Goal: Task Accomplishment & Management: Manage account settings

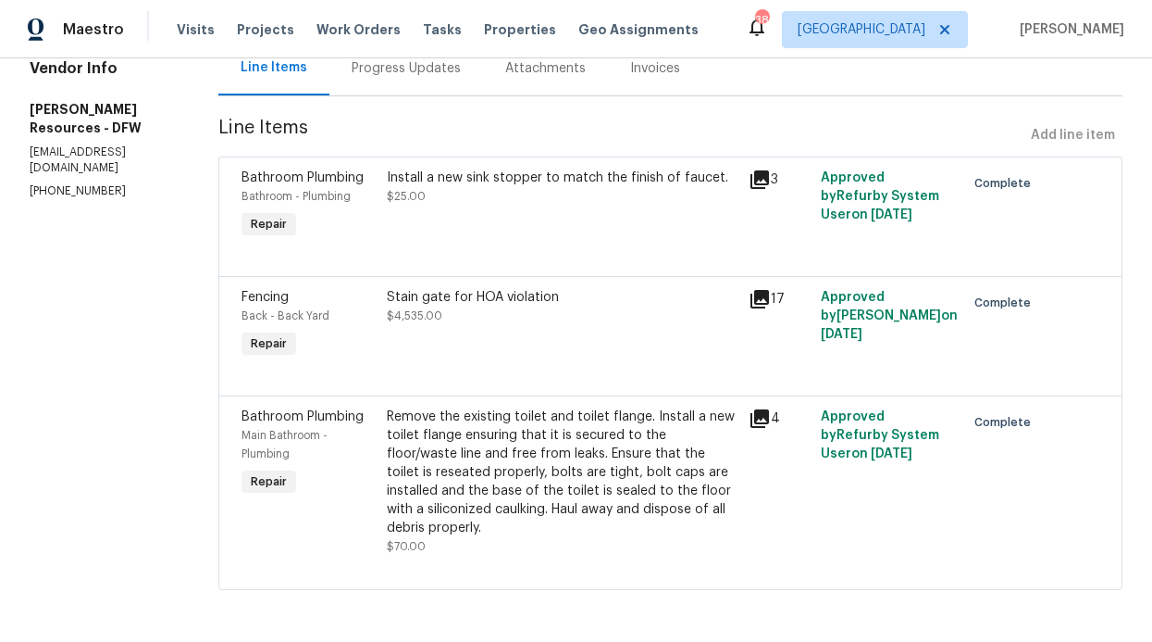
scroll to position [214, 0]
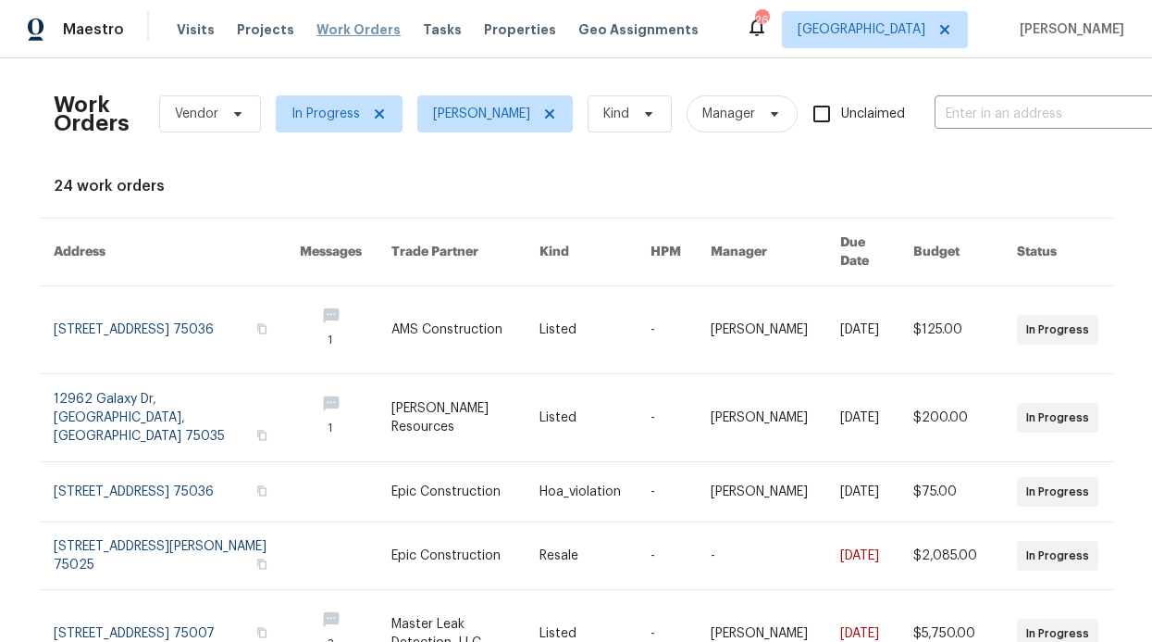
click at [333, 24] on span "Work Orders" at bounding box center [359, 29] width 84 height 19
click at [358, 19] on div "Visits Projects Work Orders Tasks Properties Geo Assignments" at bounding box center [449, 29] width 544 height 37
click at [368, 102] on span "In Progress" at bounding box center [339, 113] width 127 height 37
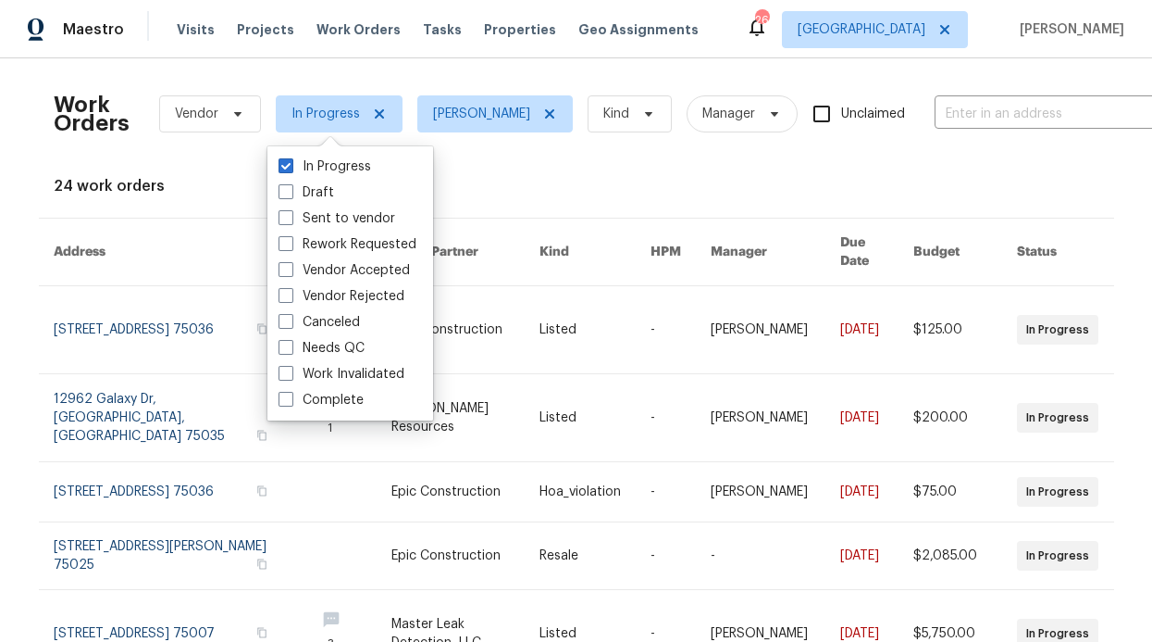
click at [290, 168] on span at bounding box center [286, 165] width 15 height 15
click at [290, 168] on input "In Progress" at bounding box center [285, 163] width 12 height 12
checkbox input "false"
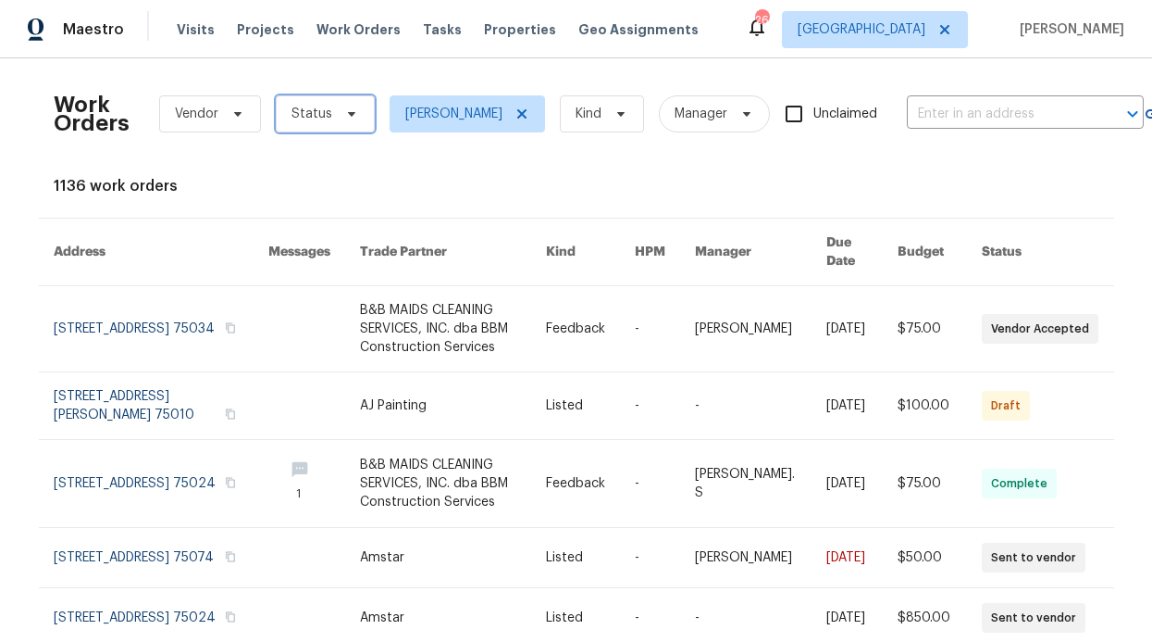
click at [344, 118] on icon at bounding box center [351, 113] width 15 height 15
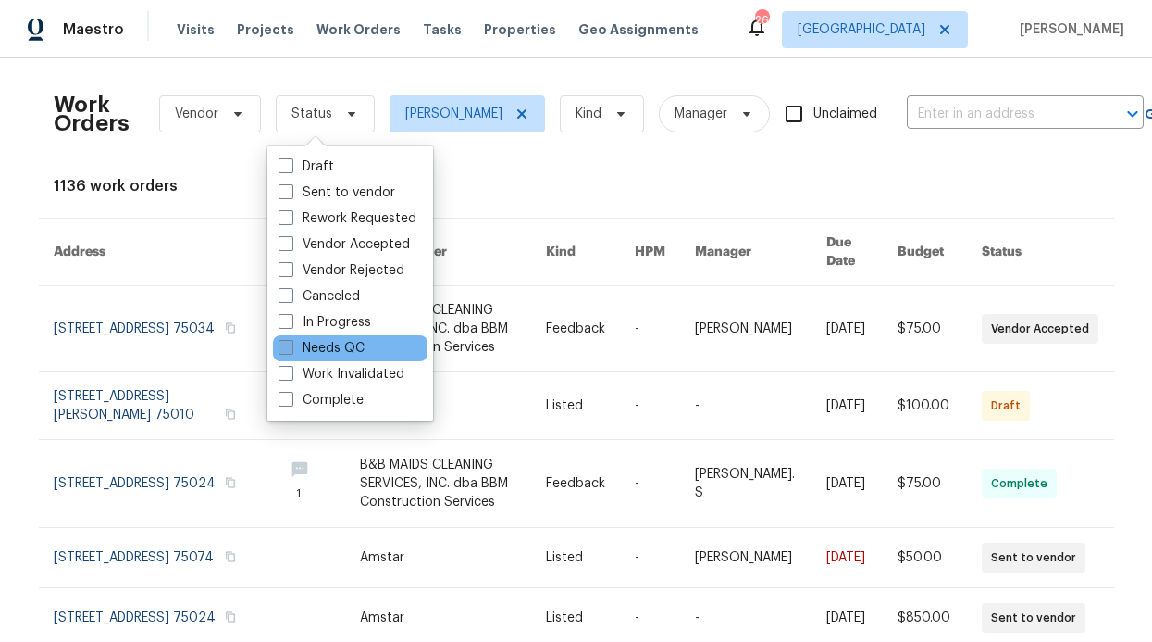
click at [322, 346] on label "Needs QC" at bounding box center [322, 348] width 86 height 19
click at [291, 346] on input "Needs QC" at bounding box center [285, 345] width 12 height 12
checkbox input "true"
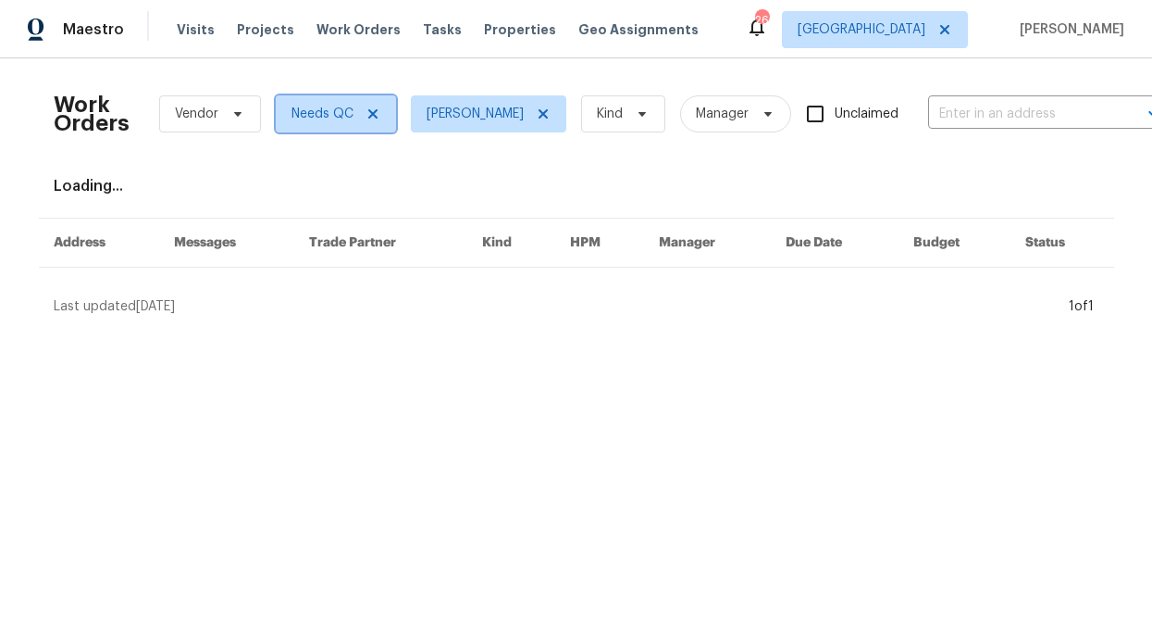
click at [368, 111] on icon at bounding box center [372, 113] width 9 height 9
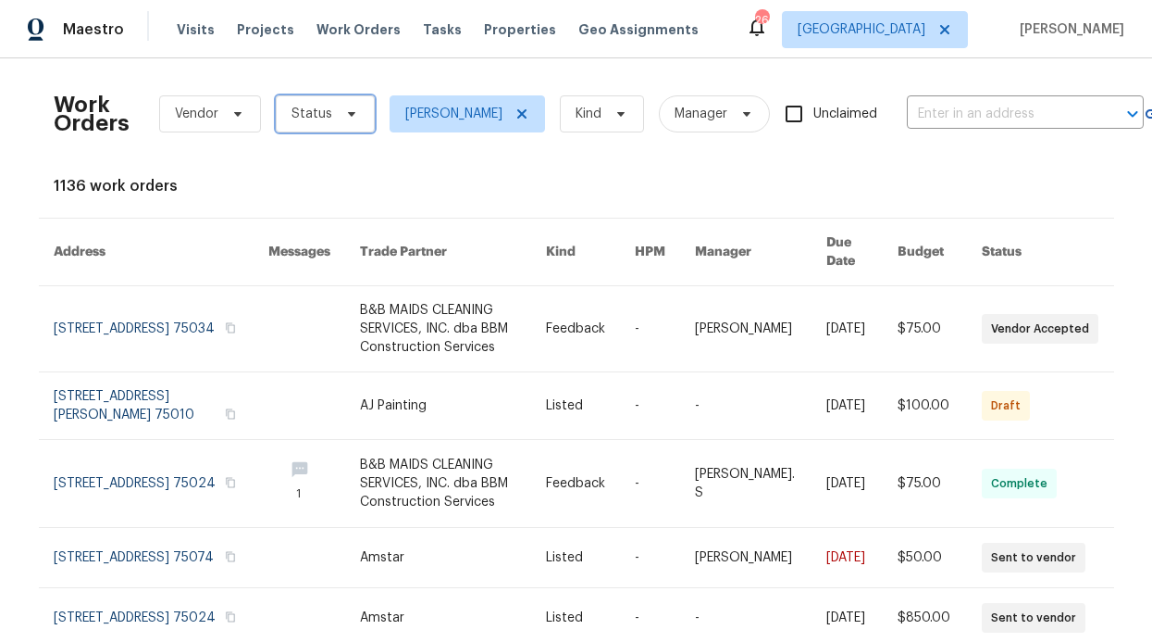
click at [326, 119] on span "Status" at bounding box center [325, 113] width 99 height 37
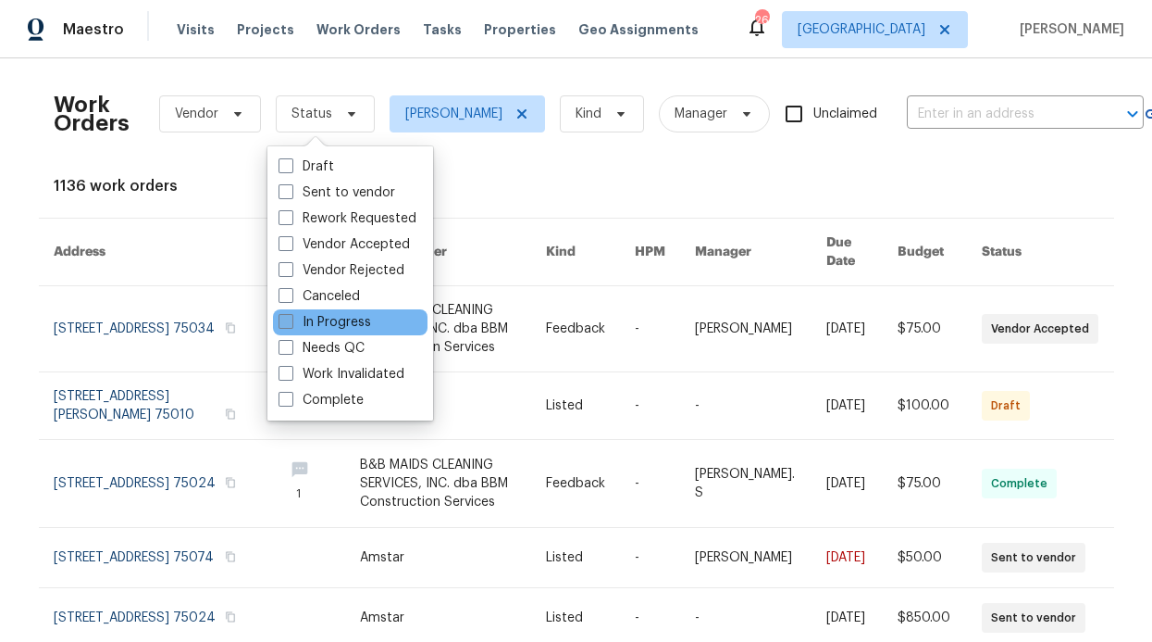
click at [319, 328] on label "In Progress" at bounding box center [325, 322] width 93 height 19
click at [291, 325] on input "In Progress" at bounding box center [285, 319] width 12 height 12
checkbox input "true"
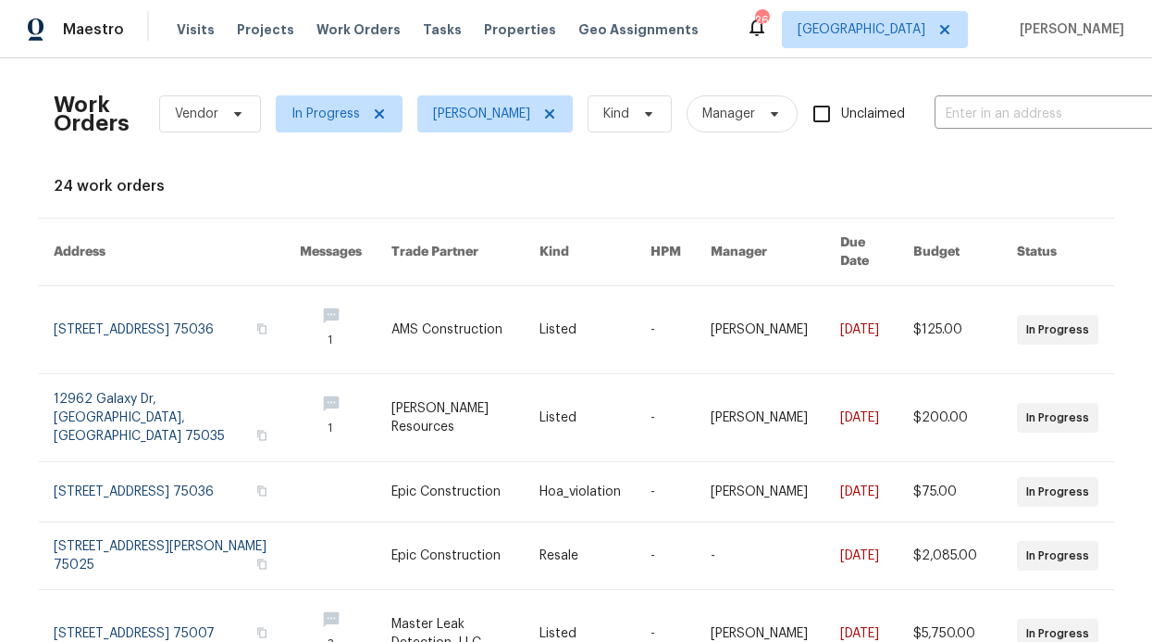
click at [216, 52] on div "Maestro Visits Projects Work Orders Tasks Properties Geo Assignments 26 Dallas …" at bounding box center [576, 29] width 1152 height 58
click at [392, 25] on div "Visits Projects Work Orders Tasks Properties Geo Assignments" at bounding box center [449, 29] width 544 height 37
click at [375, 27] on span "Work Orders" at bounding box center [359, 29] width 84 height 19
click at [437, 31] on span "Tasks" at bounding box center [442, 29] width 39 height 13
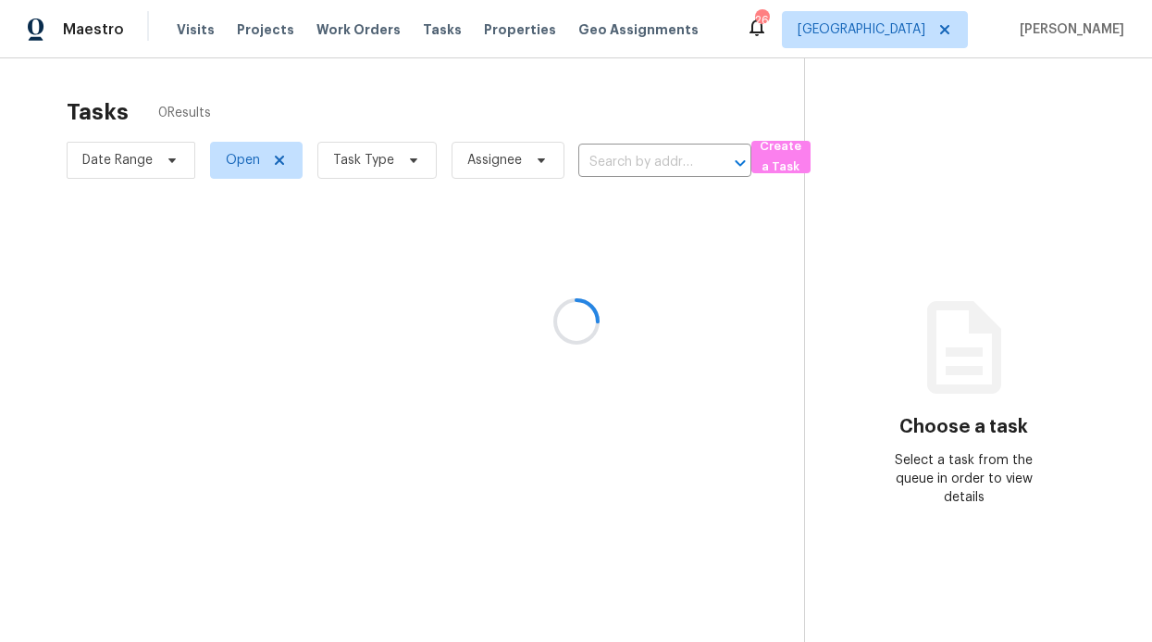
click at [479, 31] on div at bounding box center [576, 321] width 1152 height 642
click at [478, 31] on div at bounding box center [576, 321] width 1152 height 642
click at [477, 31] on div at bounding box center [576, 321] width 1152 height 642
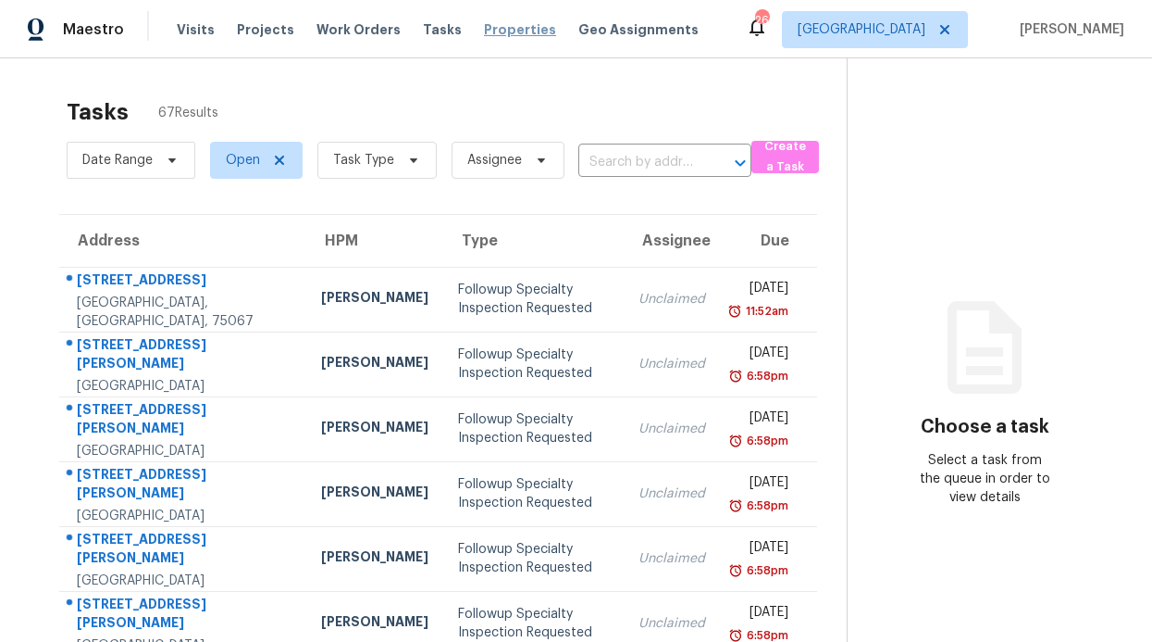
click at [508, 29] on span "Properties" at bounding box center [520, 29] width 72 height 19
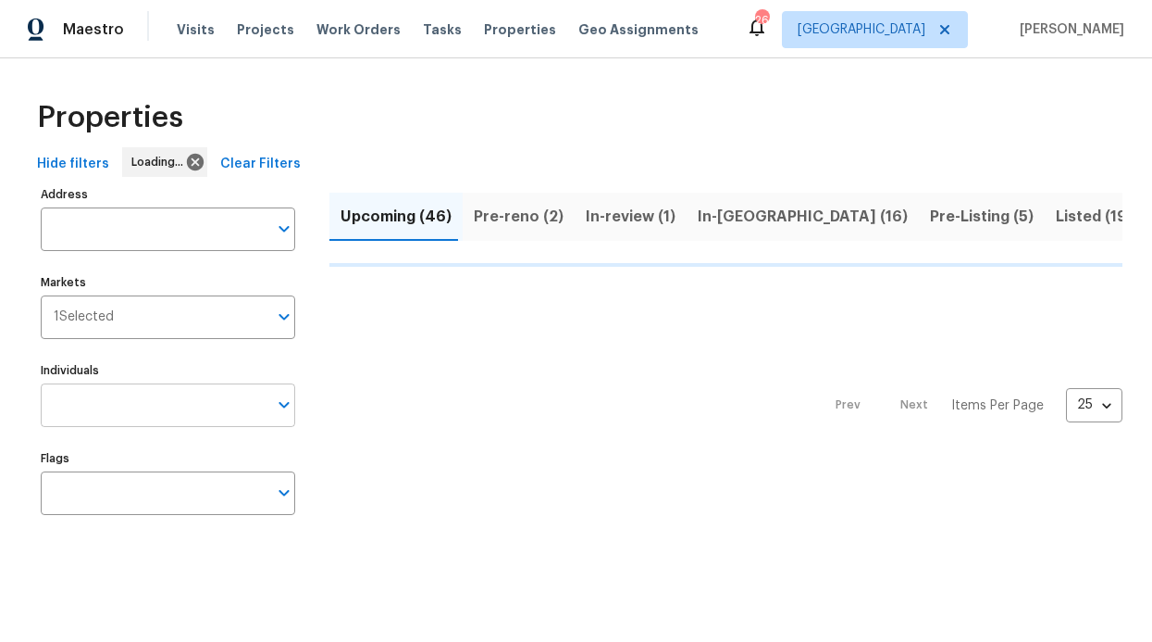
click at [222, 410] on input "Individuals" at bounding box center [154, 405] width 227 height 44
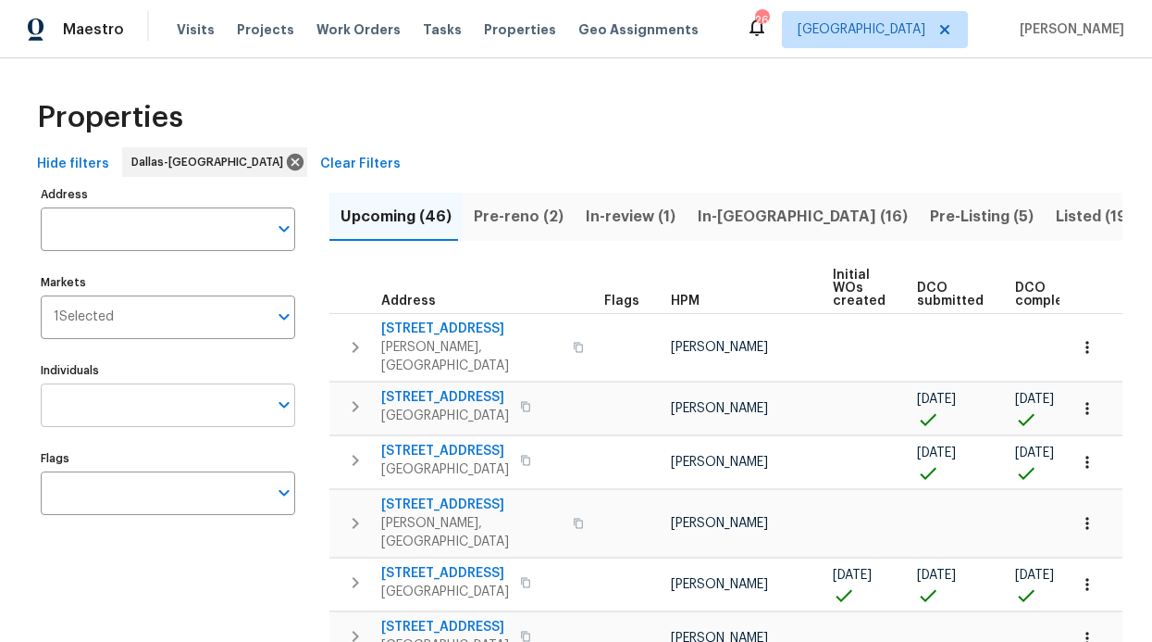
click at [199, 407] on input "Individuals" at bounding box center [154, 405] width 227 height 44
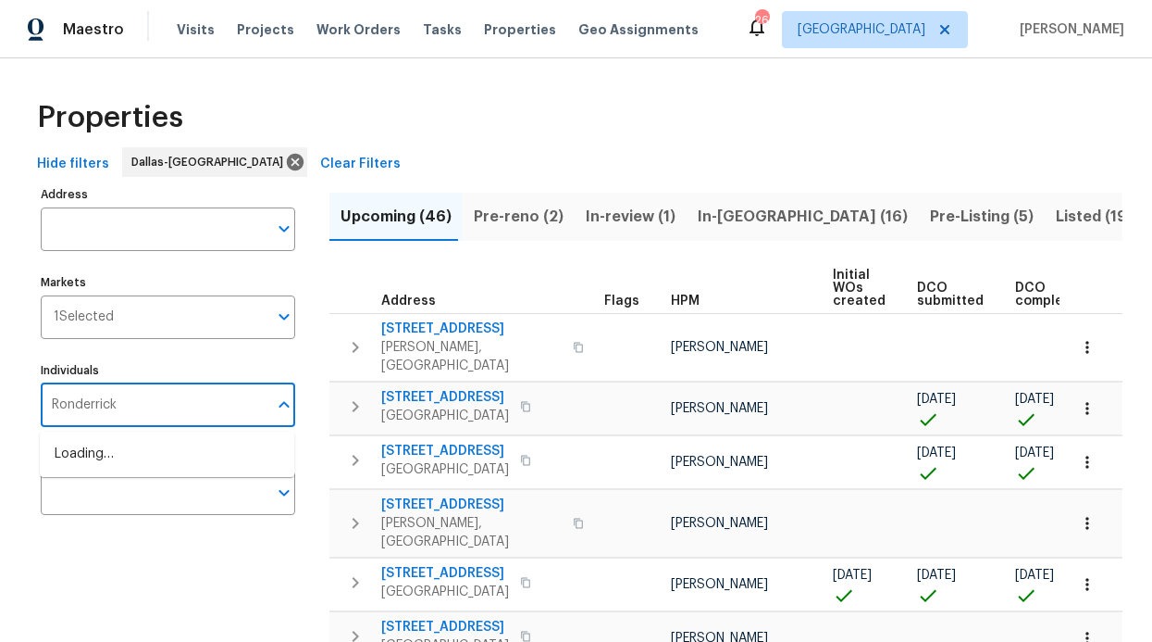
type input "Ronderrick"
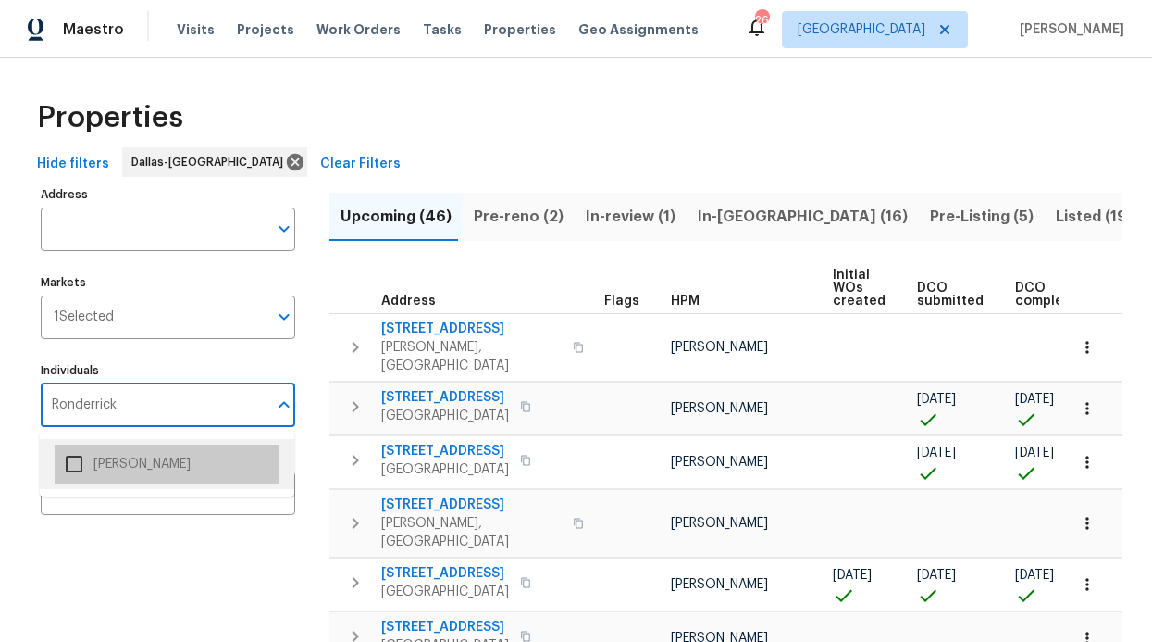
click at [189, 459] on li "[PERSON_NAME]" at bounding box center [167, 463] width 225 height 39
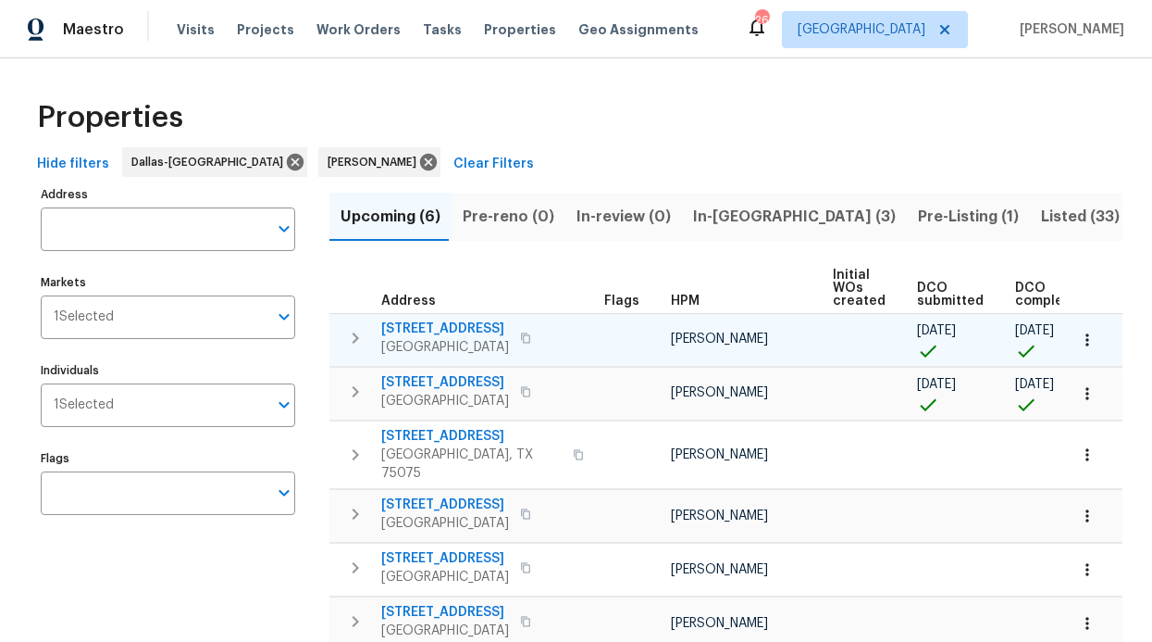
click at [427, 325] on span "4224 Tallulah Dr" at bounding box center [445, 328] width 128 height 19
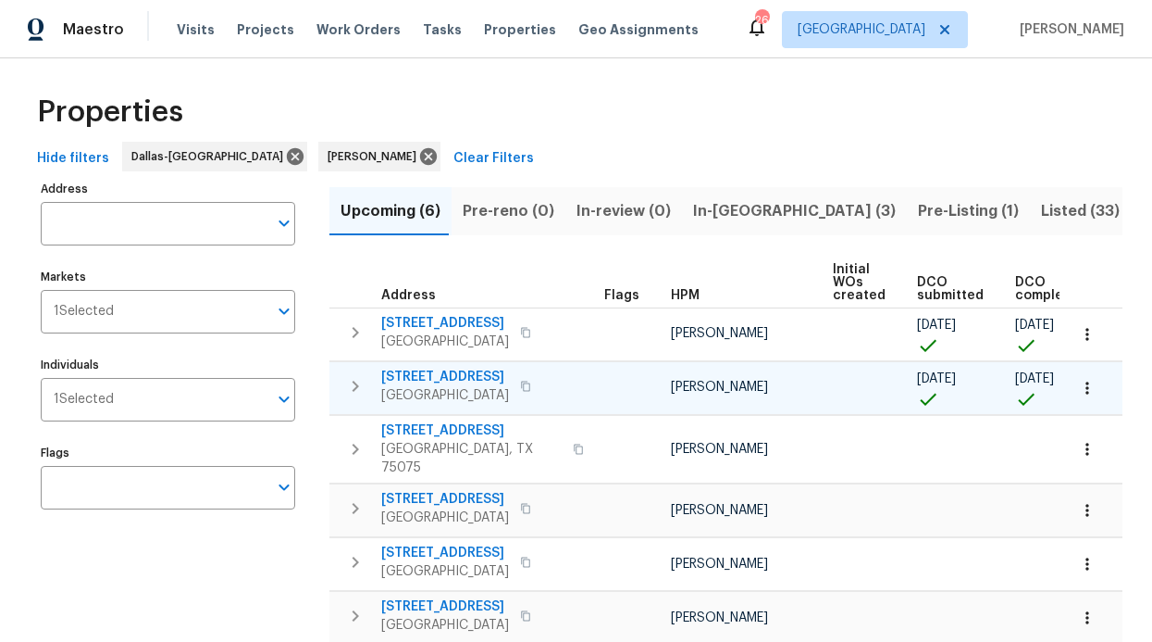
scroll to position [7, 0]
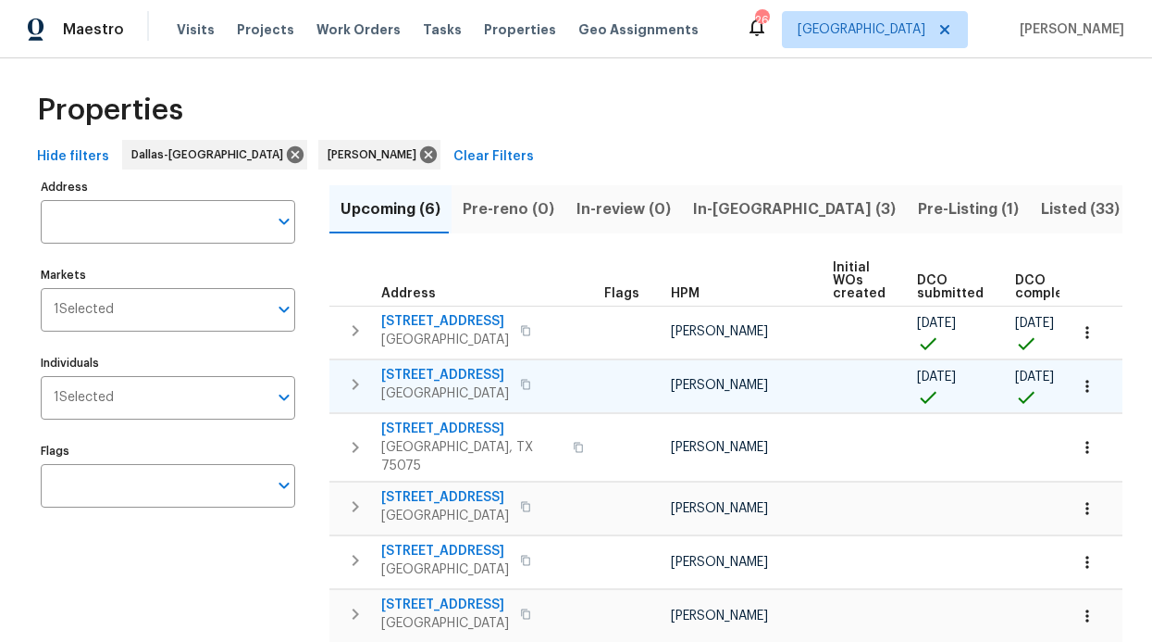
click at [464, 370] on span "2508 Royal Troon Dr" at bounding box center [445, 375] width 128 height 19
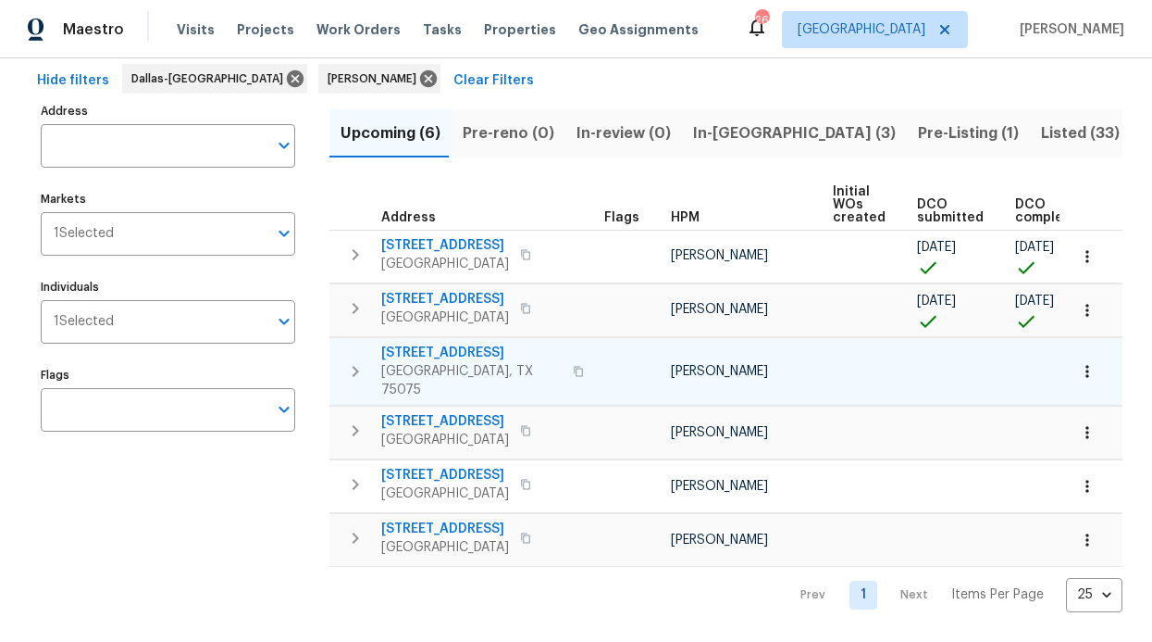
scroll to position [95, 0]
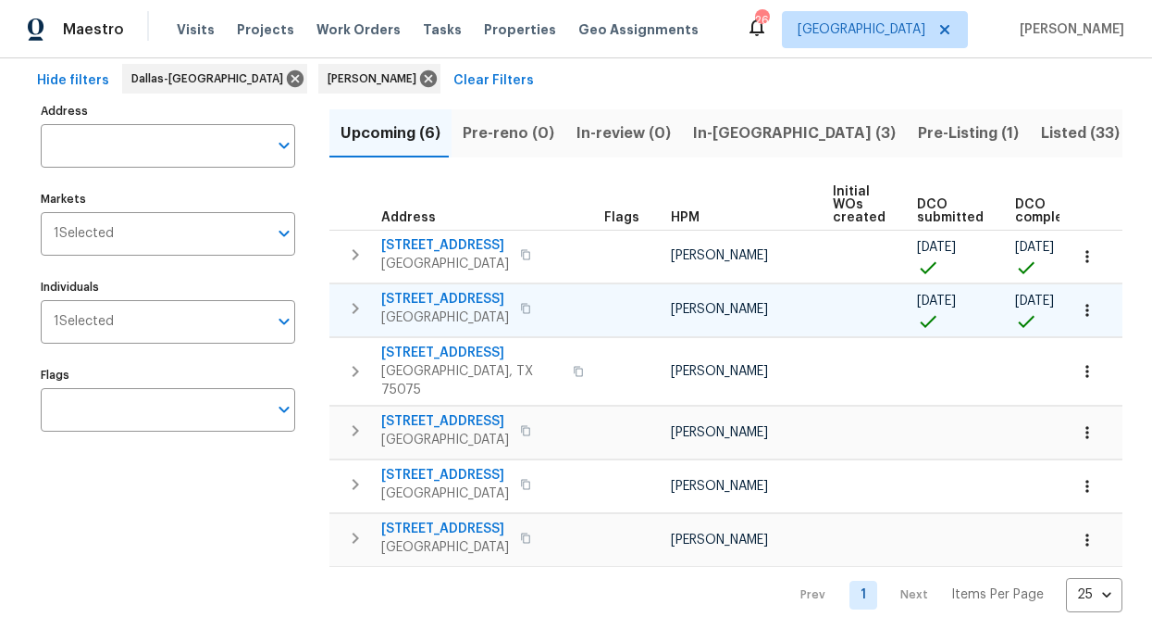
click at [459, 290] on span "2508 Royal Troon Dr" at bounding box center [445, 299] width 128 height 19
click at [729, 122] on span "In-reno (3)" at bounding box center [794, 133] width 203 height 26
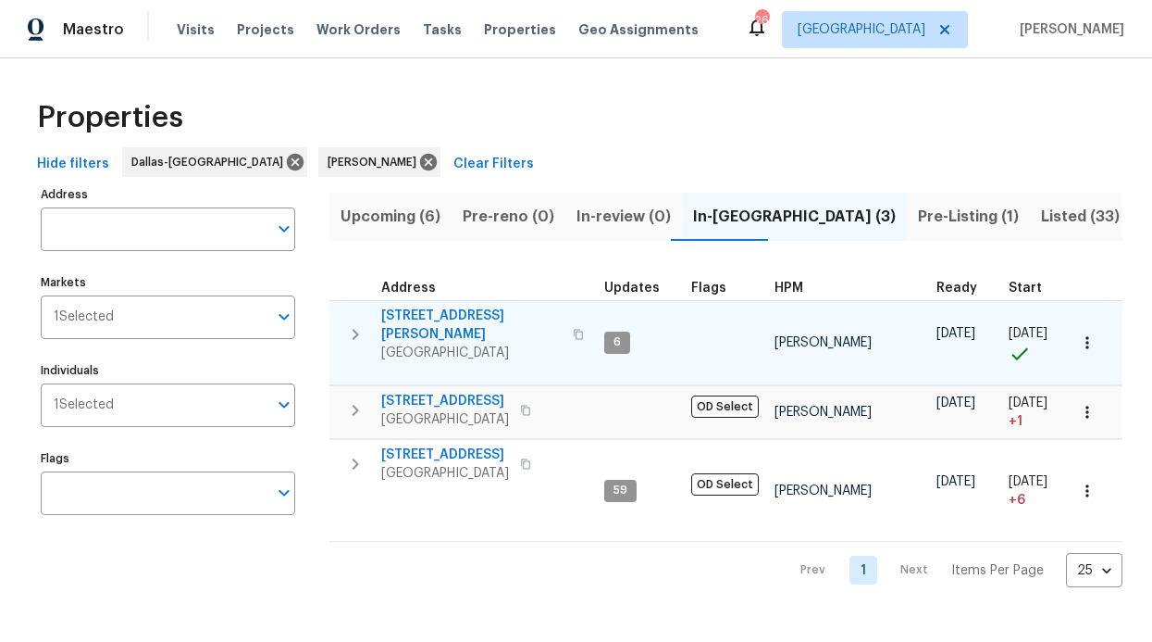
click at [442, 312] on span "[STREET_ADDRESS][PERSON_NAME]" at bounding box center [471, 324] width 181 height 37
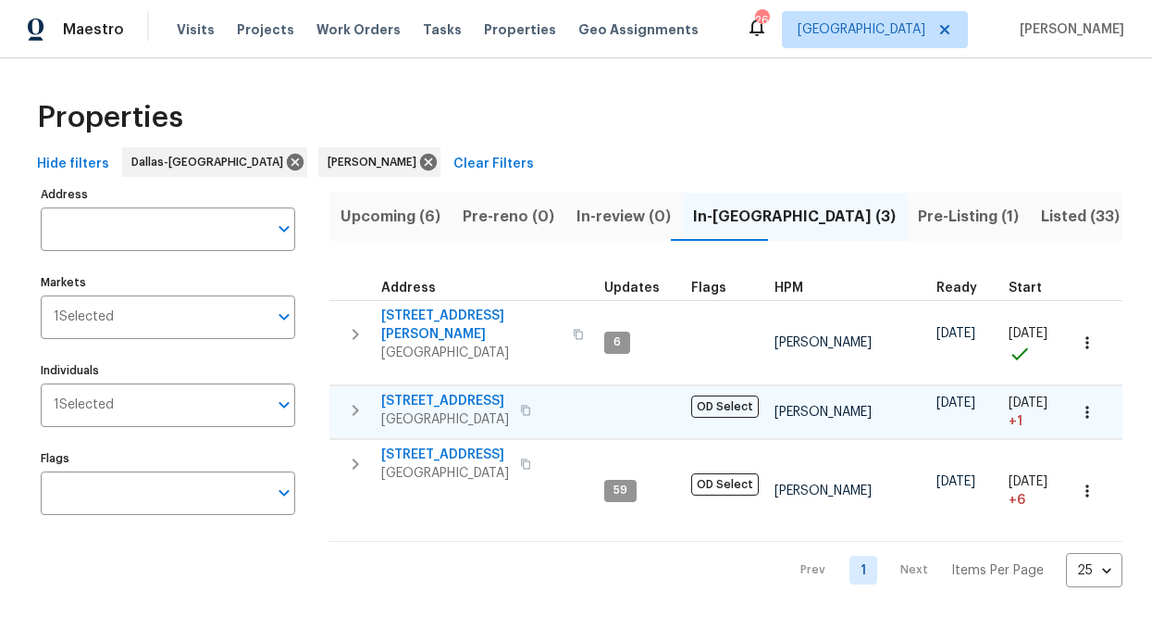
click at [445, 394] on span "2813 E 15th St" at bounding box center [445, 401] width 128 height 19
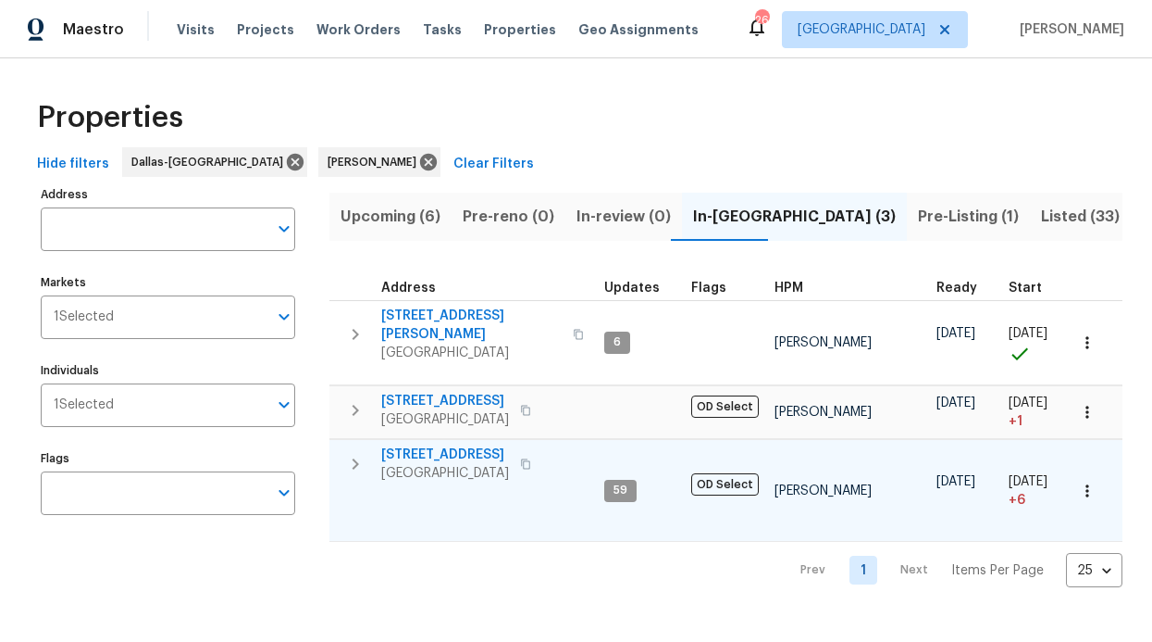
click at [473, 445] on span "6211 Crested Butte Dr" at bounding box center [445, 454] width 128 height 19
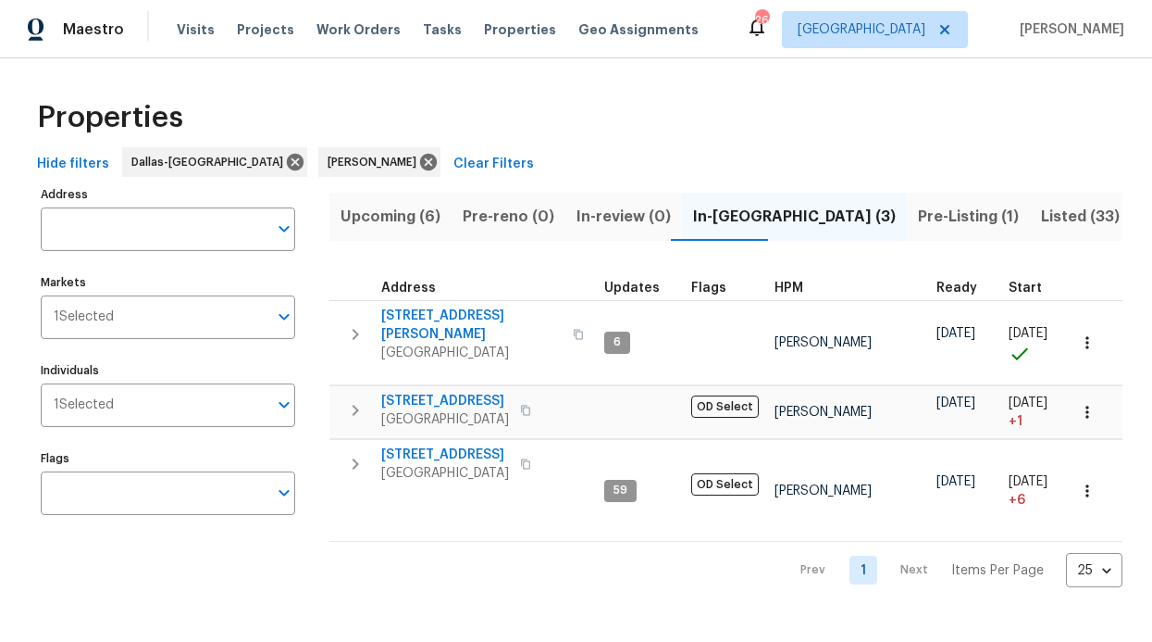
click at [390, 229] on span "Upcoming (6)" at bounding box center [391, 217] width 100 height 26
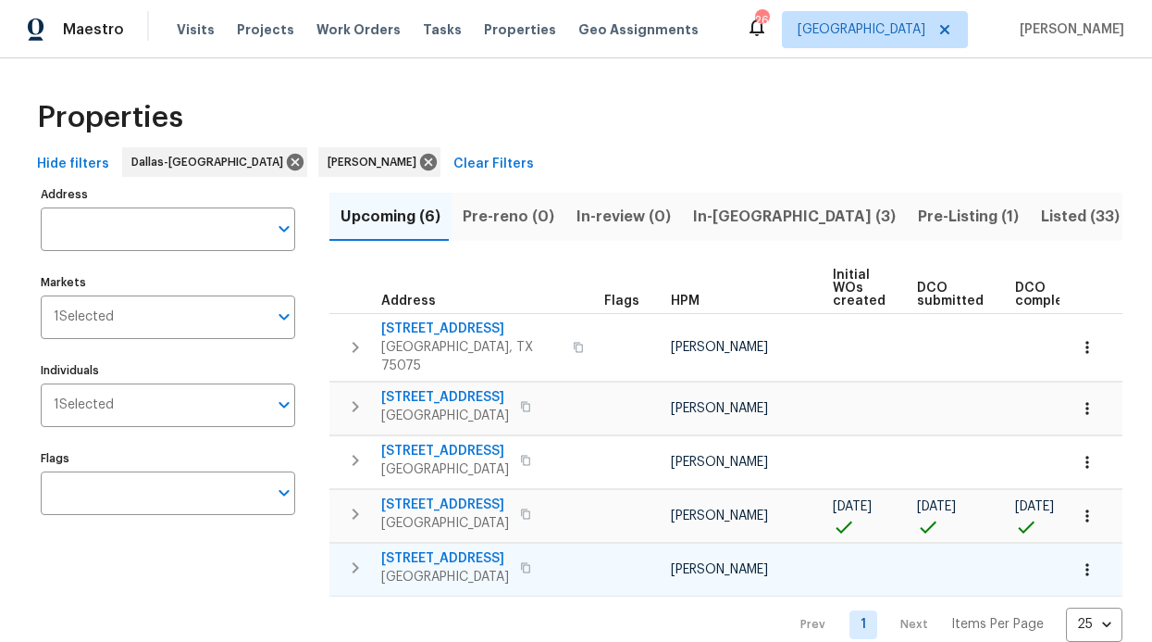
click at [567, 577] on tr "1605 Lake Way Dr Little Elm, TX 75068 RonDerrick Jackson 09/08/25 09/09/25" at bounding box center [949, 568] width 1239 height 53
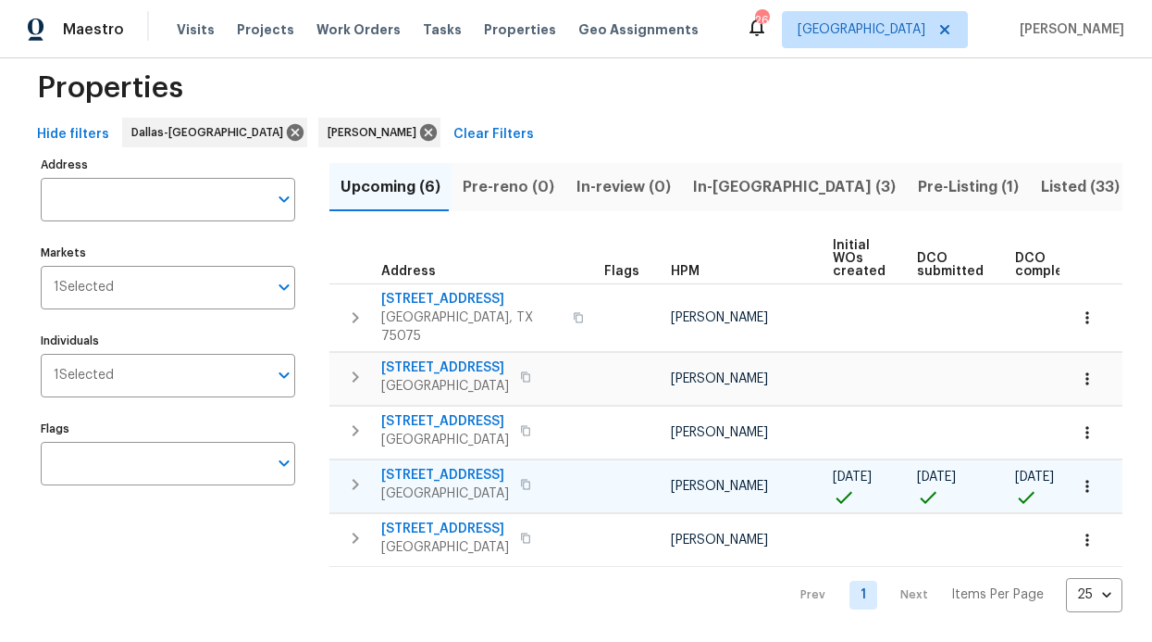
scroll to position [42, 0]
click at [491, 179] on span "Pre-reno (0)" at bounding box center [509, 187] width 92 height 26
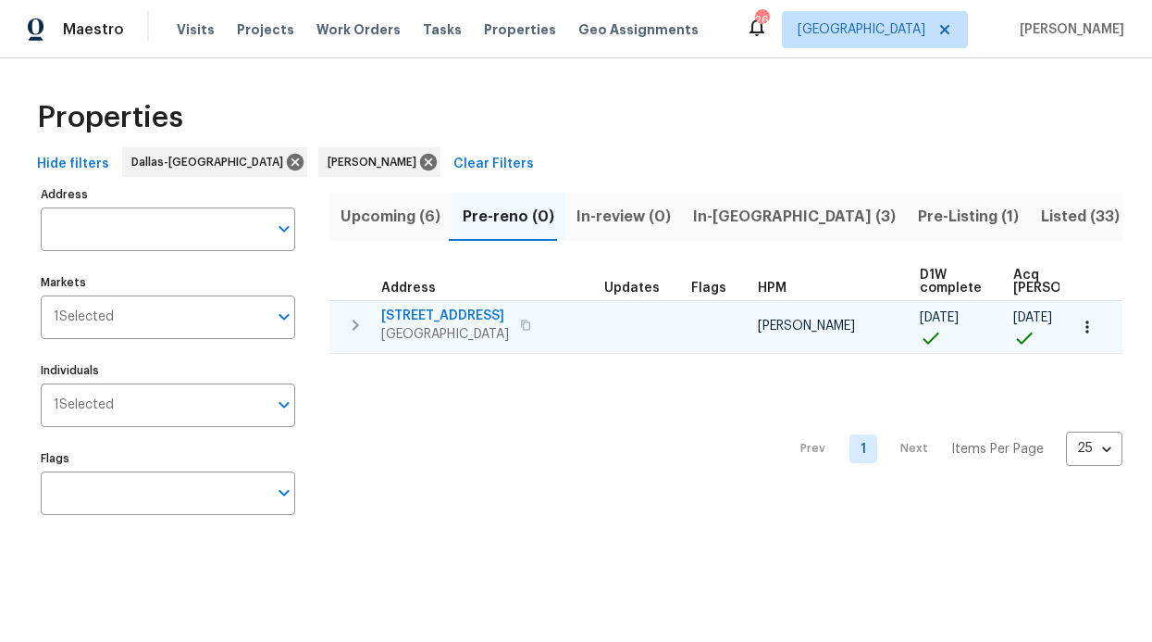
click at [437, 316] on span "4224 Tallulah Dr" at bounding box center [445, 315] width 128 height 19
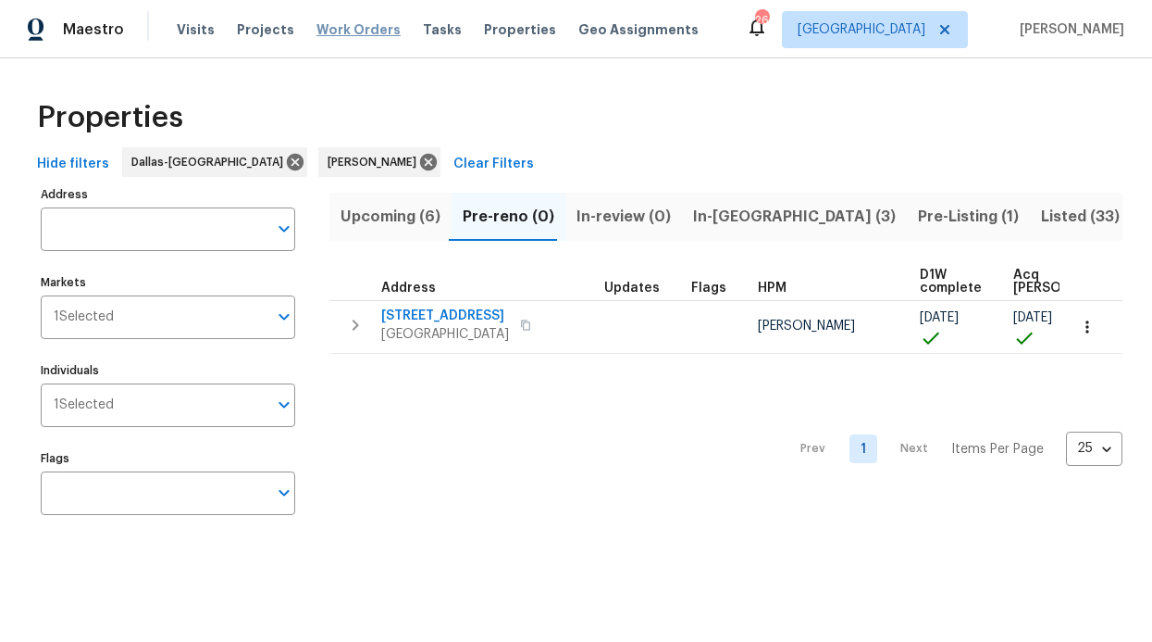
click at [317, 23] on span "Work Orders" at bounding box center [359, 29] width 84 height 19
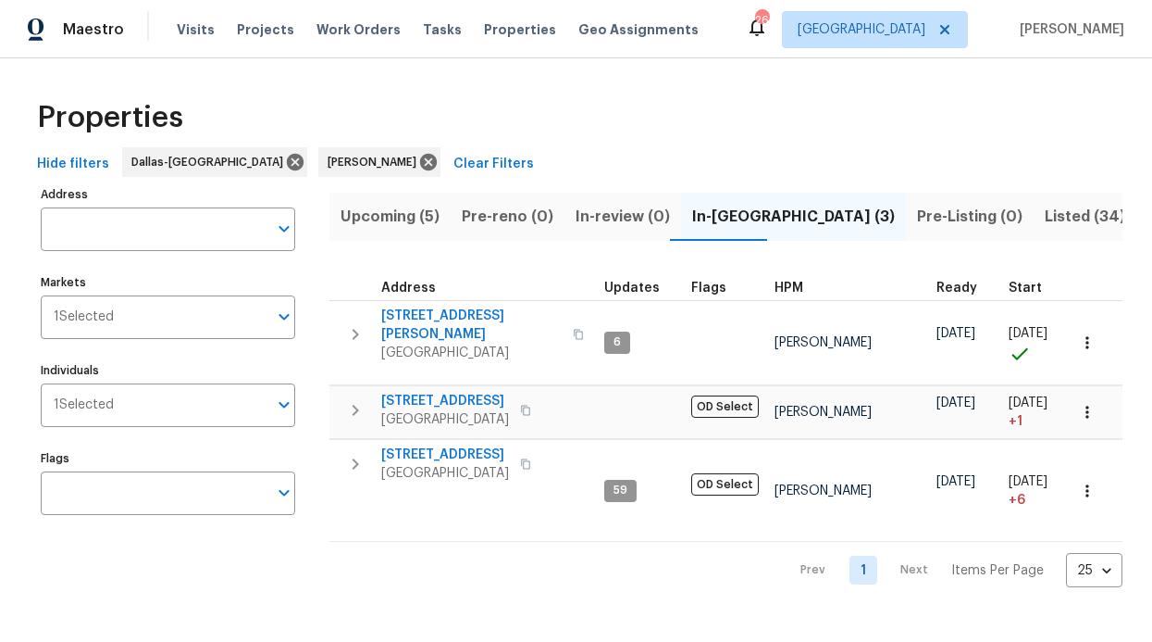
click at [422, 227] on span "Upcoming (5)" at bounding box center [390, 217] width 99 height 26
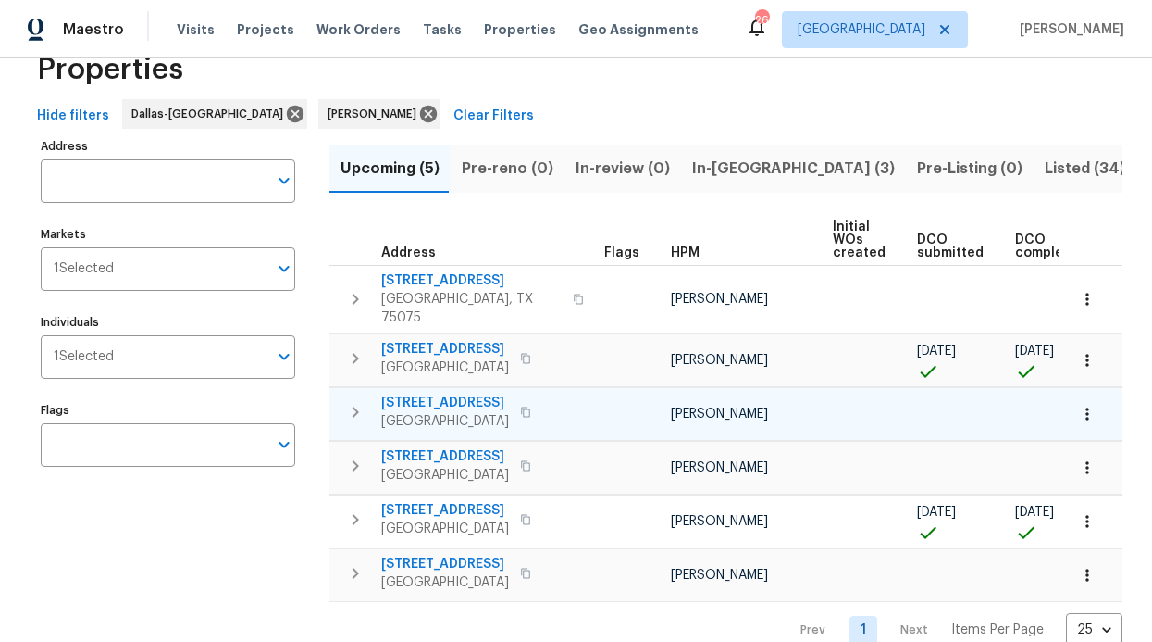
scroll to position [95, 0]
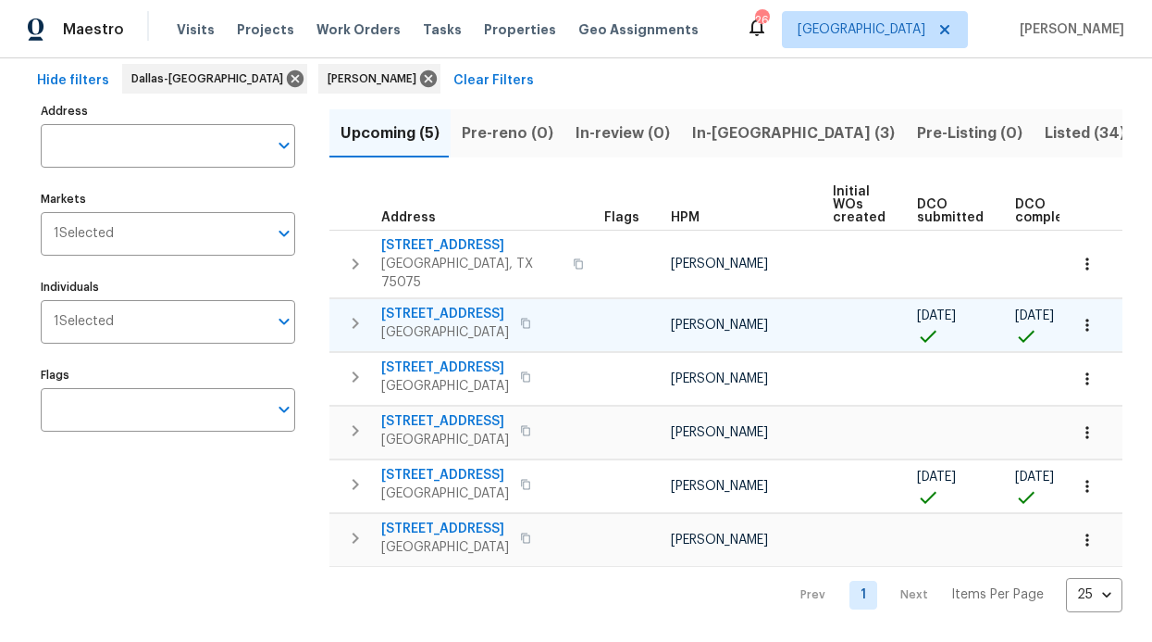
click at [442, 305] on span "4224 Tallulah Dr" at bounding box center [445, 314] width 128 height 19
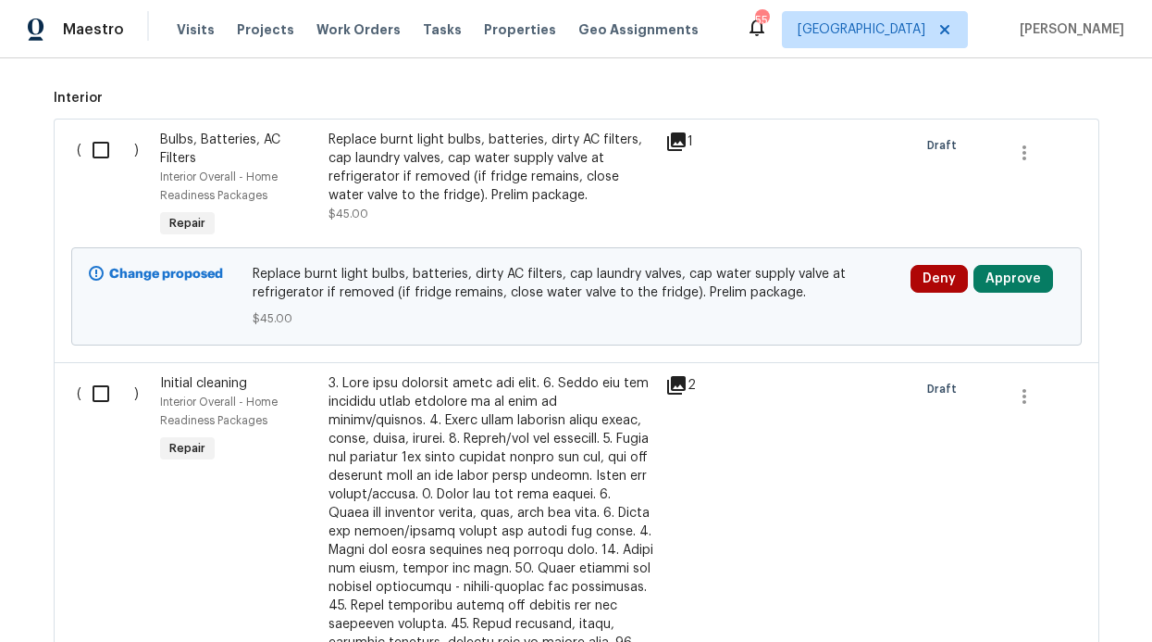
scroll to position [499, 0]
click at [102, 164] on input "checkbox" at bounding box center [107, 150] width 53 height 39
checkbox input "true"
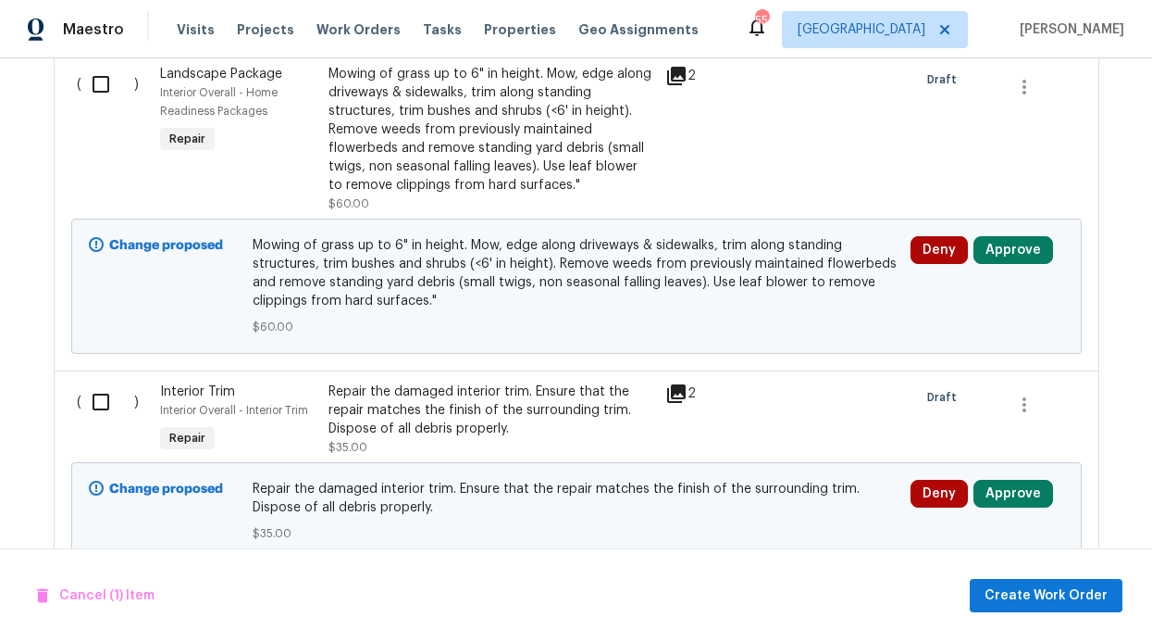
scroll to position [1690, 0]
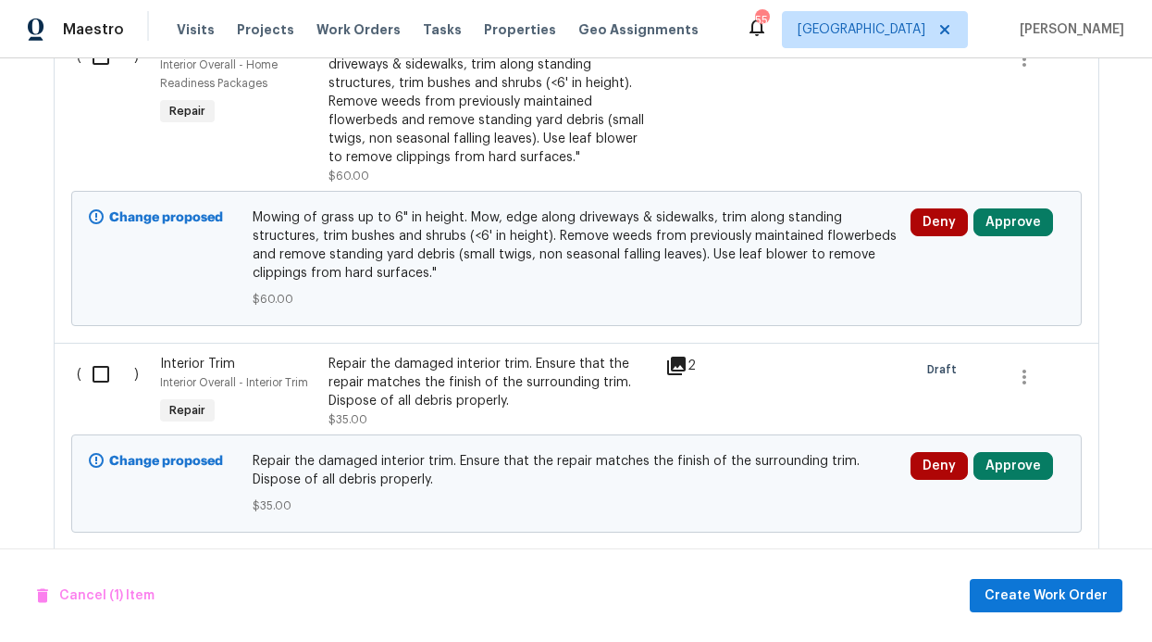
click at [85, 364] on input "checkbox" at bounding box center [107, 374] width 53 height 39
checkbox input "true"
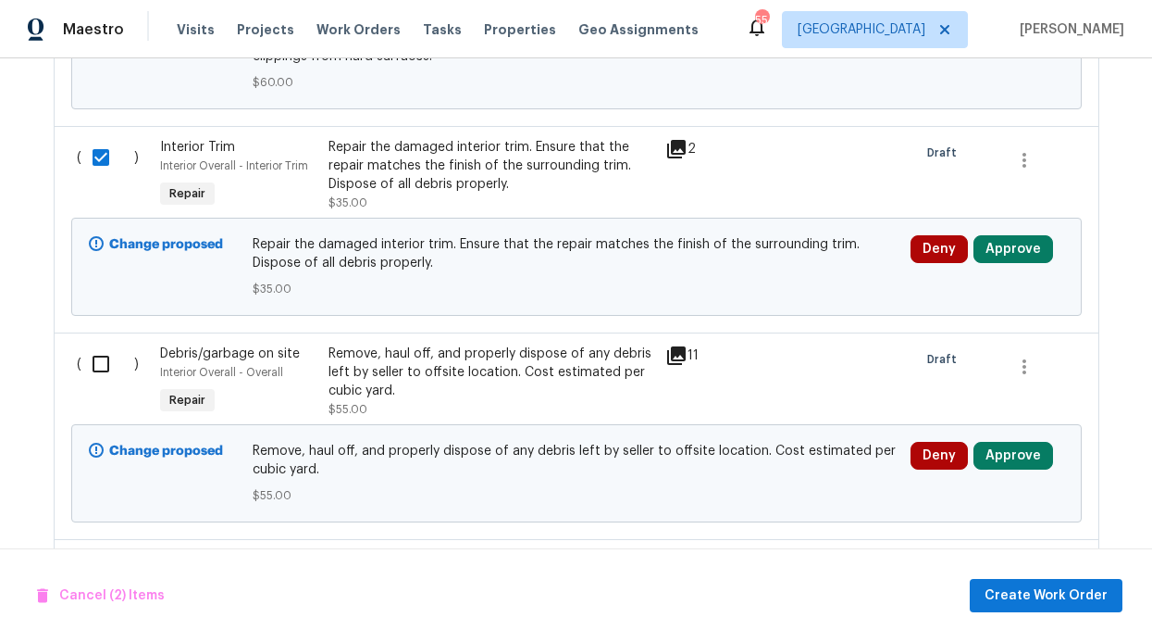
scroll to position [1928, 0]
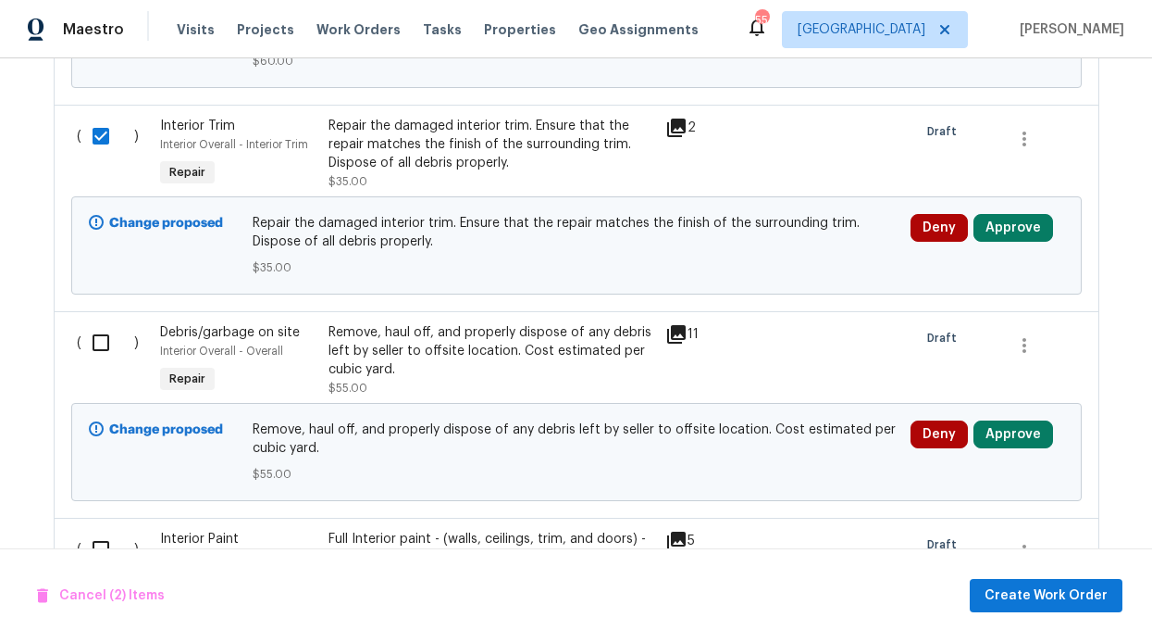
click at [92, 363] on div "( )" at bounding box center [113, 360] width 84 height 85
click at [94, 335] on input "checkbox" at bounding box center [107, 342] width 53 height 39
checkbox input "true"
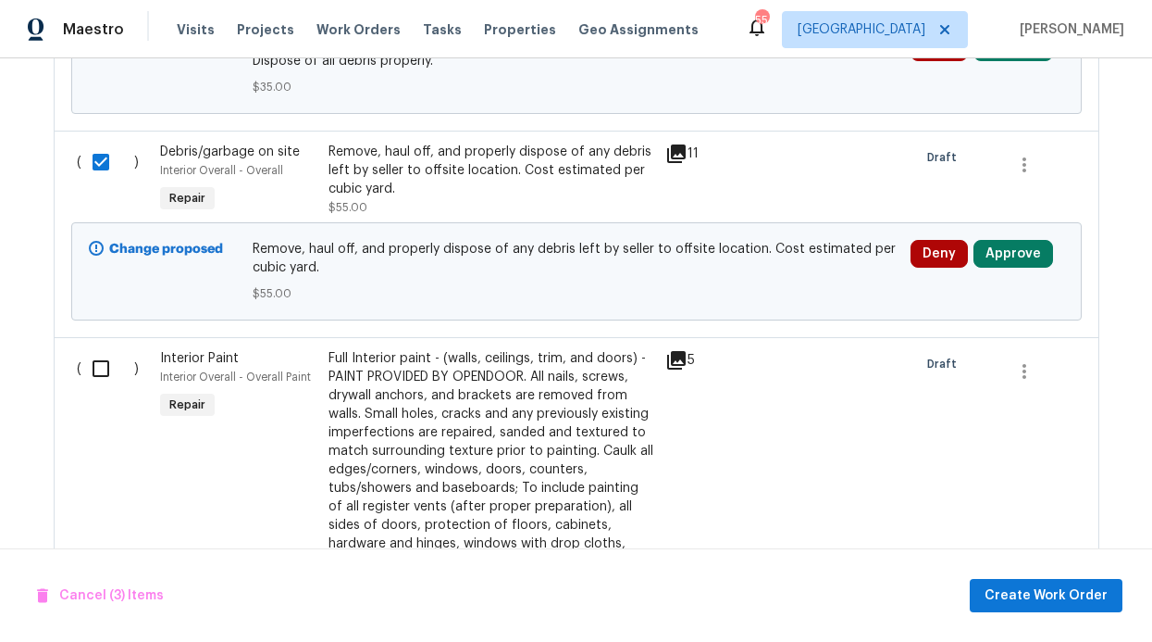
scroll to position [2206, 0]
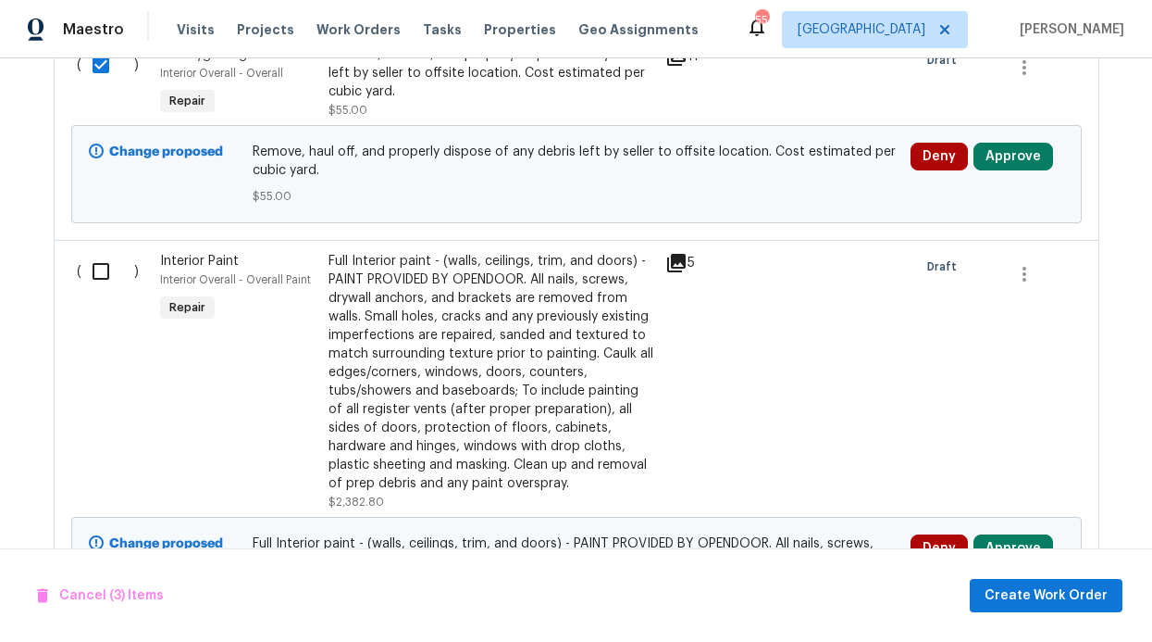
click at [90, 265] on input "checkbox" at bounding box center [107, 271] width 53 height 39
checkbox input "true"
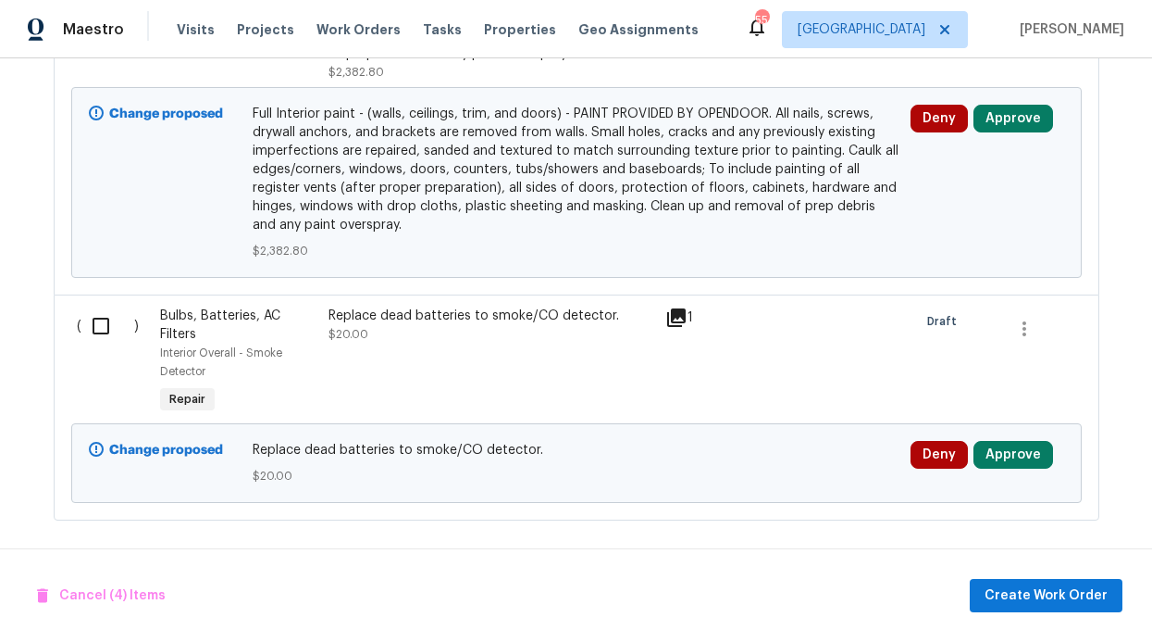
scroll to position [2639, 0]
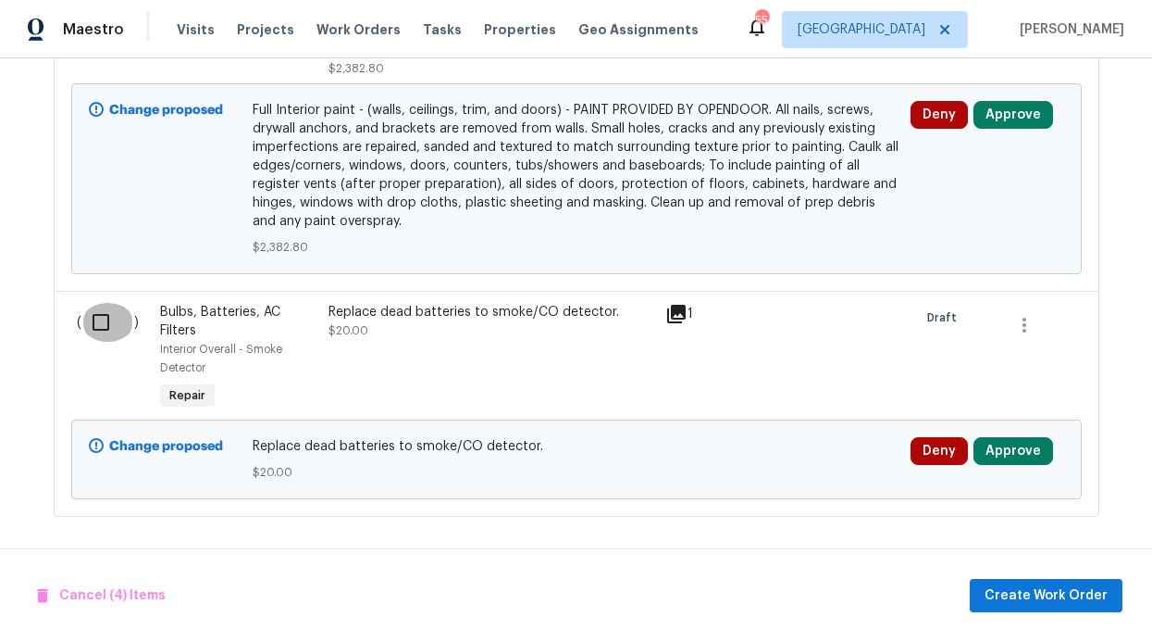
click at [86, 312] on input "checkbox" at bounding box center [107, 322] width 53 height 39
checkbox input "true"
click at [1038, 595] on span "Create Work Order" at bounding box center [1046, 595] width 123 height 23
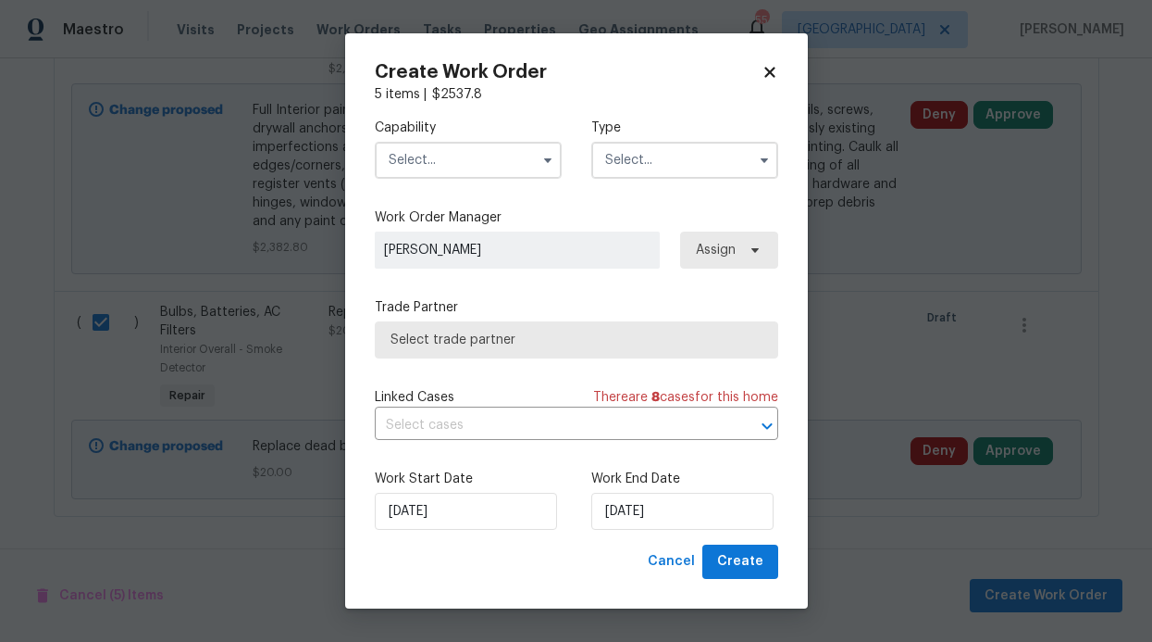
click at [478, 172] on input "text" at bounding box center [468, 160] width 187 height 37
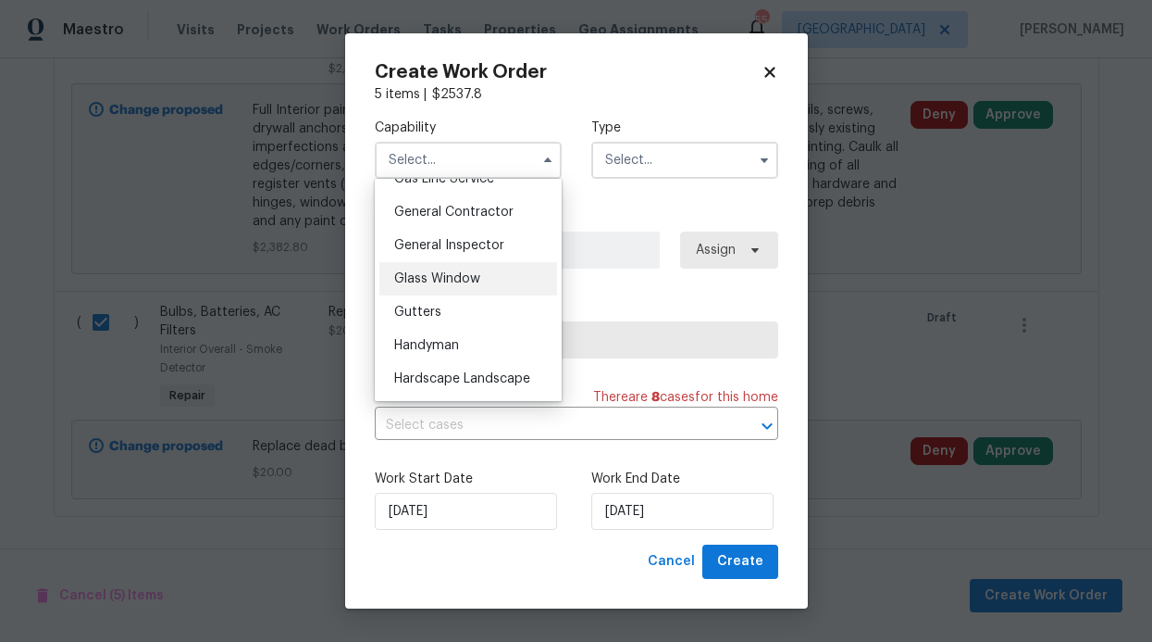
scroll to position [874, 0]
click at [492, 218] on span "General Contractor" at bounding box center [453, 211] width 119 height 13
type input "General Contractor"
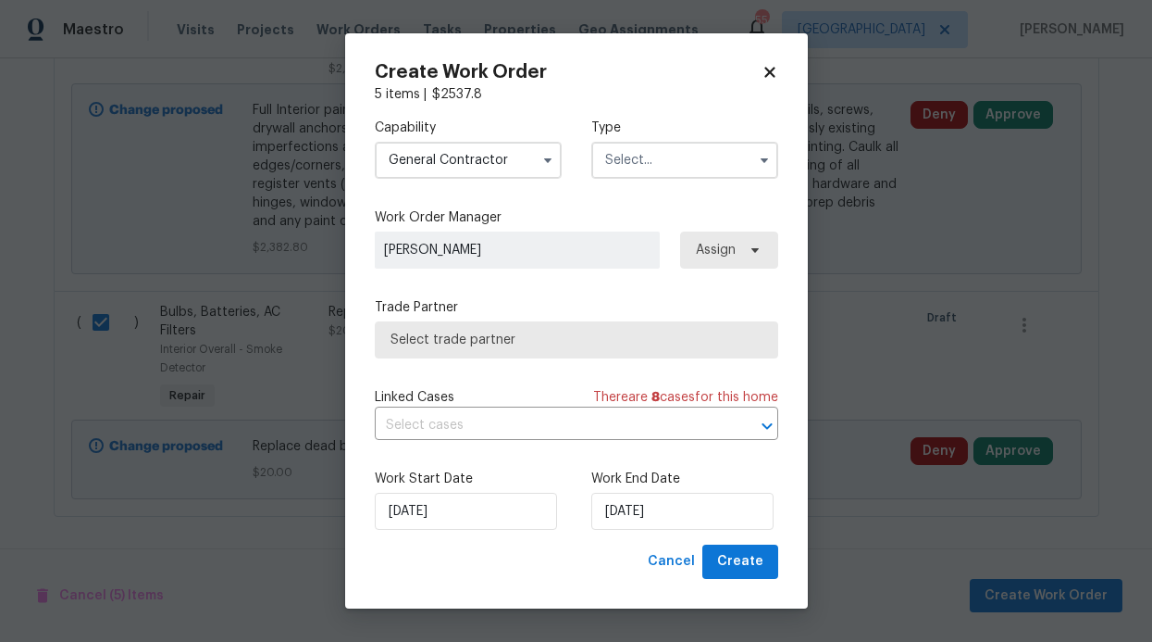
click at [653, 159] on input "text" at bounding box center [685, 160] width 187 height 37
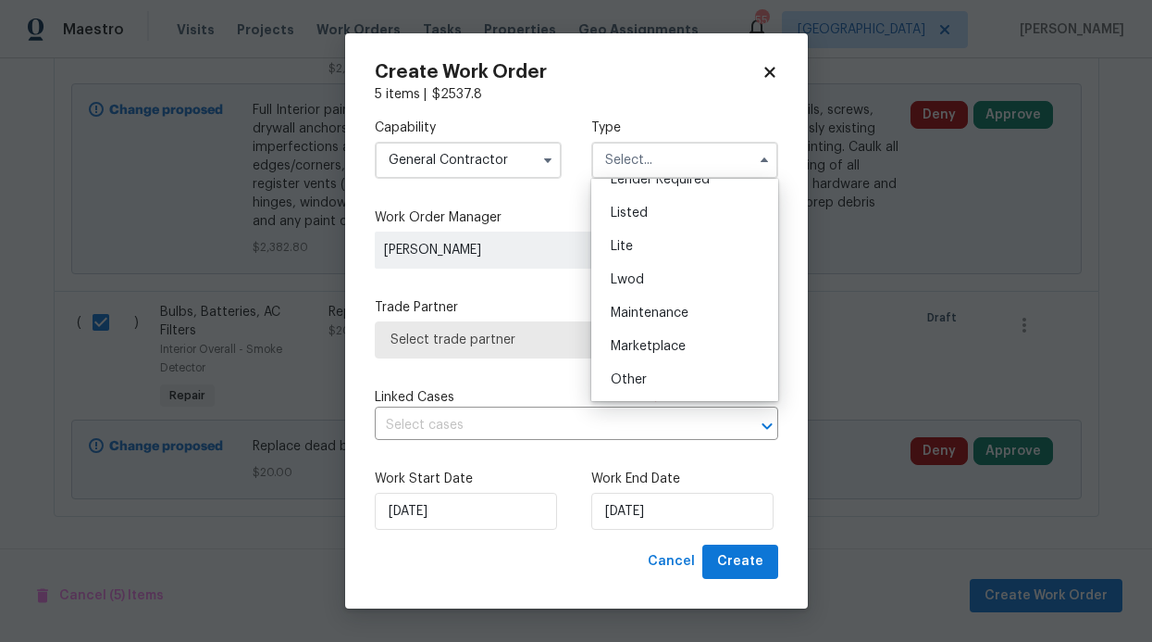
scroll to position [420, 0]
click at [655, 243] on span "Renovation" at bounding box center [645, 246] width 69 height 13
type input "Renovation"
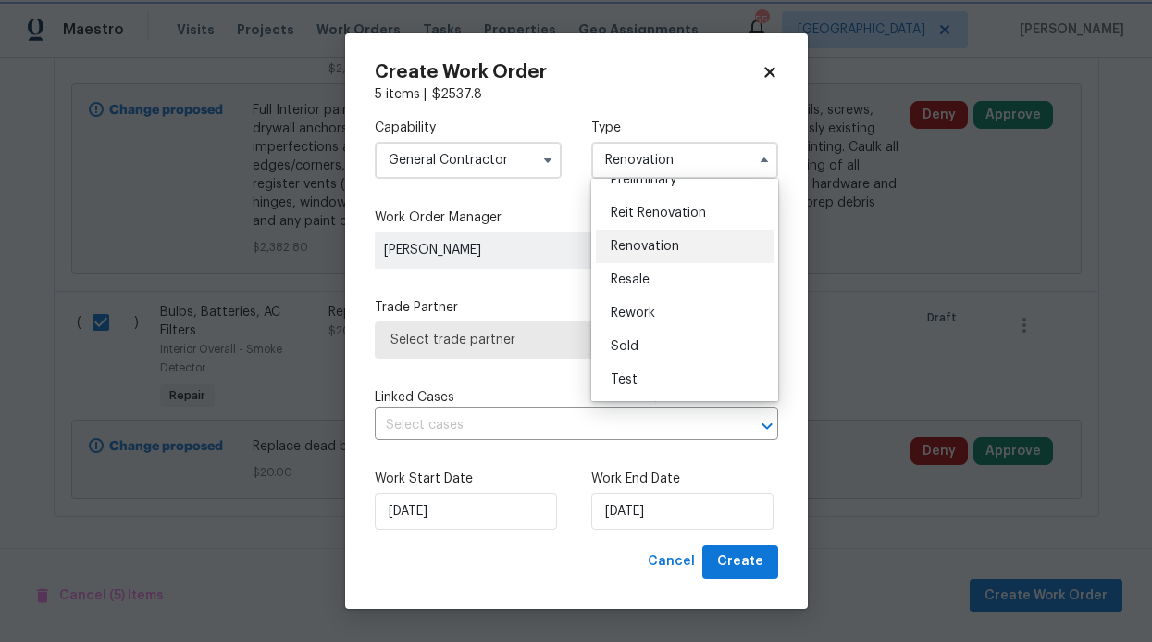
scroll to position [0, 0]
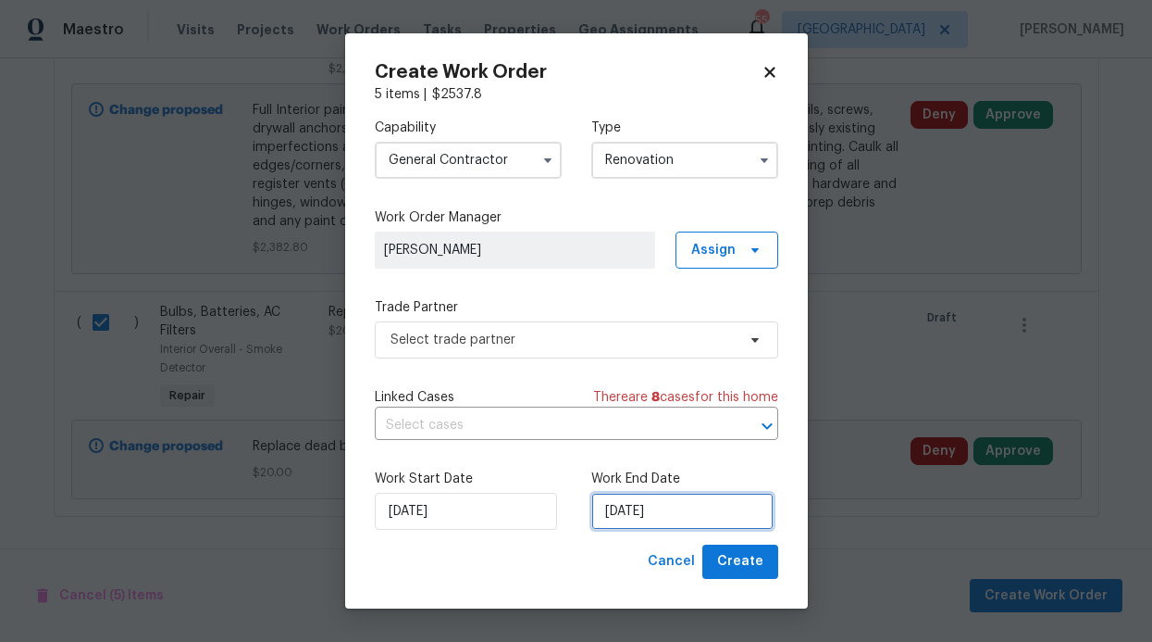
click at [657, 511] on input "[DATE]" at bounding box center [683, 510] width 182 height 37
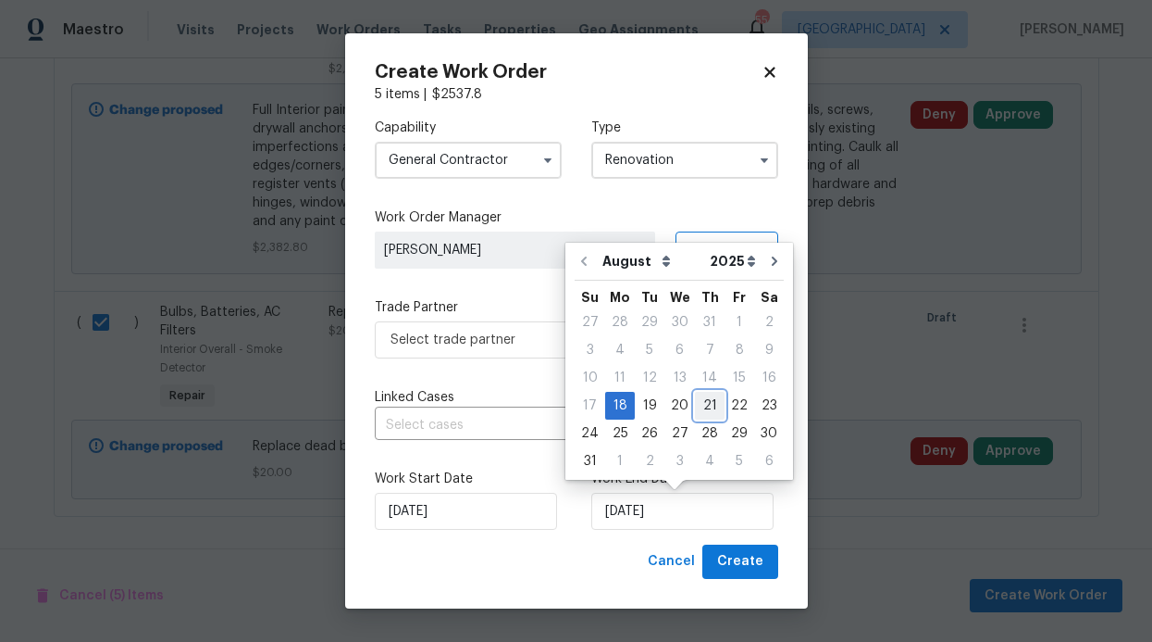
click at [697, 405] on div "21" at bounding box center [710, 405] width 30 height 26
type input "8/21/2025"
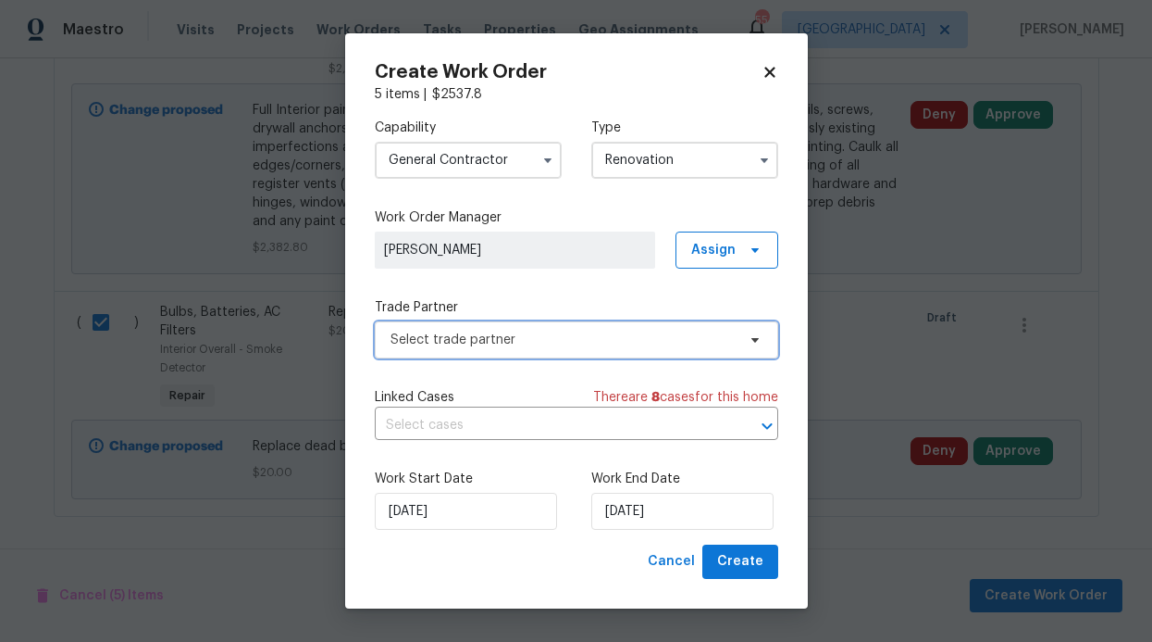
click at [664, 356] on span "Select trade partner" at bounding box center [577, 339] width 404 height 37
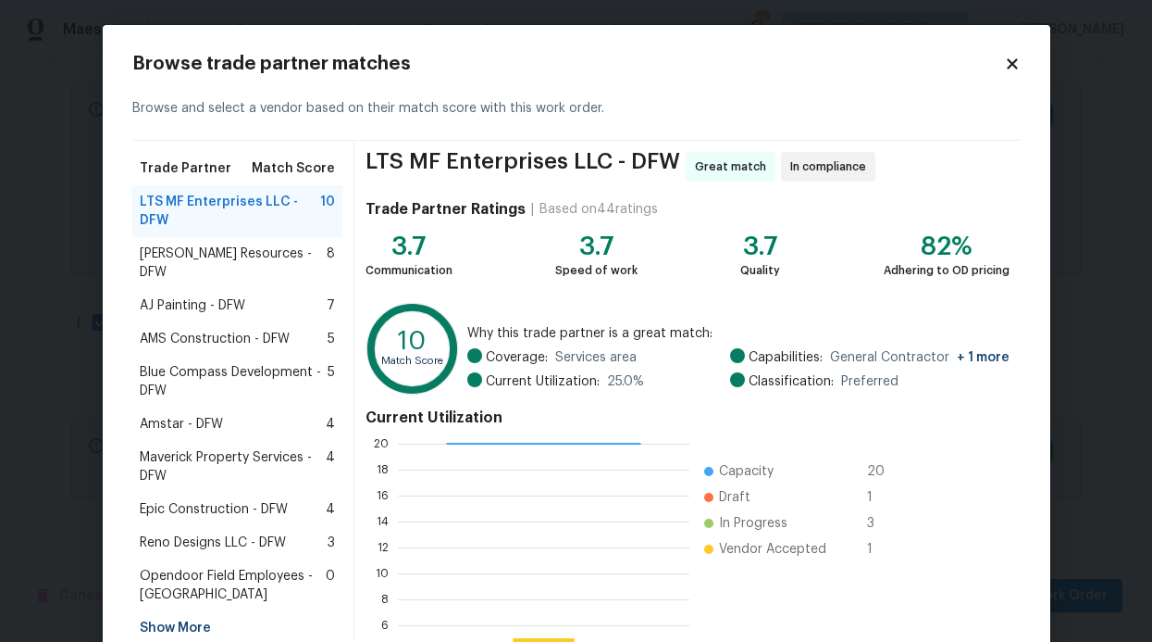
scroll to position [4, 0]
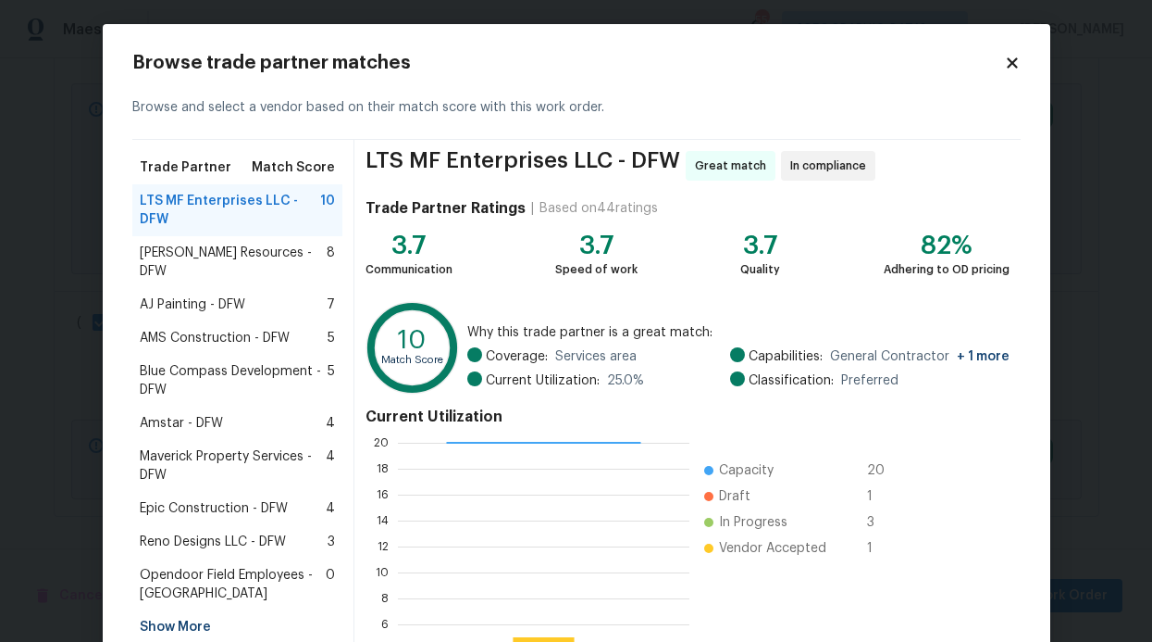
click at [193, 295] on span "AJ Painting - DFW" at bounding box center [193, 304] width 106 height 19
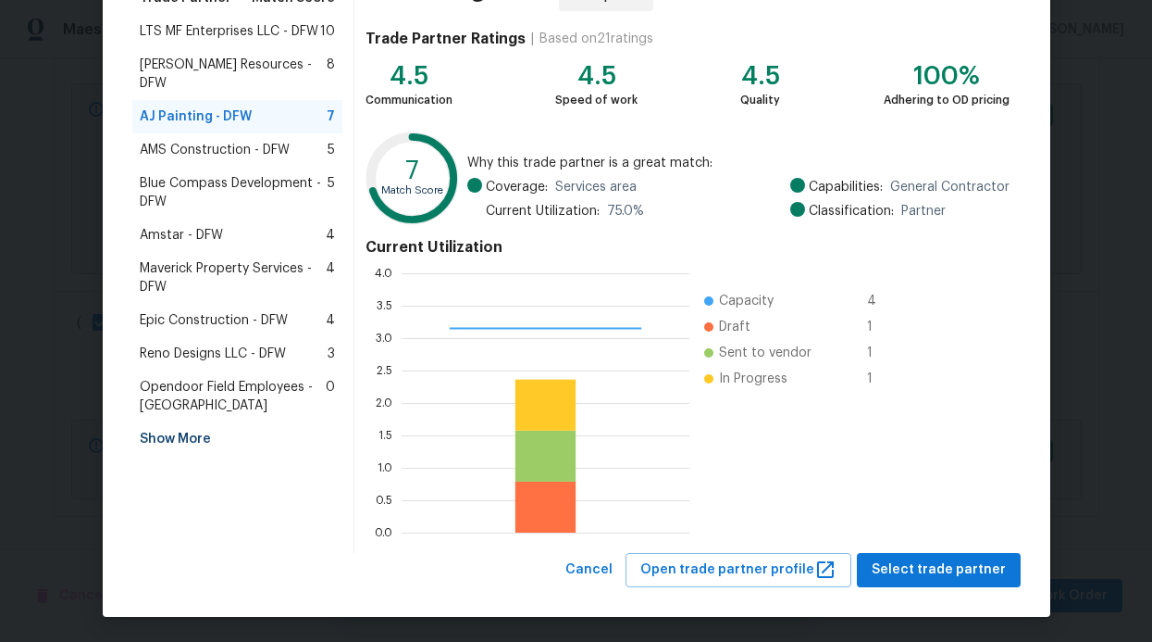
scroll to position [175, 0]
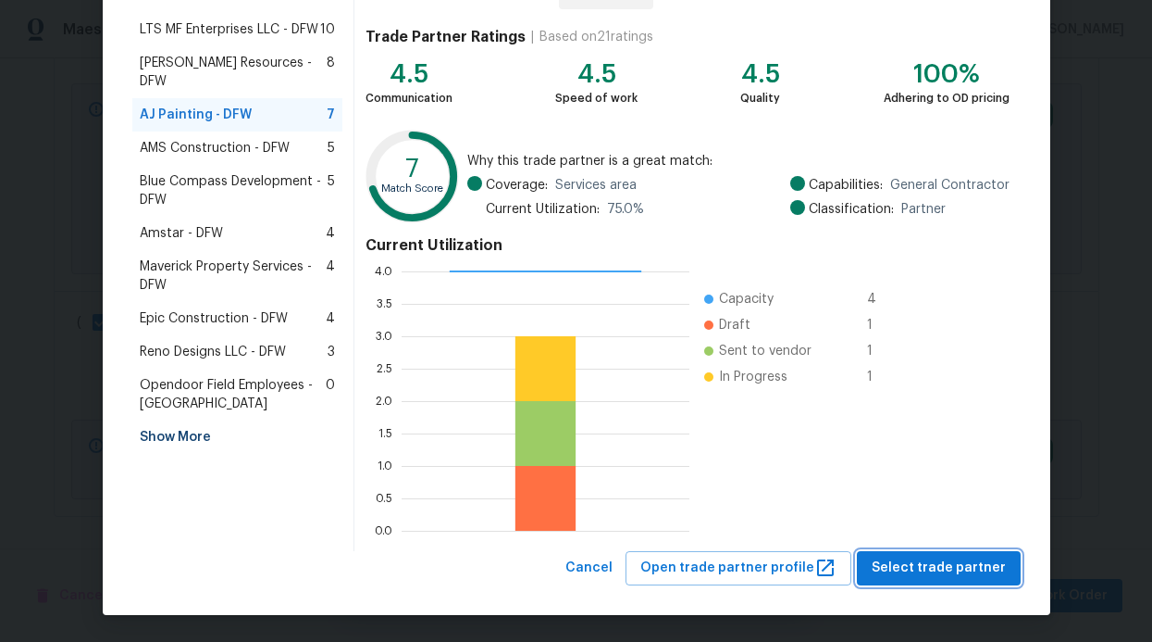
click at [930, 560] on span "Select trade partner" at bounding box center [939, 567] width 134 height 23
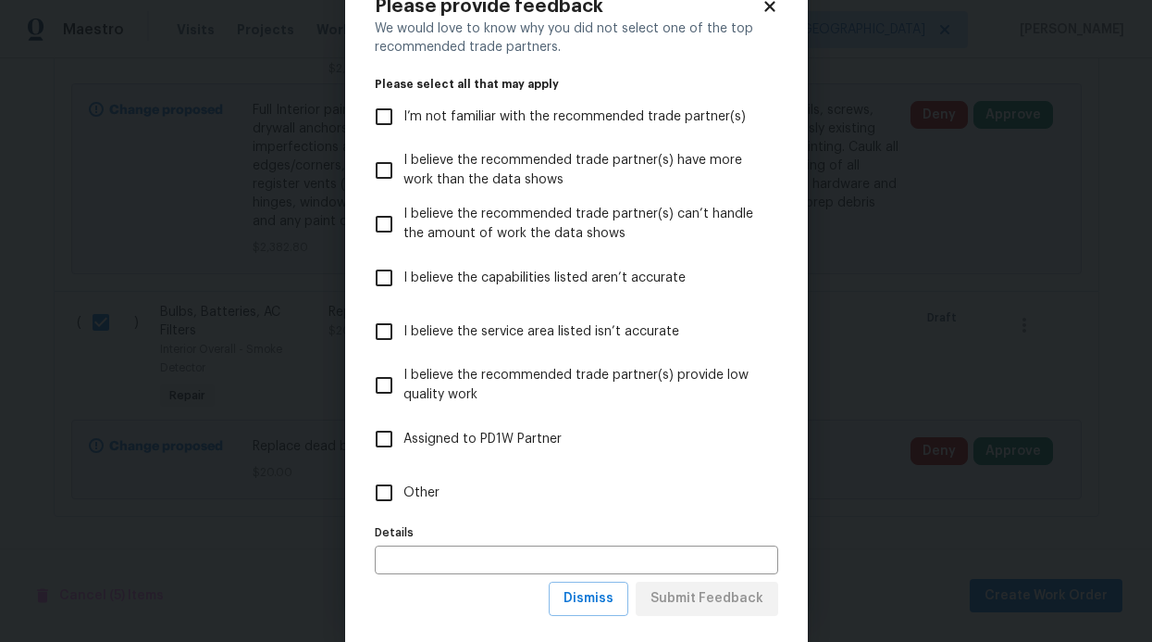
scroll to position [92, 0]
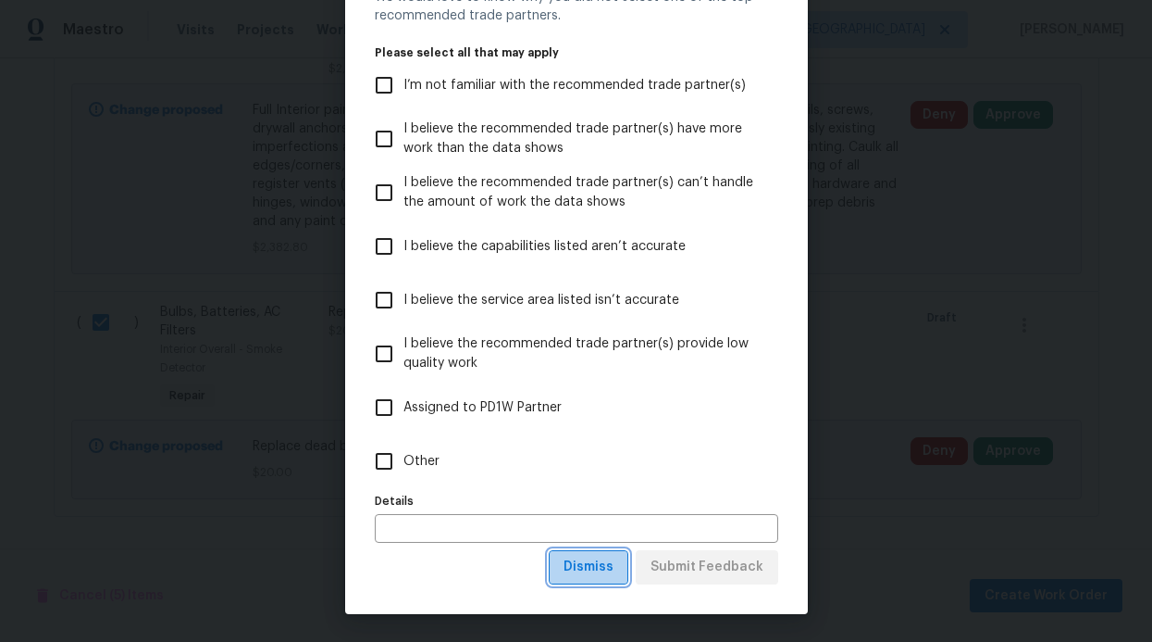
click at [598, 562] on span "Dismiss" at bounding box center [589, 566] width 50 height 23
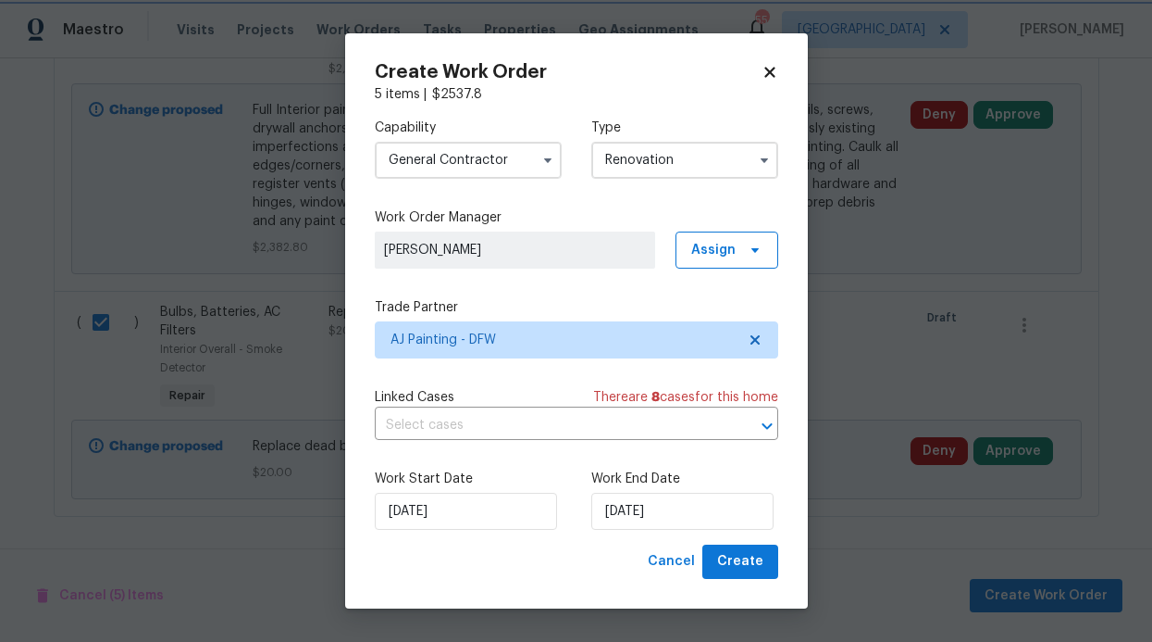
scroll to position [0, 0]
click at [741, 557] on span "Create" at bounding box center [740, 561] width 46 height 23
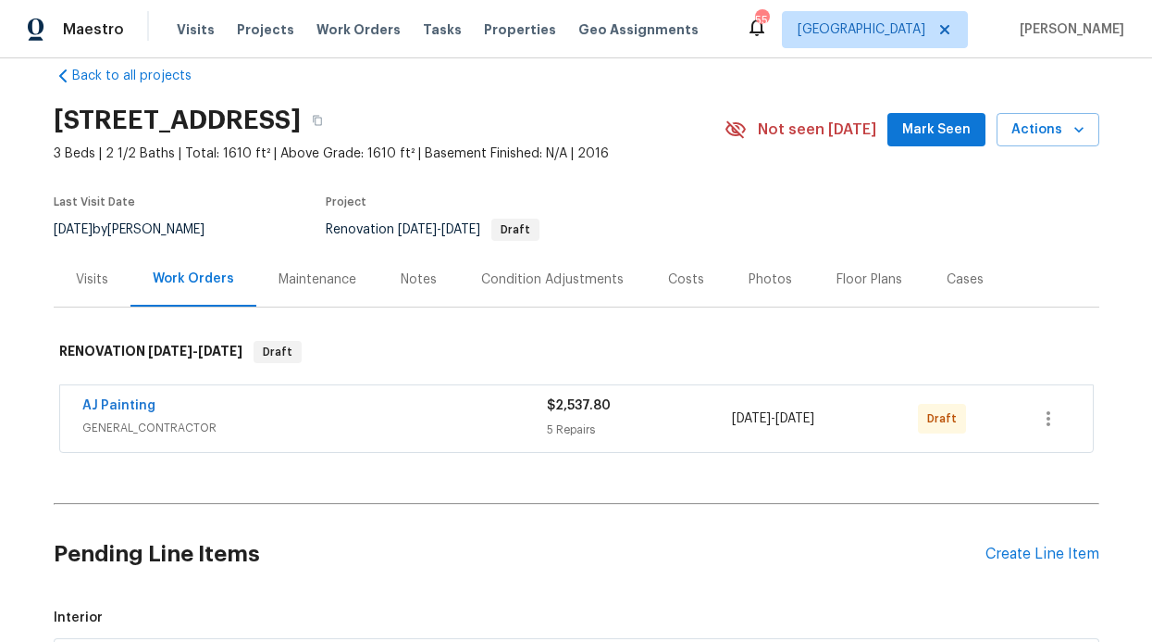
scroll to position [9, 0]
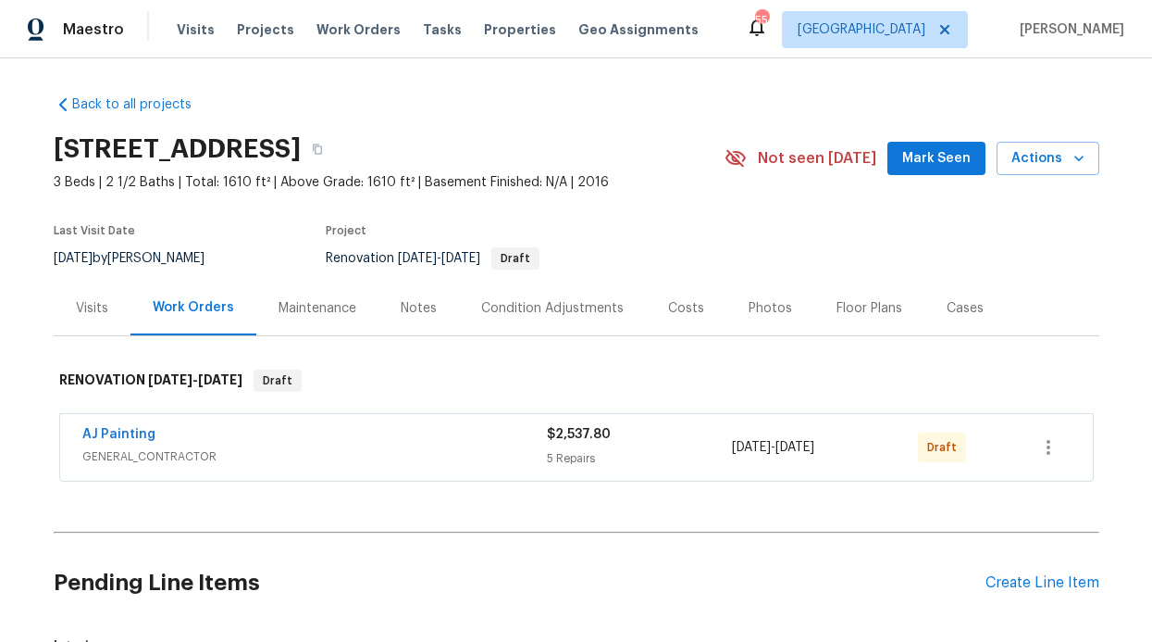
click at [1065, 449] on div "AJ Painting GENERAL_CONTRACTOR $2,537.80 5 Repairs 8/18/2025 - 8/21/2025 Draft" at bounding box center [576, 447] width 1033 height 67
click at [1054, 450] on button "button" at bounding box center [1049, 447] width 44 height 44
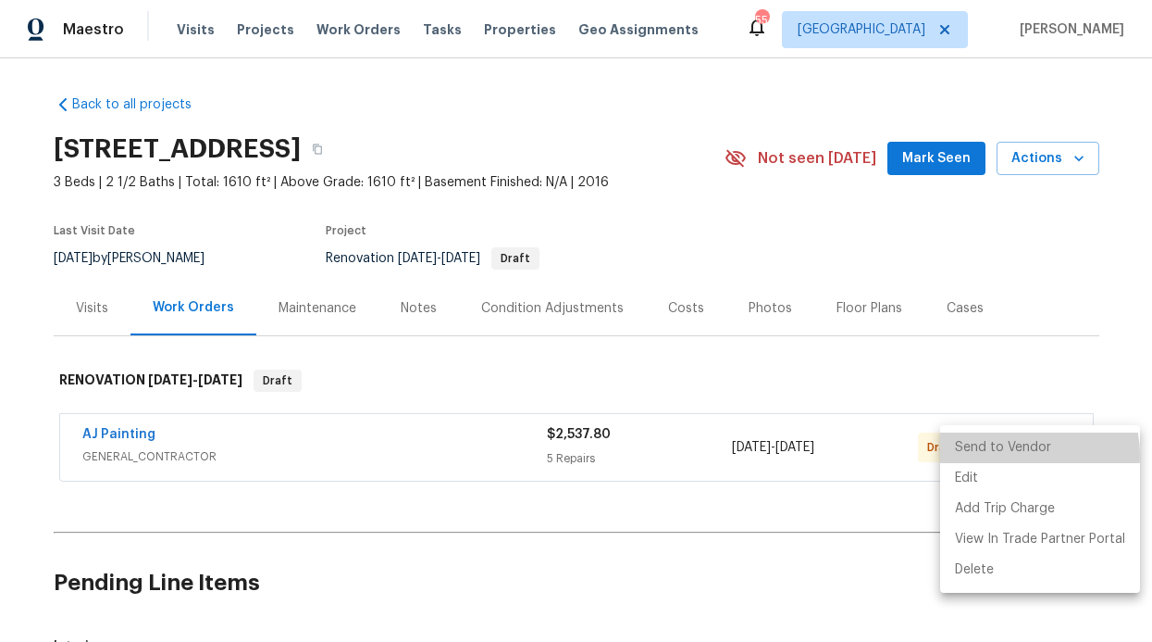
click at [1016, 455] on li "Send to Vendor" at bounding box center [1041, 447] width 200 height 31
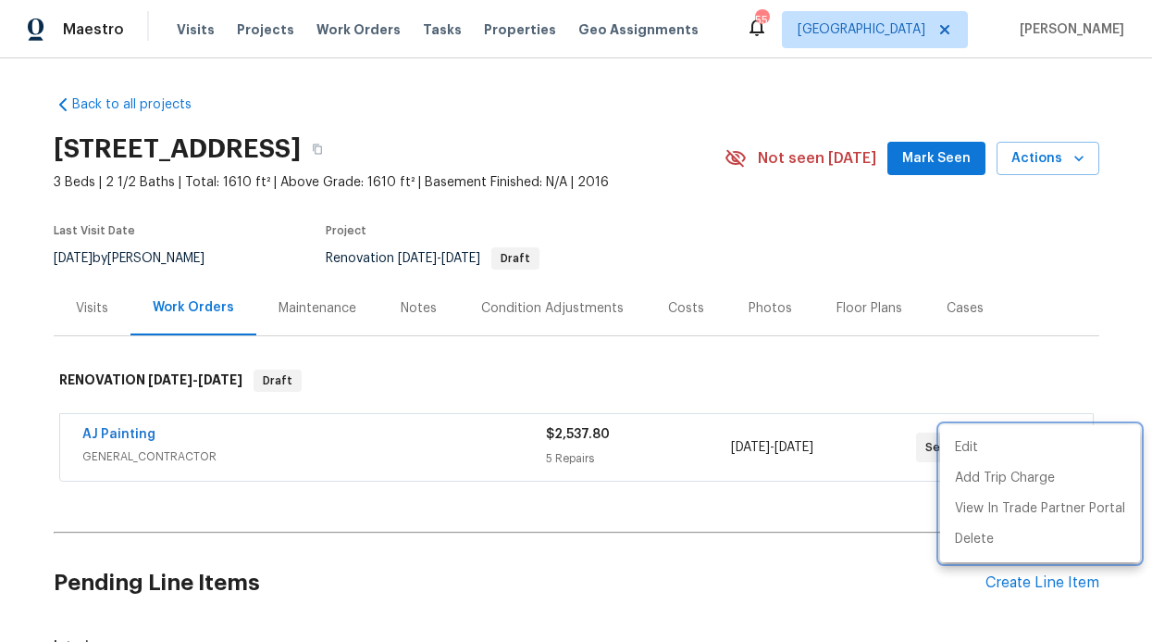
click at [673, 379] on div at bounding box center [576, 321] width 1152 height 642
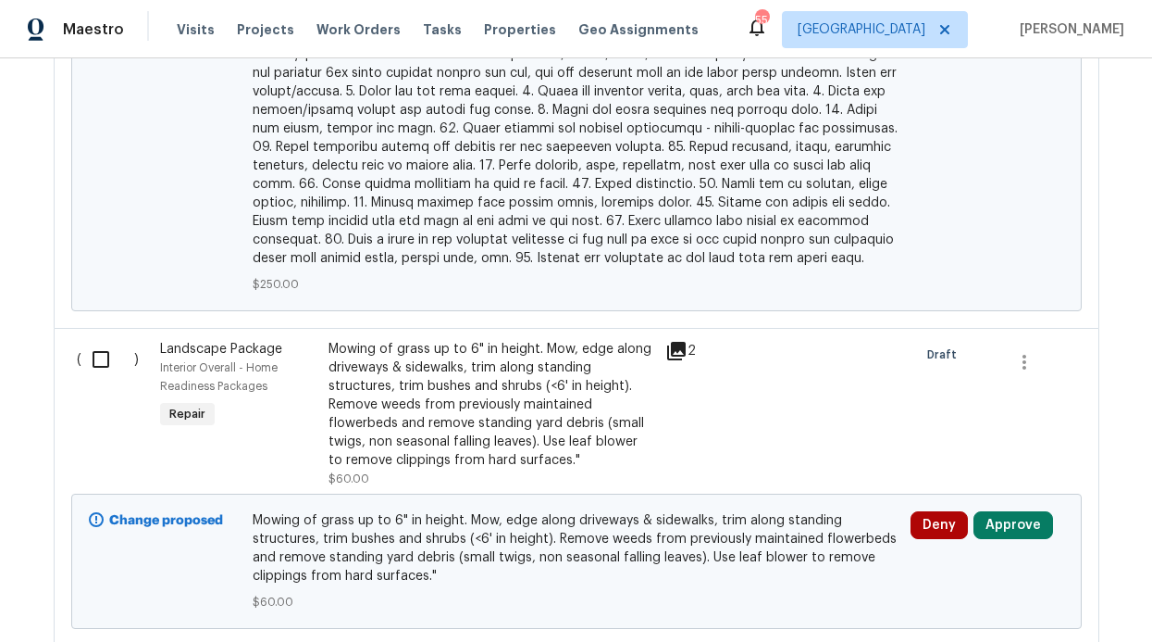
scroll to position [1192, 0]
click at [1035, 341] on button "button" at bounding box center [1025, 363] width 44 height 44
click at [866, 367] on div at bounding box center [576, 321] width 1152 height 642
click at [92, 353] on input "checkbox" at bounding box center [107, 360] width 53 height 39
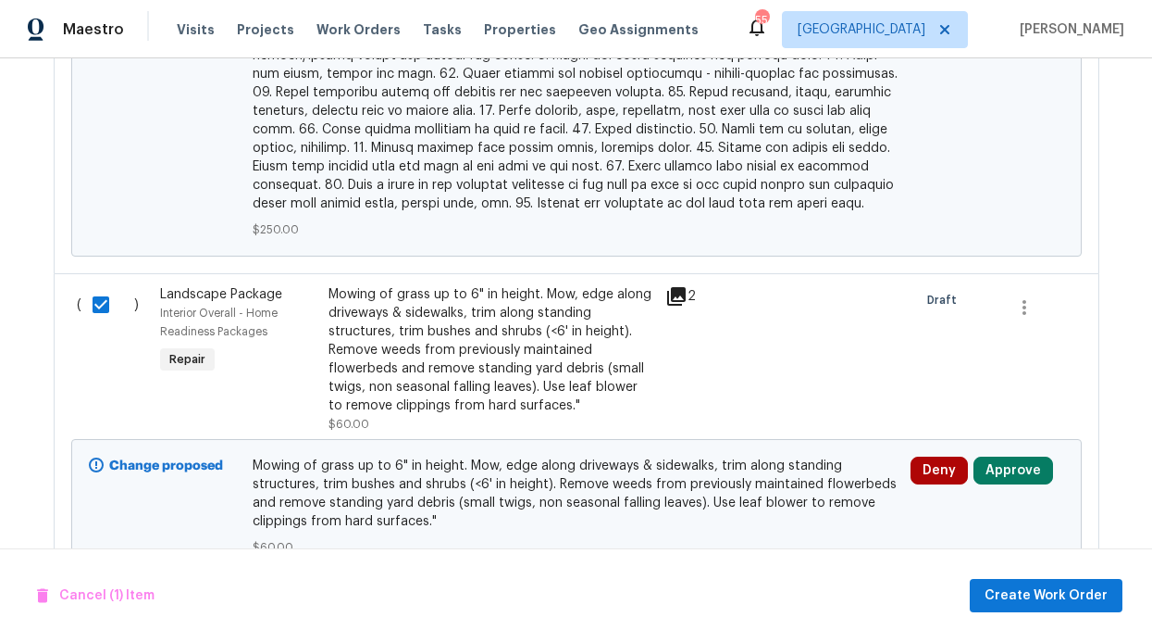
scroll to position [1320, 0]
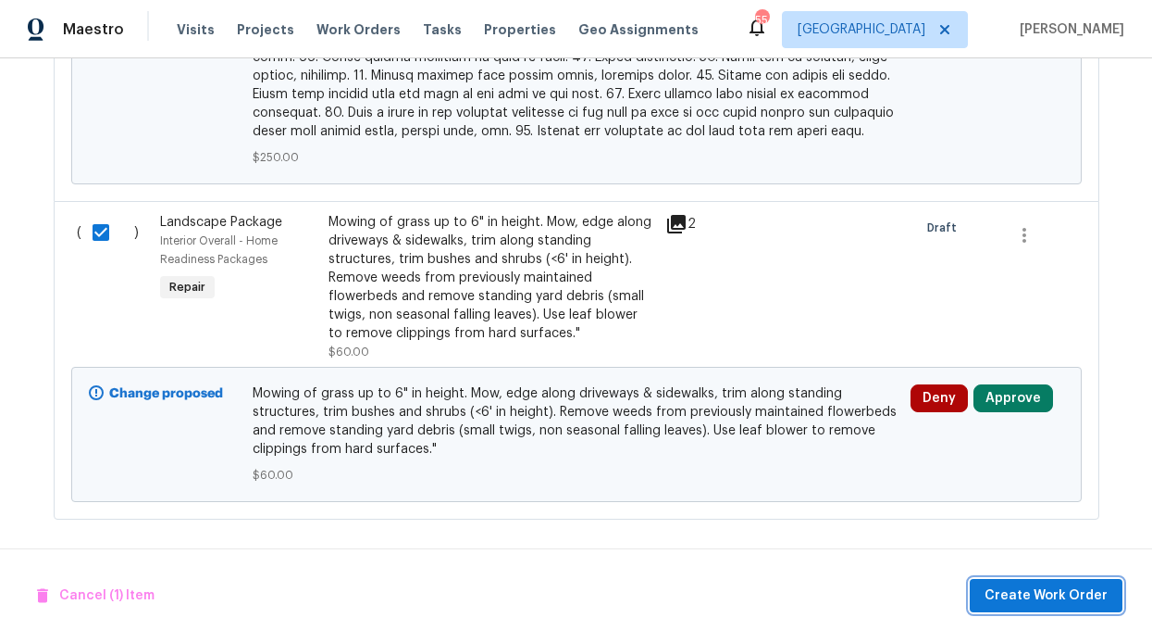
click at [1003, 592] on span "Create Work Order" at bounding box center [1046, 595] width 123 height 23
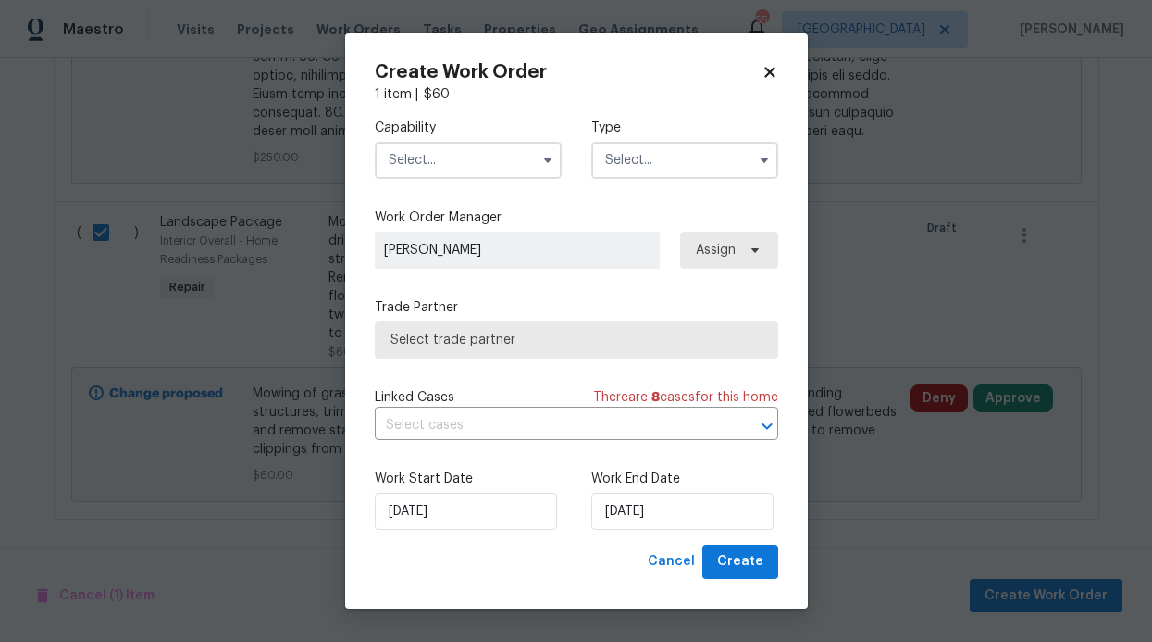
click at [499, 165] on input "text" at bounding box center [468, 160] width 187 height 37
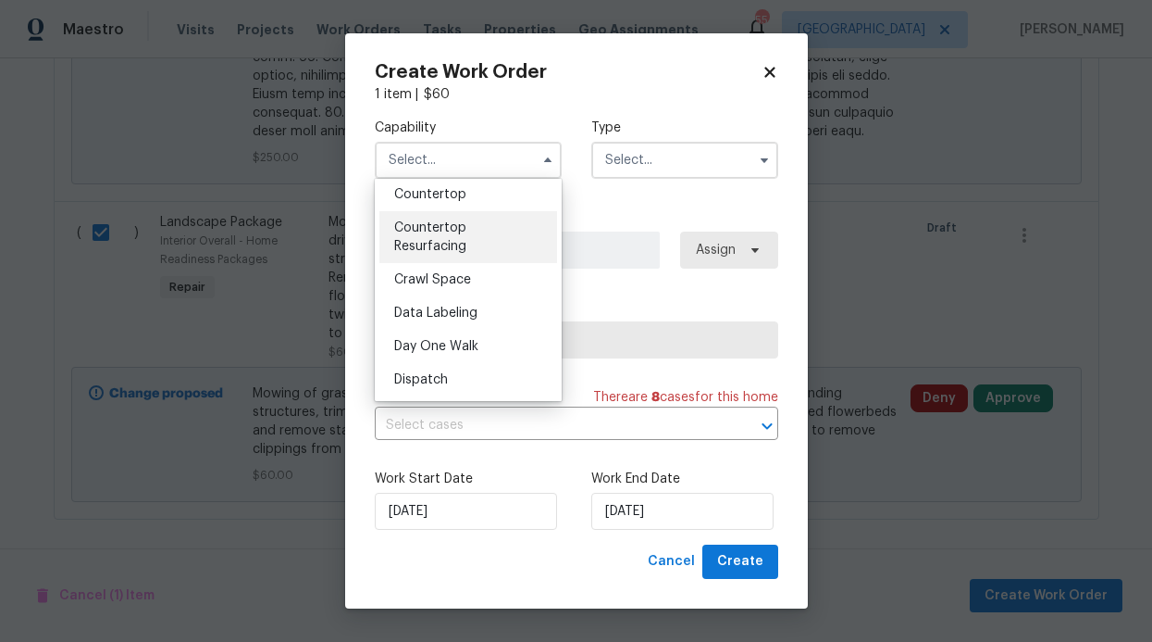
scroll to position [371, 0]
click at [690, 556] on span "Cancel" at bounding box center [671, 561] width 47 height 23
checkbox input "false"
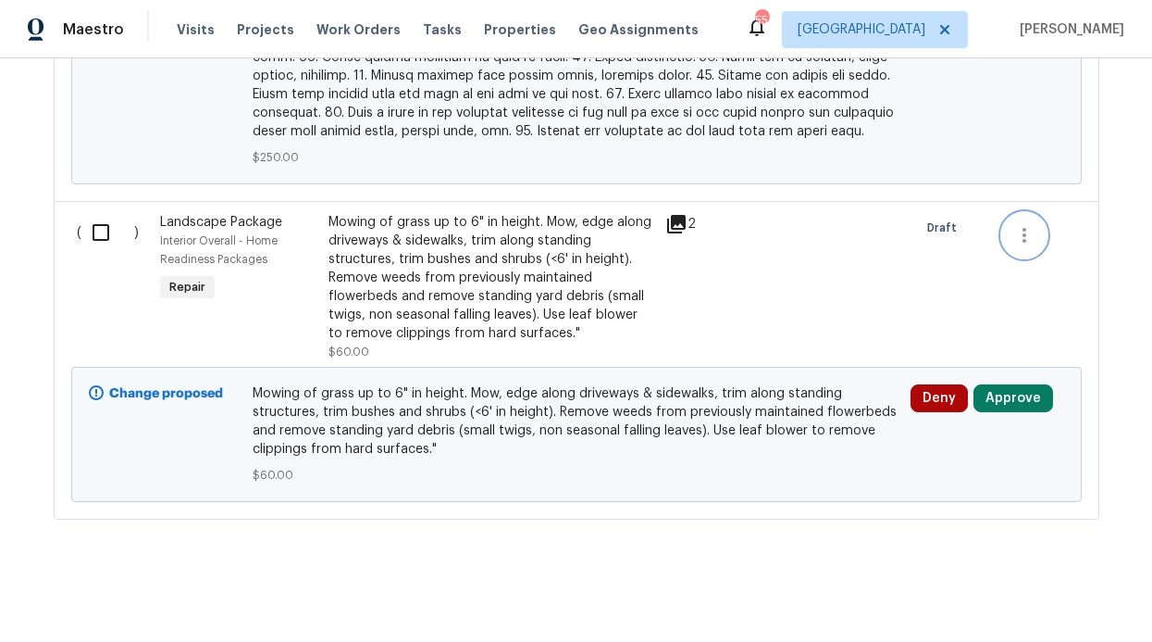
click at [1019, 229] on button "button" at bounding box center [1025, 235] width 44 height 44
click at [1034, 214] on li "Cancel" at bounding box center [1031, 217] width 71 height 31
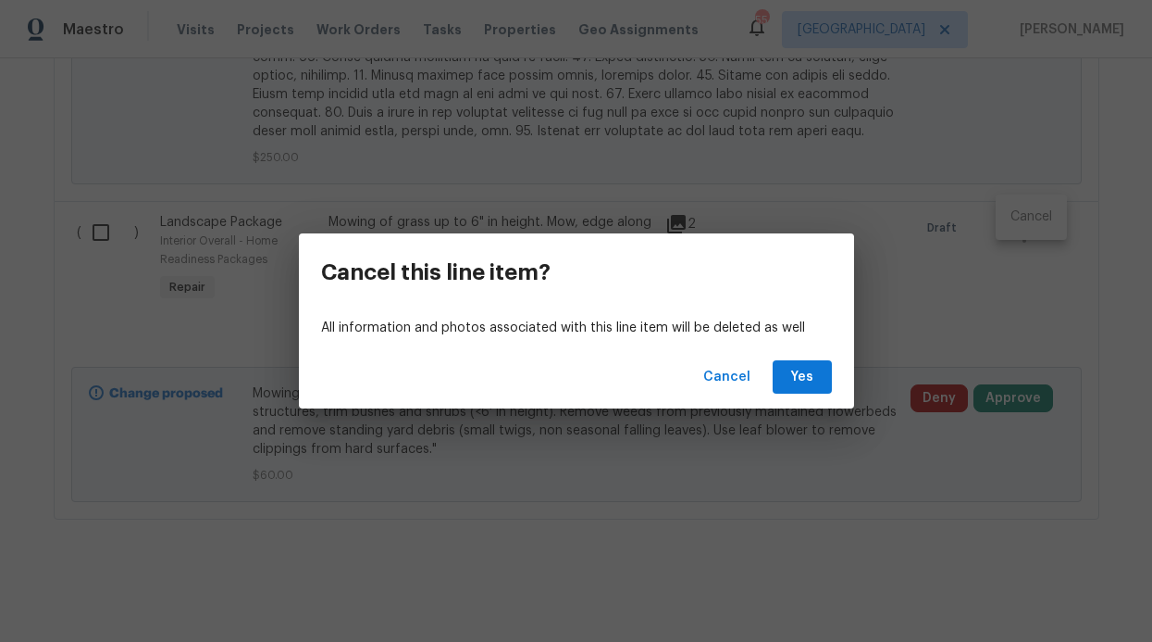
click at [771, 386] on div "Cancel Yes" at bounding box center [576, 377] width 555 height 64
click at [802, 379] on span "Yes" at bounding box center [803, 377] width 30 height 23
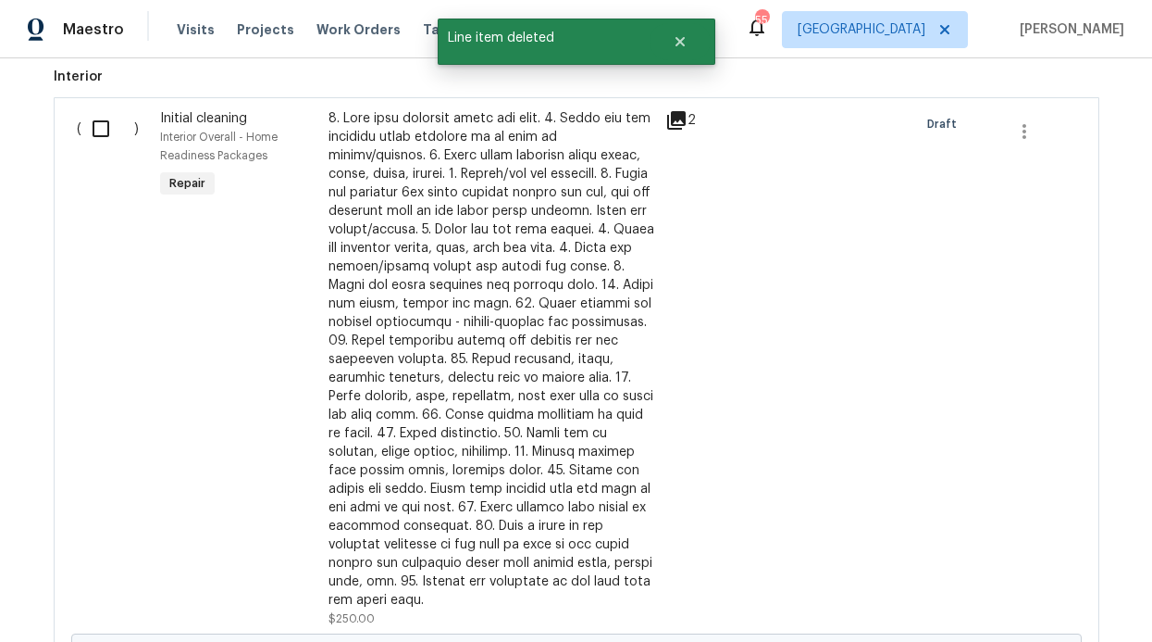
scroll to position [431, 0]
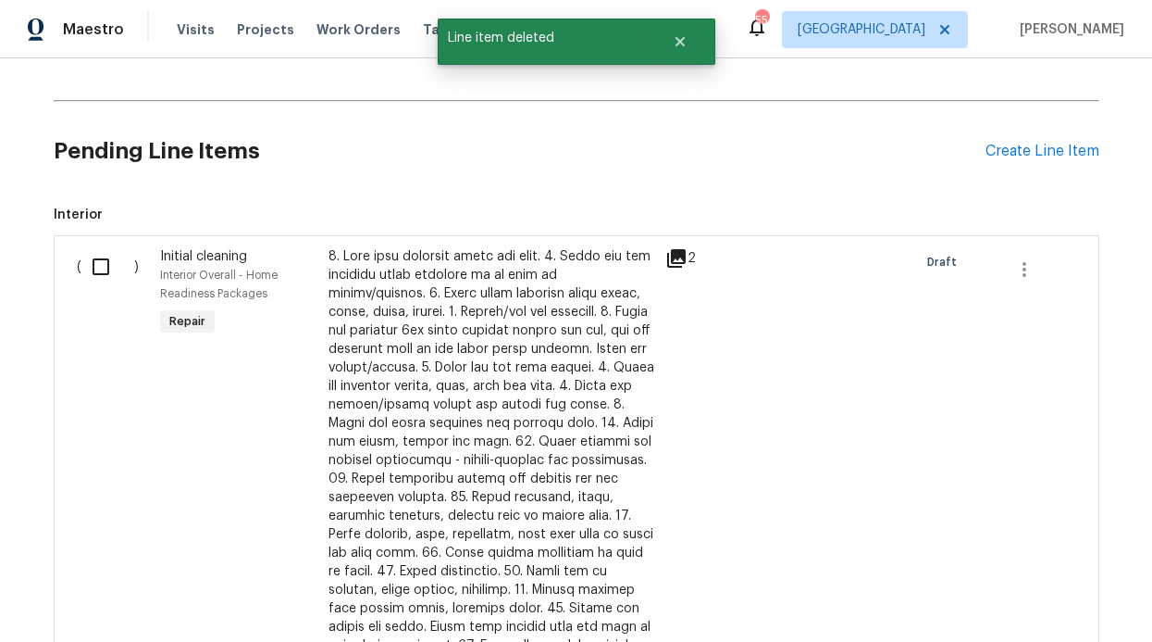
click at [89, 258] on input "checkbox" at bounding box center [107, 266] width 53 height 39
checkbox input "true"
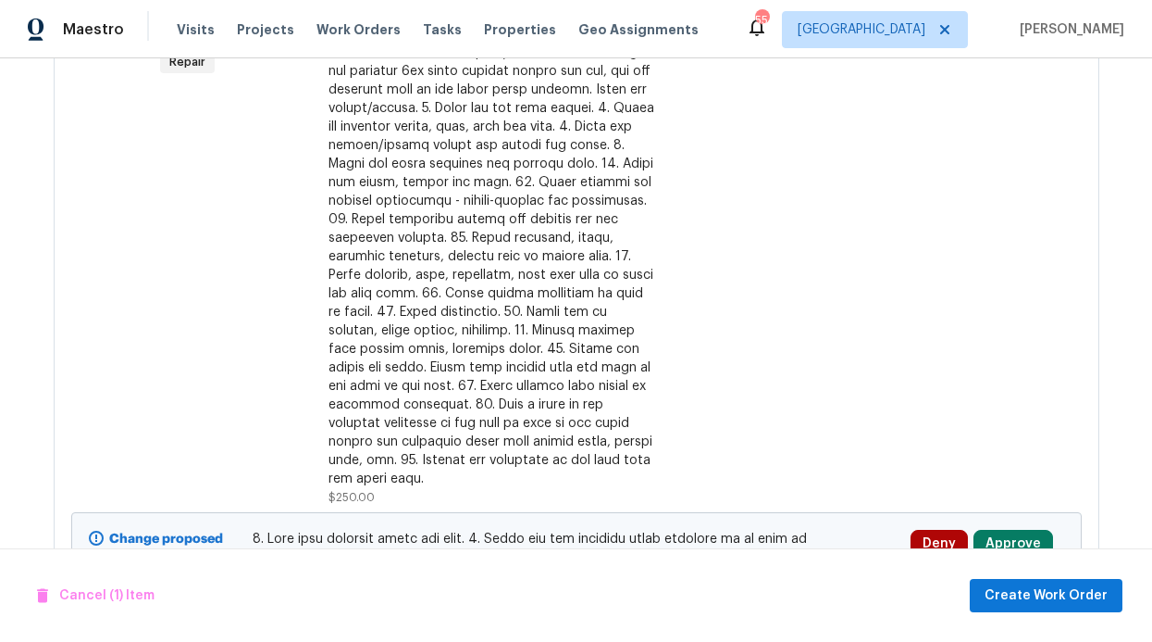
scroll to position [753, 0]
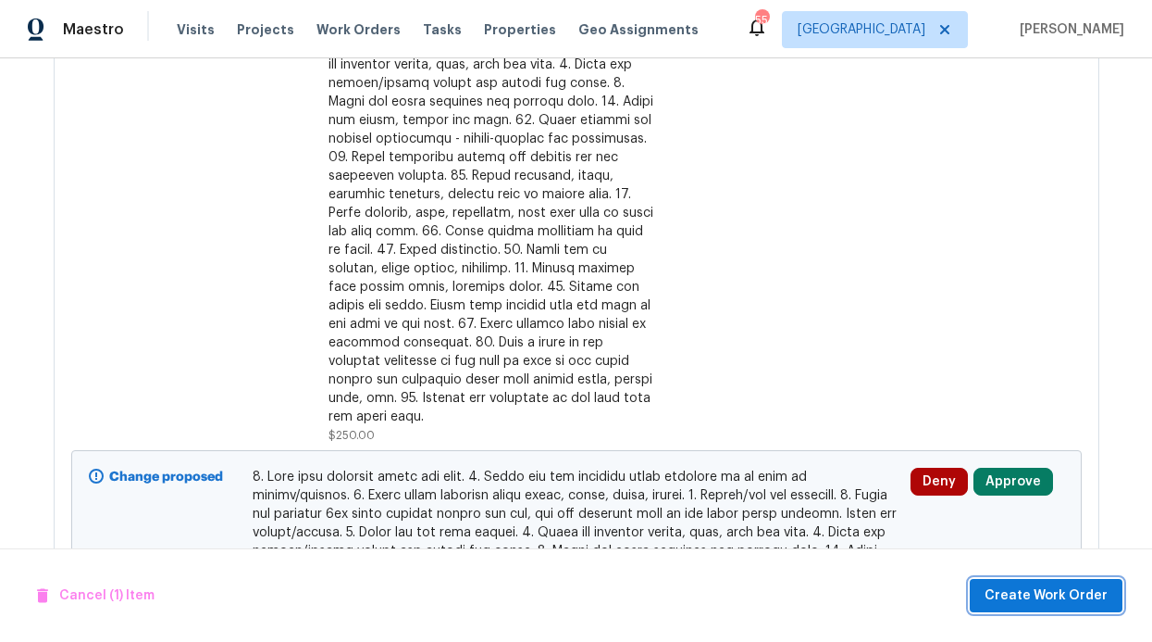
click at [1054, 589] on span "Create Work Order" at bounding box center [1046, 595] width 123 height 23
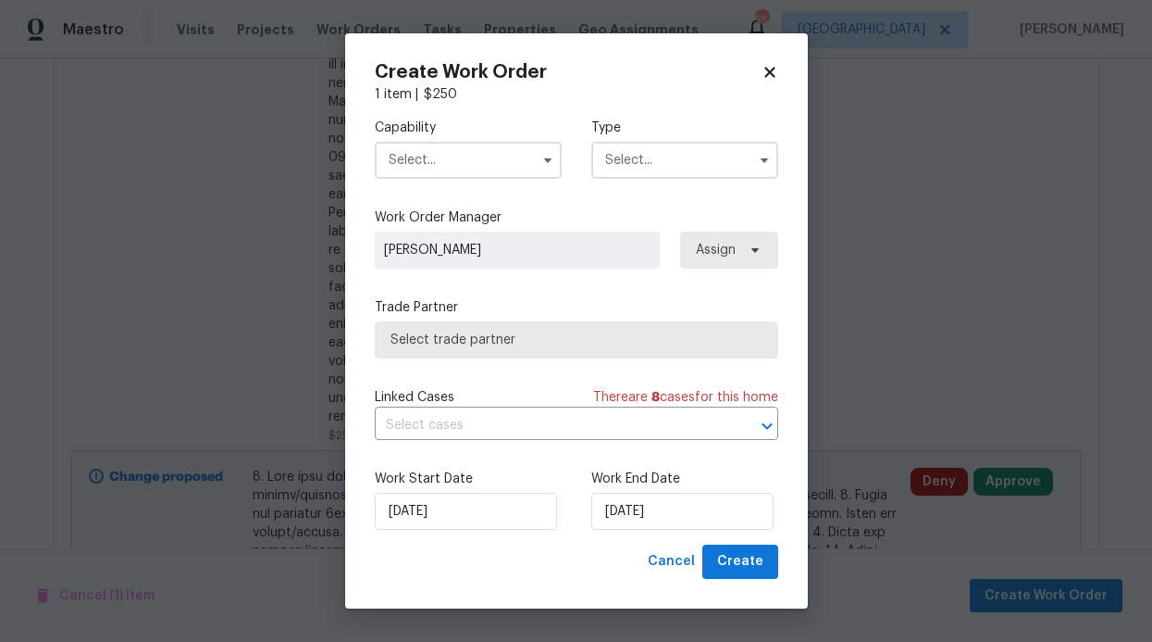
click at [476, 187] on div "Capability Type" at bounding box center [577, 149] width 404 height 90
click at [506, 156] on input "text" at bounding box center [468, 160] width 187 height 37
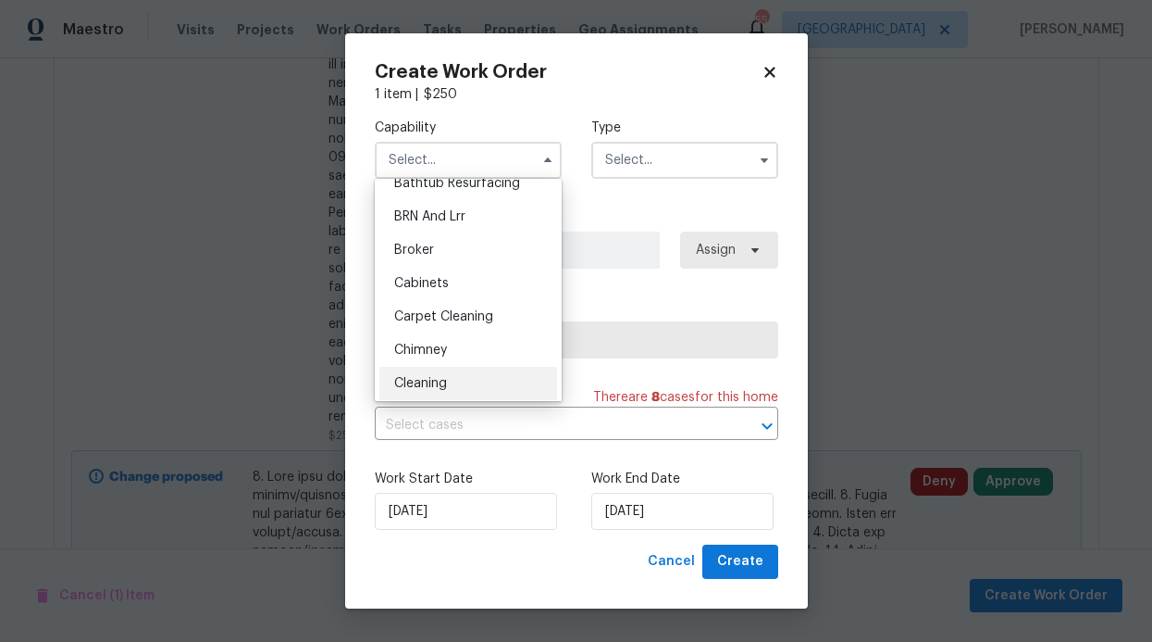
scroll to position [160, 0]
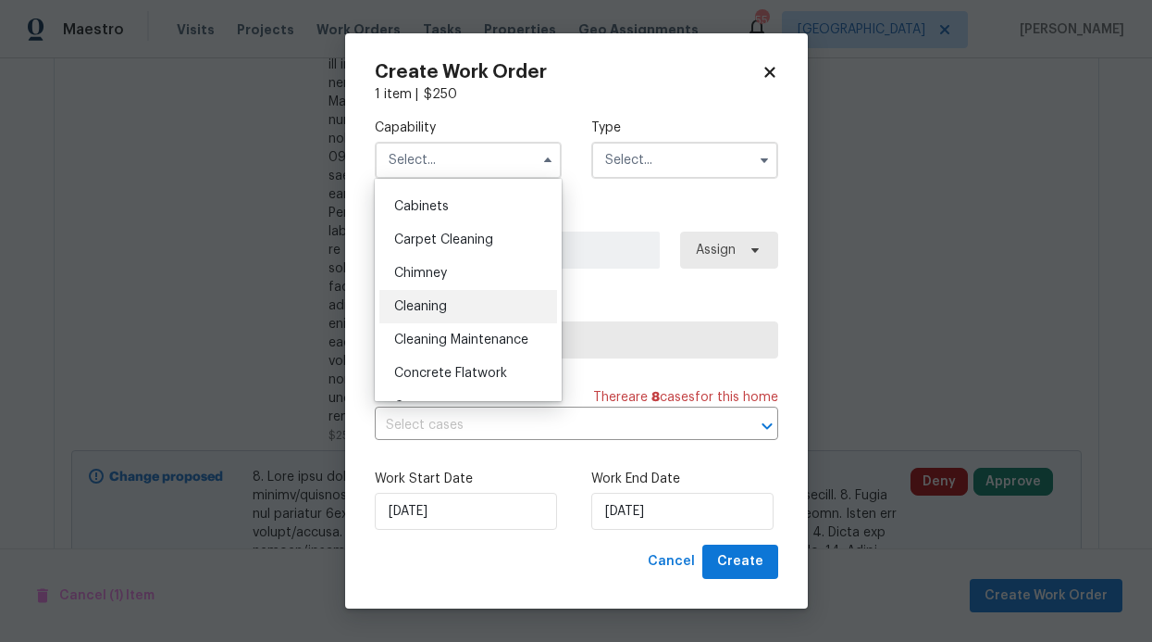
click at [436, 306] on span "Cleaning" at bounding box center [420, 306] width 53 height 13
type input "Cleaning"
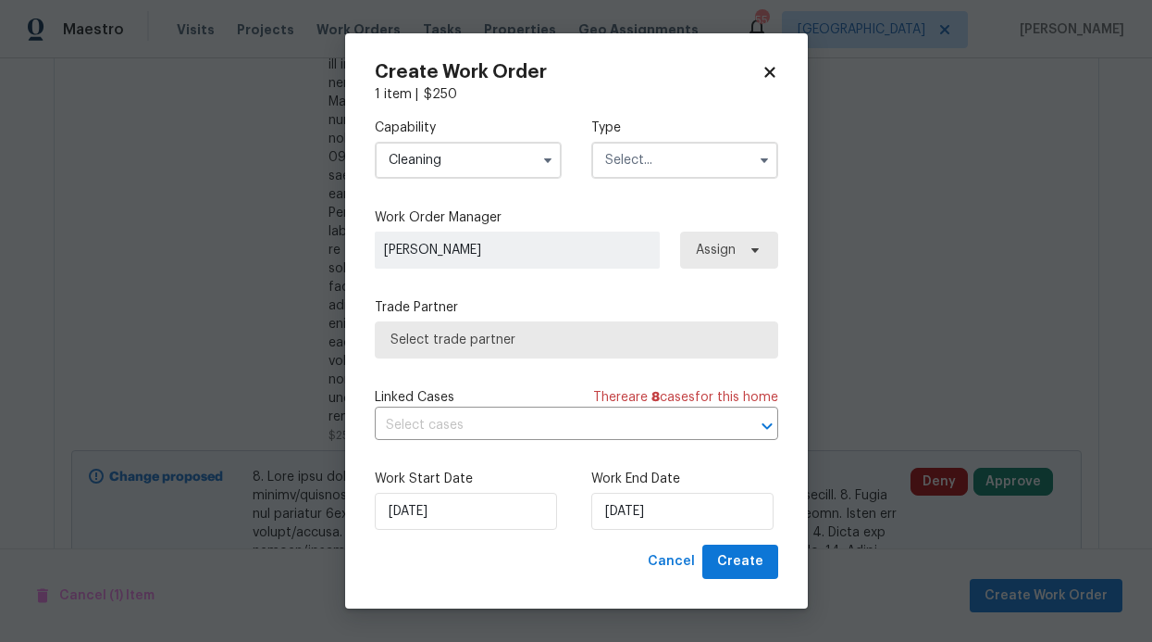
click at [717, 161] on input "text" at bounding box center [685, 160] width 187 height 37
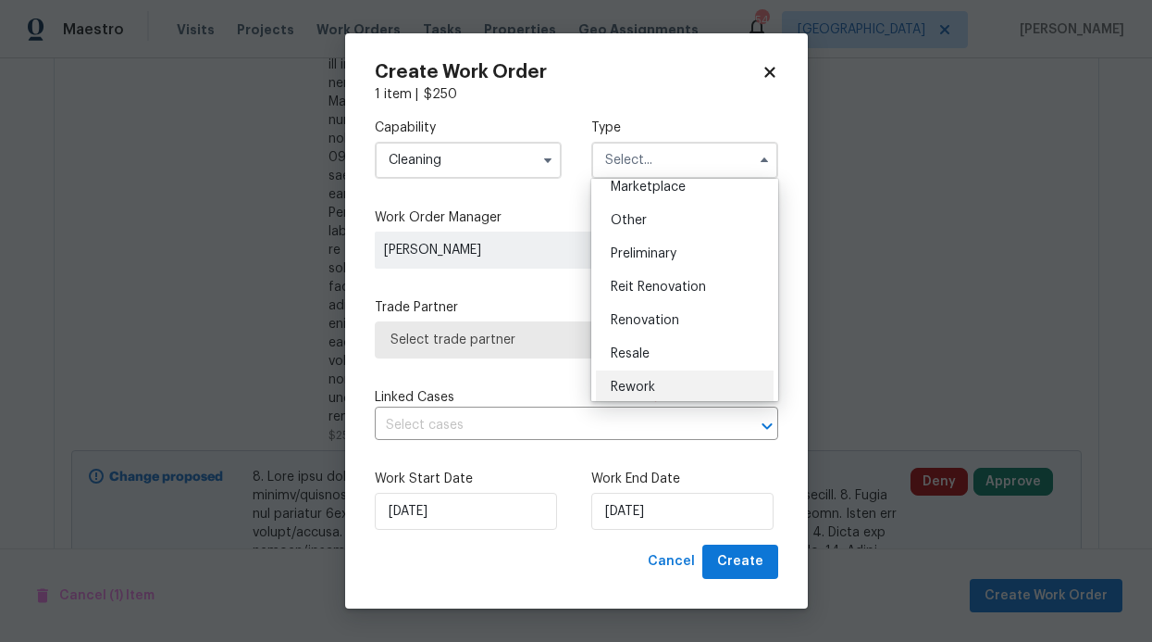
scroll to position [420, 0]
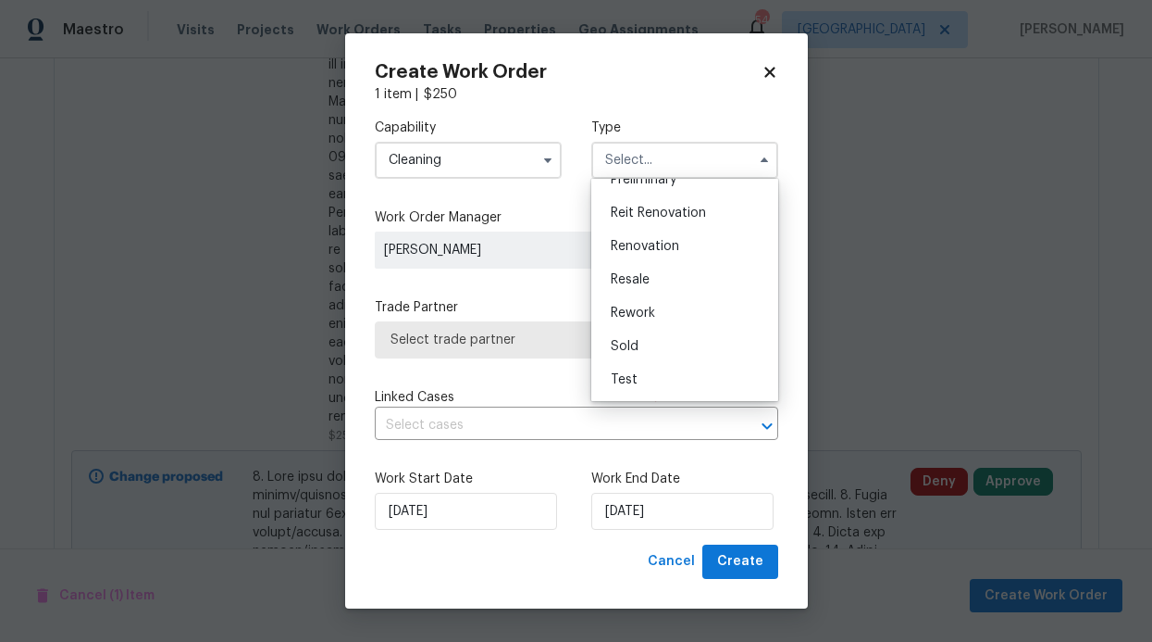
click at [650, 240] on span "Renovation" at bounding box center [645, 246] width 69 height 13
type input "Renovation"
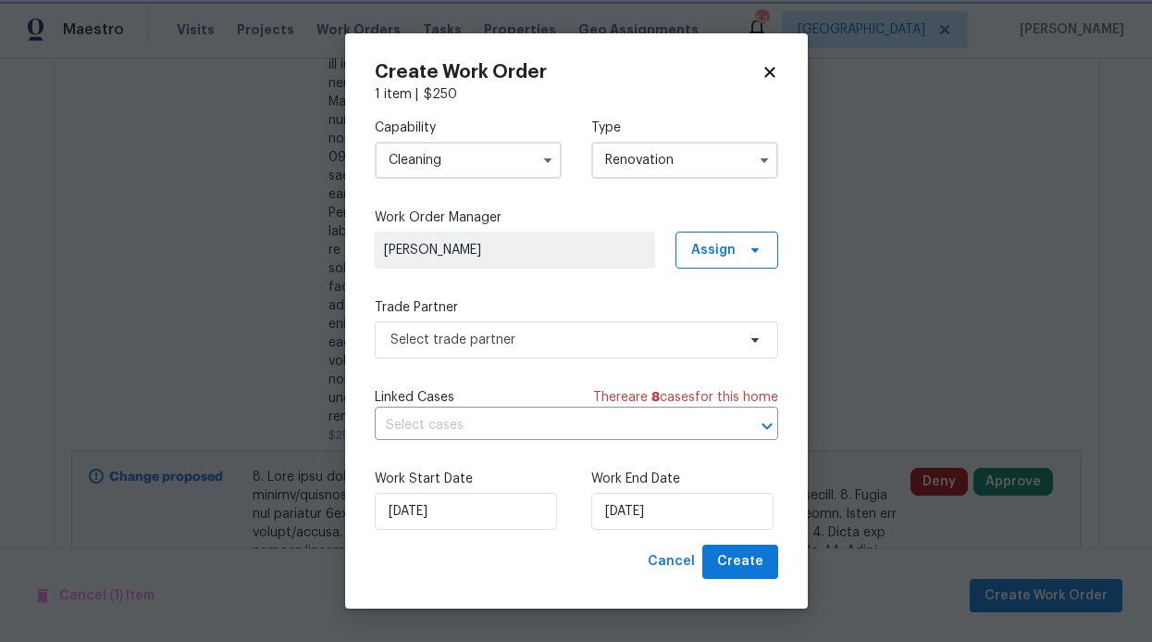
scroll to position [0, 0]
click at [457, 506] on input "[DATE]" at bounding box center [466, 510] width 182 height 37
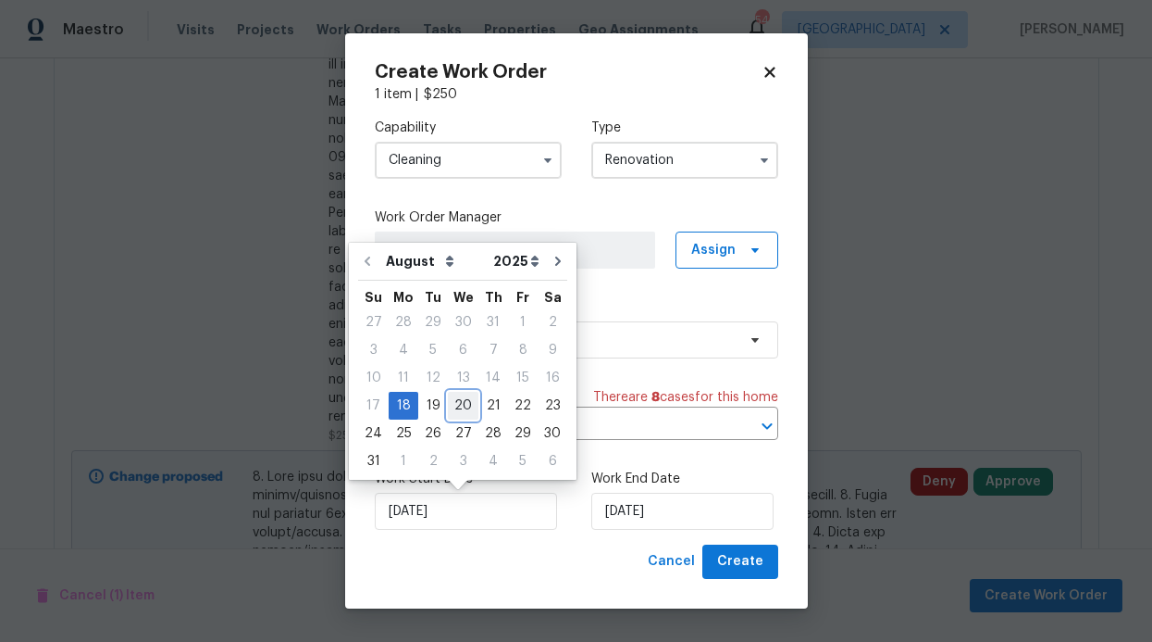
click at [456, 403] on div "20" at bounding box center [463, 405] width 31 height 26
type input "8/20/2025"
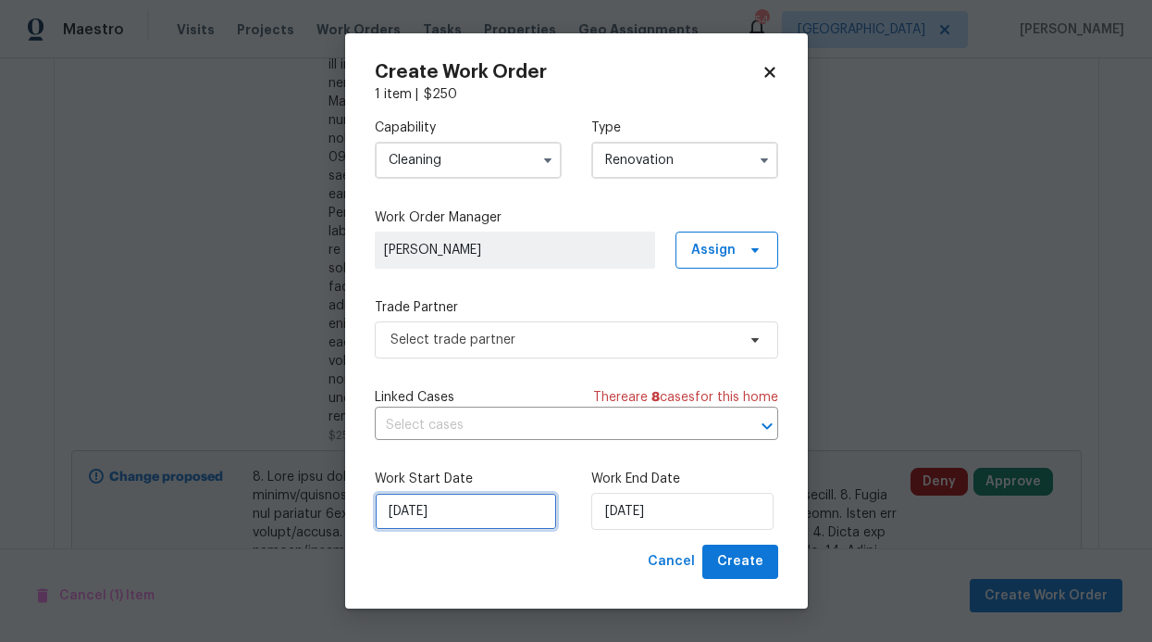
click at [463, 508] on input "8/20/2025" at bounding box center [466, 510] width 182 height 37
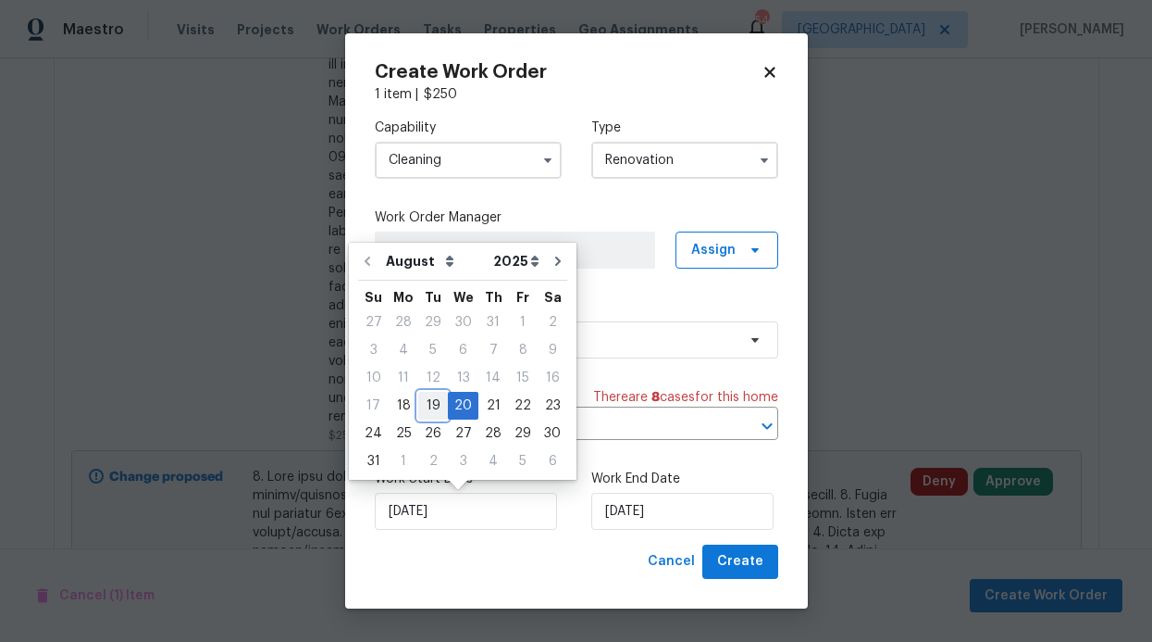
click at [436, 399] on div "19" at bounding box center [433, 405] width 30 height 26
type input "8/19/2025"
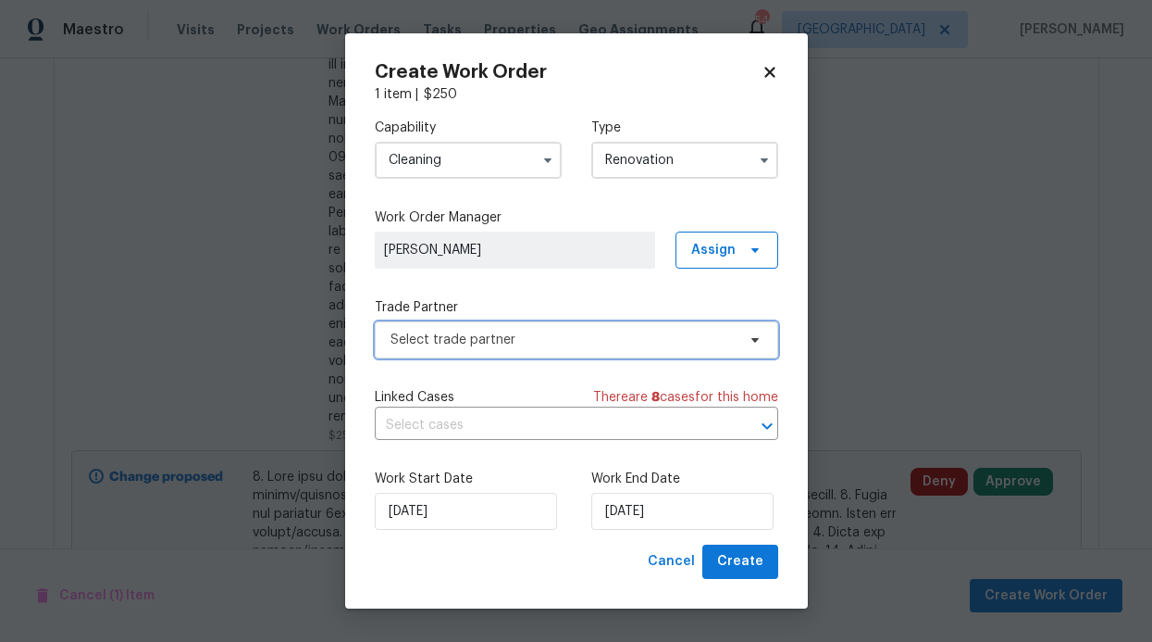
click at [708, 329] on span "Select trade partner" at bounding box center [577, 339] width 404 height 37
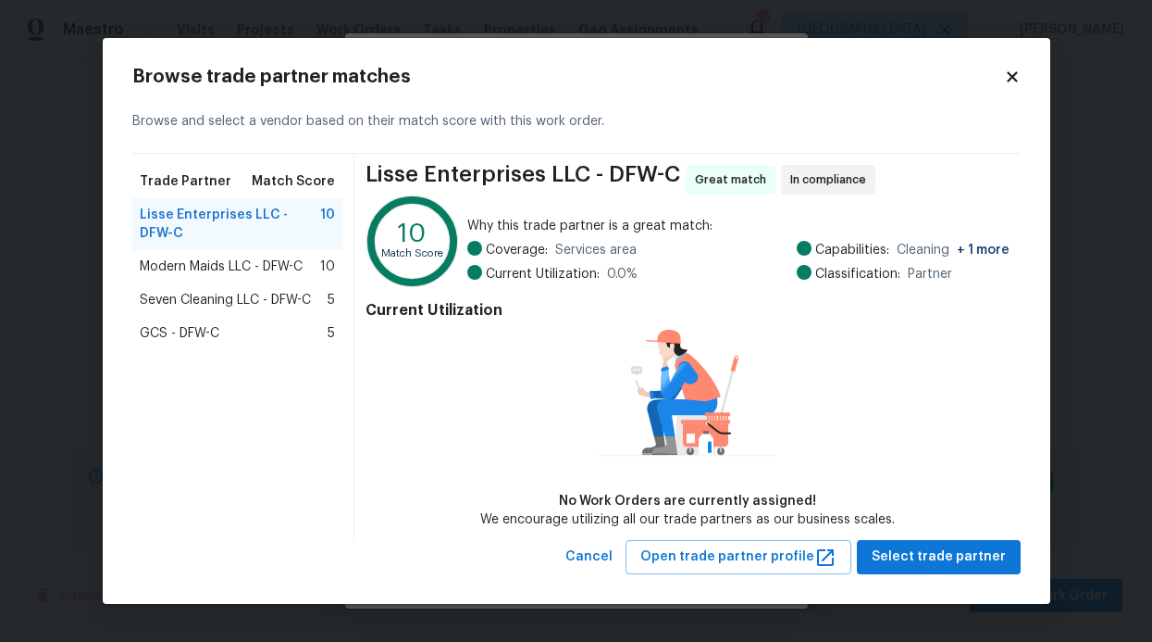
click at [274, 269] on span "Modern Maids LLC - DFW-C" at bounding box center [221, 266] width 163 height 19
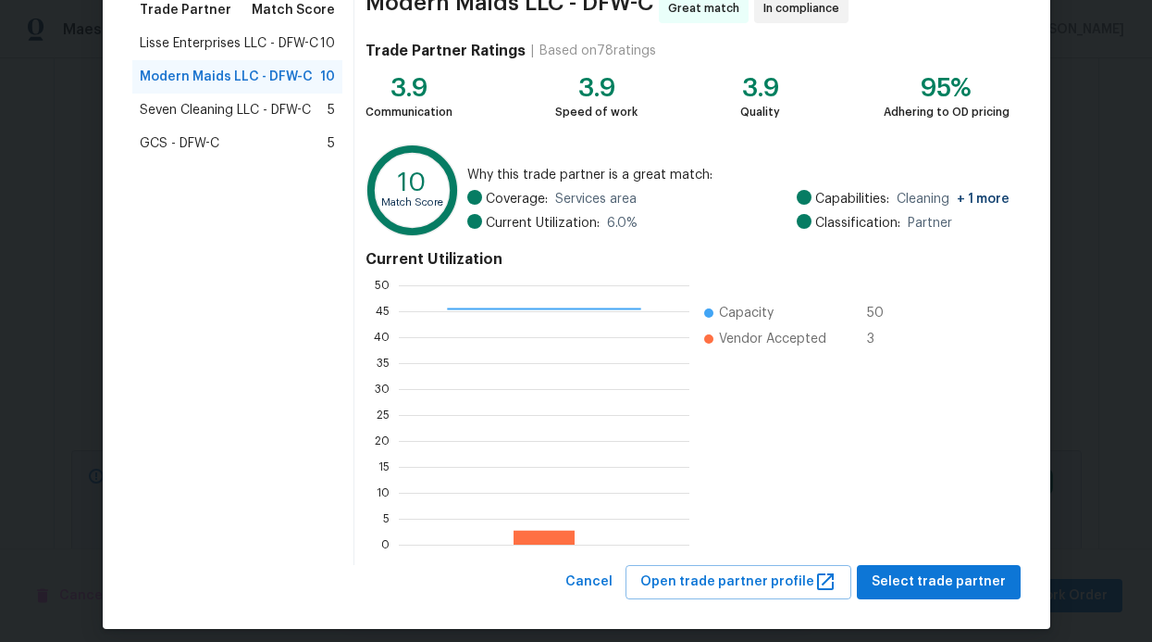
scroll to position [175, 0]
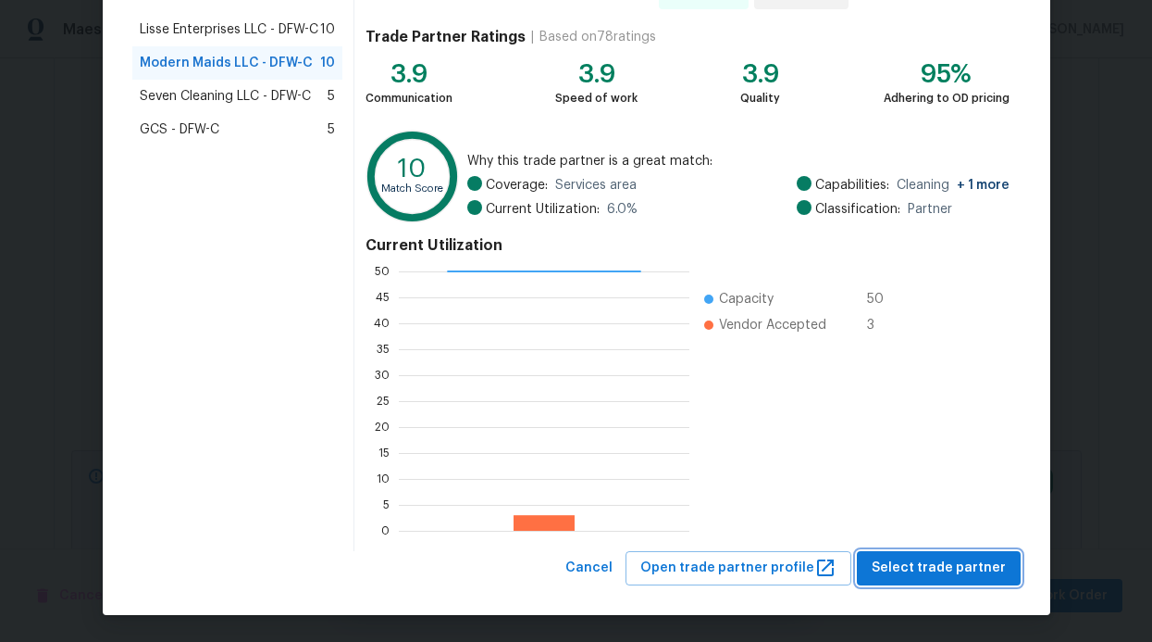
click at [937, 560] on span "Select trade partner" at bounding box center [939, 567] width 134 height 23
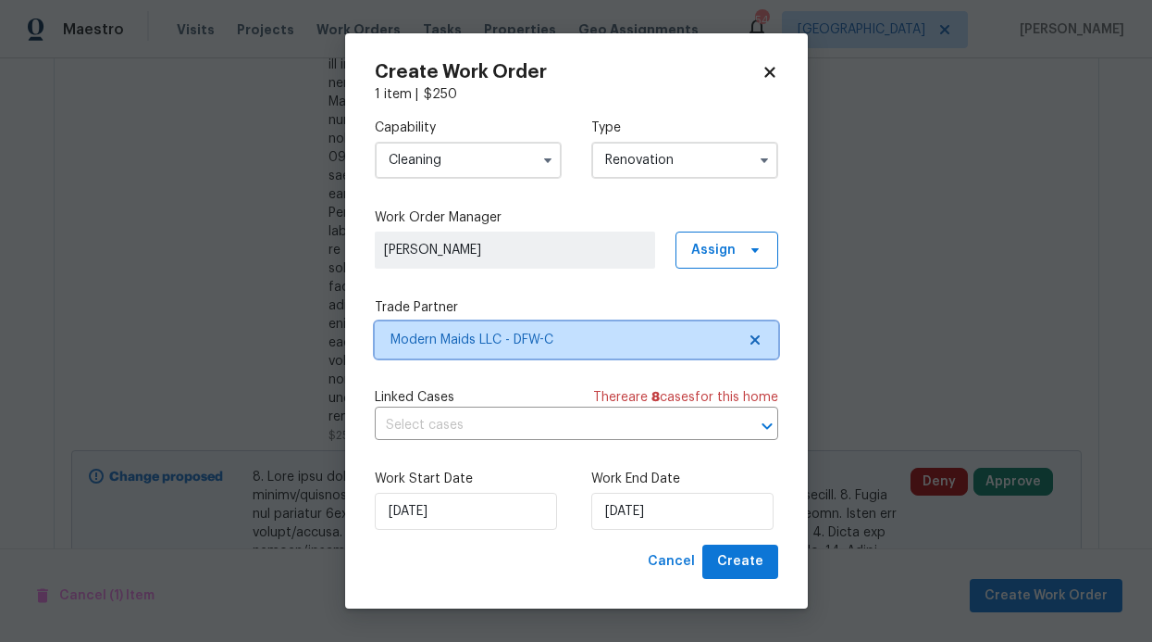
scroll to position [0, 0]
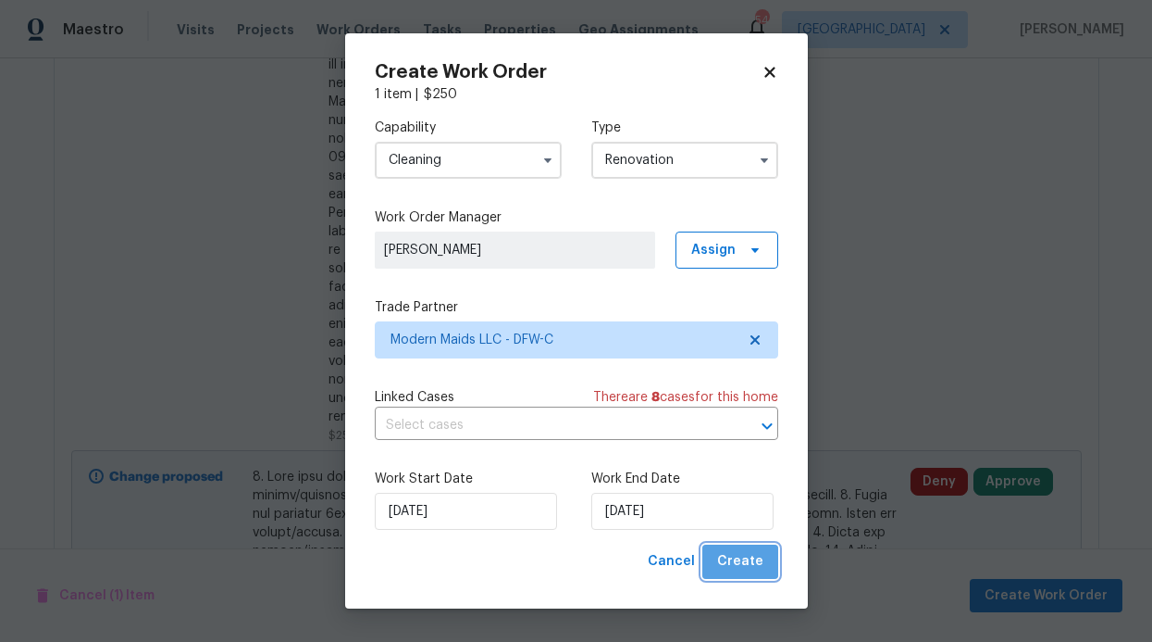
click at [757, 561] on span "Create" at bounding box center [740, 561] width 46 height 23
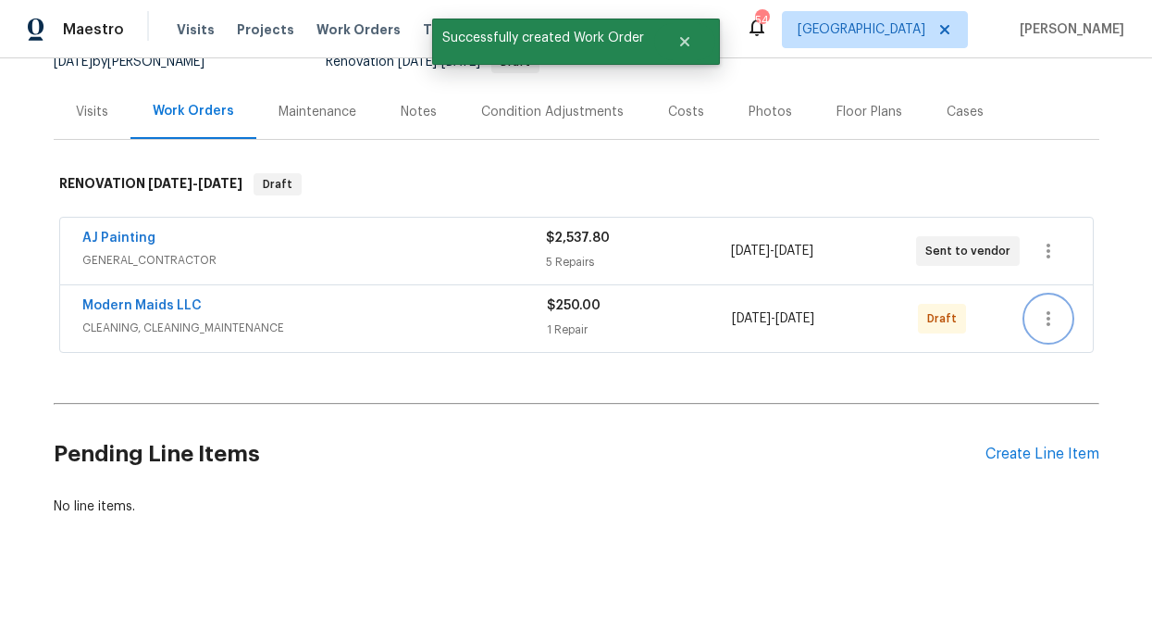
click at [1050, 307] on icon "button" at bounding box center [1049, 318] width 22 height 22
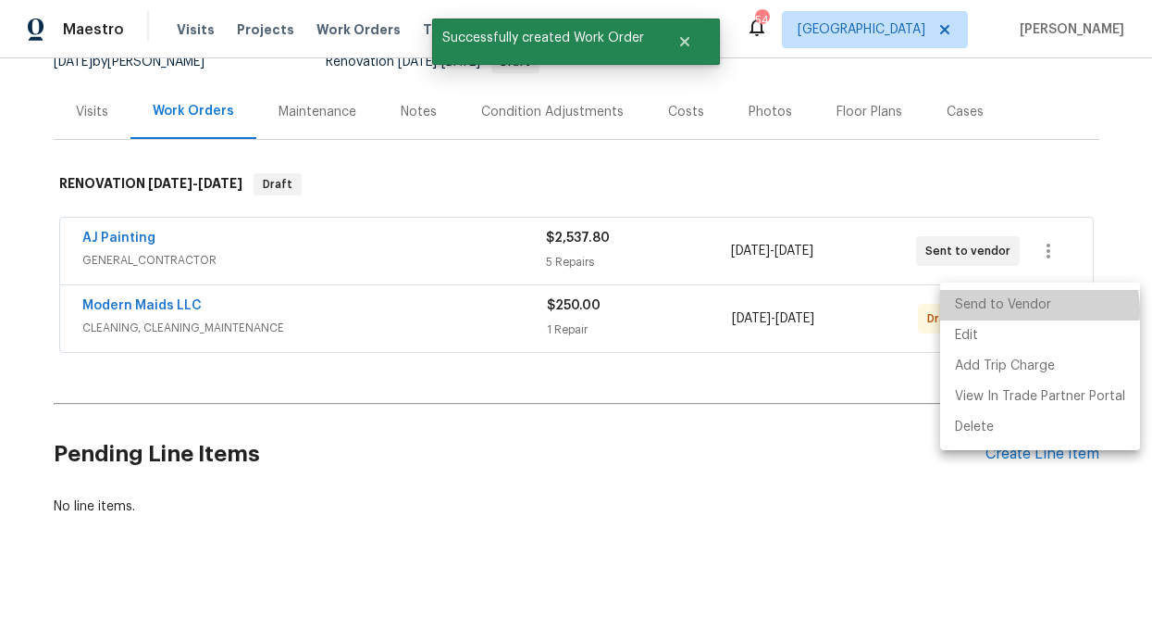
click at [1023, 310] on li "Send to Vendor" at bounding box center [1041, 305] width 200 height 31
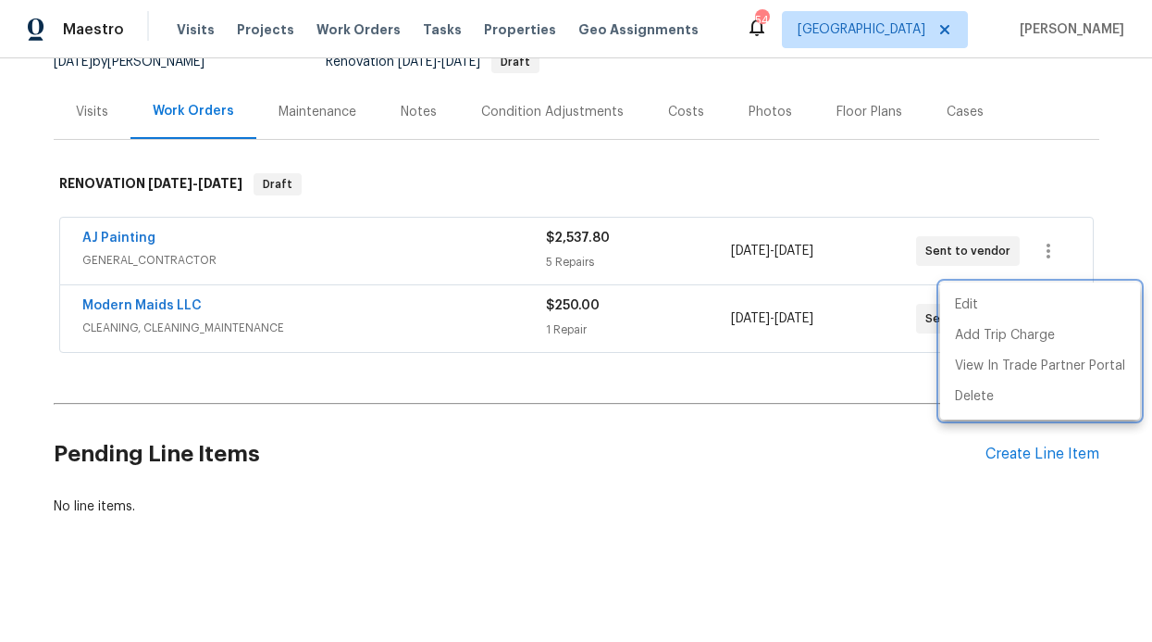
click at [444, 181] on div at bounding box center [576, 321] width 1152 height 642
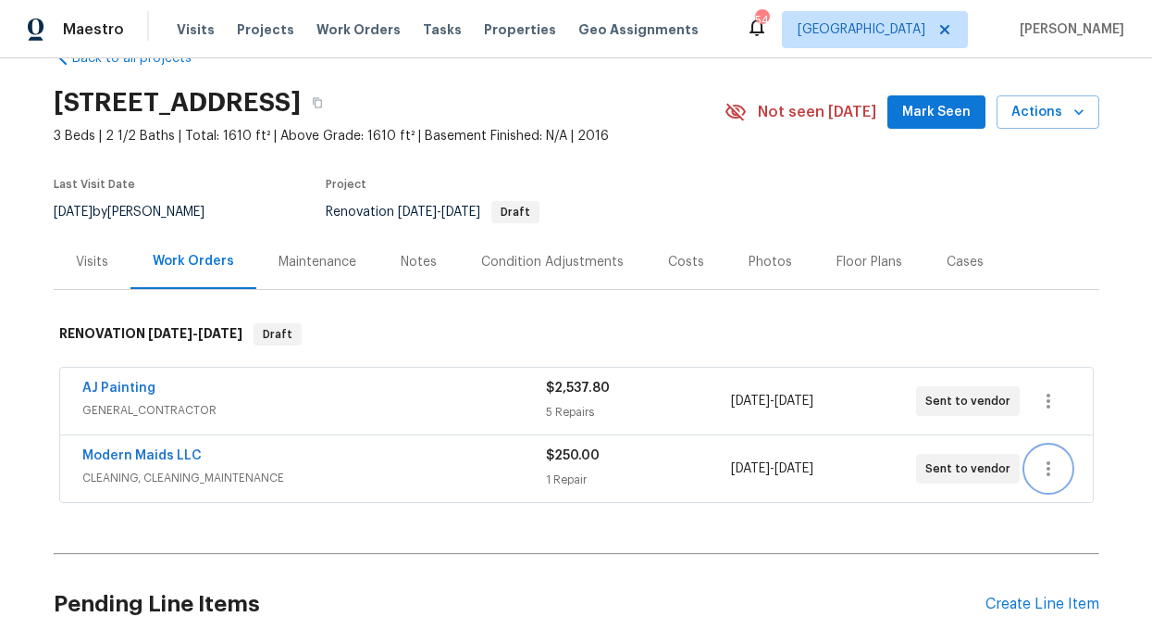
scroll to position [0, 0]
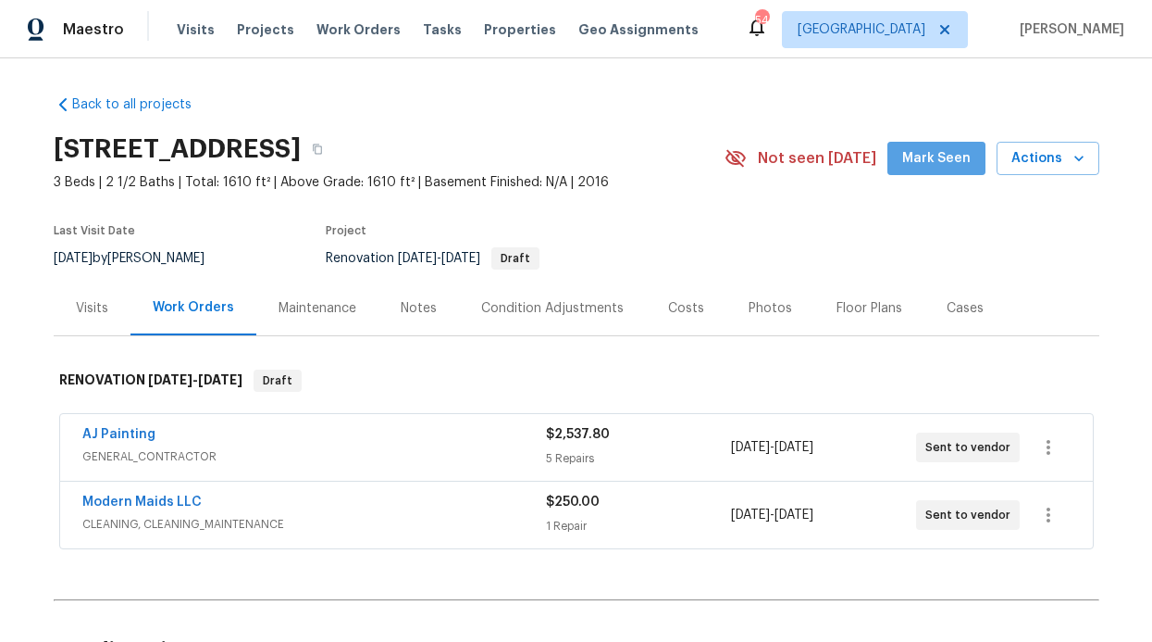
click at [962, 156] on span "Mark Seen" at bounding box center [937, 158] width 69 height 23
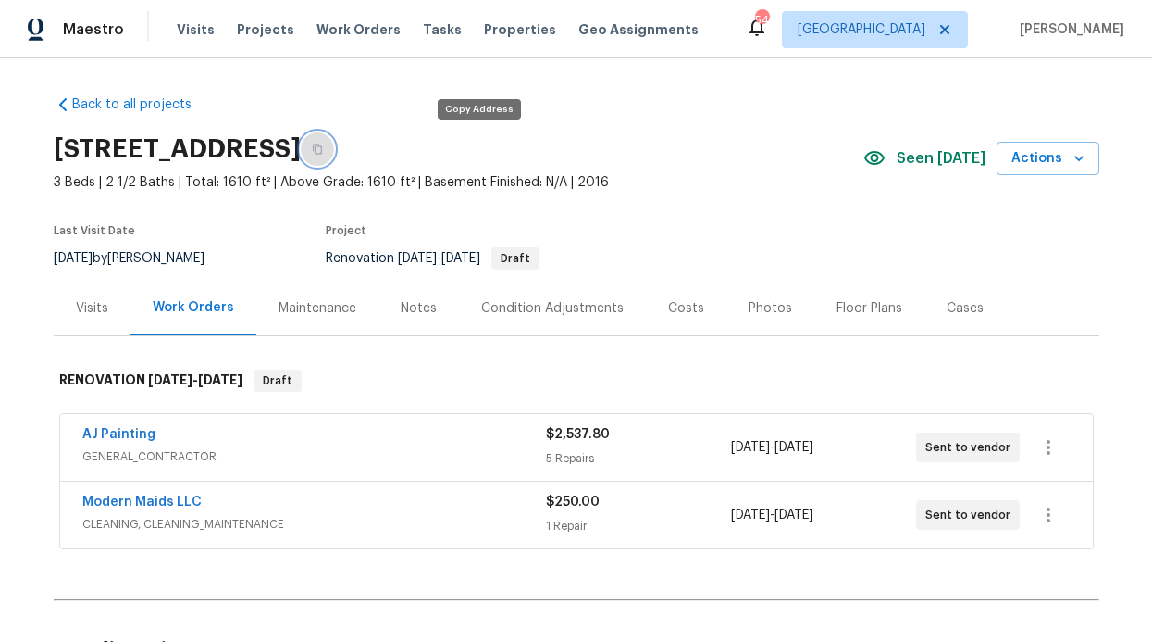
click at [323, 146] on icon "button" at bounding box center [317, 148] width 11 height 11
drag, startPoint x: 379, startPoint y: 181, endPoint x: 347, endPoint y: 180, distance: 31.5
click at [347, 180] on span "3 Beds | 2 1/2 Baths | Total: 1610 ft² | Above Grade: 1610 ft² | Basement Finis…" at bounding box center [459, 182] width 810 height 19
copy span "1610"
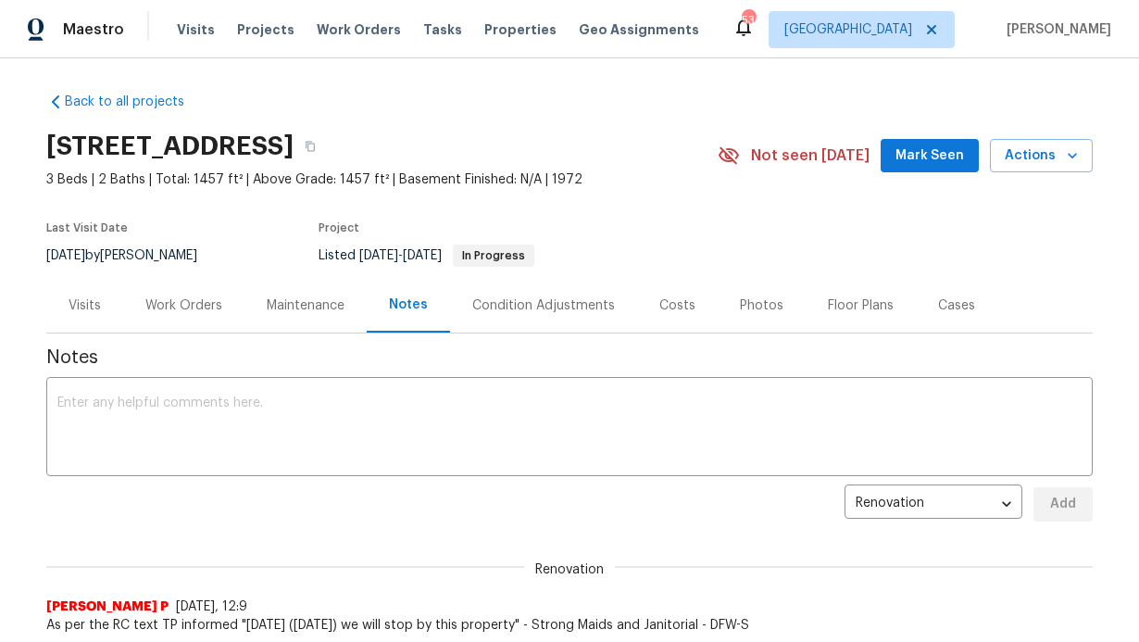
scroll to position [4, 0]
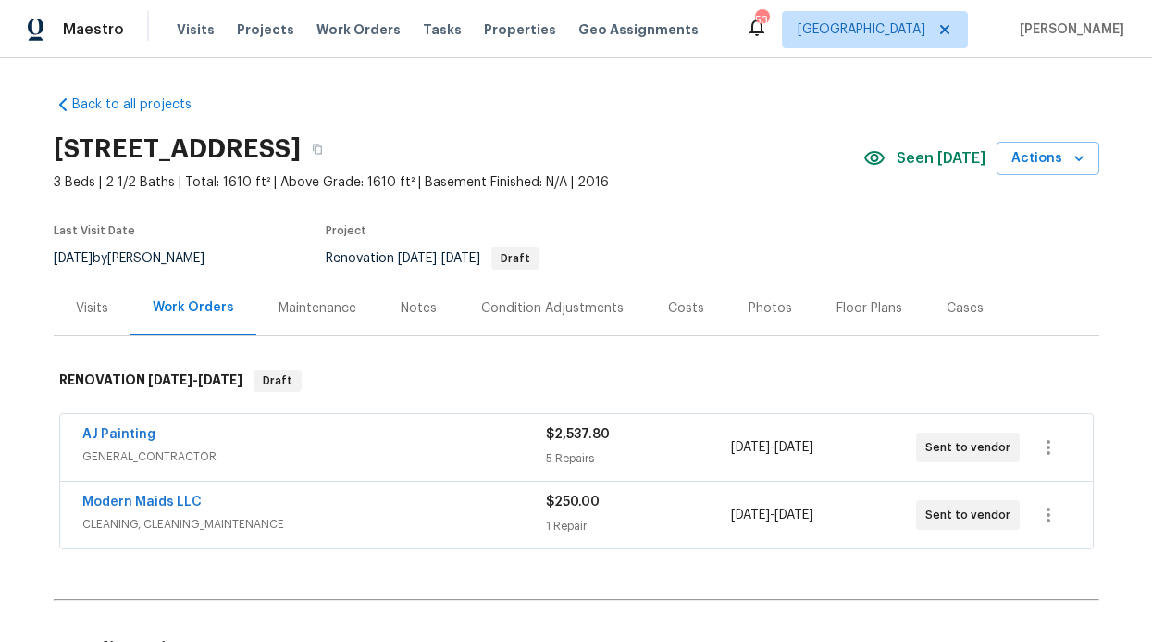
click at [423, 307] on div "Notes" at bounding box center [419, 308] width 36 height 19
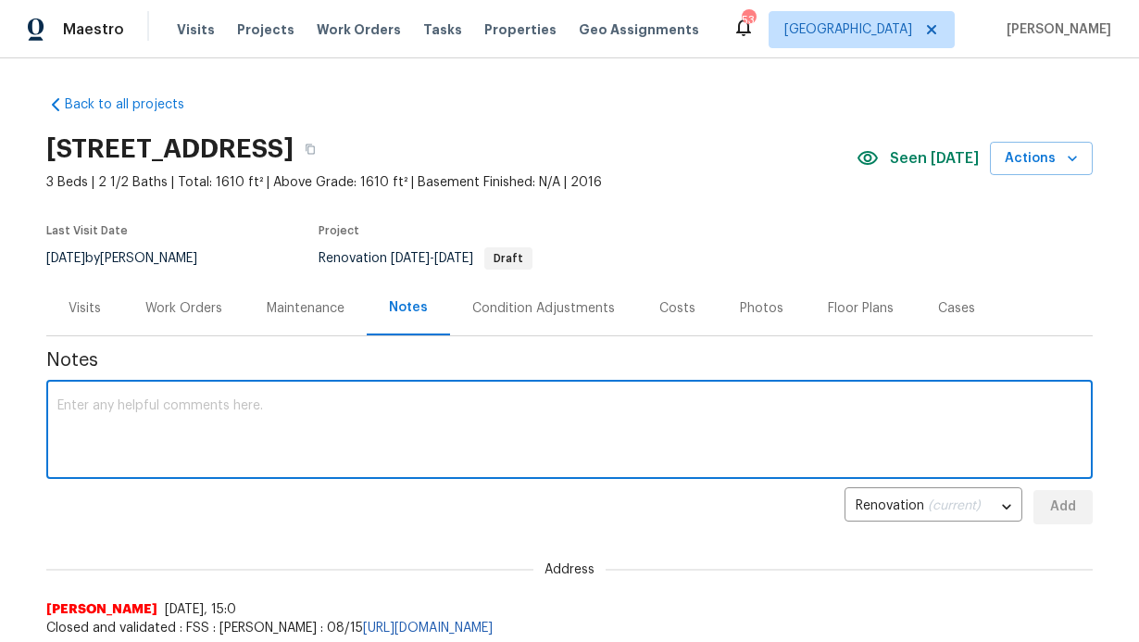
click at [262, 424] on textarea at bounding box center [569, 431] width 1024 height 65
type textarea "T"
click at [156, 407] on textarea "Day 0 walk completd Wire has been sent" at bounding box center [569, 431] width 1024 height 65
click at [321, 409] on textarea "Day 0 walk compleetd Wire has been sent" at bounding box center [569, 431] width 1024 height 65
click at [352, 410] on textarea "Day 0 walk completed Wire has been sent" at bounding box center [569, 431] width 1024 height 65
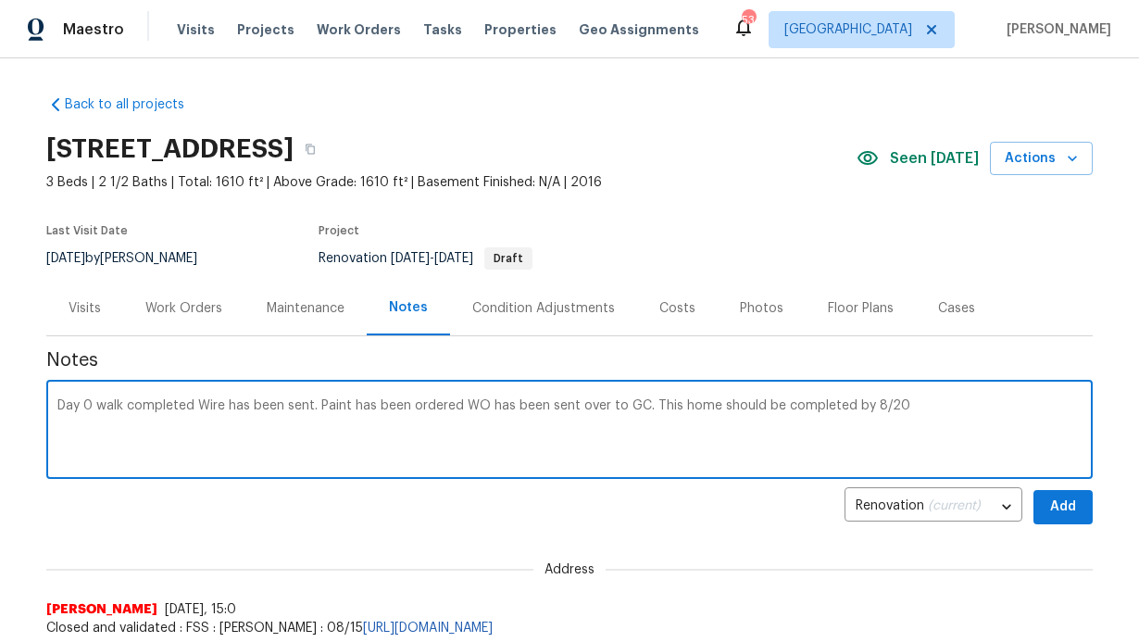
type textarea "Day 0 walk completed Wire has been sent. Paint has been ordered WO has been sen…"
click at [1034, 509] on button "Add" at bounding box center [1062, 507] width 59 height 34
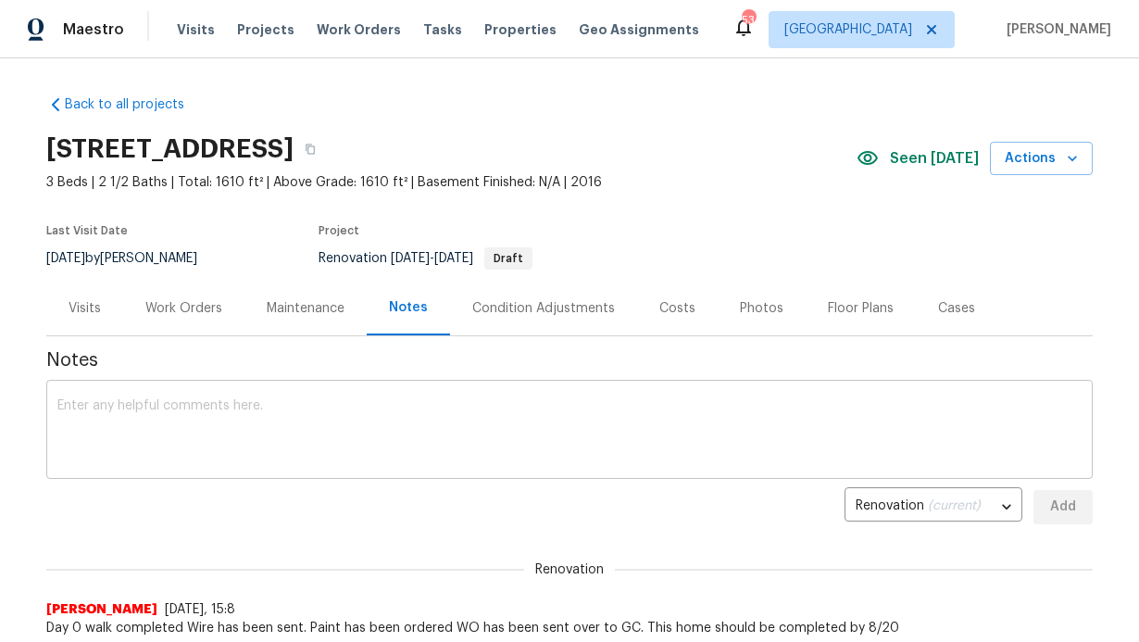
click at [356, 404] on textarea at bounding box center [569, 431] width 1024 height 65
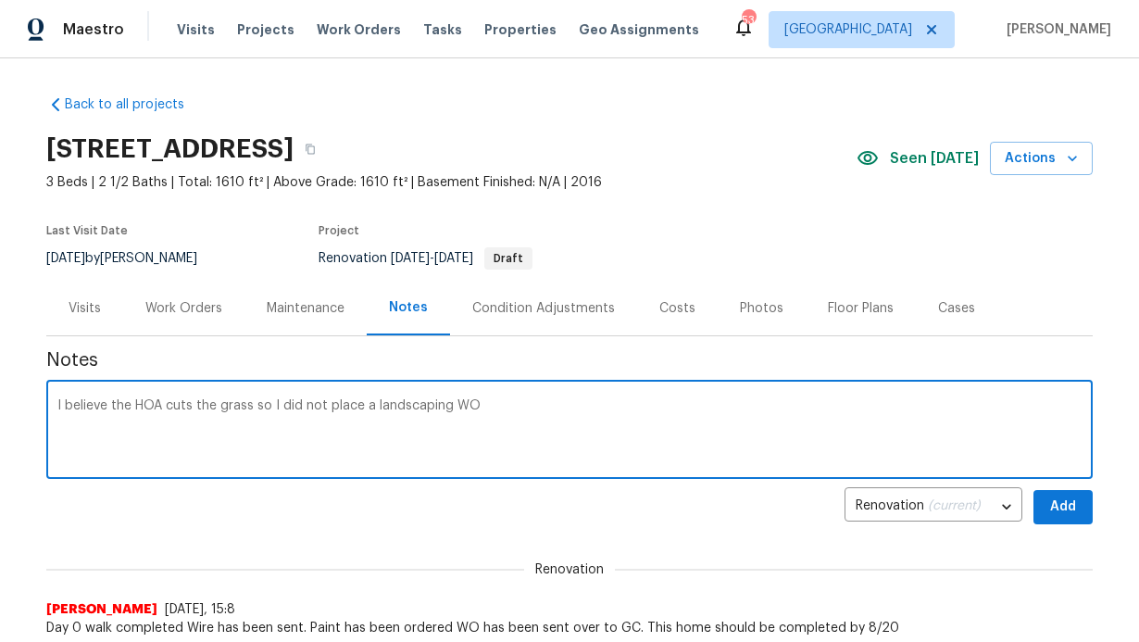
type textarea "I believe the HOA cuts the grass so I did not place a landscaping WO"
click at [1033, 502] on button "Add" at bounding box center [1062, 507] width 59 height 34
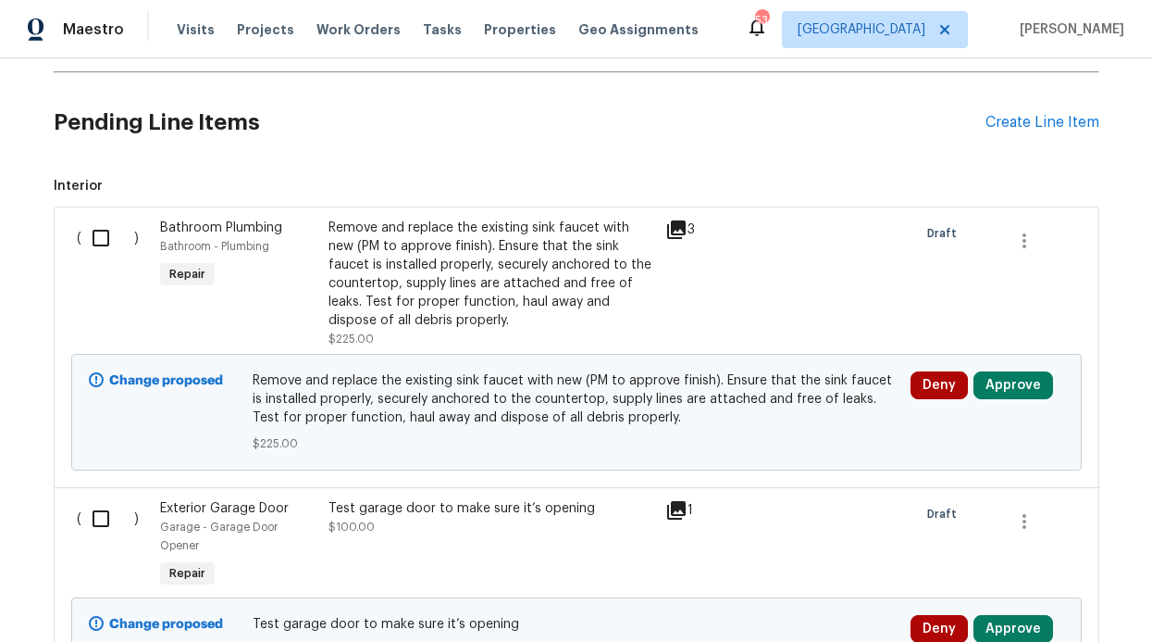
click at [81, 239] on input "checkbox" at bounding box center [107, 237] width 53 height 39
checkbox input "true"
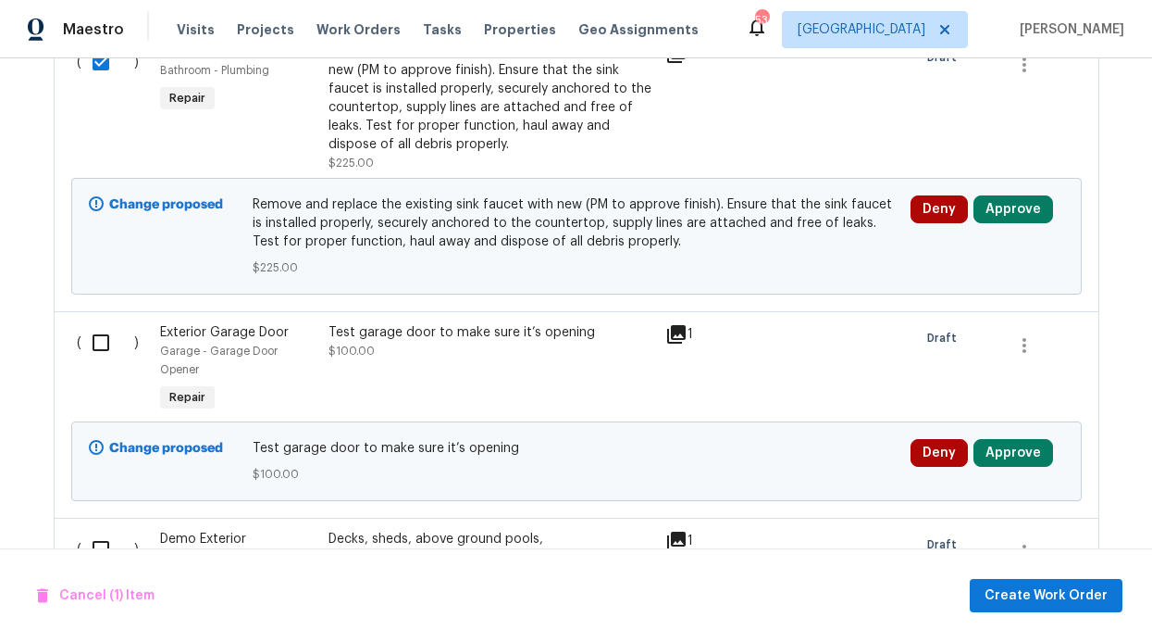
click at [83, 354] on input "checkbox" at bounding box center [107, 342] width 53 height 39
checkbox input "true"
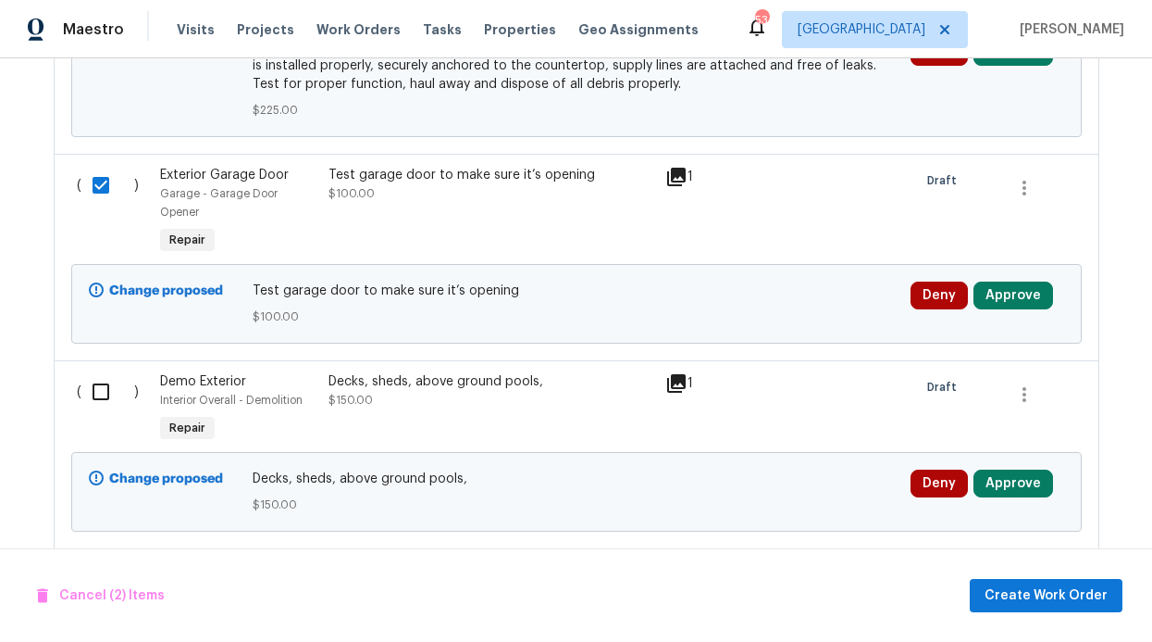
click at [90, 372] on input "checkbox" at bounding box center [107, 391] width 53 height 39
checkbox input "true"
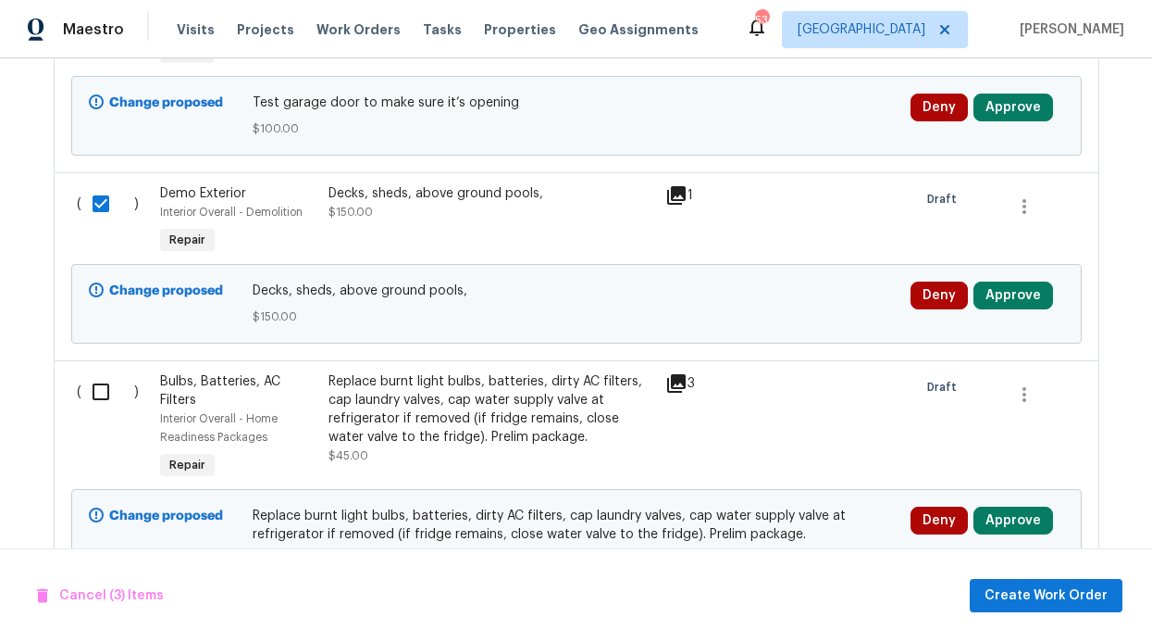
scroll to position [1089, 0]
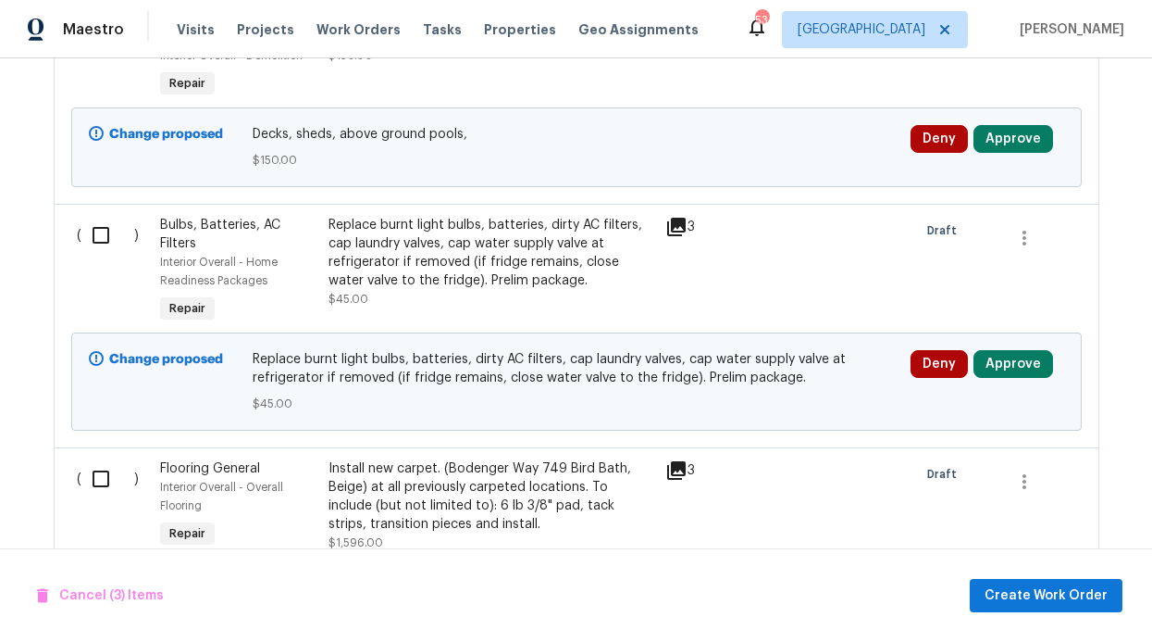
click at [93, 238] on div "( )" at bounding box center [113, 271] width 84 height 122
click at [86, 225] on input "checkbox" at bounding box center [107, 235] width 53 height 39
checkbox input "true"
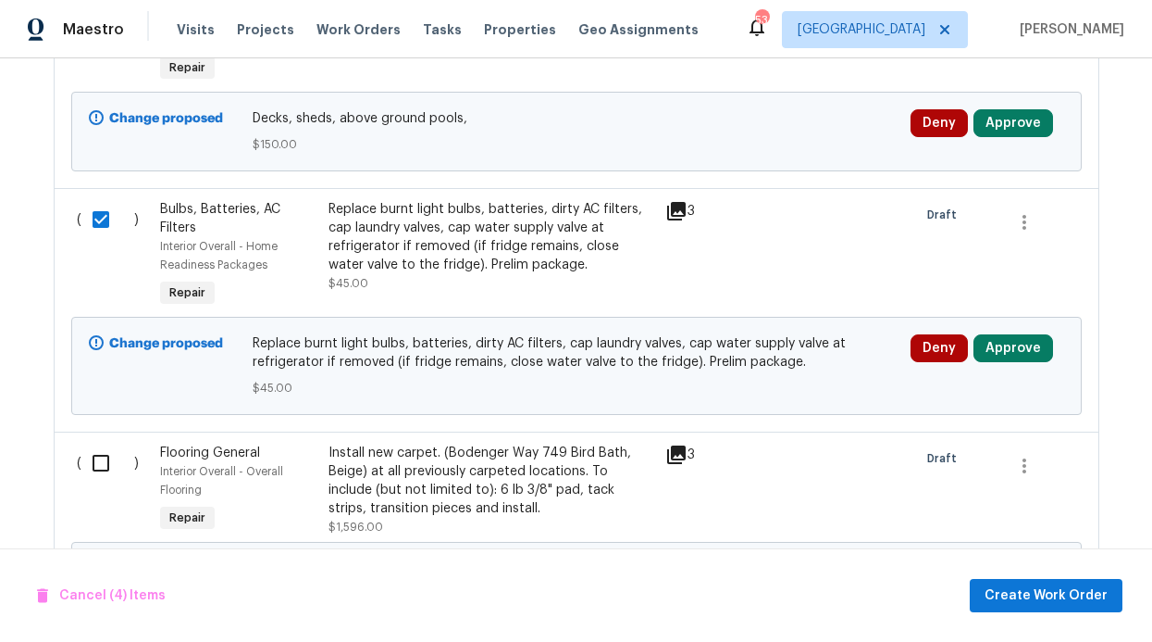
scroll to position [1187, 0]
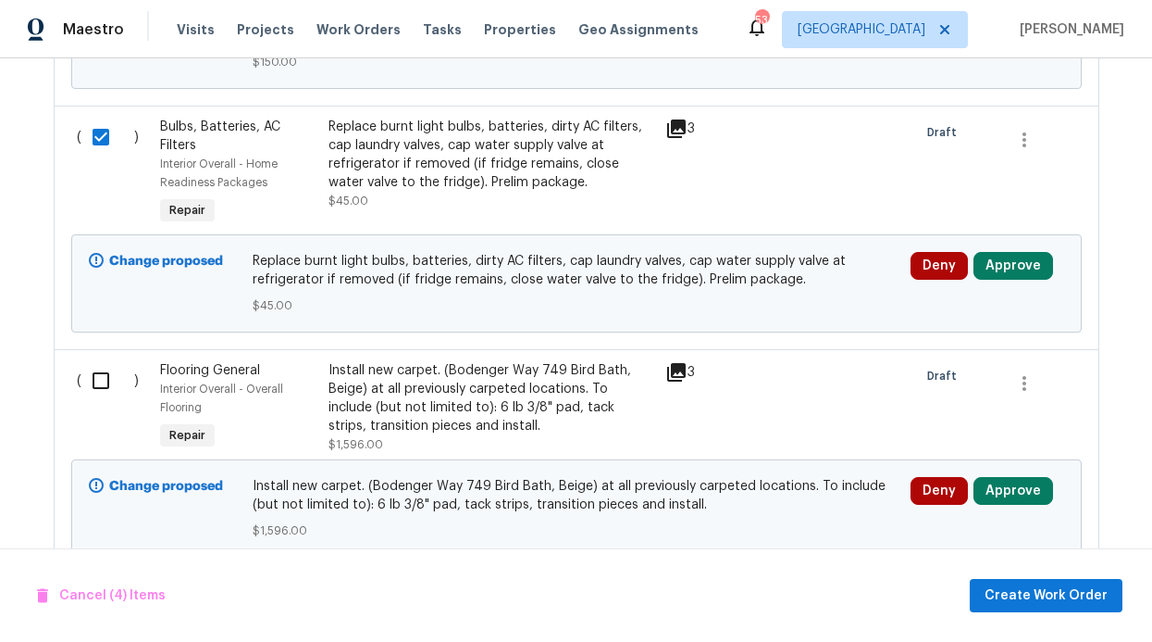
click at [84, 361] on input "checkbox" at bounding box center [107, 380] width 53 height 39
click at [93, 361] on input "checkbox" at bounding box center [107, 380] width 53 height 39
checkbox input "false"
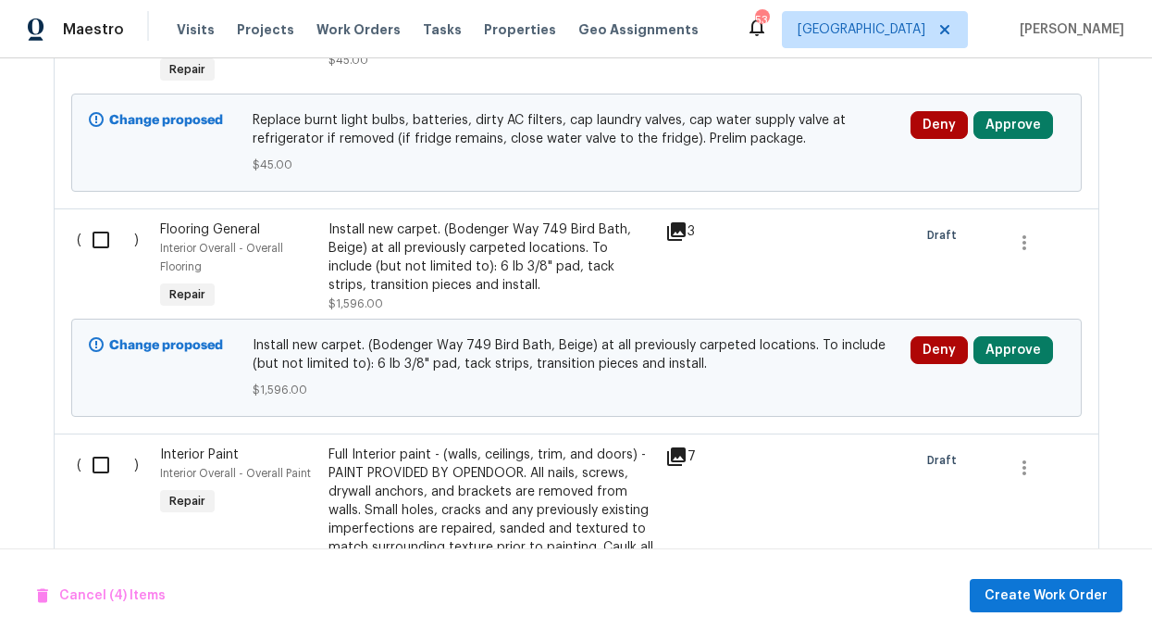
scroll to position [1543, 0]
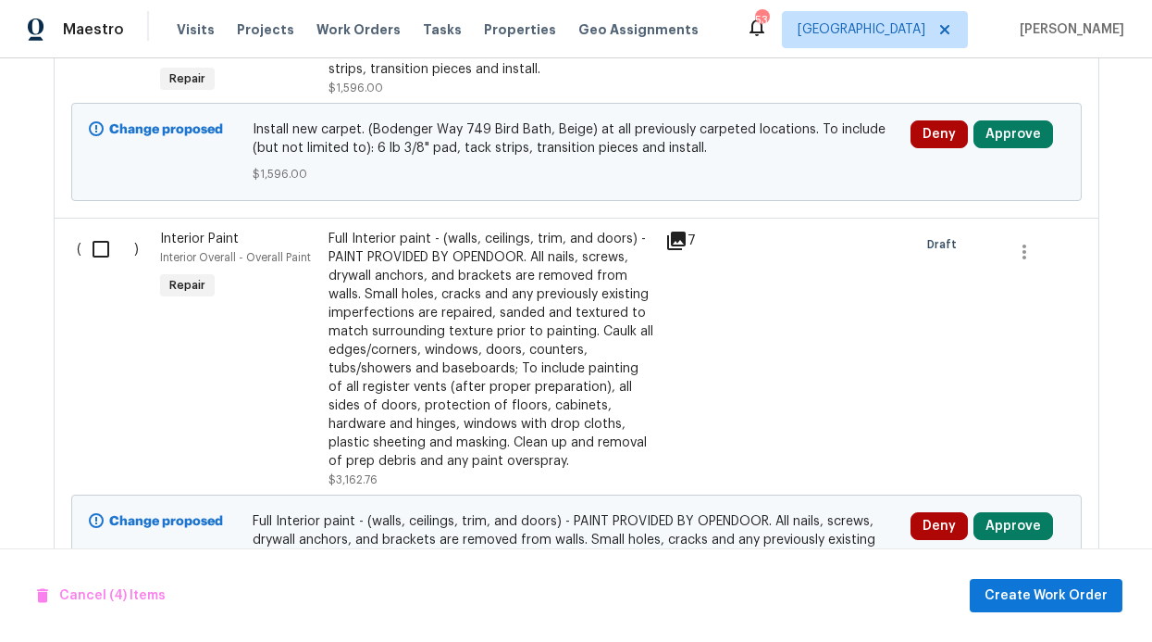
click at [96, 243] on input "checkbox" at bounding box center [107, 249] width 53 height 39
checkbox input "true"
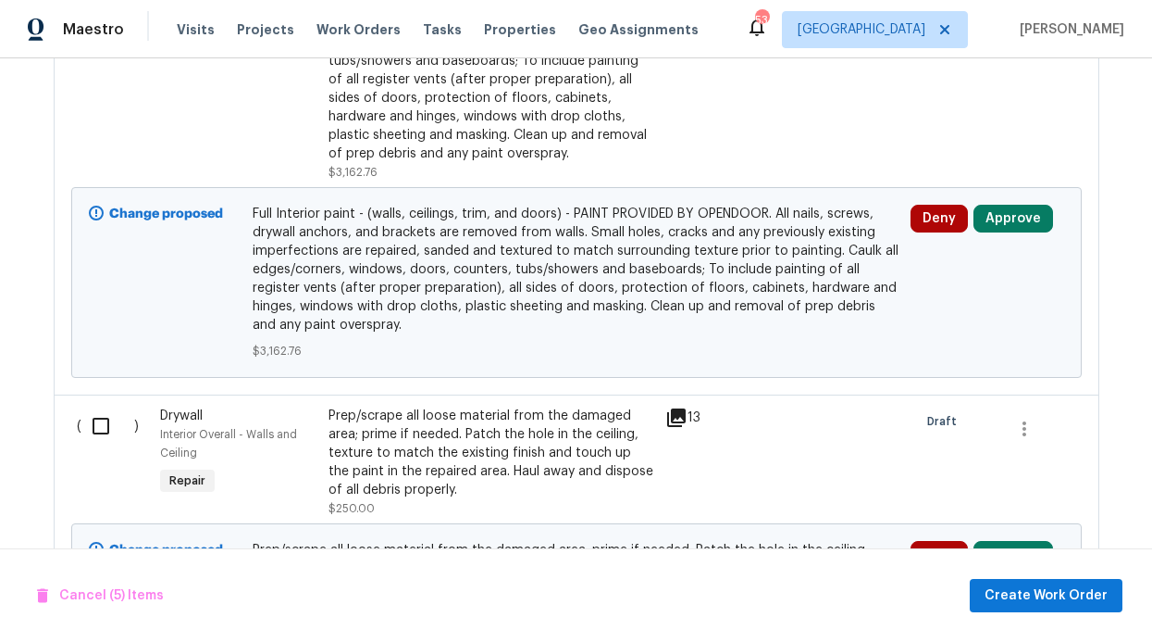
scroll to position [1866, 0]
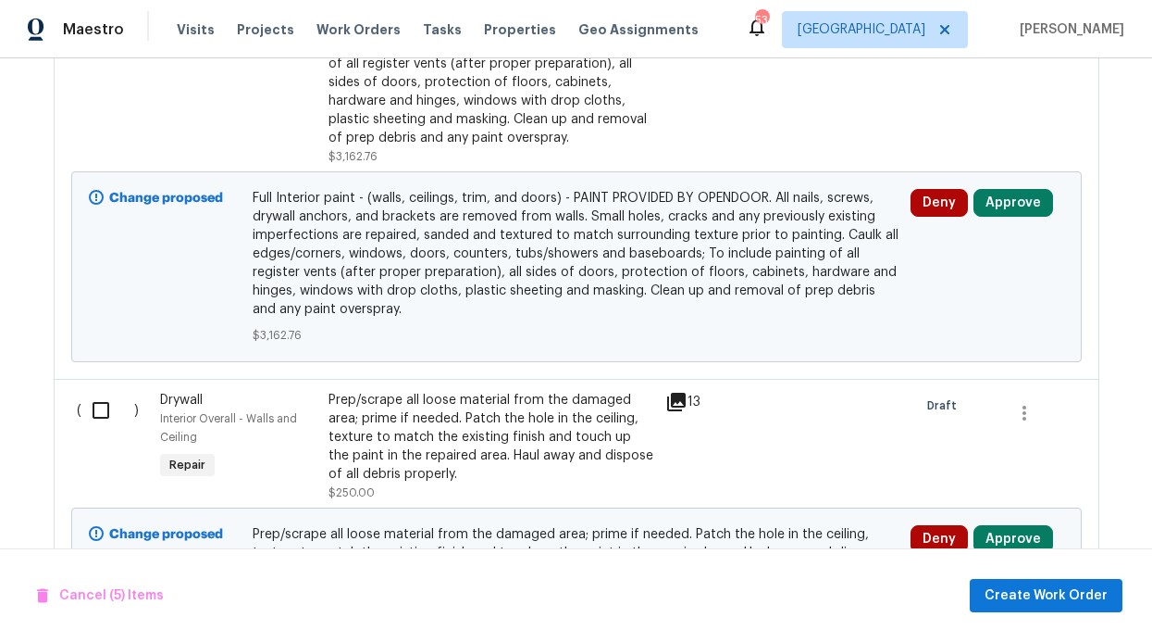
click at [86, 391] on input "checkbox" at bounding box center [107, 410] width 53 height 39
checkbox input "true"
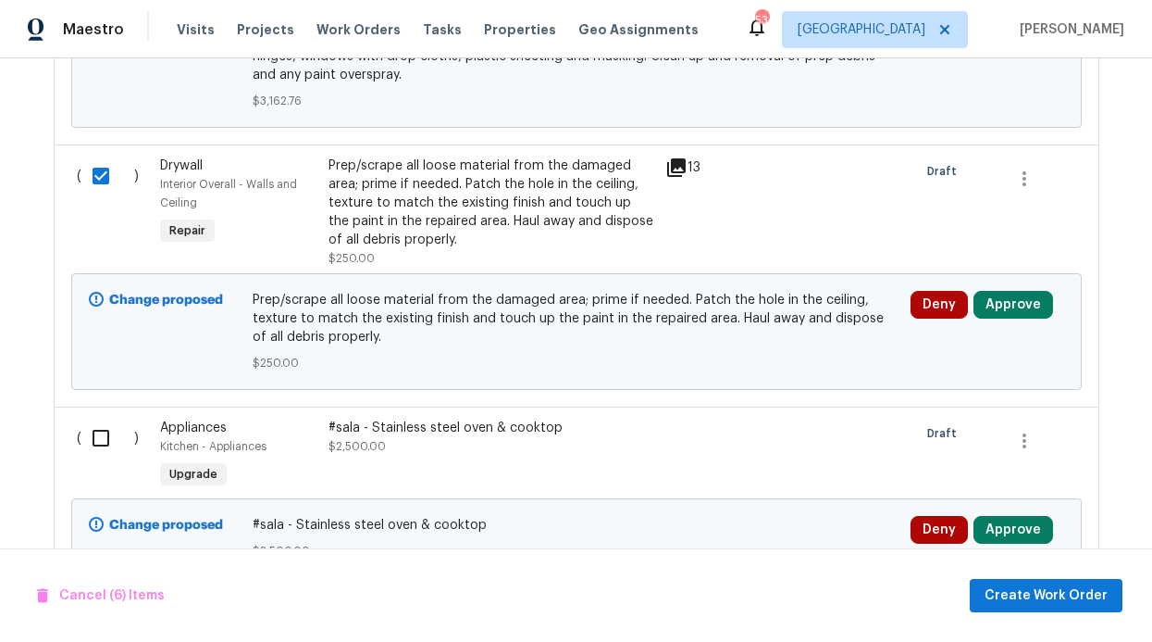
scroll to position [2358, 0]
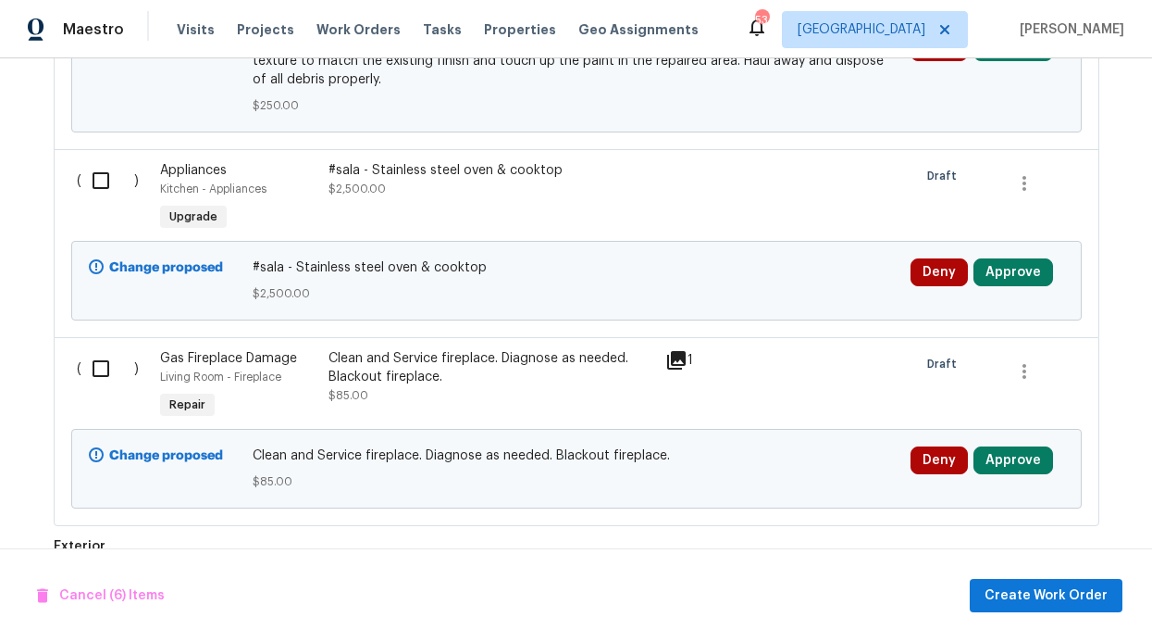
click at [101, 178] on input "checkbox" at bounding box center [107, 180] width 53 height 39
checkbox input "true"
click at [102, 349] on input "checkbox" at bounding box center [107, 368] width 53 height 39
checkbox input "true"
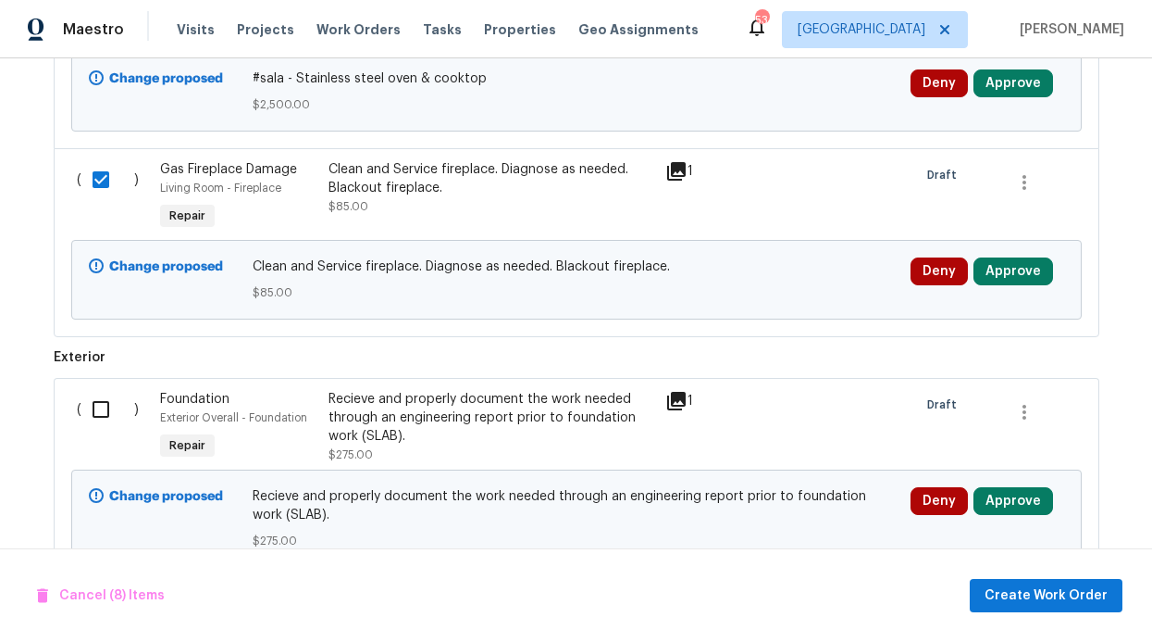
scroll to position [2558, 0]
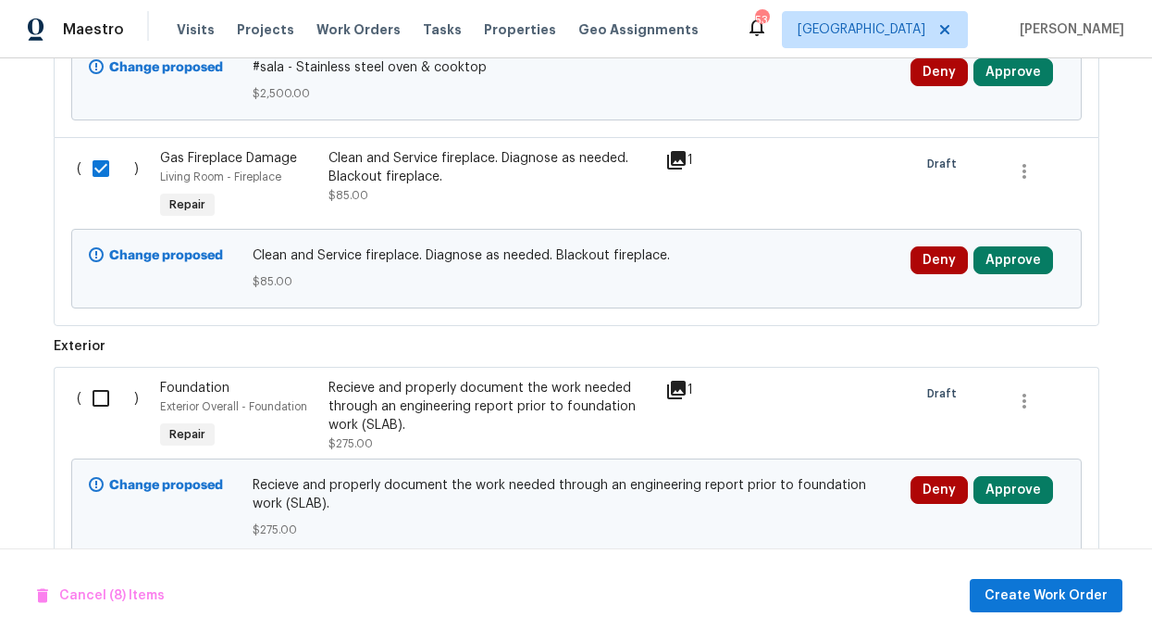
click at [92, 379] on input "checkbox" at bounding box center [107, 398] width 53 height 39
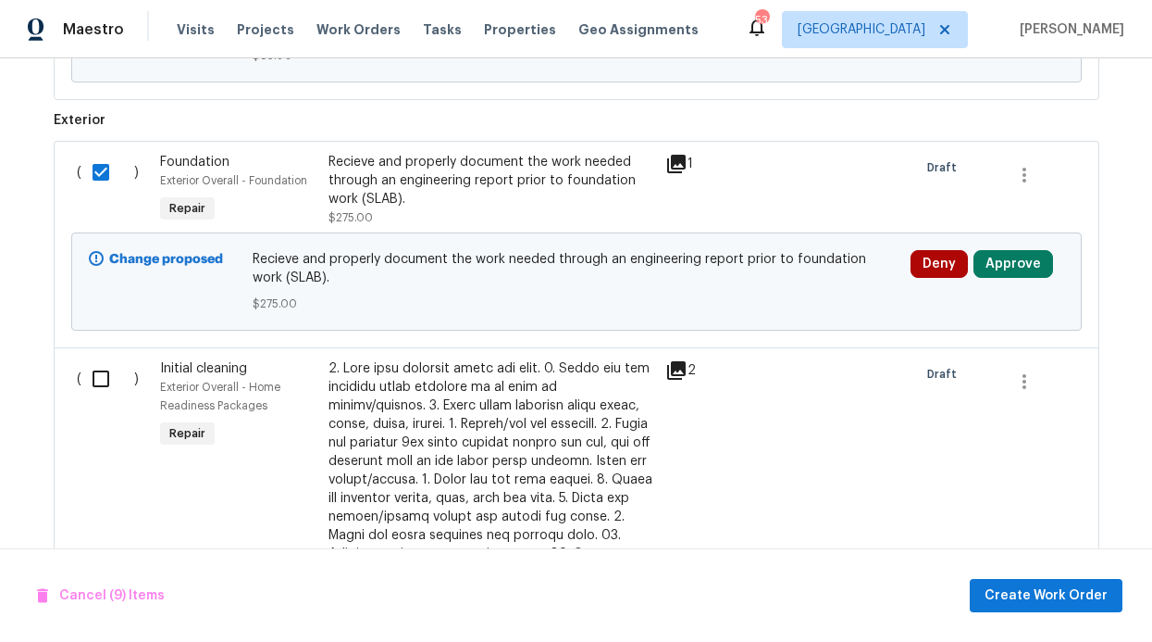
click at [101, 153] on input "checkbox" at bounding box center [107, 172] width 53 height 39
checkbox input "false"
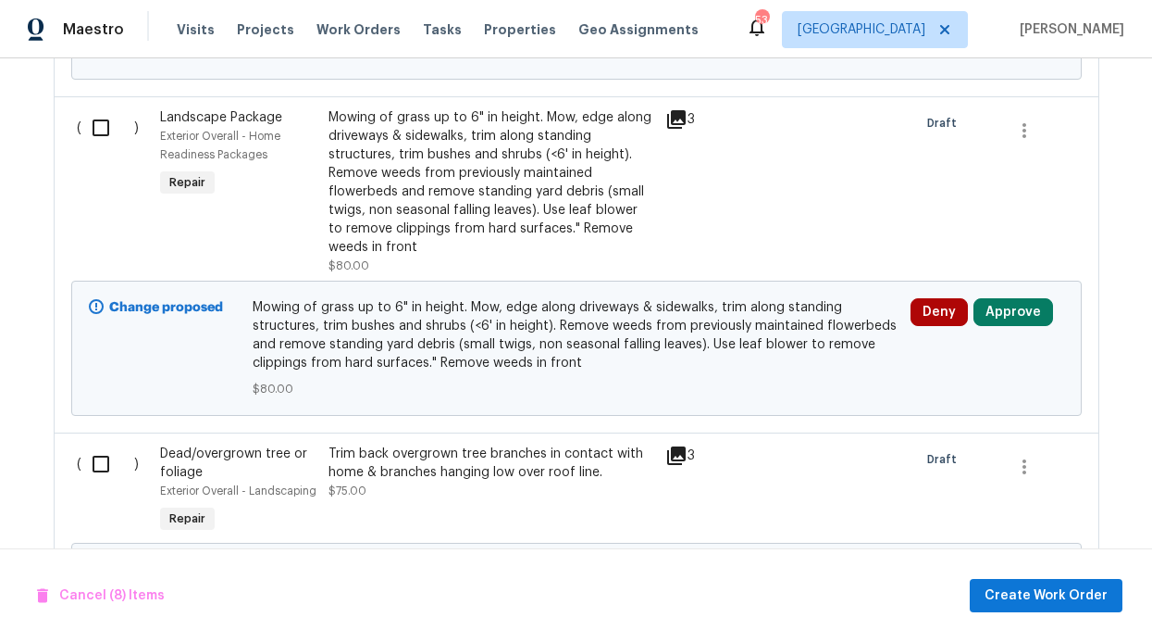
scroll to position [3888, 0]
click at [98, 109] on input "checkbox" at bounding box center [107, 128] width 53 height 39
checkbox input "true"
click at [96, 445] on input "checkbox" at bounding box center [107, 464] width 53 height 39
checkbox input "true"
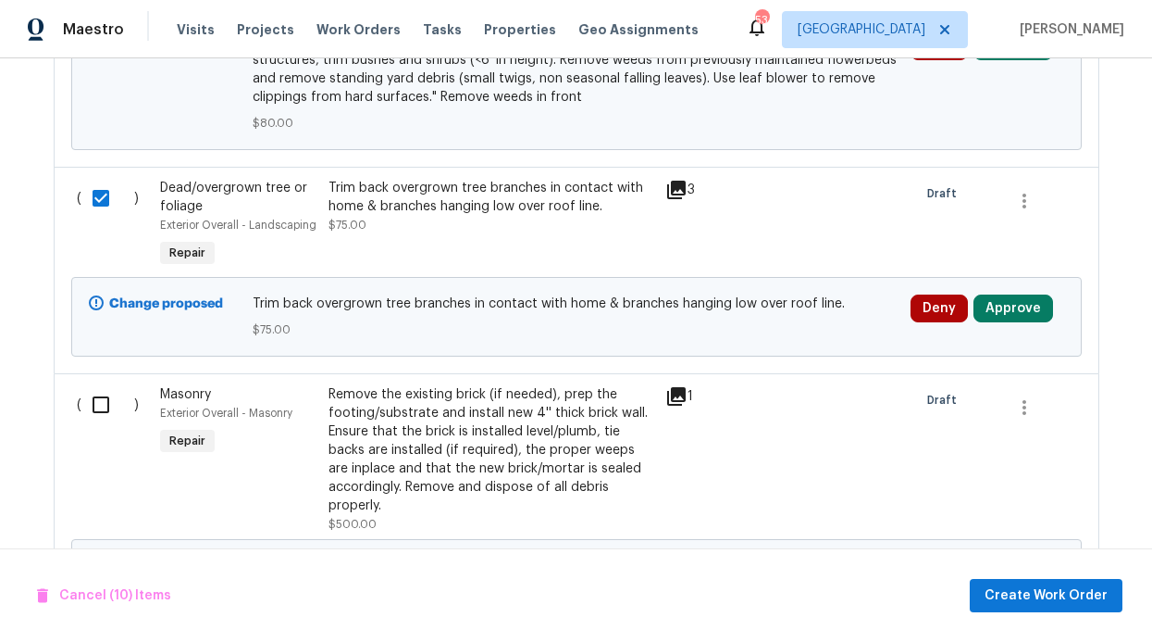
scroll to position [4296, 0]
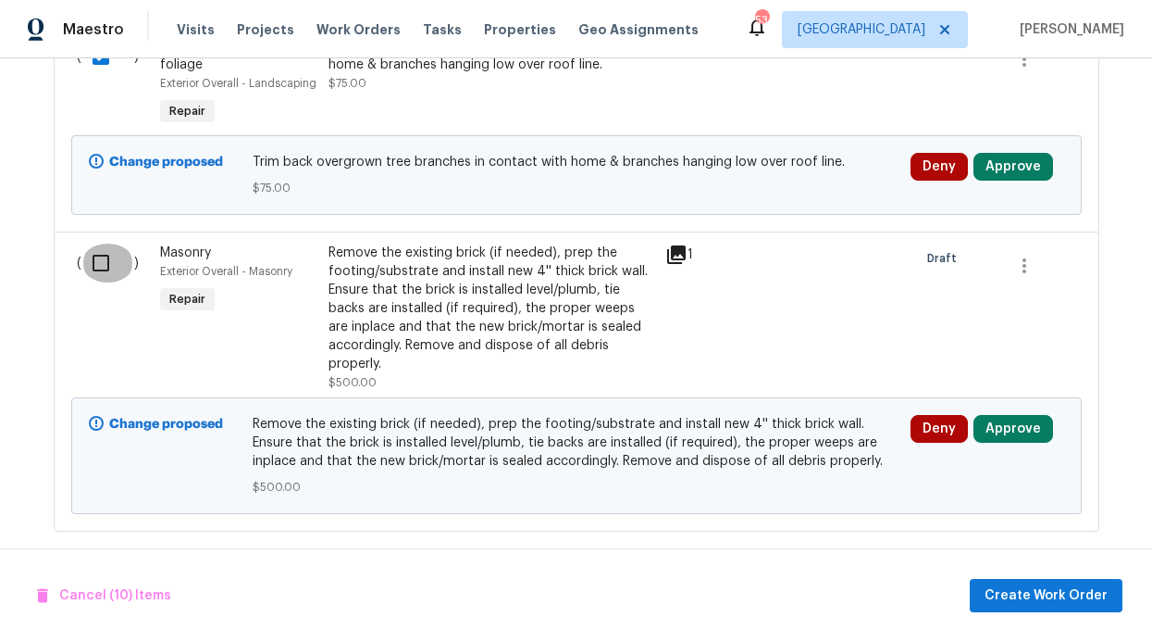
click at [91, 243] on input "checkbox" at bounding box center [107, 262] width 53 height 39
checkbox input "true"
click at [1040, 603] on span "Create Work Order" at bounding box center [1046, 595] width 123 height 23
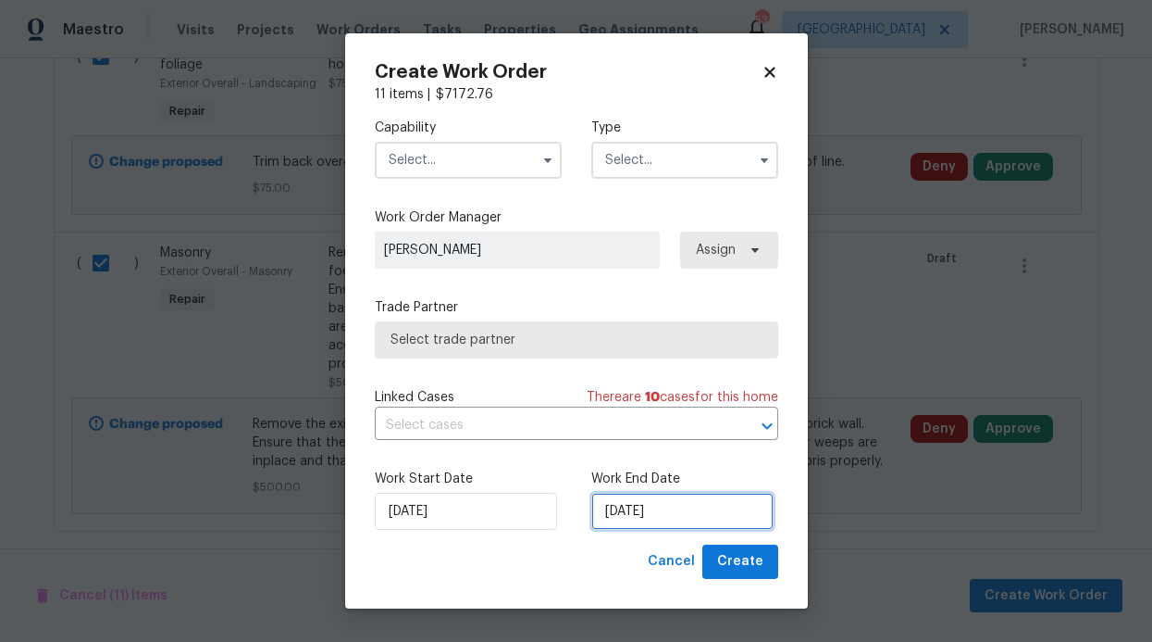
click at [651, 515] on input "[DATE]" at bounding box center [683, 510] width 182 height 37
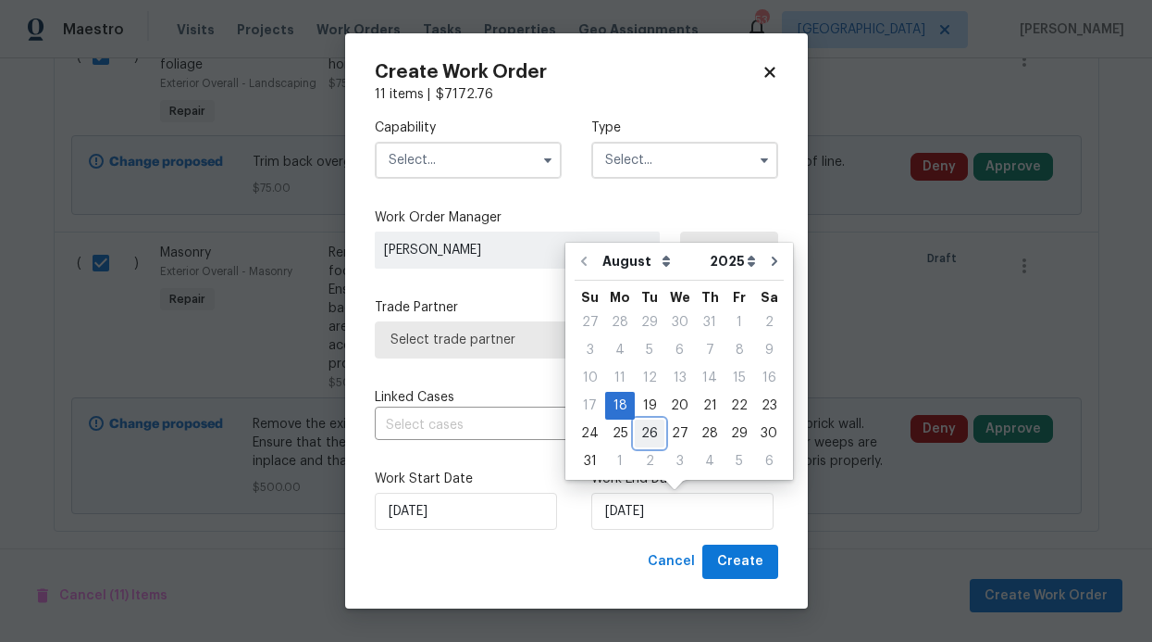
click at [636, 433] on div "26" at bounding box center [650, 433] width 30 height 26
drag, startPoint x: 679, startPoint y: 505, endPoint x: 686, endPoint y: 466, distance: 39.4
click at [679, 505] on input "8/26/2025" at bounding box center [683, 510] width 182 height 37
click at [695, 433] on div "28" at bounding box center [710, 433] width 30 height 26
type input "8/28/2025"
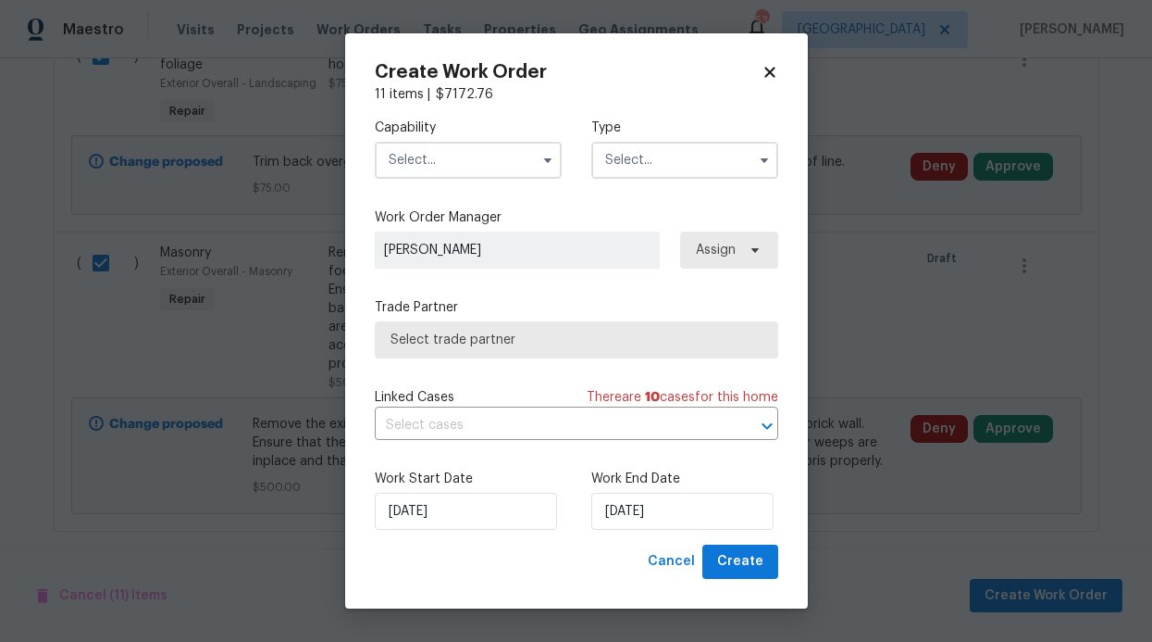
click at [536, 171] on span at bounding box center [548, 160] width 28 height 28
click at [517, 156] on input "text" at bounding box center [468, 160] width 187 height 37
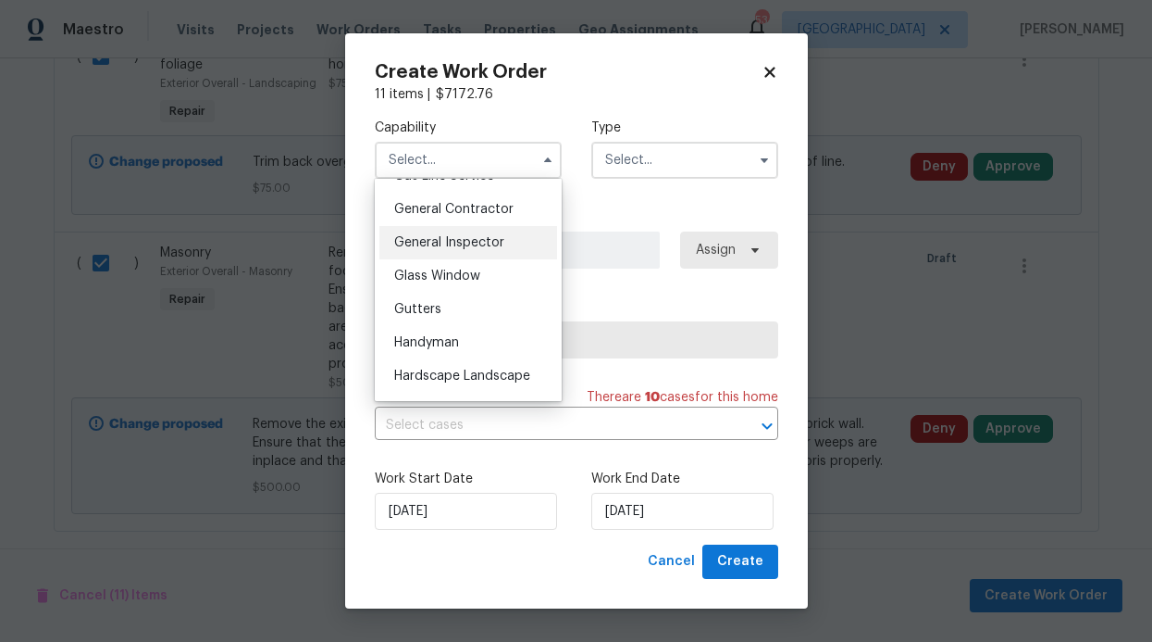
scroll to position [875, 0]
click at [461, 227] on div "General Contractor" at bounding box center [469, 209] width 178 height 33
type input "General Contractor"
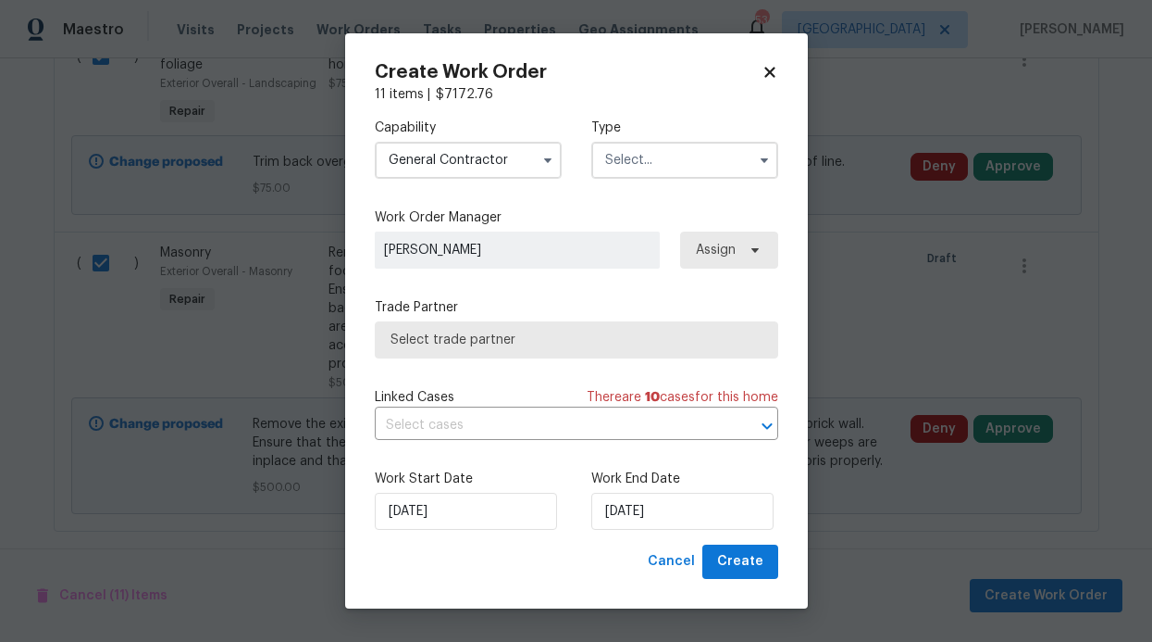
click at [666, 174] on input "text" at bounding box center [685, 160] width 187 height 37
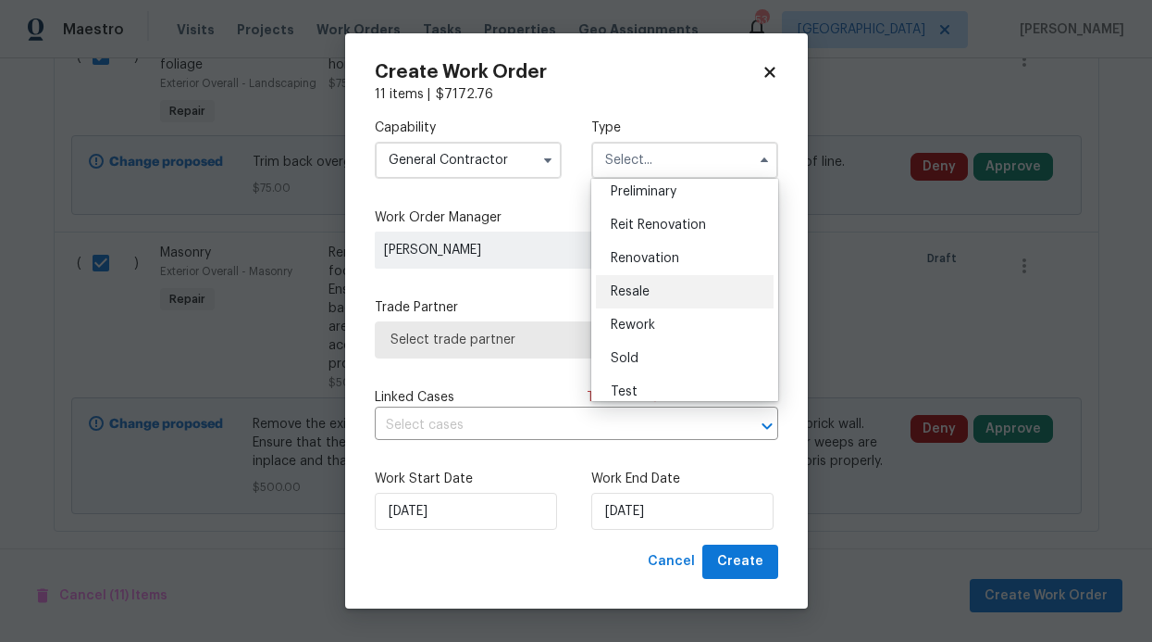
scroll to position [407, 0]
click at [662, 267] on div "Renovation" at bounding box center [685, 259] width 178 height 33
type input "Renovation"
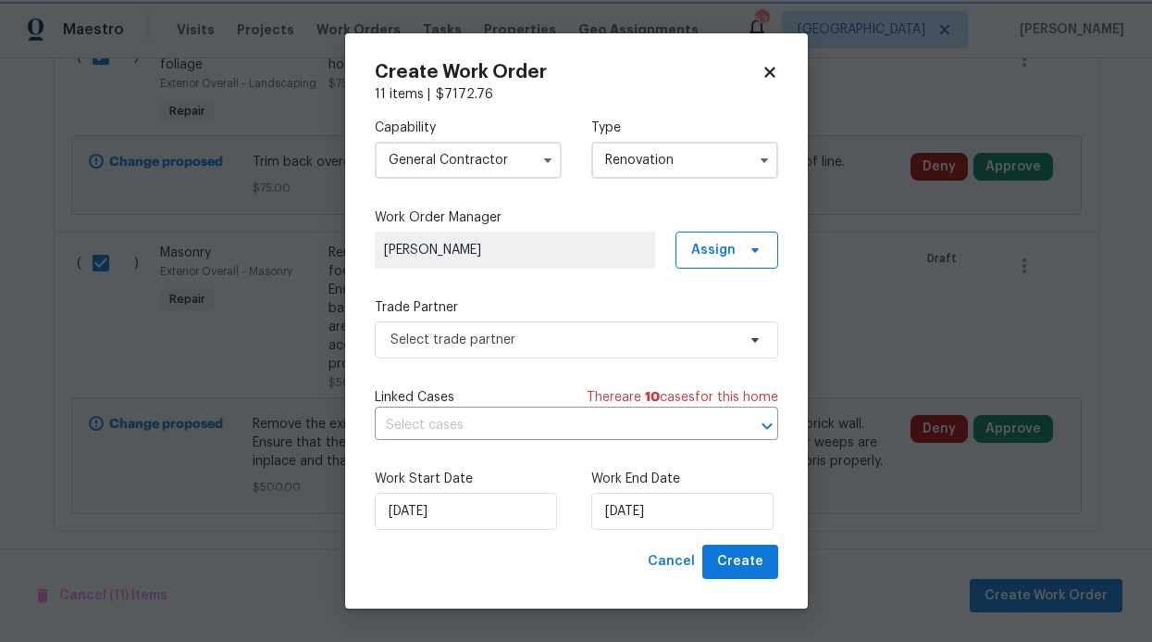
scroll to position [0, 0]
click at [709, 342] on span "Select trade partner" at bounding box center [563, 339] width 345 height 19
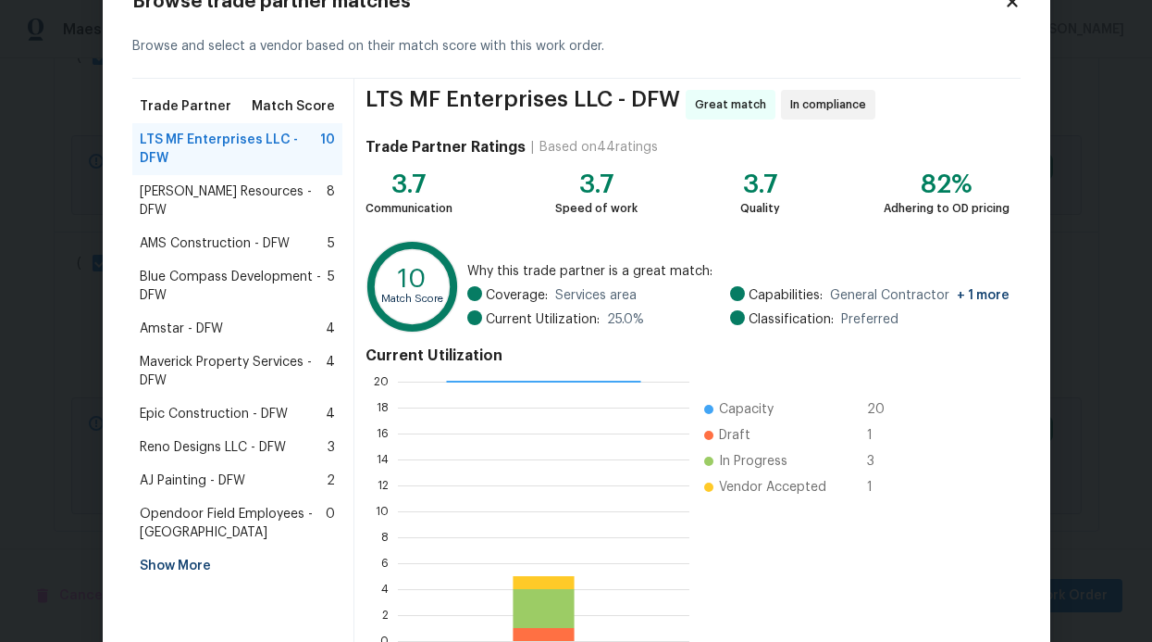
scroll to position [70, 0]
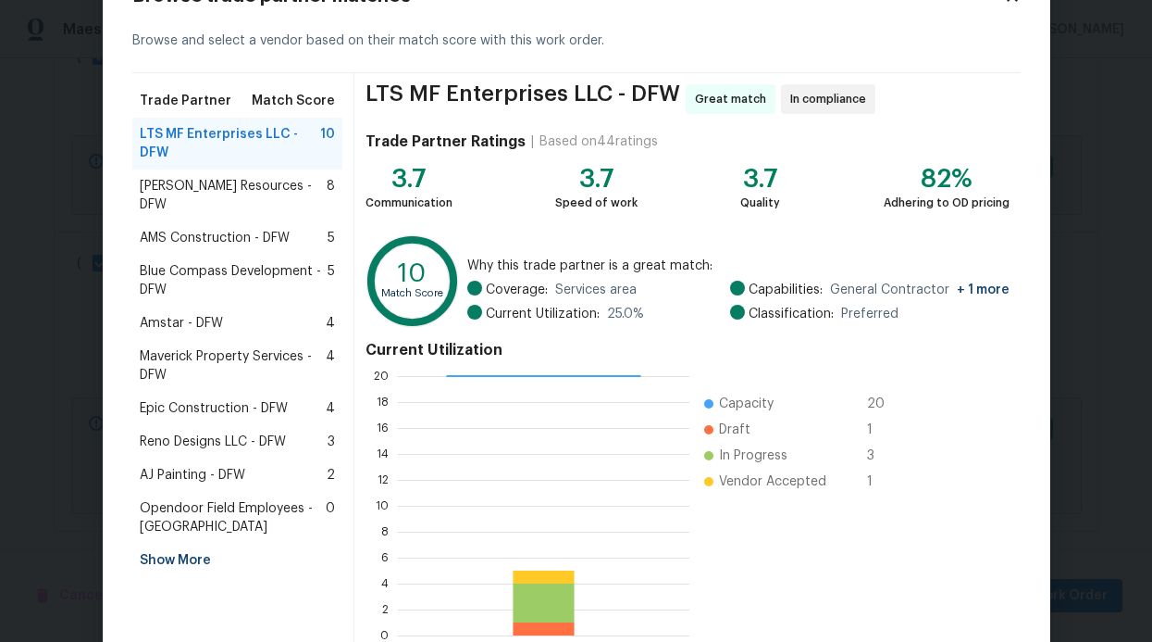
click at [255, 466] on div "AJ Painting - DFW 2" at bounding box center [238, 475] width 196 height 19
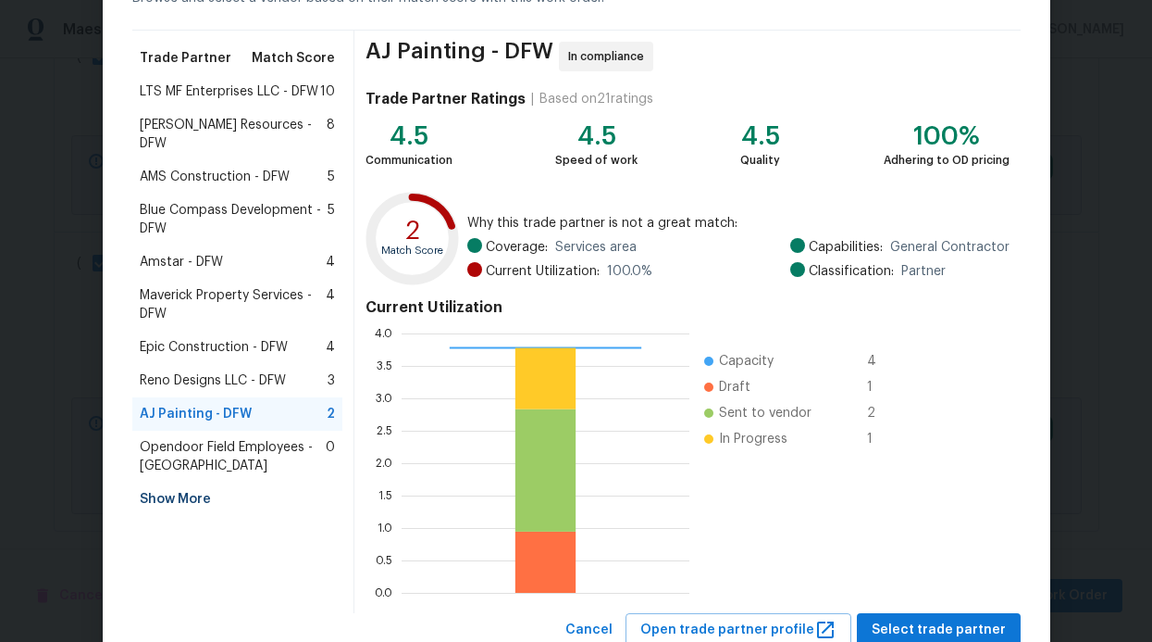
scroll to position [175, 0]
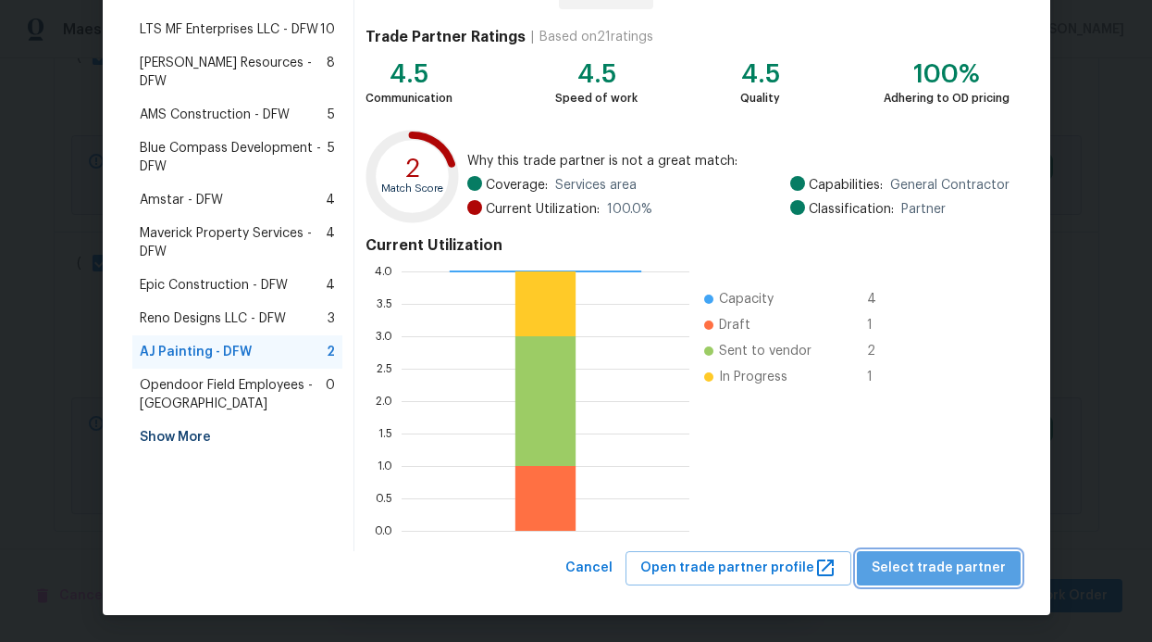
click at [953, 557] on span "Select trade partner" at bounding box center [939, 567] width 134 height 23
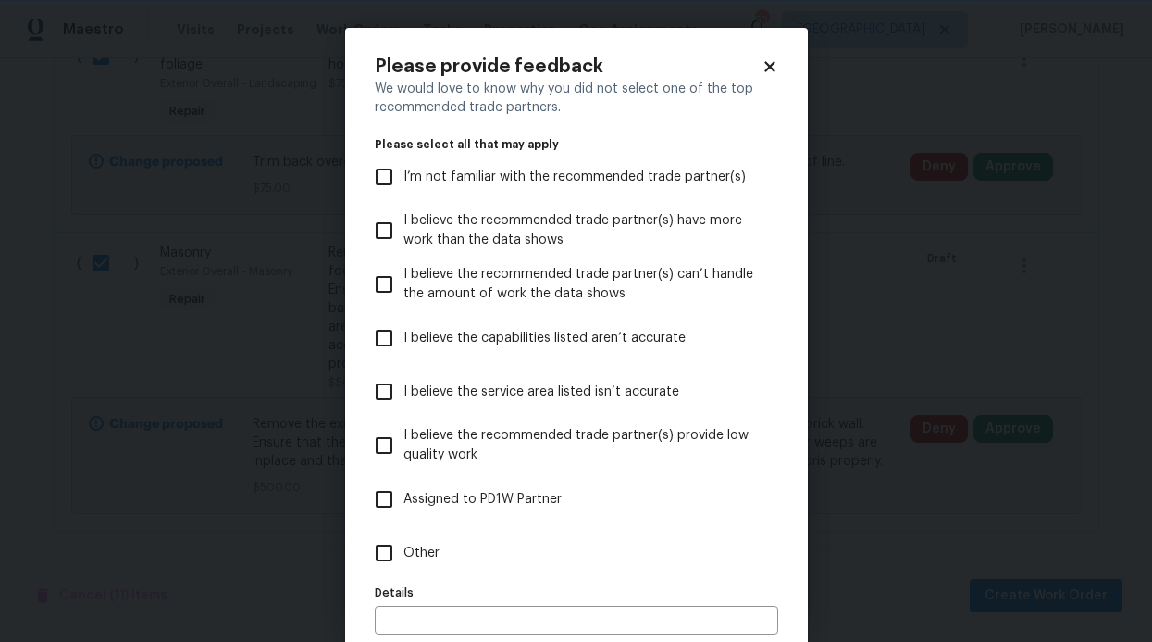
scroll to position [92, 0]
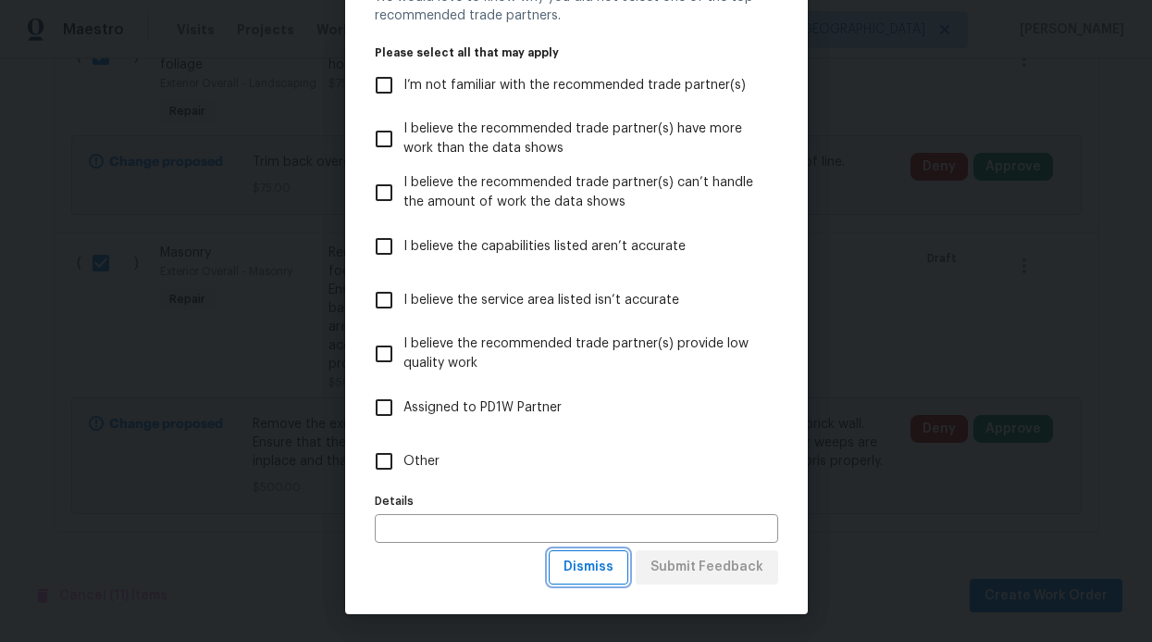
click at [580, 553] on button "Dismiss" at bounding box center [589, 567] width 80 height 34
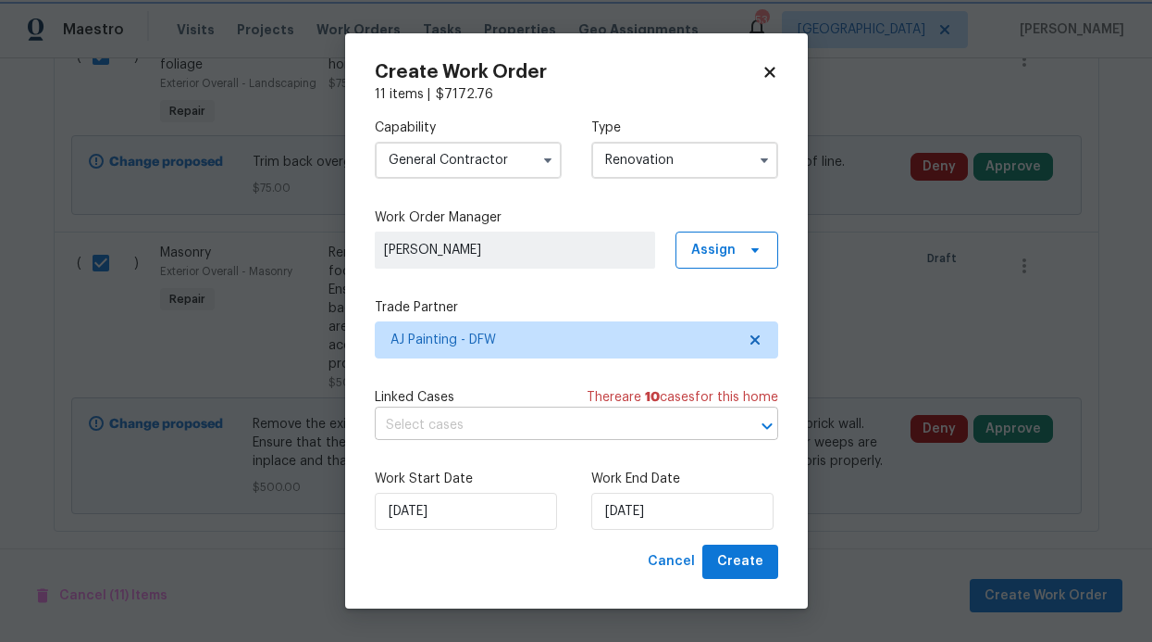
scroll to position [0, 0]
click at [762, 565] on span "Create" at bounding box center [740, 561] width 46 height 23
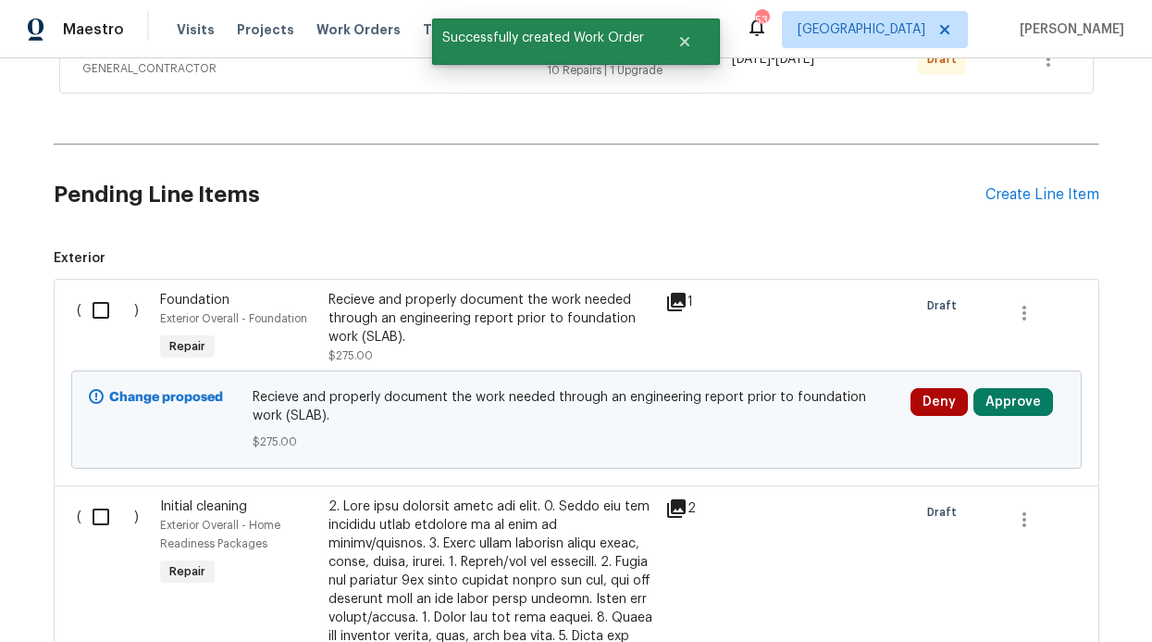
scroll to position [159, 0]
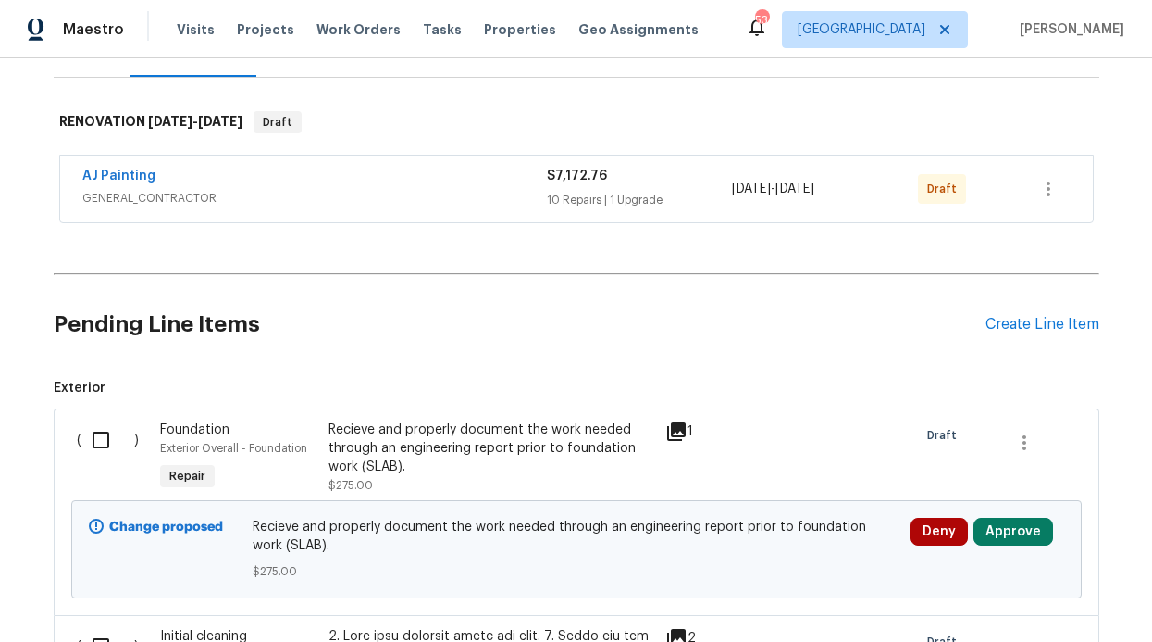
scroll to position [306, 0]
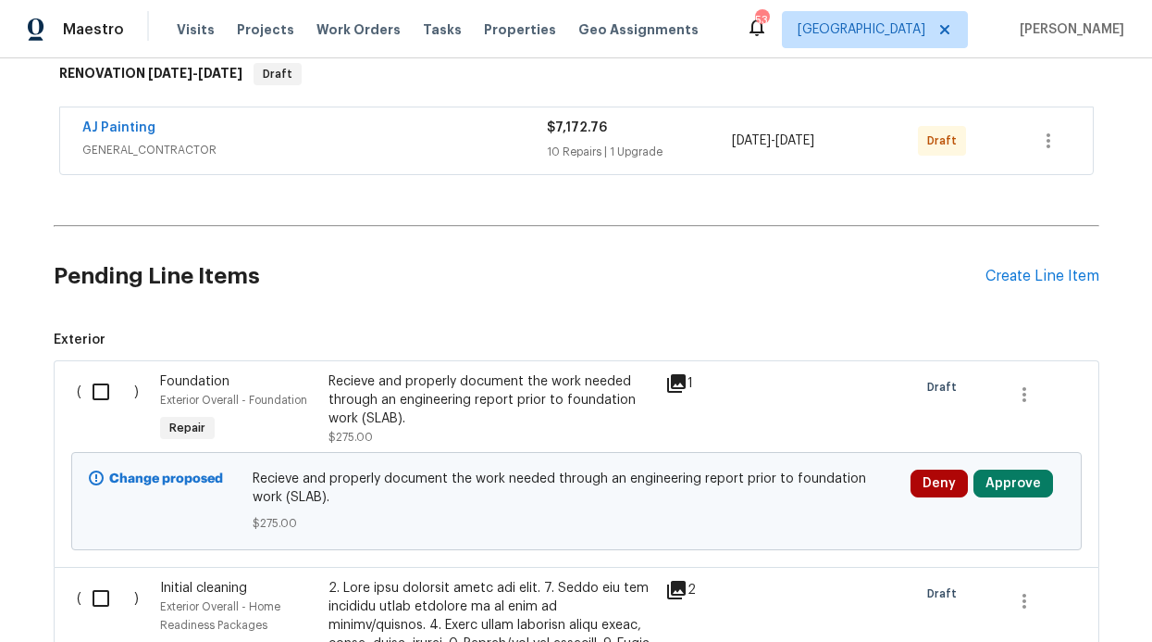
click at [89, 382] on input "checkbox" at bounding box center [107, 391] width 53 height 39
checkbox input "true"
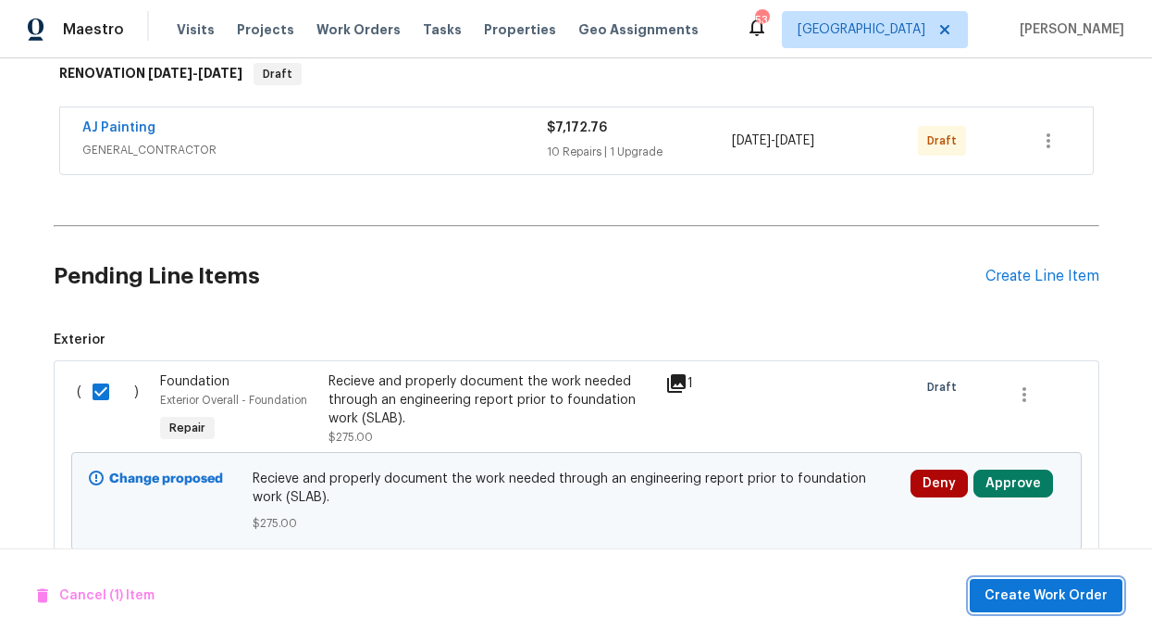
click at [1040, 579] on button "Create Work Order" at bounding box center [1046, 596] width 153 height 34
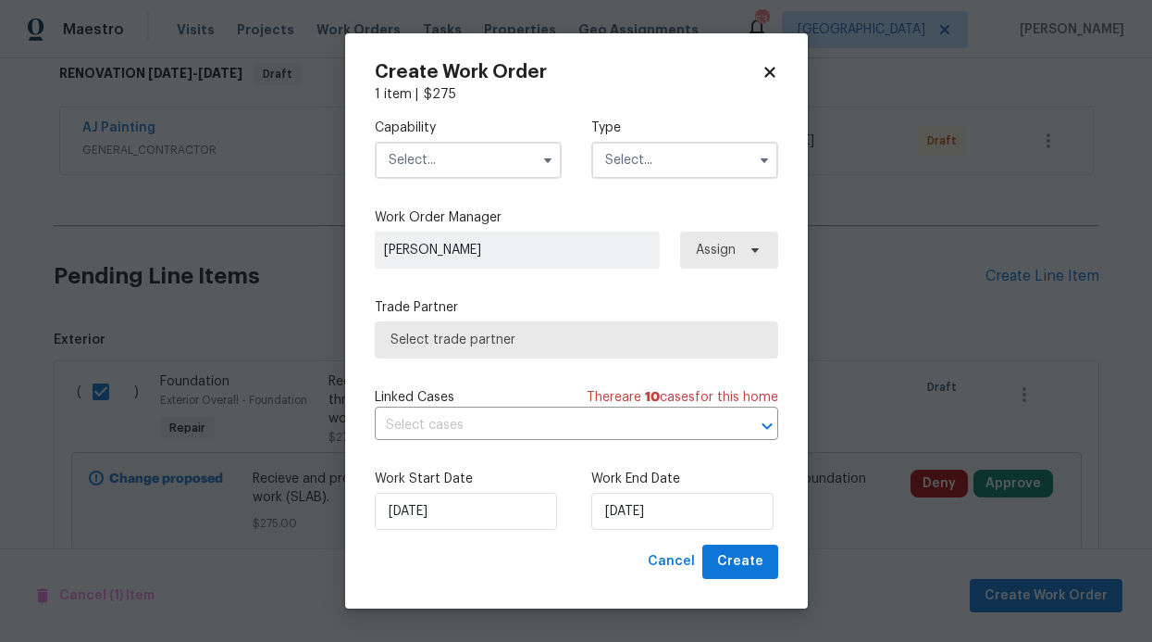
click at [473, 168] on input "text" at bounding box center [468, 160] width 187 height 37
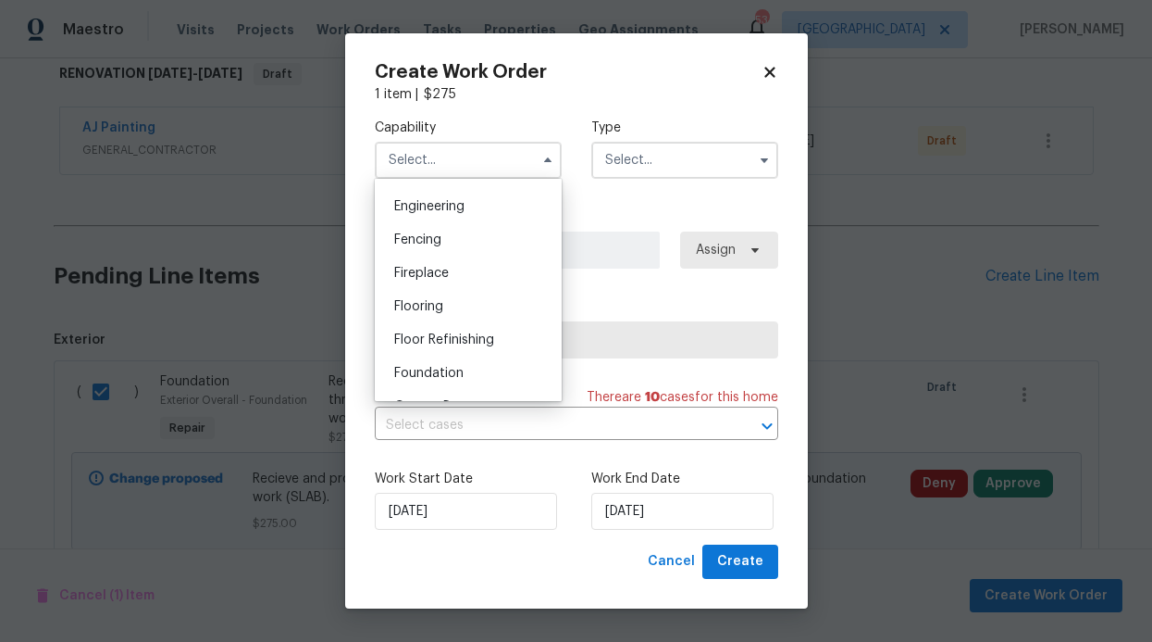
click at [429, 383] on div "Foundation" at bounding box center [469, 372] width 178 height 33
type input "Foundation"
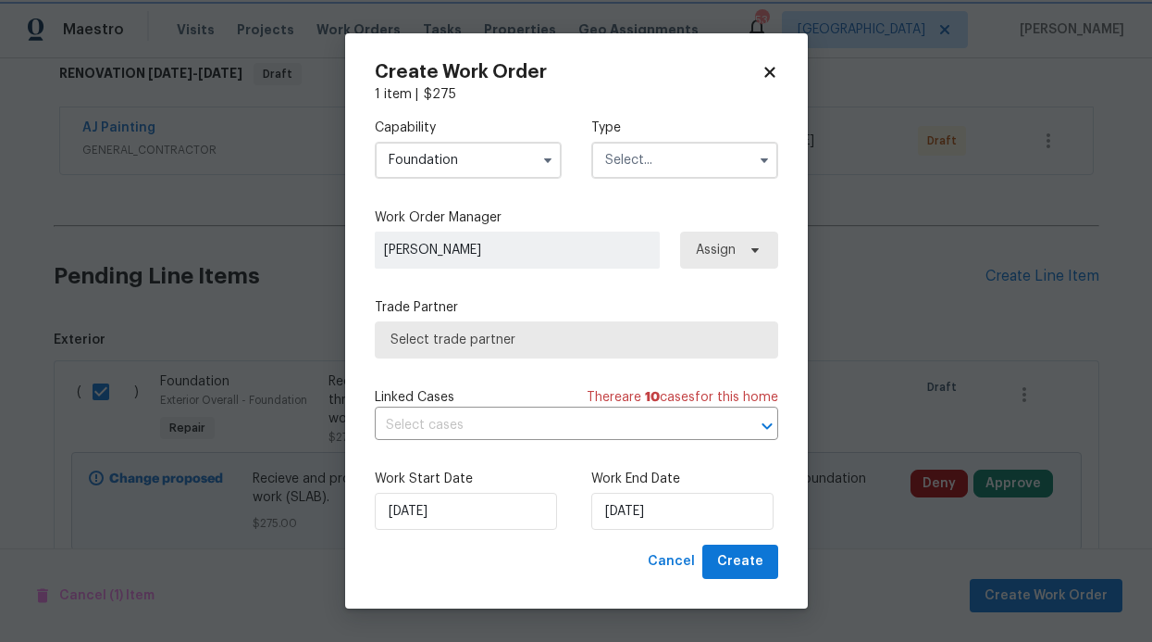
scroll to position [657, 0]
click at [650, 161] on input "text" at bounding box center [685, 160] width 187 height 37
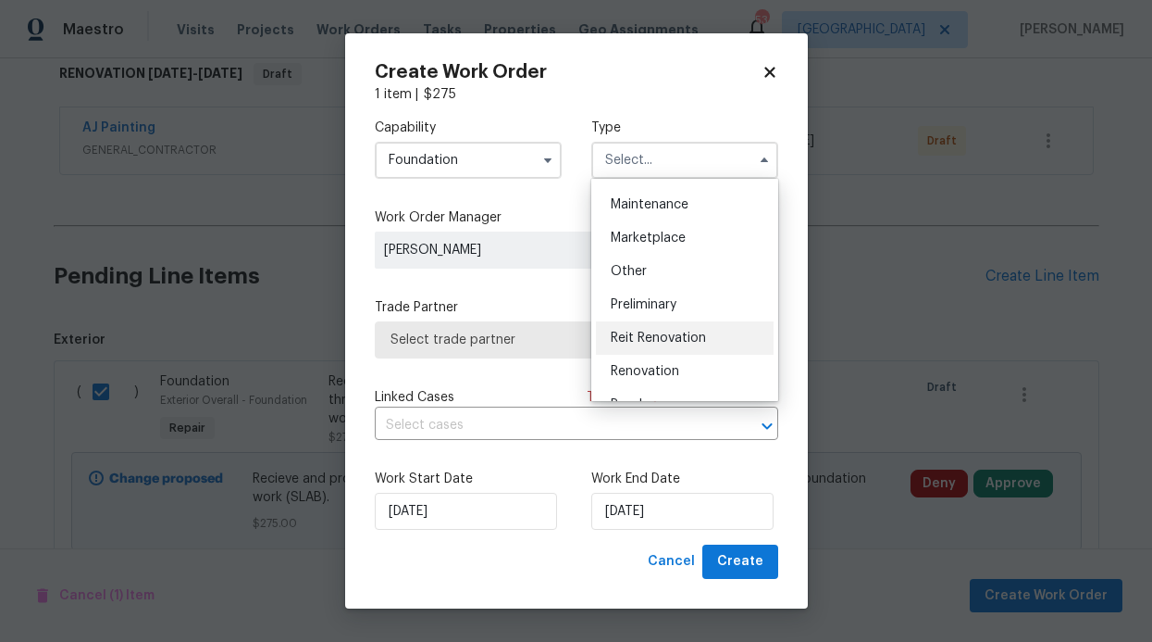
scroll to position [299, 0]
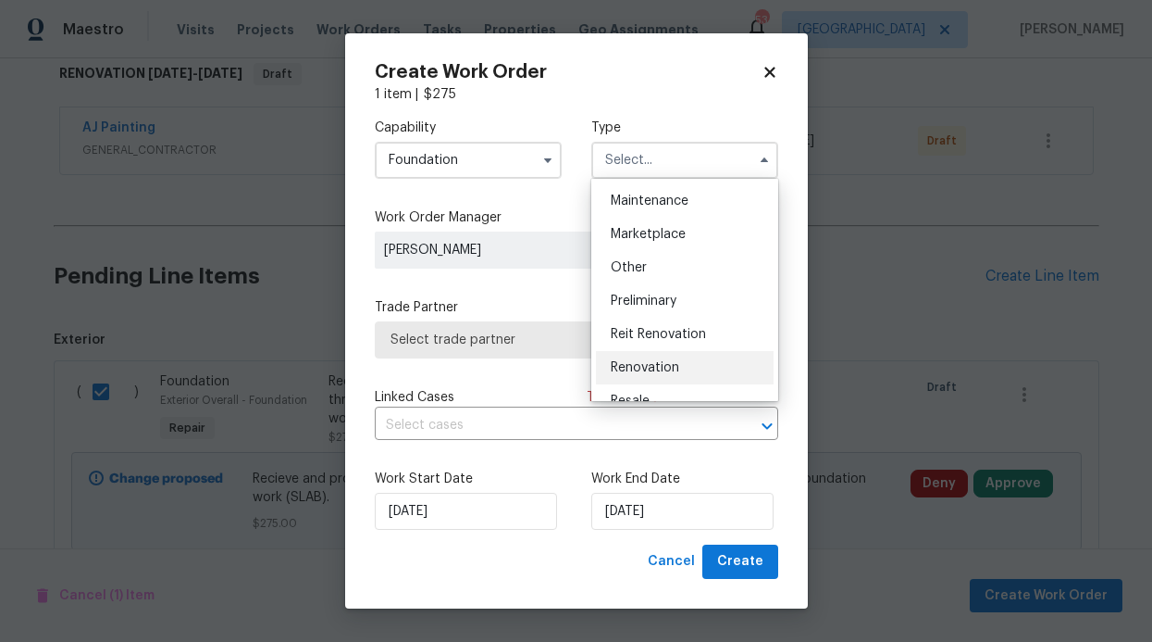
click at [654, 359] on div "Renovation" at bounding box center [685, 367] width 178 height 33
type input "Renovation"
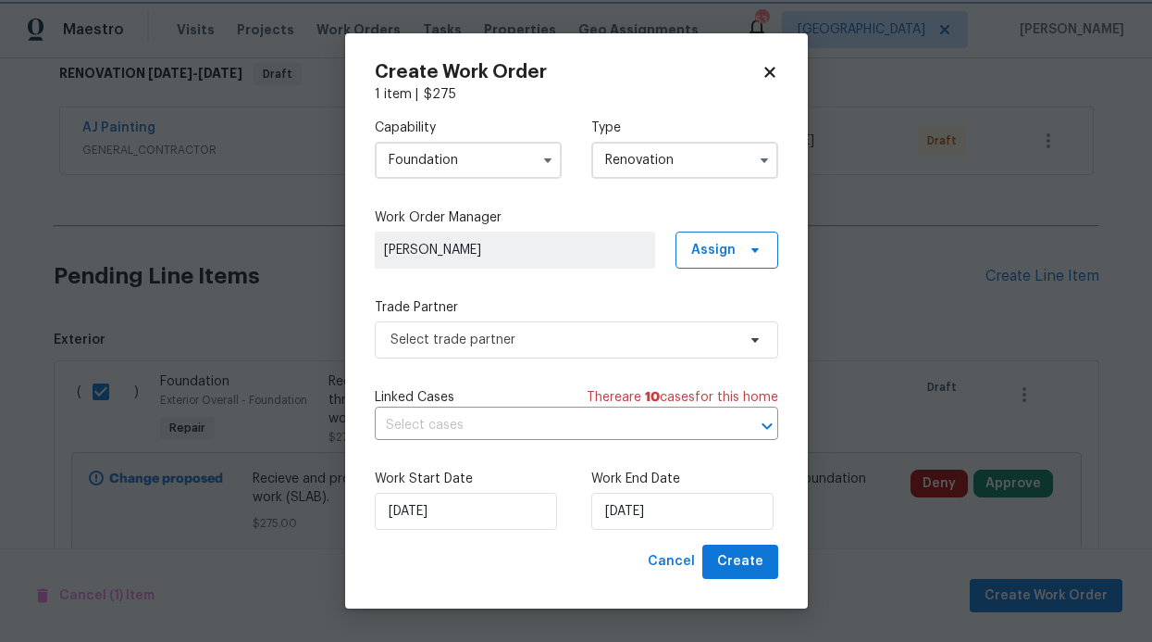
scroll to position [0, 0]
click at [520, 337] on span "Select trade partner" at bounding box center [563, 339] width 345 height 19
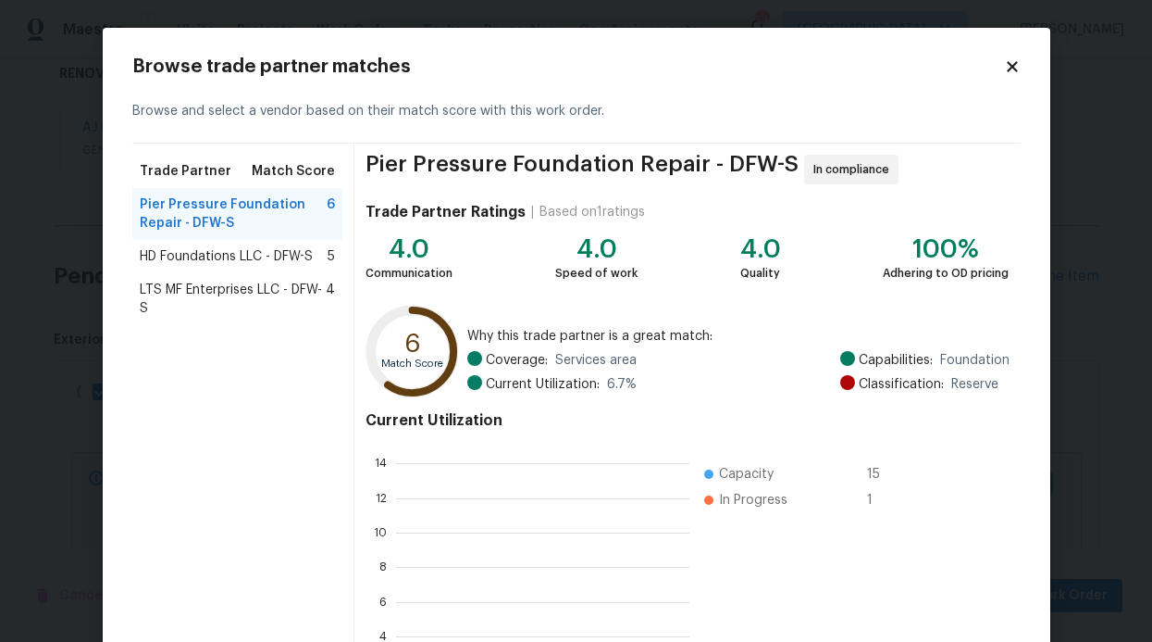
scroll to position [245, 280]
click at [222, 265] on span "HD Foundations LLC - DFW-S" at bounding box center [226, 256] width 173 height 19
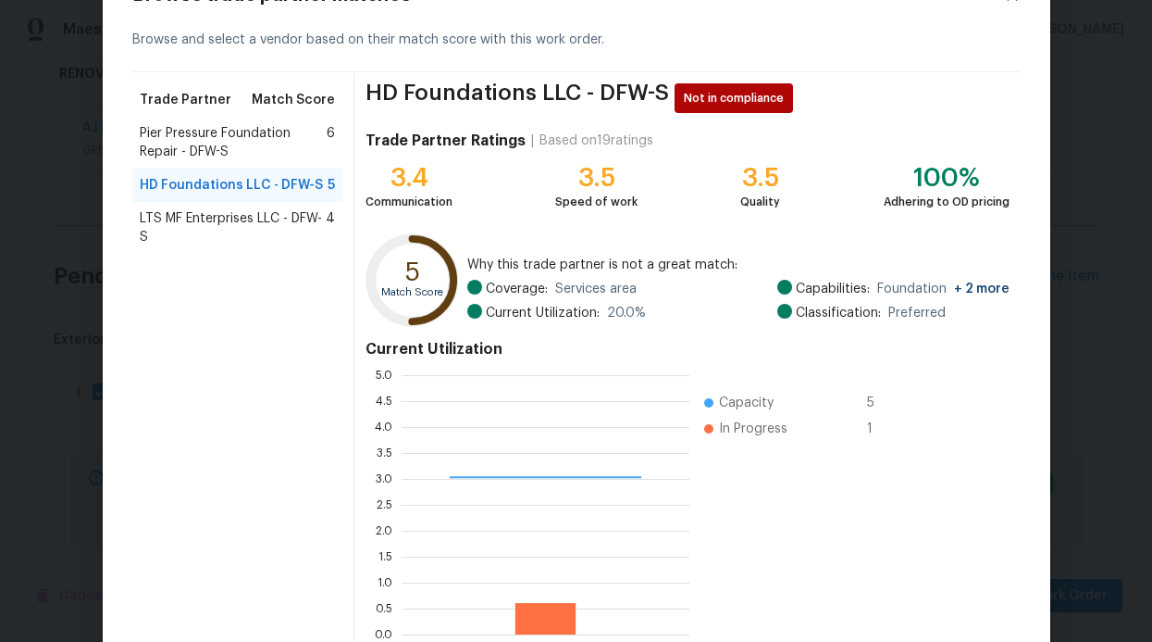
scroll to position [175, 0]
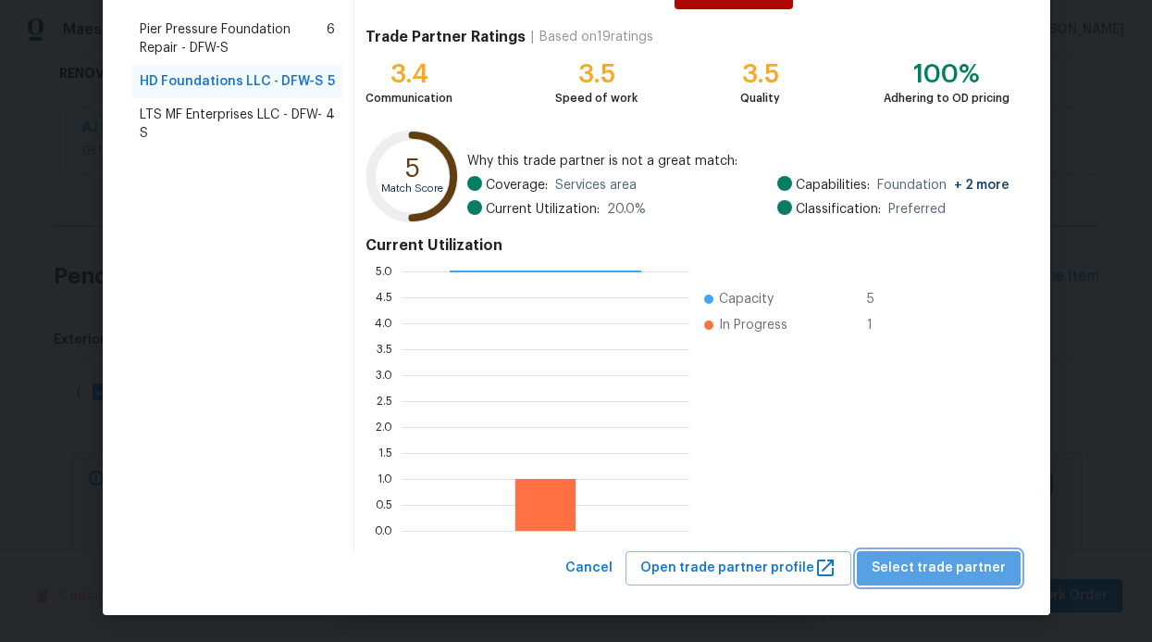
click at [951, 553] on button "Select trade partner" at bounding box center [939, 568] width 164 height 34
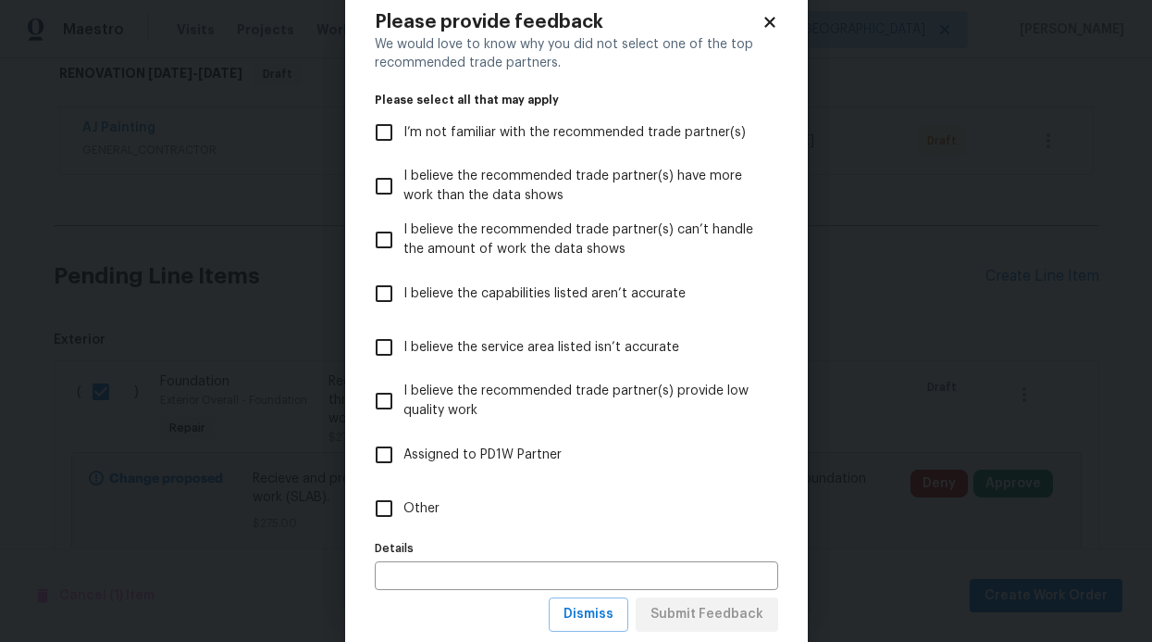
scroll to position [92, 0]
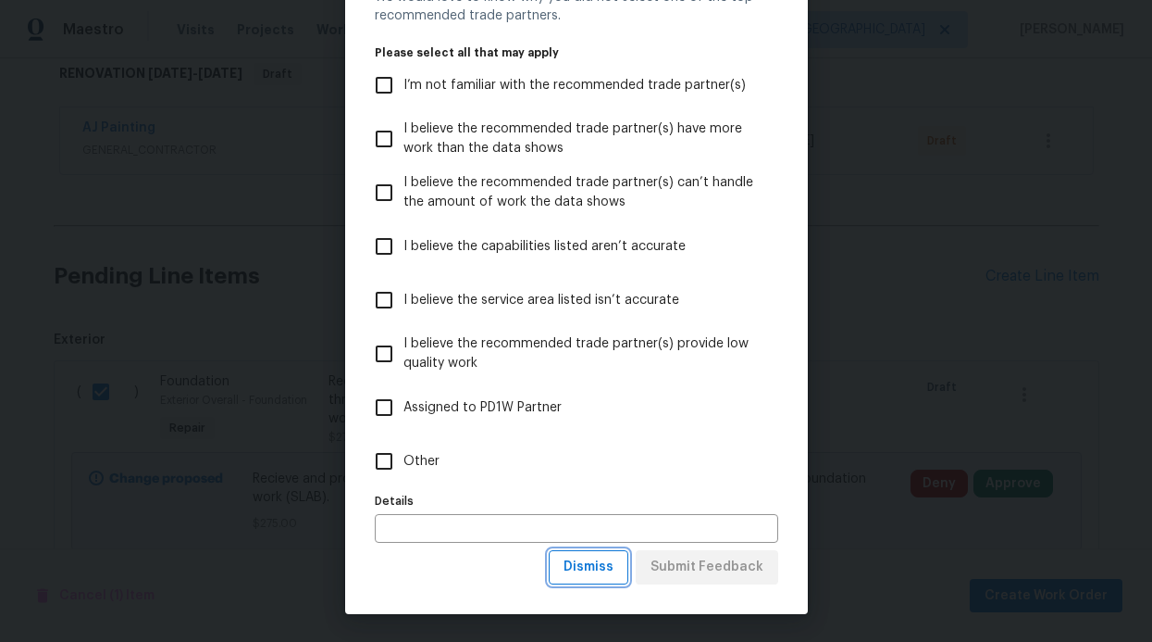
click at [615, 567] on button "Dismiss" at bounding box center [589, 567] width 80 height 34
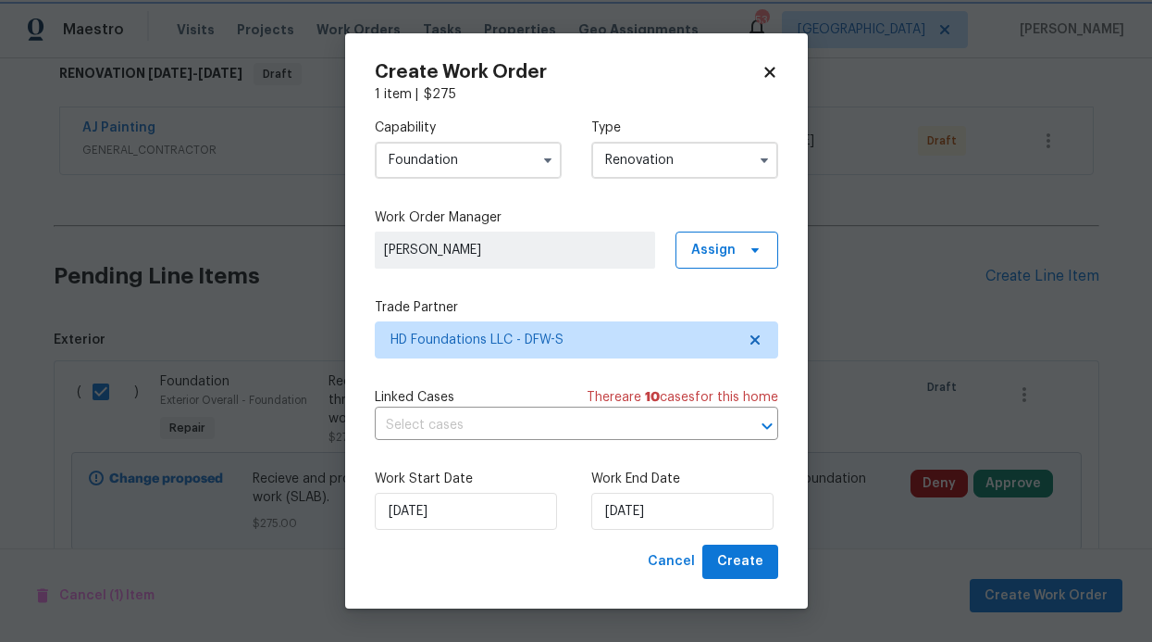
scroll to position [0, 0]
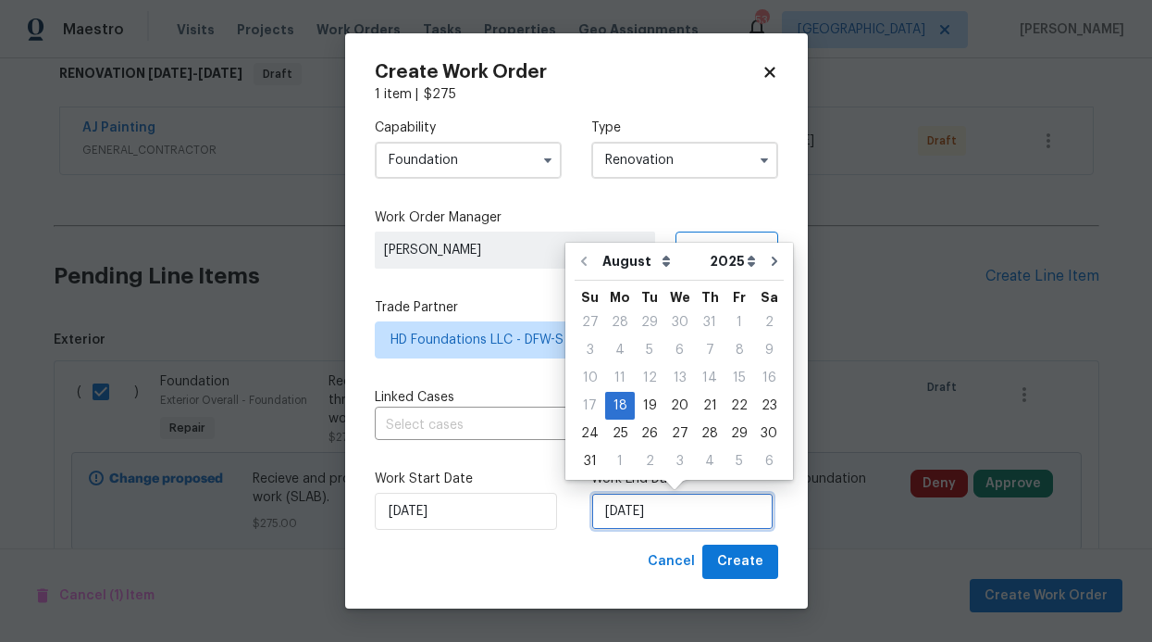
click at [695, 513] on input "[DATE]" at bounding box center [683, 510] width 182 height 37
click at [652, 432] on div "26" at bounding box center [650, 433] width 30 height 26
type input "[DATE]"
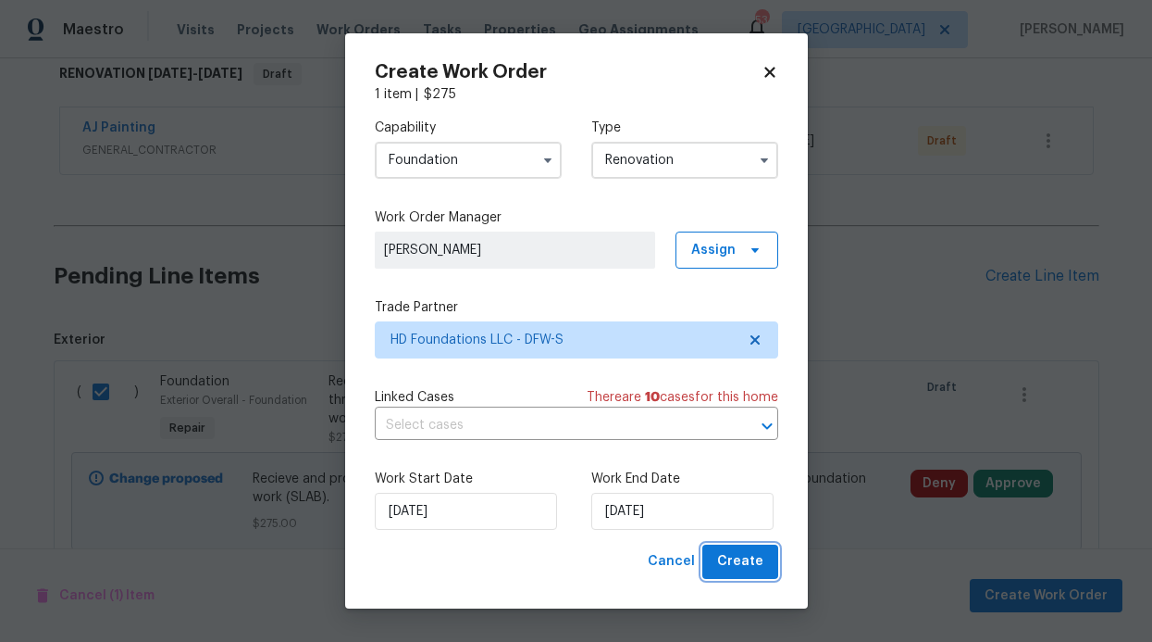
click at [724, 568] on span "Create" at bounding box center [740, 561] width 46 height 23
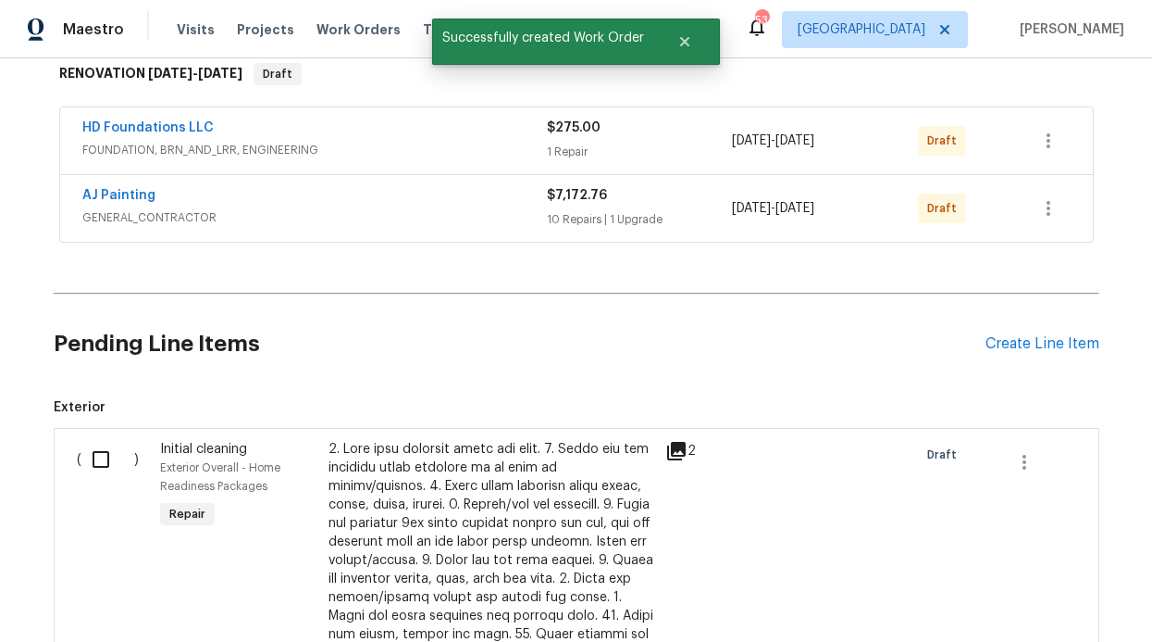
click at [98, 455] on input "checkbox" at bounding box center [107, 459] width 53 height 39
checkbox input "true"
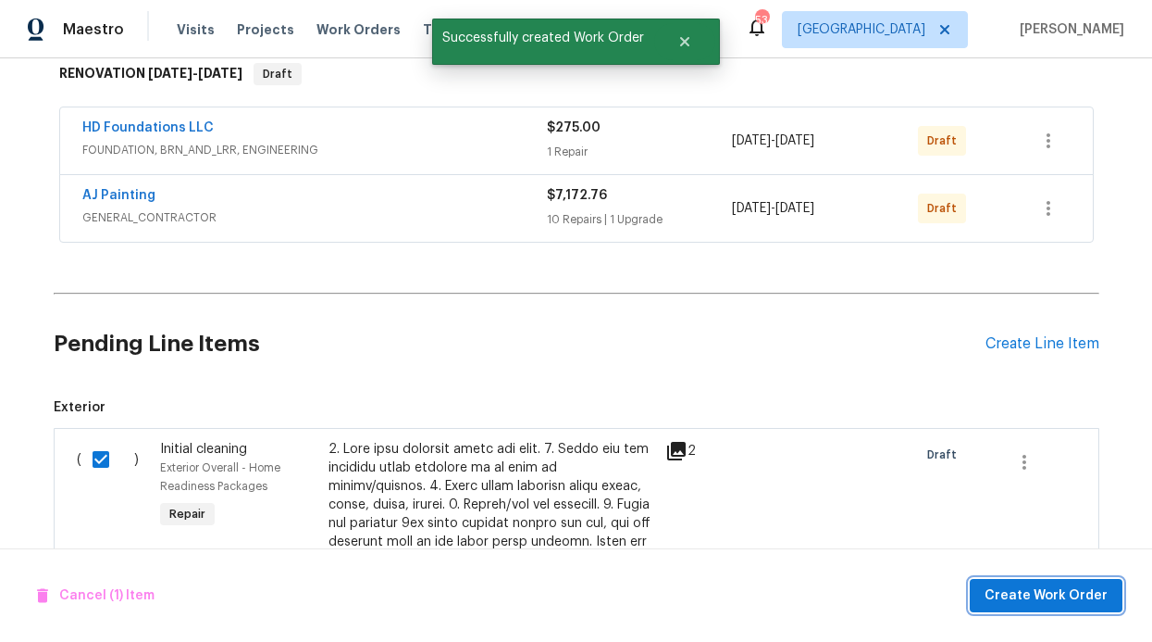
click at [1009, 580] on button "Create Work Order" at bounding box center [1046, 596] width 153 height 34
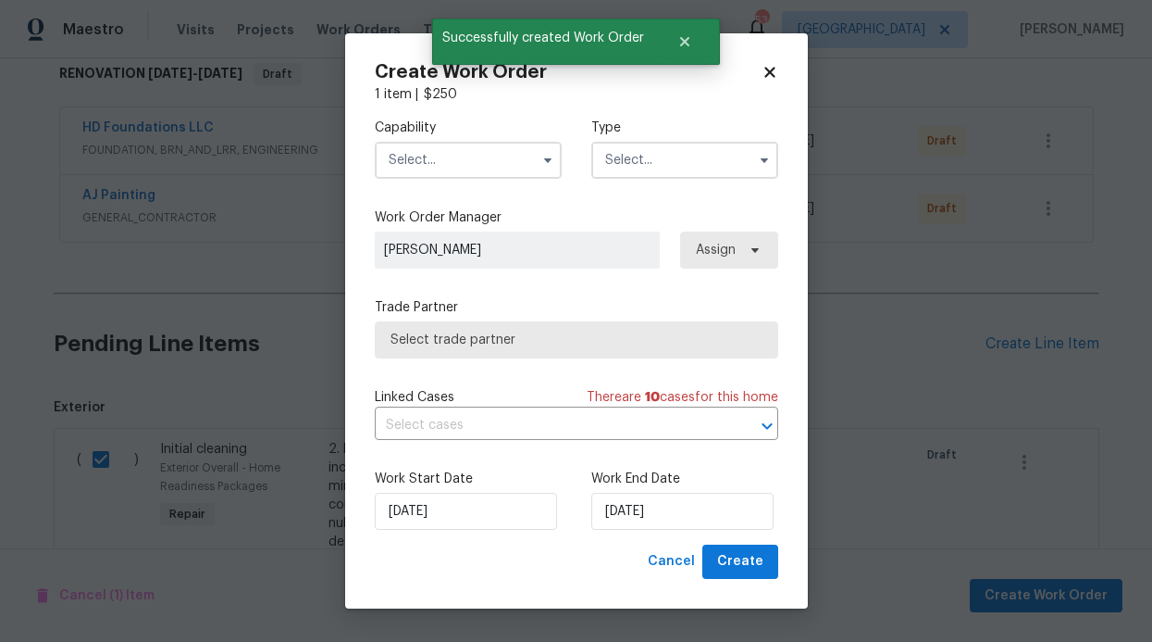
click at [508, 175] on input "text" at bounding box center [468, 160] width 187 height 37
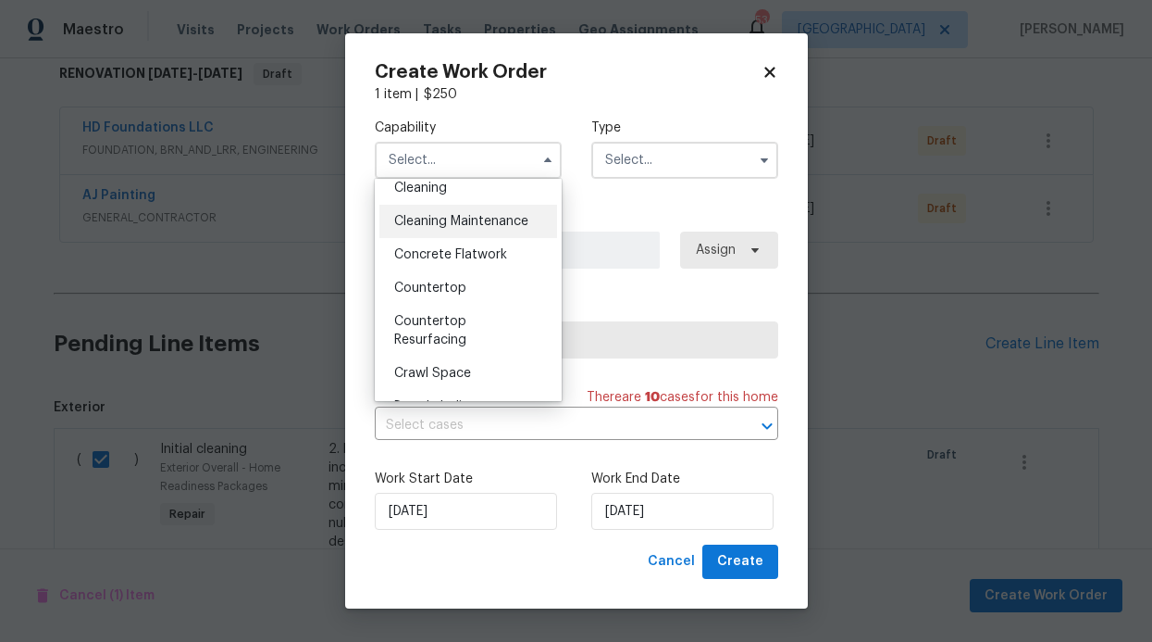
scroll to position [242, 0]
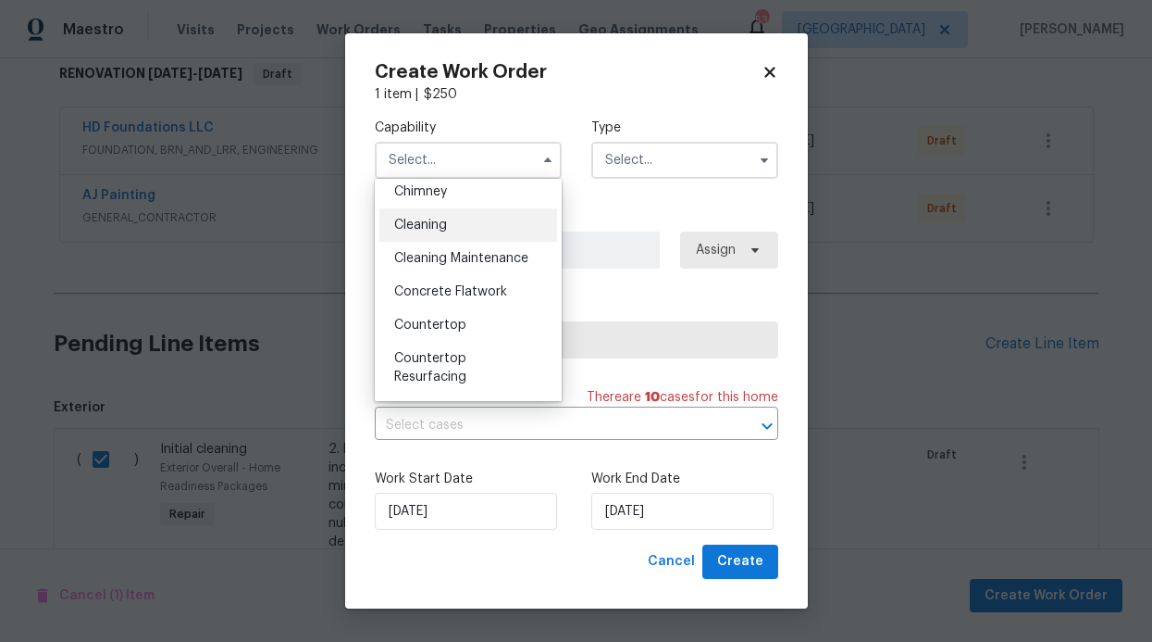
click at [449, 233] on div "Cleaning" at bounding box center [469, 224] width 178 height 33
type input "Cleaning"
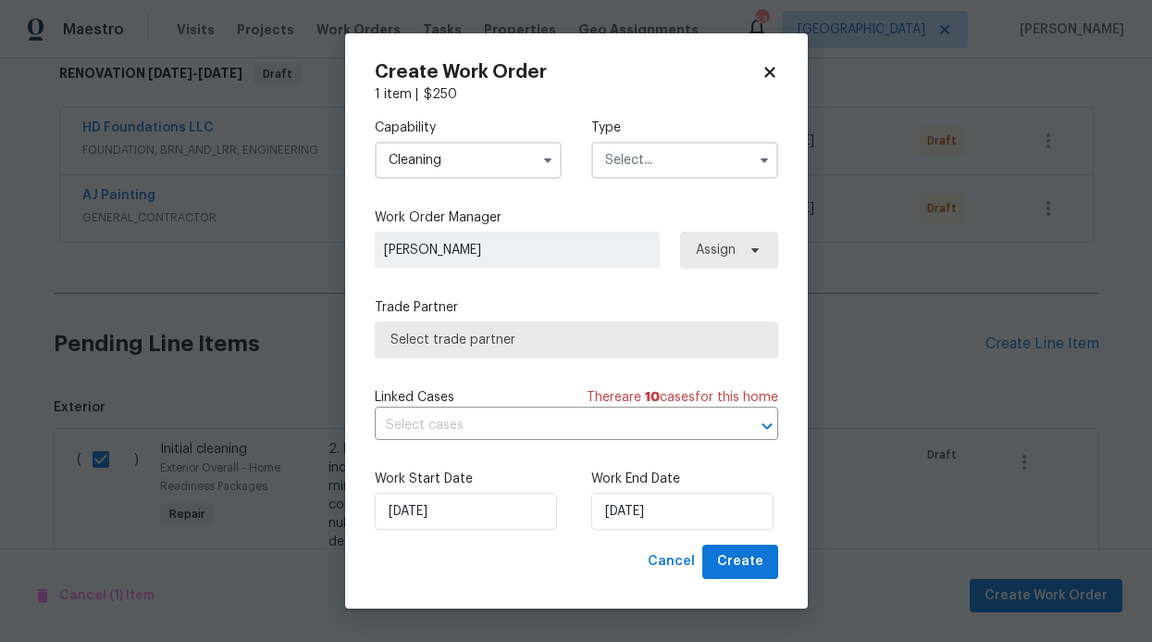
click at [671, 163] on input "text" at bounding box center [685, 160] width 187 height 37
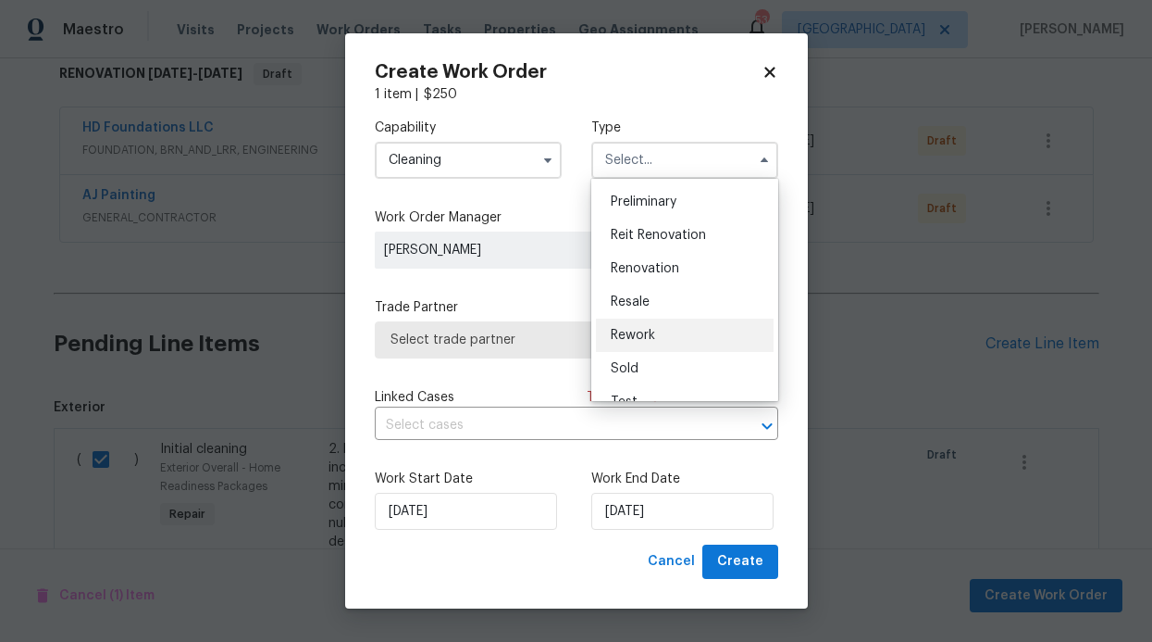
scroll to position [420, 0]
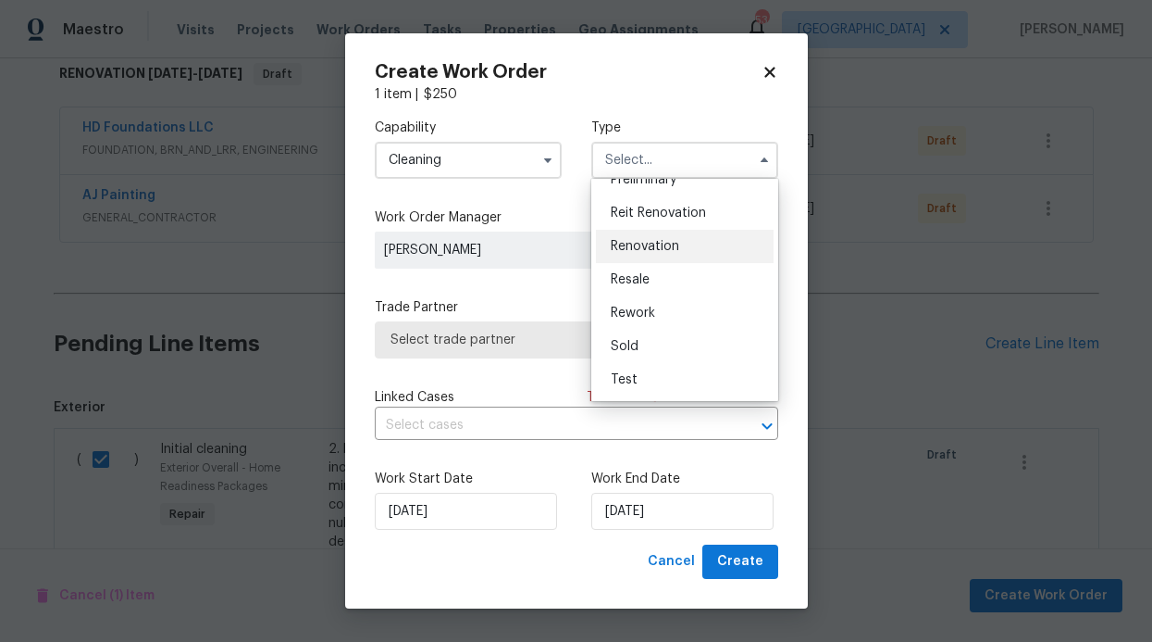
click at [644, 244] on span "Renovation" at bounding box center [645, 246] width 69 height 13
type input "Renovation"
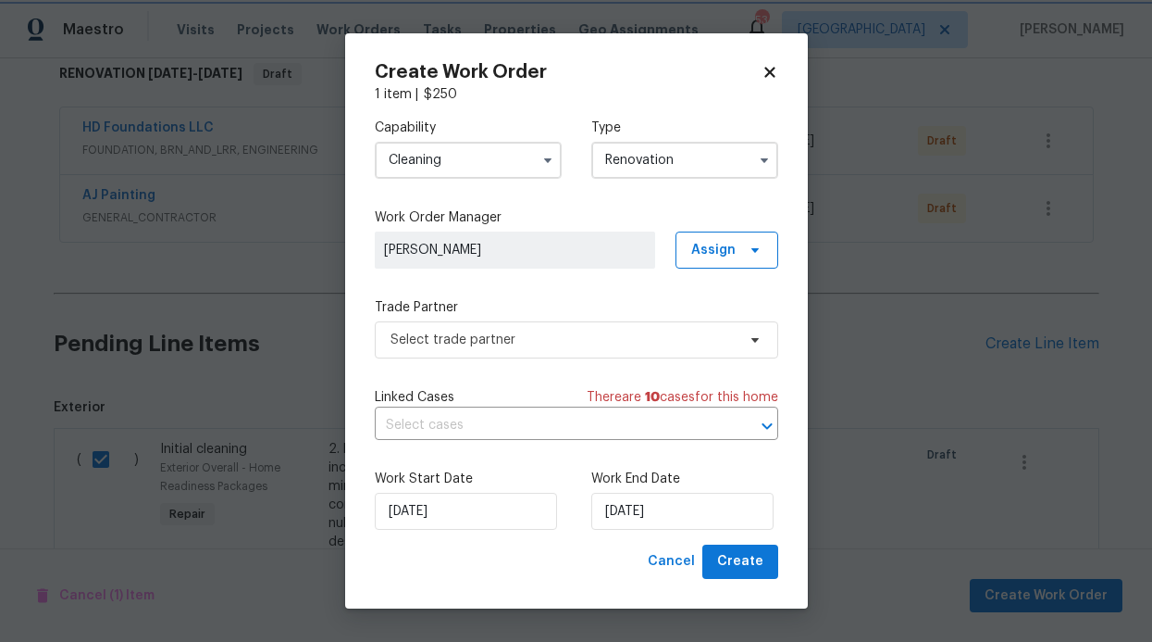
scroll to position [0, 0]
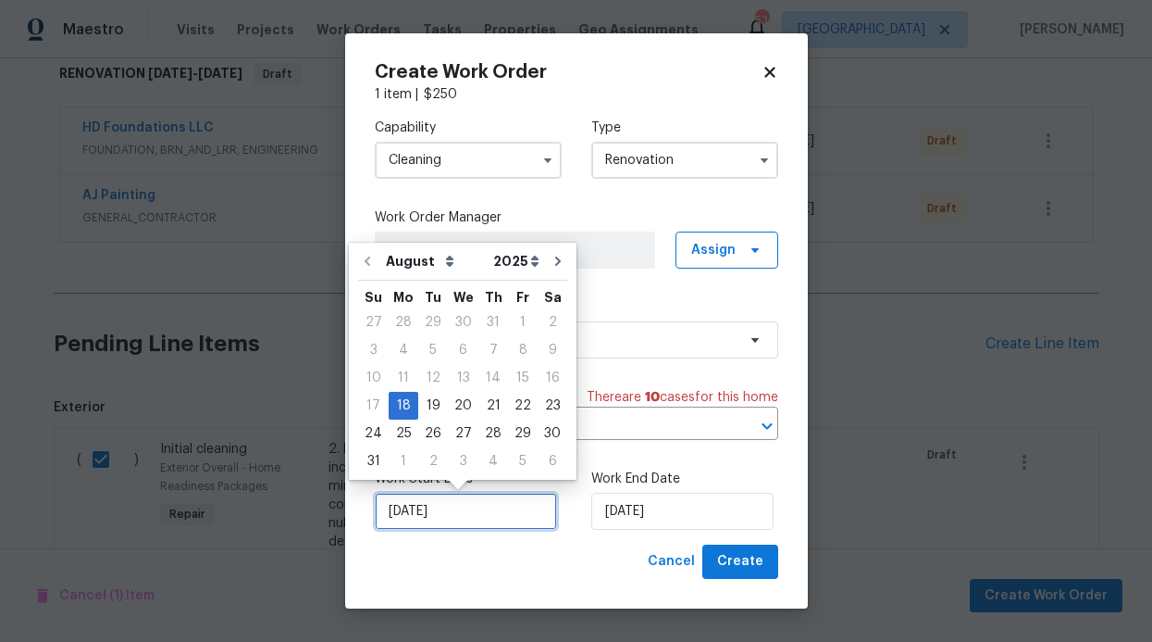
drag, startPoint x: 487, startPoint y: 515, endPoint x: 516, endPoint y: 451, distance: 70.0
click at [488, 515] on input "[DATE]" at bounding box center [466, 510] width 182 height 37
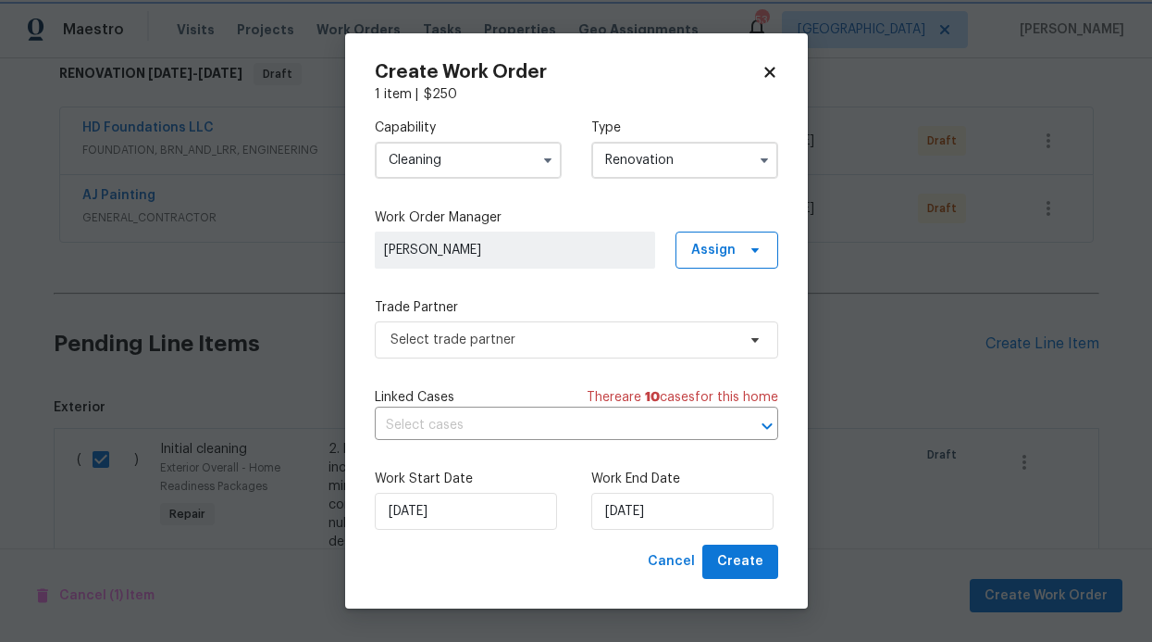
click at [565, 501] on div "Work Start Date 8/18/2025 Work End Date 8/18/2025" at bounding box center [577, 500] width 404 height 90
click at [613, 508] on input "[DATE]" at bounding box center [683, 510] width 182 height 37
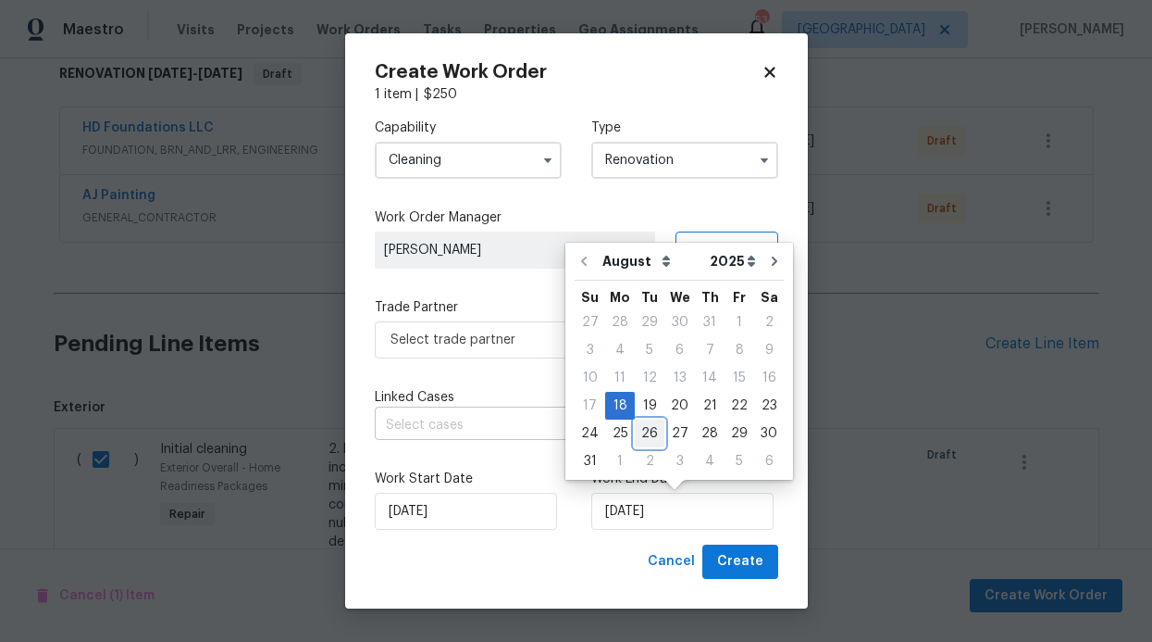
click at [648, 431] on div "26" at bounding box center [650, 433] width 30 height 26
type input "[DATE]"
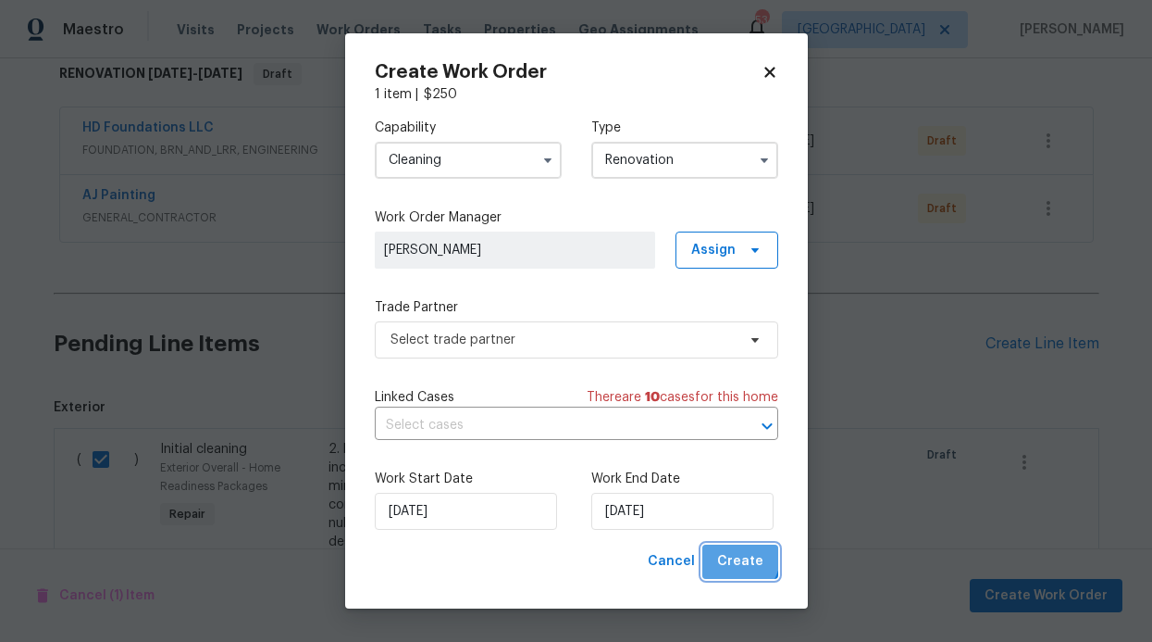
click at [740, 556] on span "Create" at bounding box center [740, 561] width 46 height 23
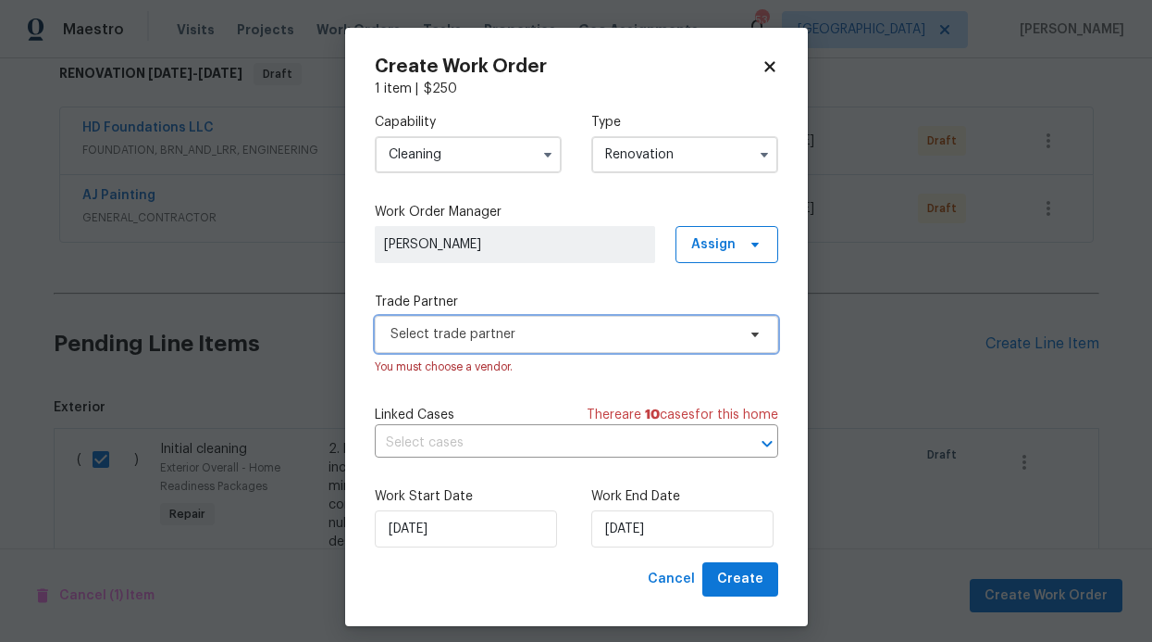
click at [602, 335] on span "Select trade partner" at bounding box center [563, 334] width 345 height 19
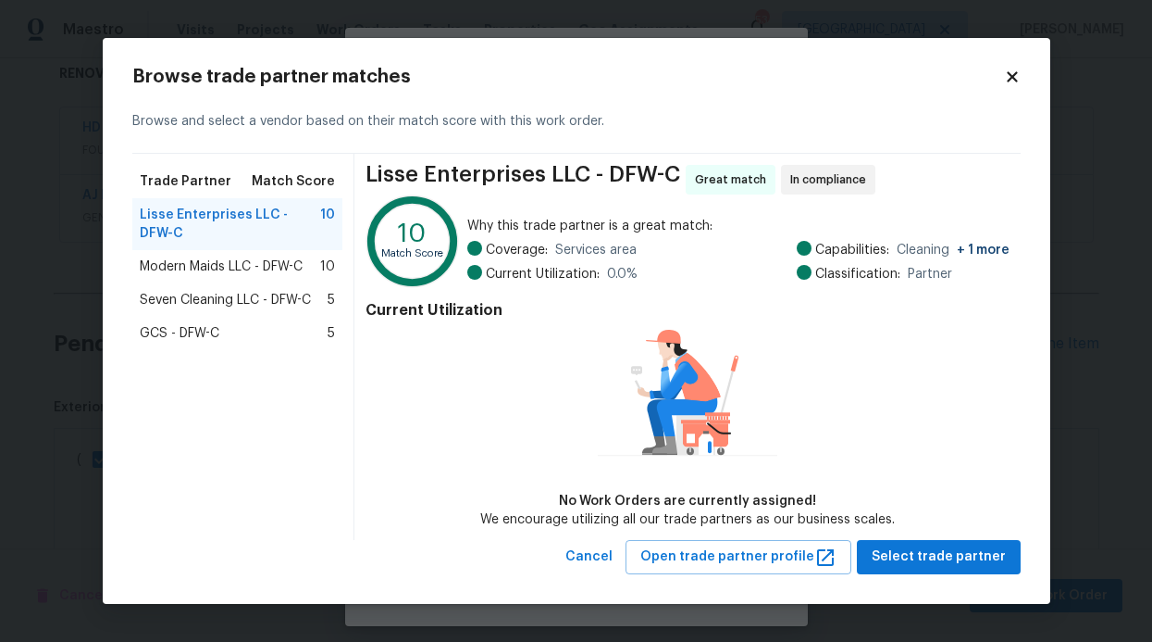
click at [280, 270] on span "Modern Maids LLC - DFW-C" at bounding box center [221, 266] width 163 height 19
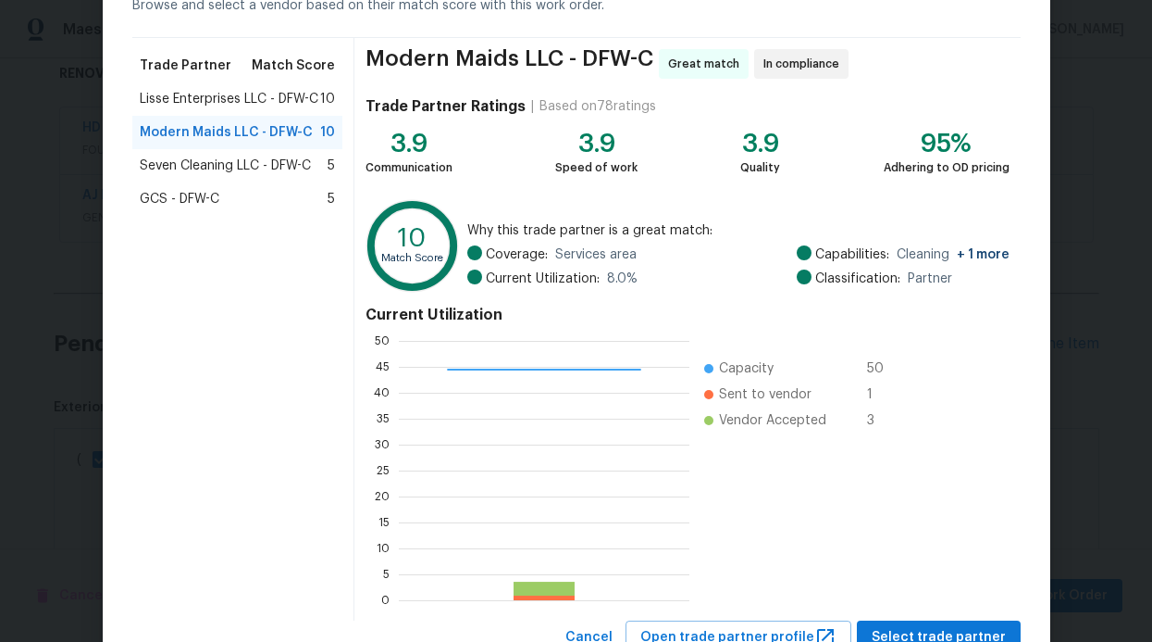
scroll to position [175, 0]
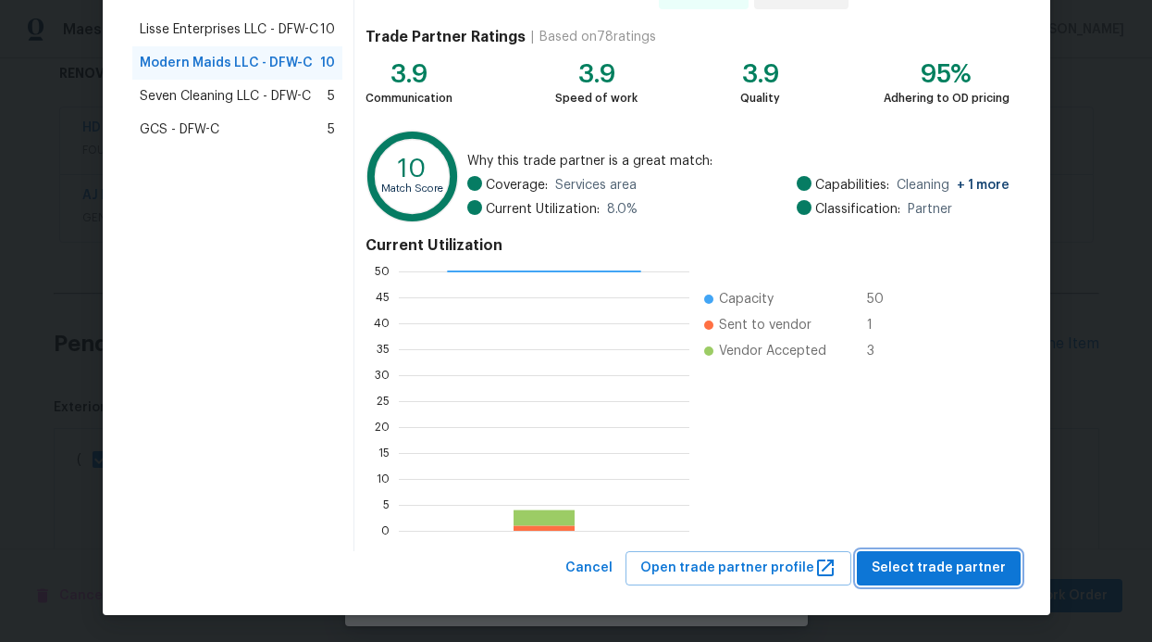
click at [952, 556] on span "Select trade partner" at bounding box center [939, 567] width 134 height 23
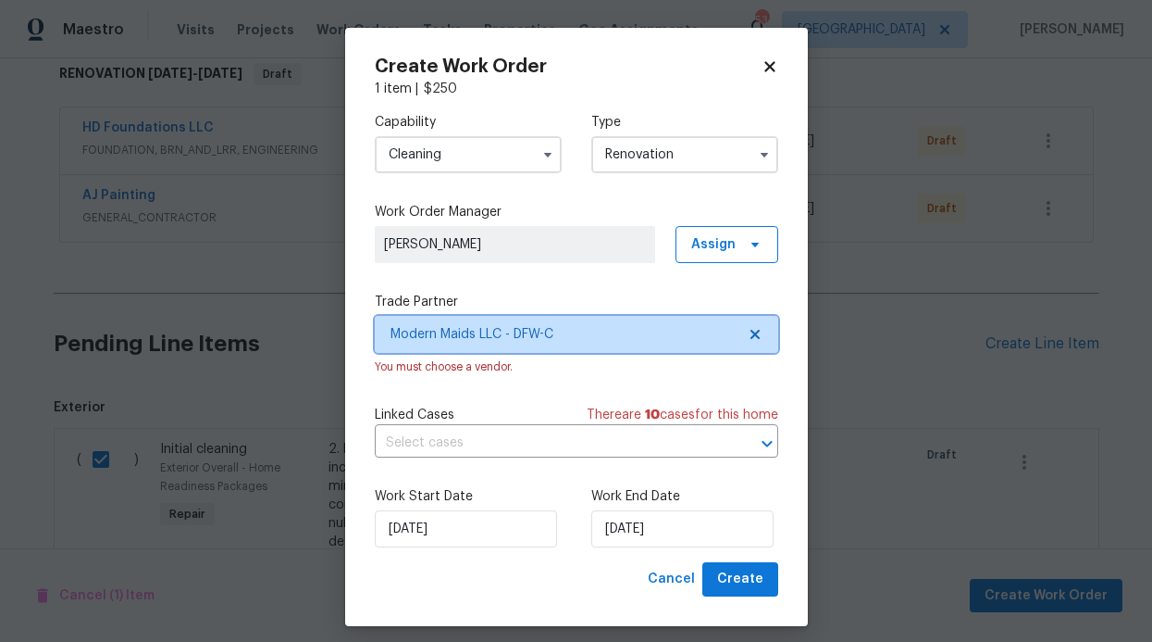
scroll to position [0, 0]
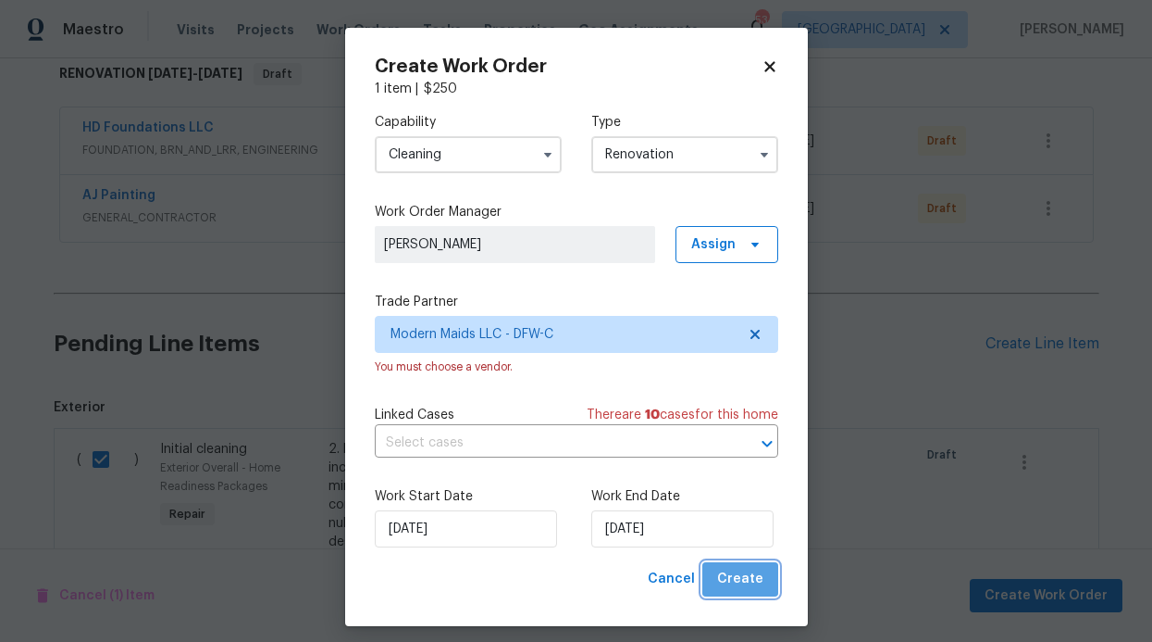
click at [737, 572] on span "Create" at bounding box center [740, 578] width 46 height 23
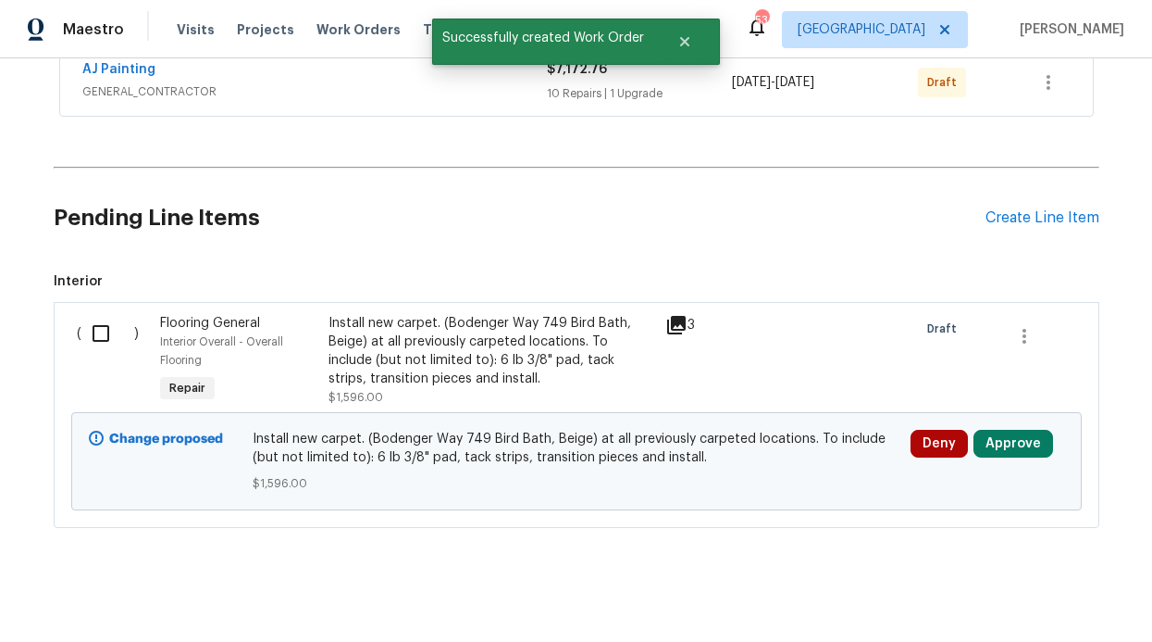
scroll to position [527, 0]
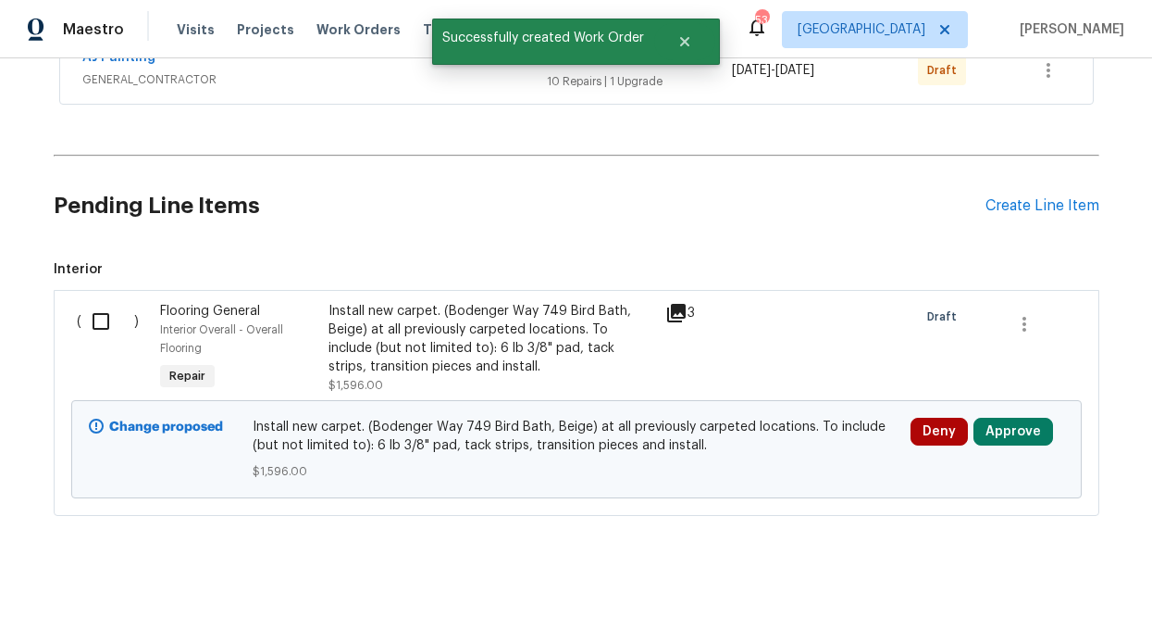
click at [103, 309] on input "checkbox" at bounding box center [107, 321] width 53 height 39
checkbox input "true"
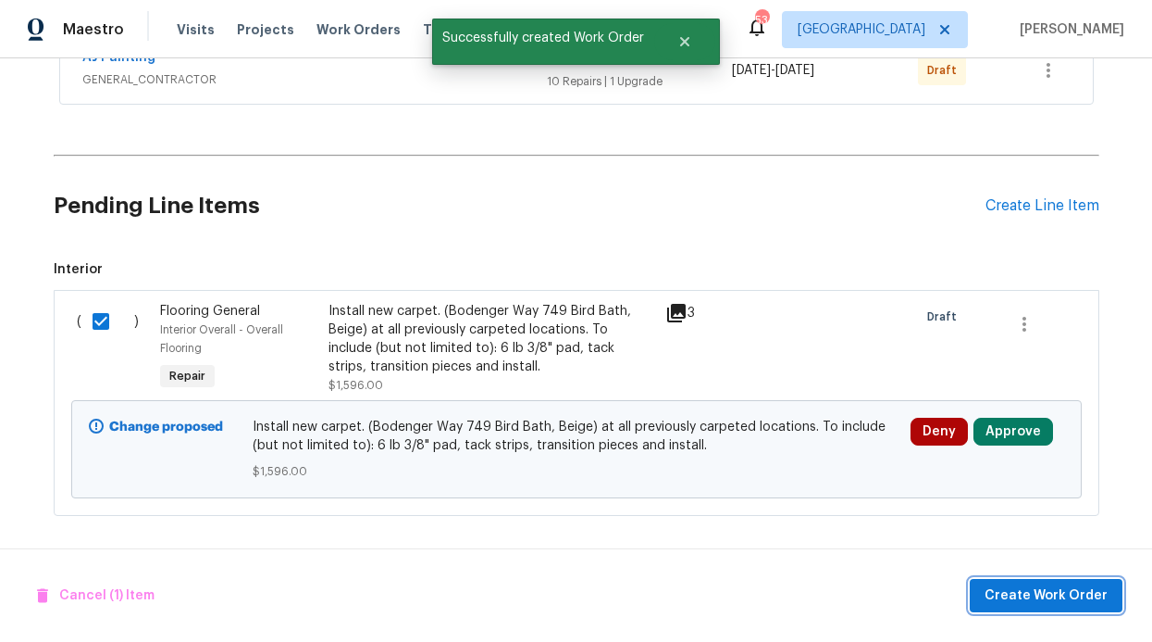
click at [1057, 592] on span "Create Work Order" at bounding box center [1046, 595] width 123 height 23
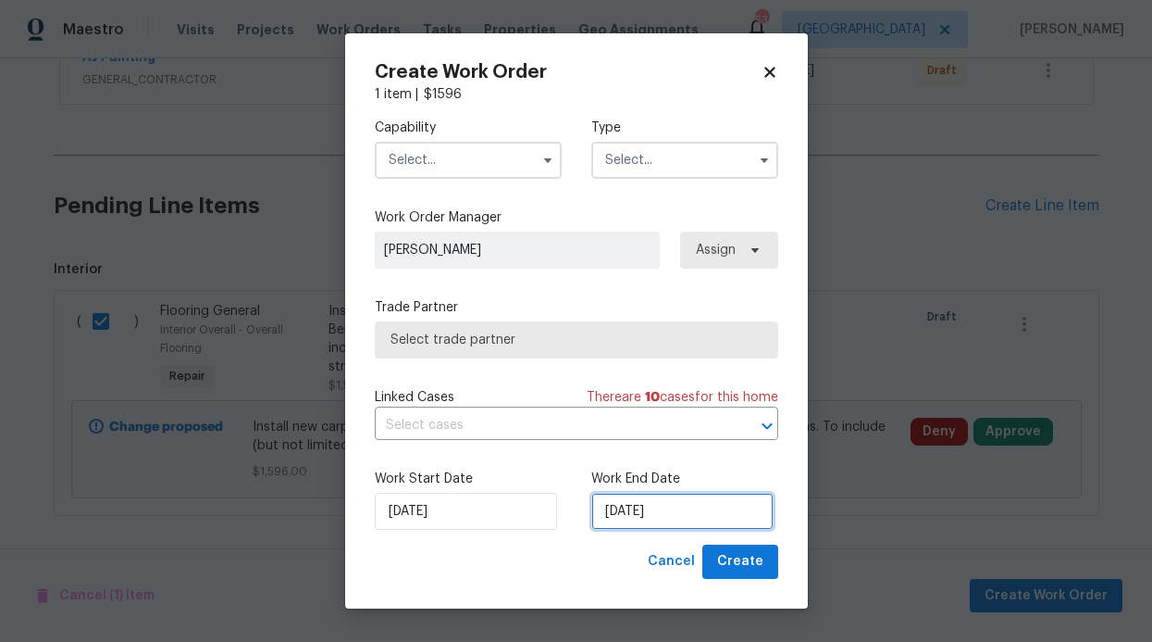
click at [678, 505] on input "8/18/2025" at bounding box center [683, 510] width 182 height 37
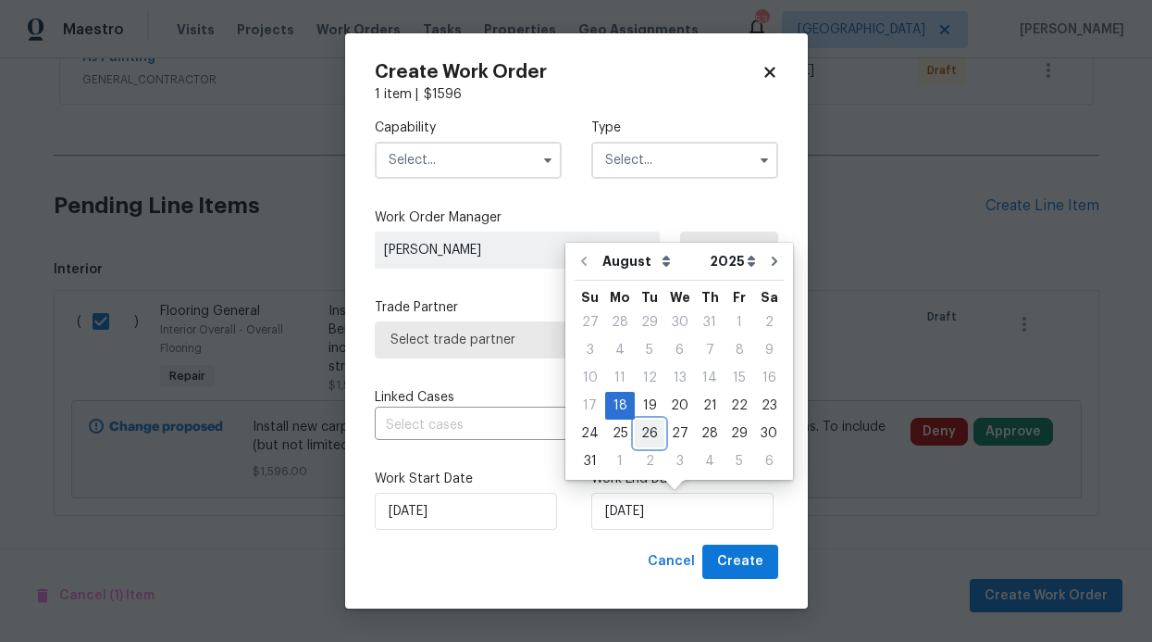
click at [649, 429] on div "26" at bounding box center [650, 433] width 30 height 26
type input "8/26/2025"
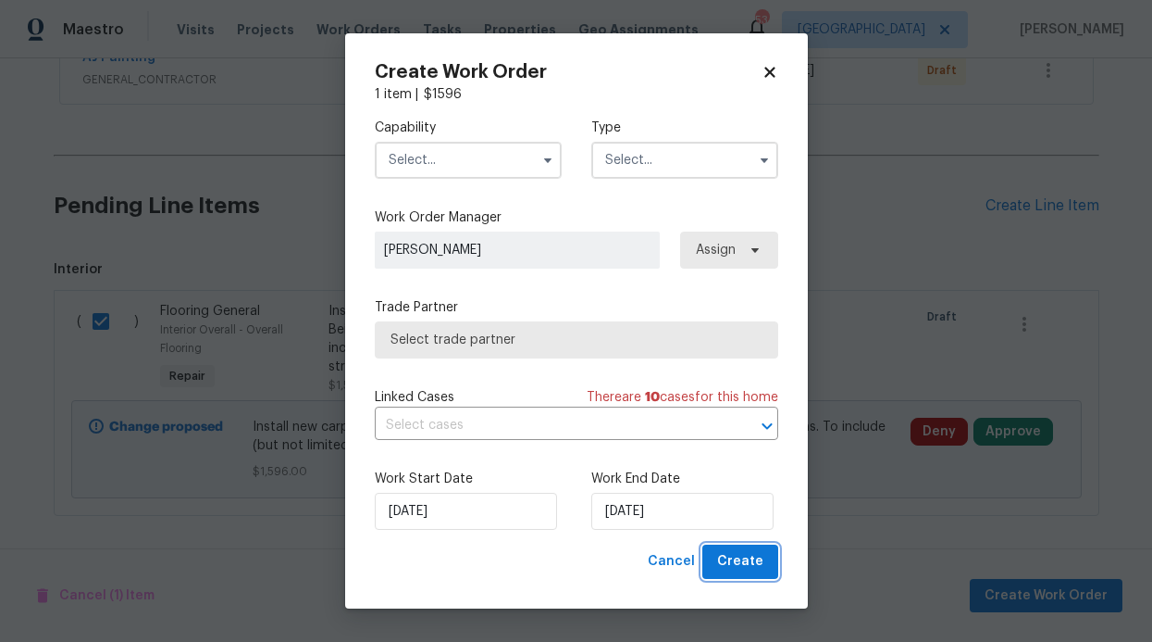
click at [754, 561] on span "Create" at bounding box center [740, 561] width 46 height 23
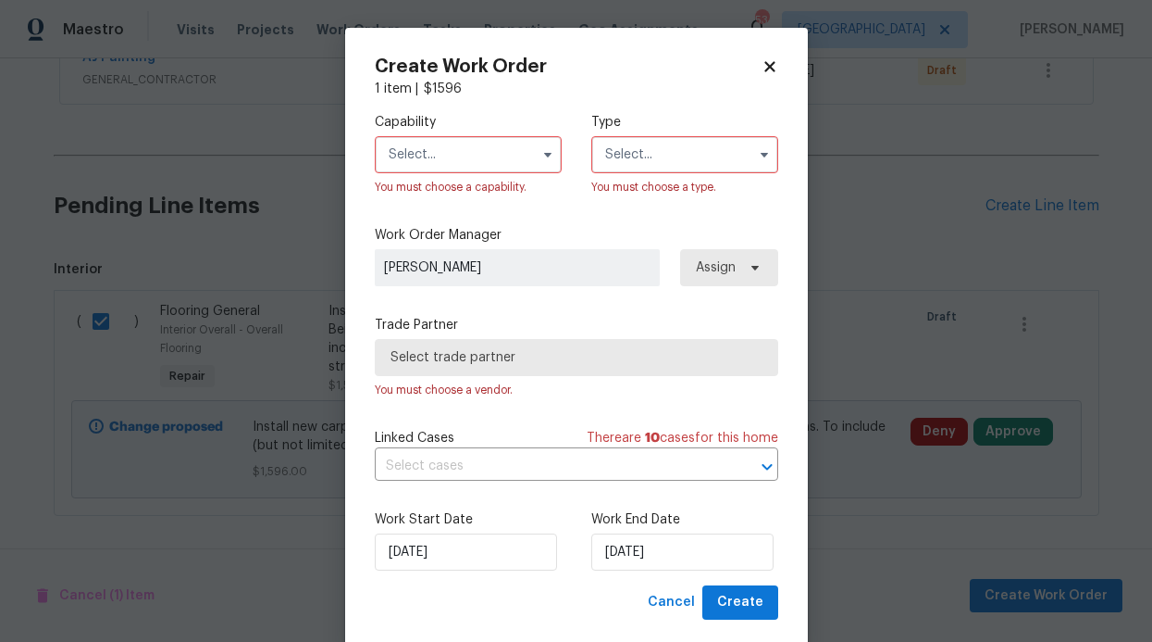
click at [492, 137] on input "text" at bounding box center [468, 154] width 187 height 37
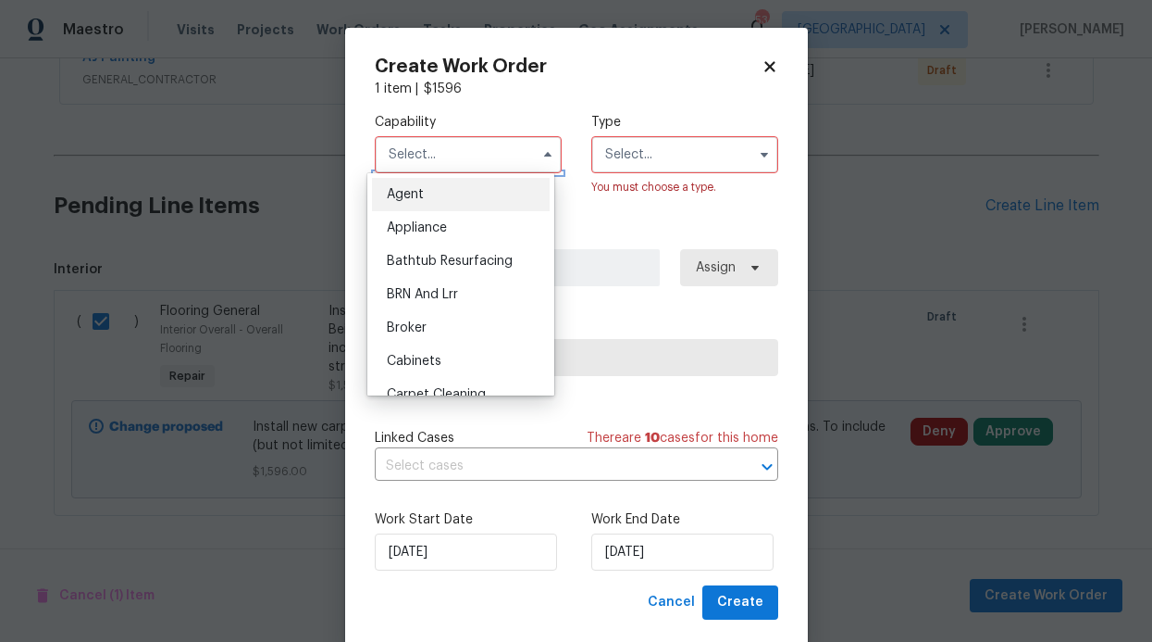
click at [487, 155] on input "text" at bounding box center [468, 154] width 187 height 37
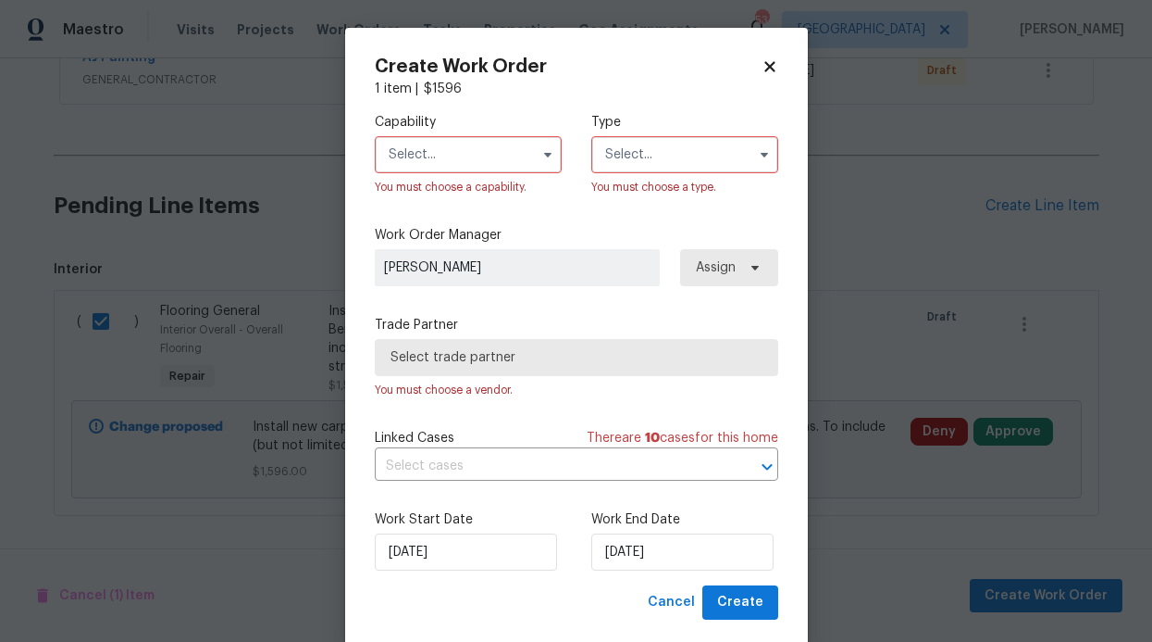
click at [478, 159] on input "text" at bounding box center [468, 154] width 187 height 37
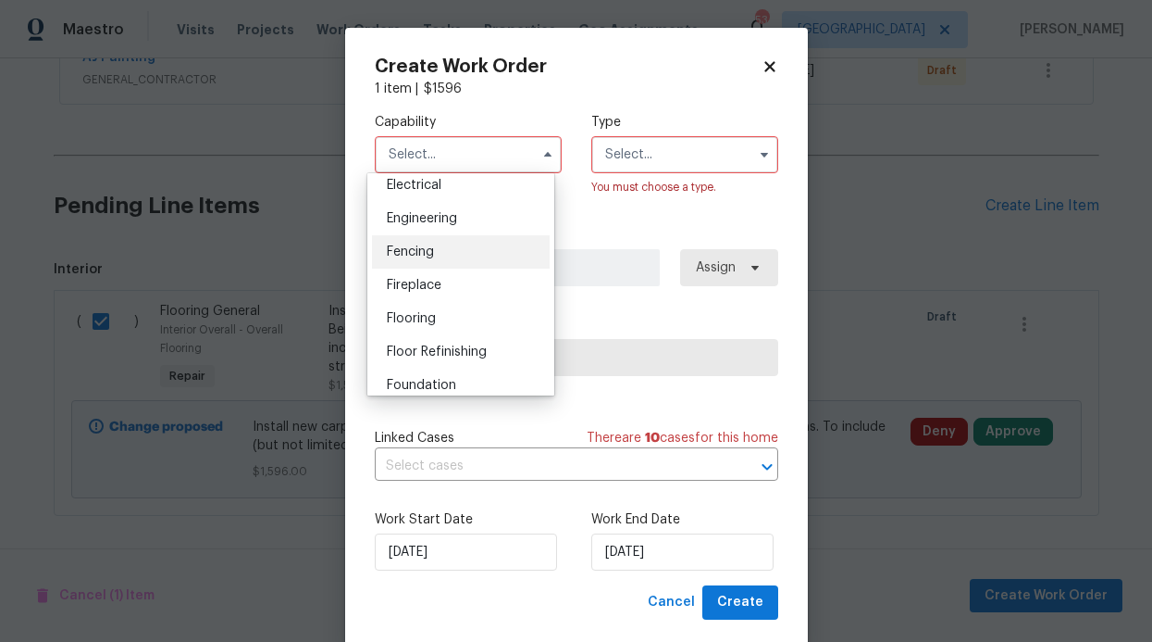
scroll to position [597, 0]
click at [435, 322] on span "Flooring" at bounding box center [411, 315] width 49 height 13
type input "Flooring"
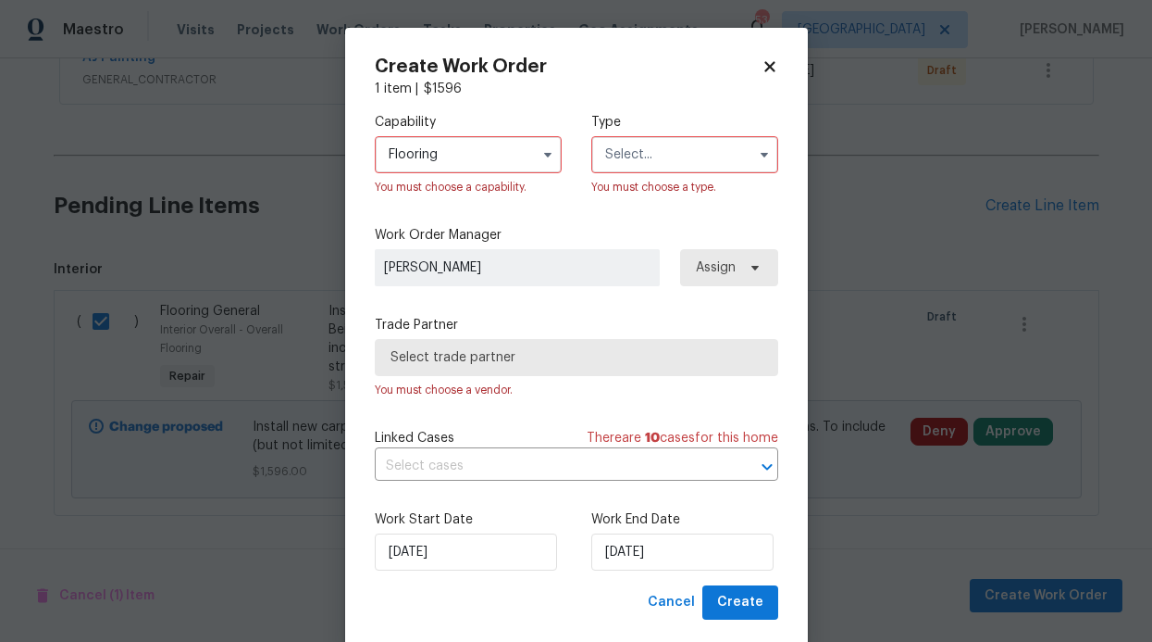
click at [644, 159] on input "text" at bounding box center [685, 154] width 187 height 37
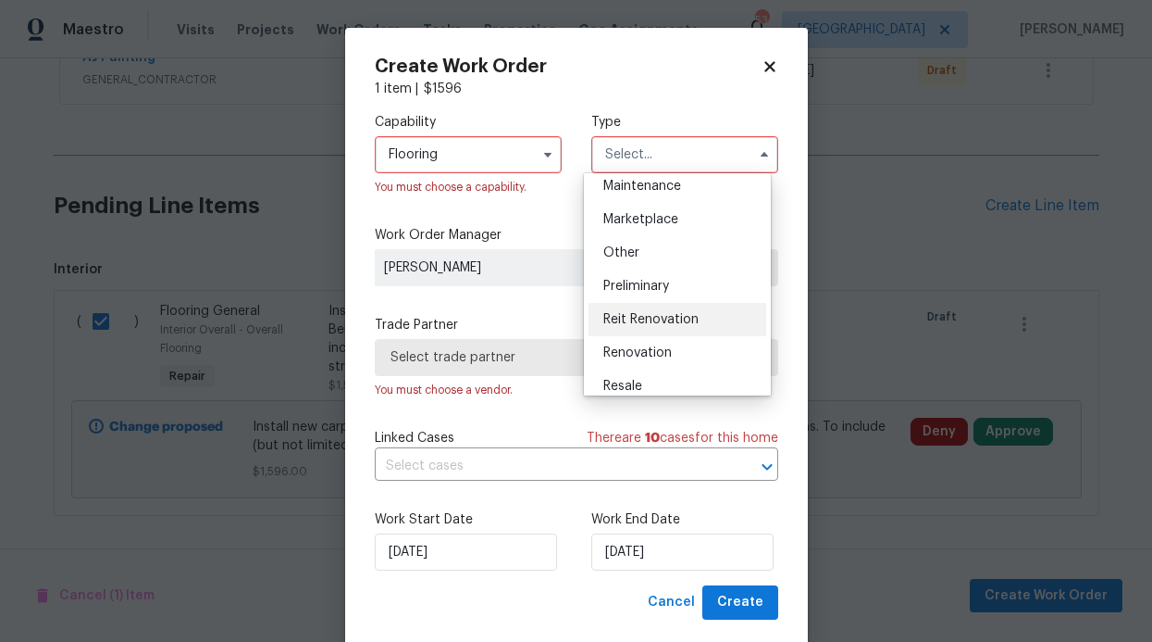
scroll to position [326, 0]
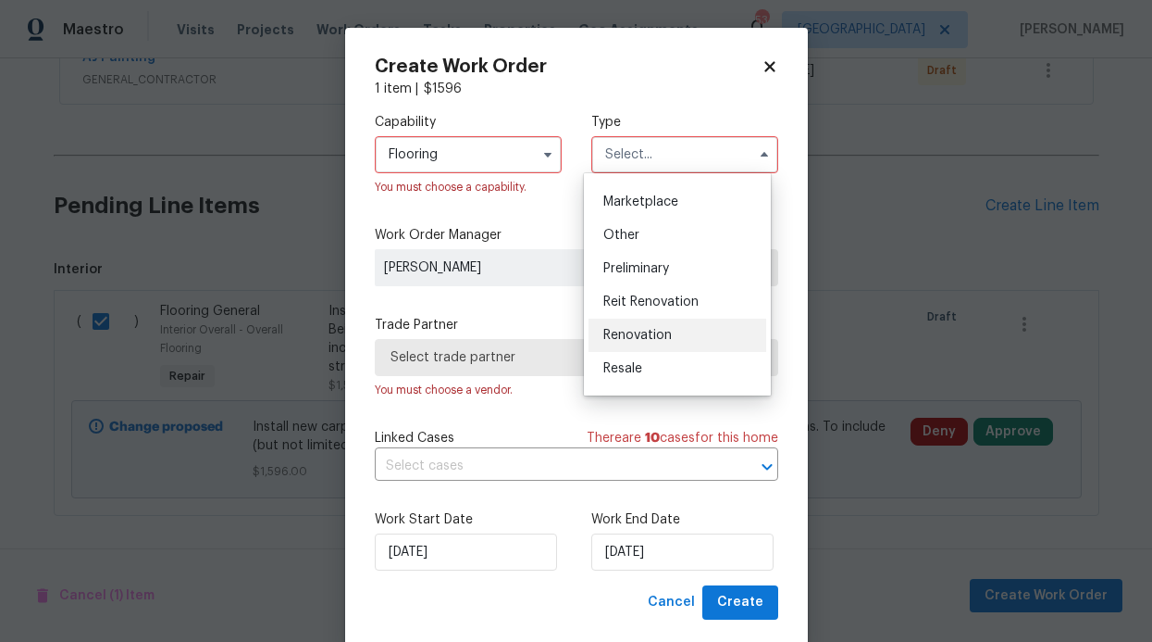
click at [660, 331] on span "Renovation" at bounding box center [638, 335] width 69 height 13
type input "Renovation"
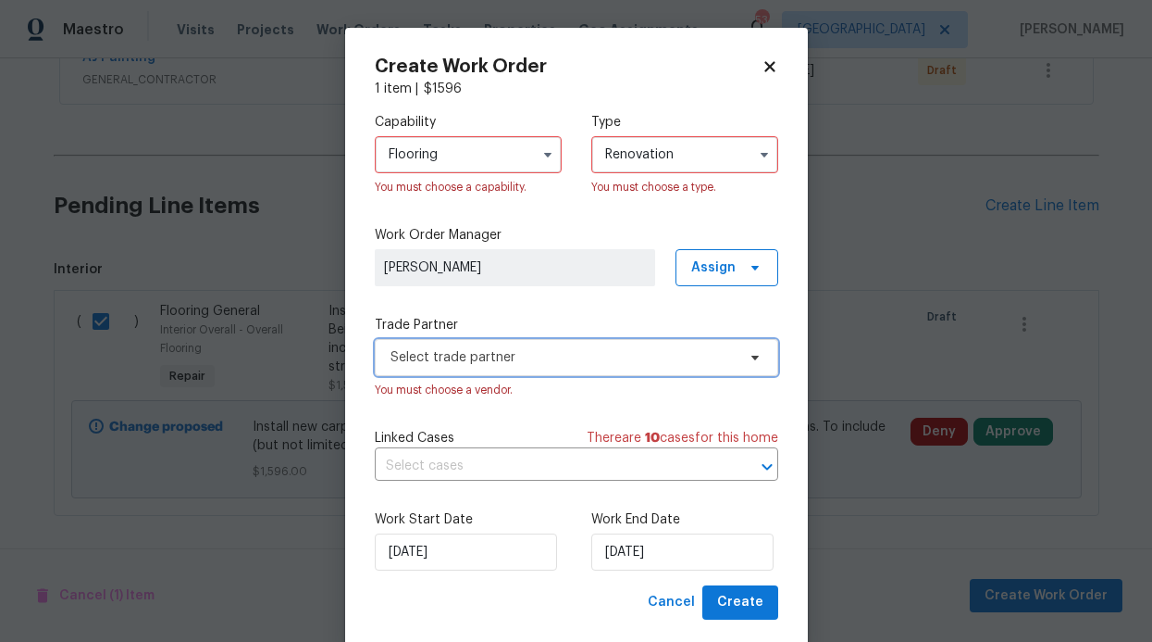
click at [702, 373] on span "Select trade partner" at bounding box center [577, 357] width 404 height 37
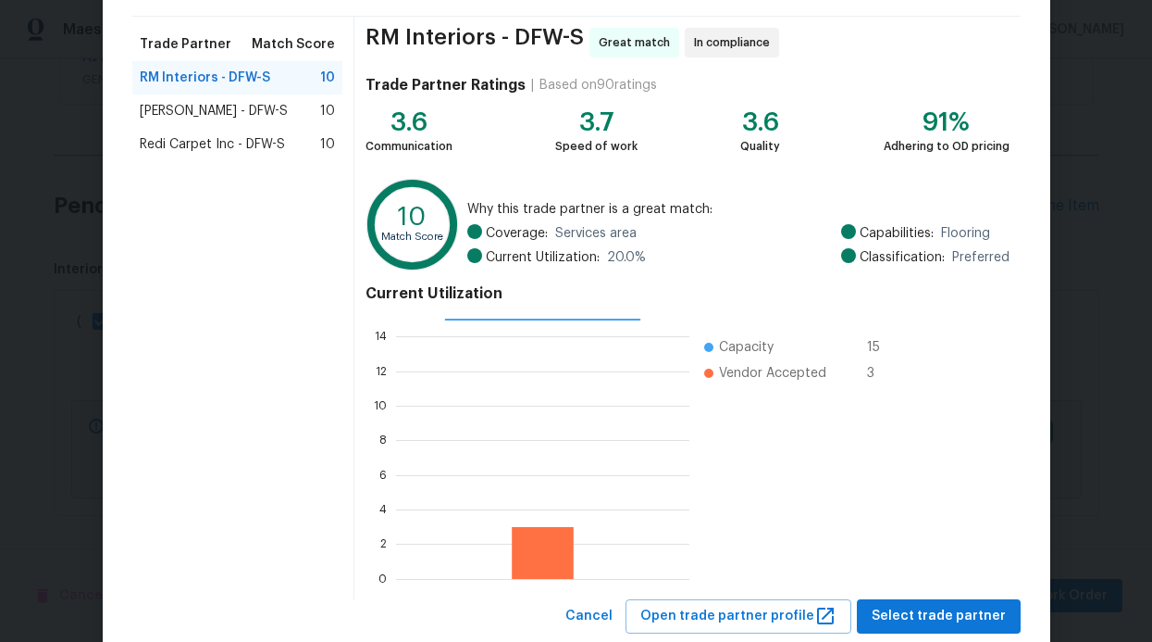
scroll to position [175, 0]
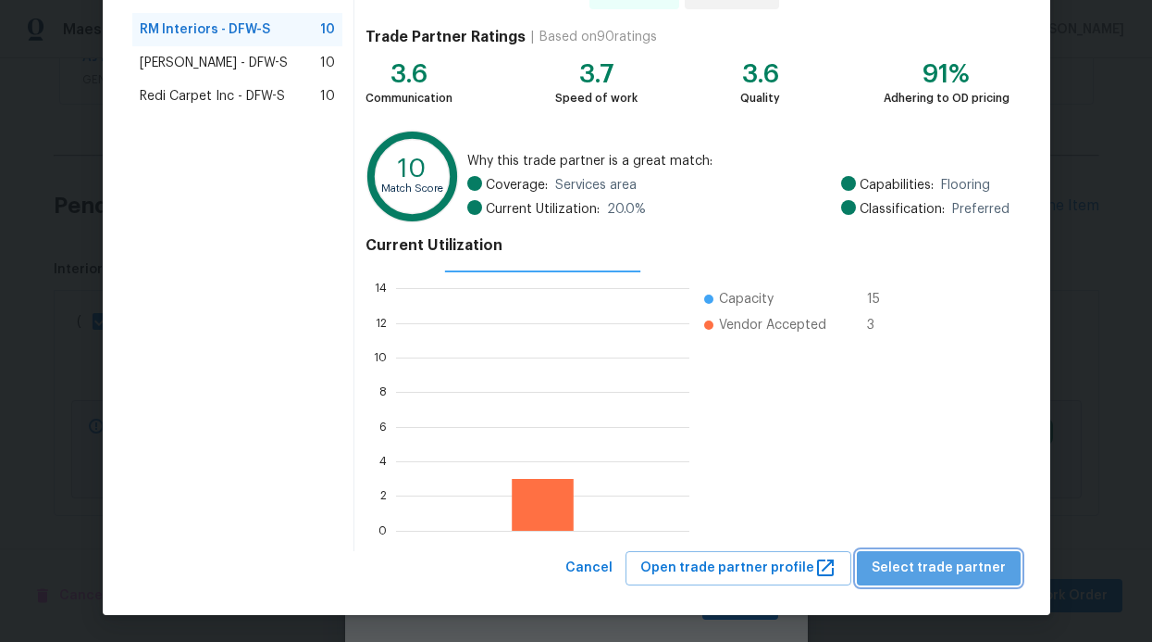
click at [963, 556] on span "Select trade partner" at bounding box center [939, 567] width 134 height 23
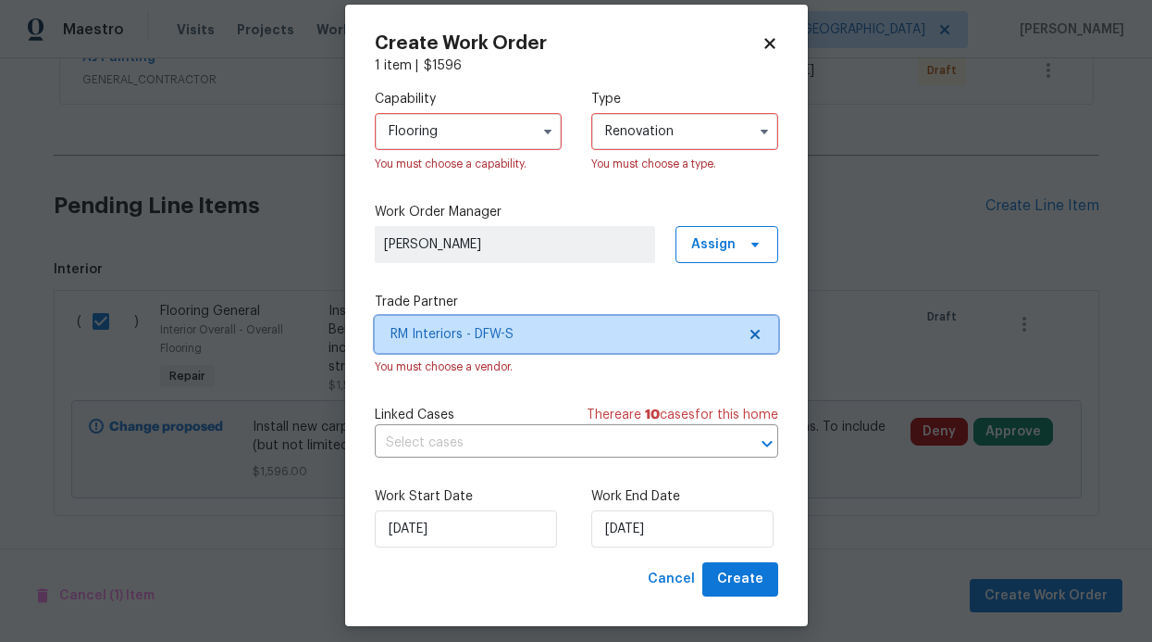
scroll to position [35, 0]
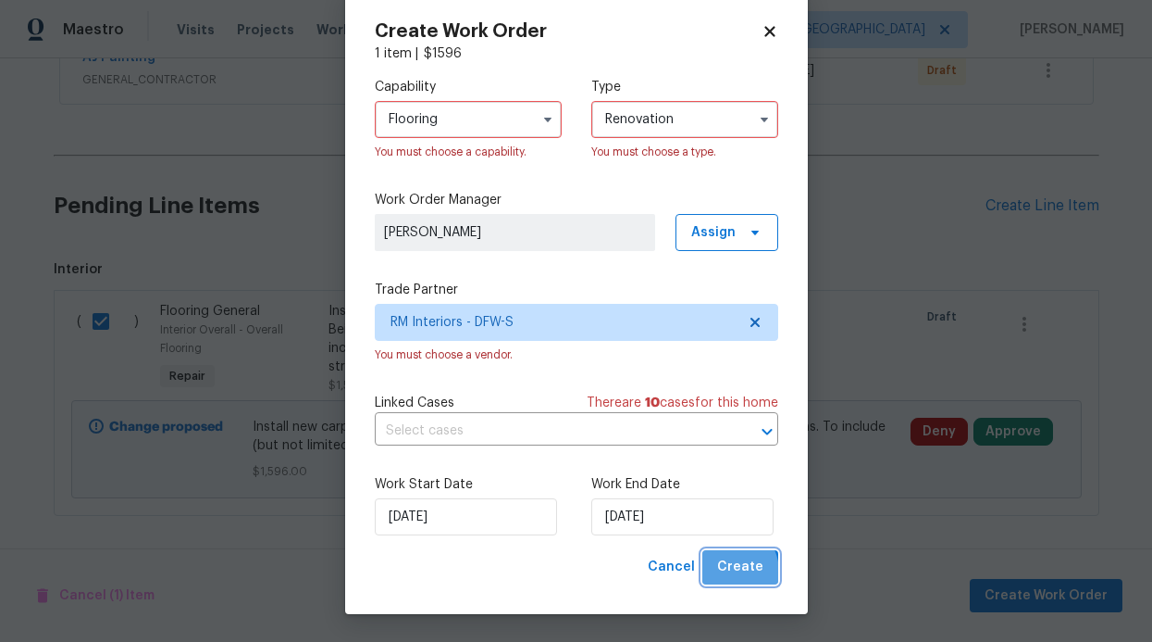
click at [723, 571] on span "Create" at bounding box center [740, 566] width 46 height 23
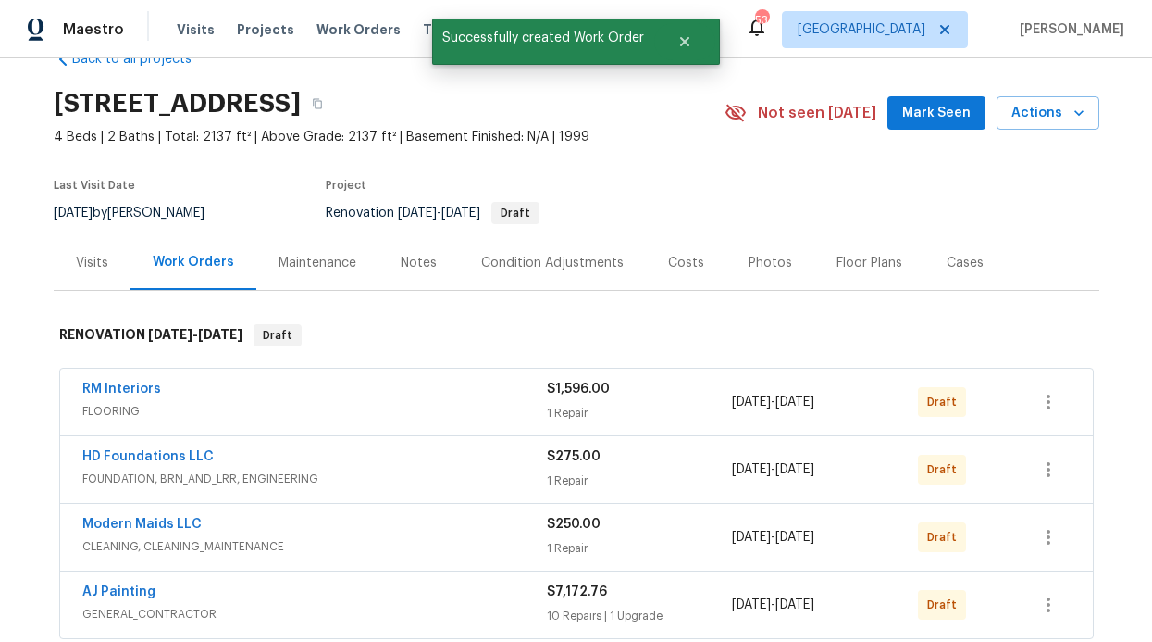
scroll to position [144, 0]
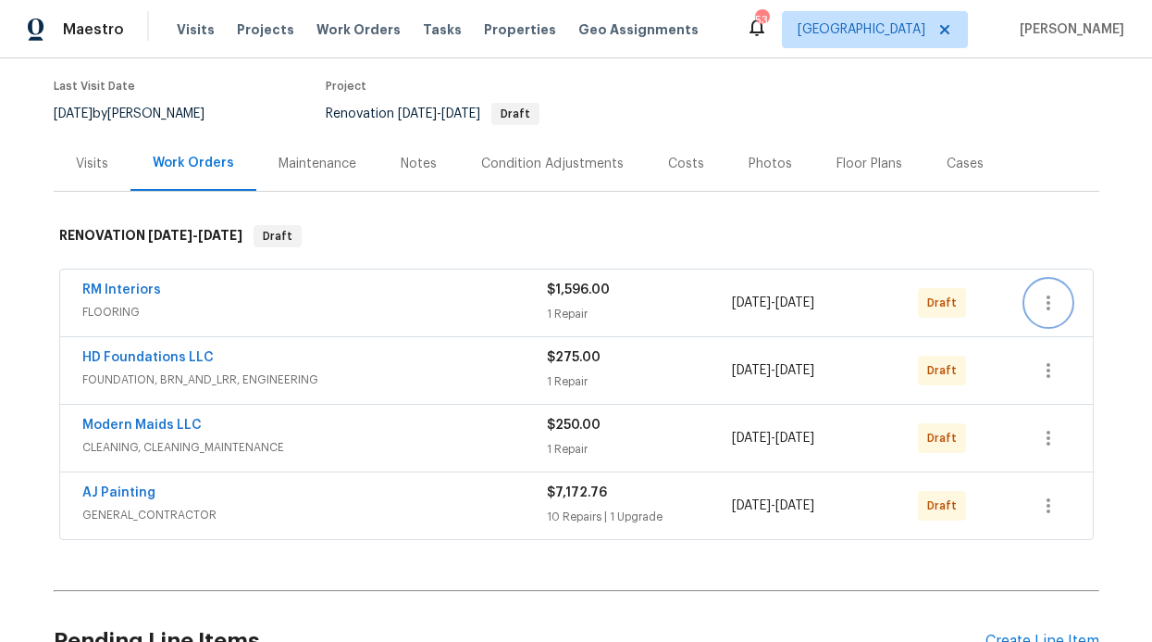
click at [1038, 305] on icon "button" at bounding box center [1049, 303] width 22 height 22
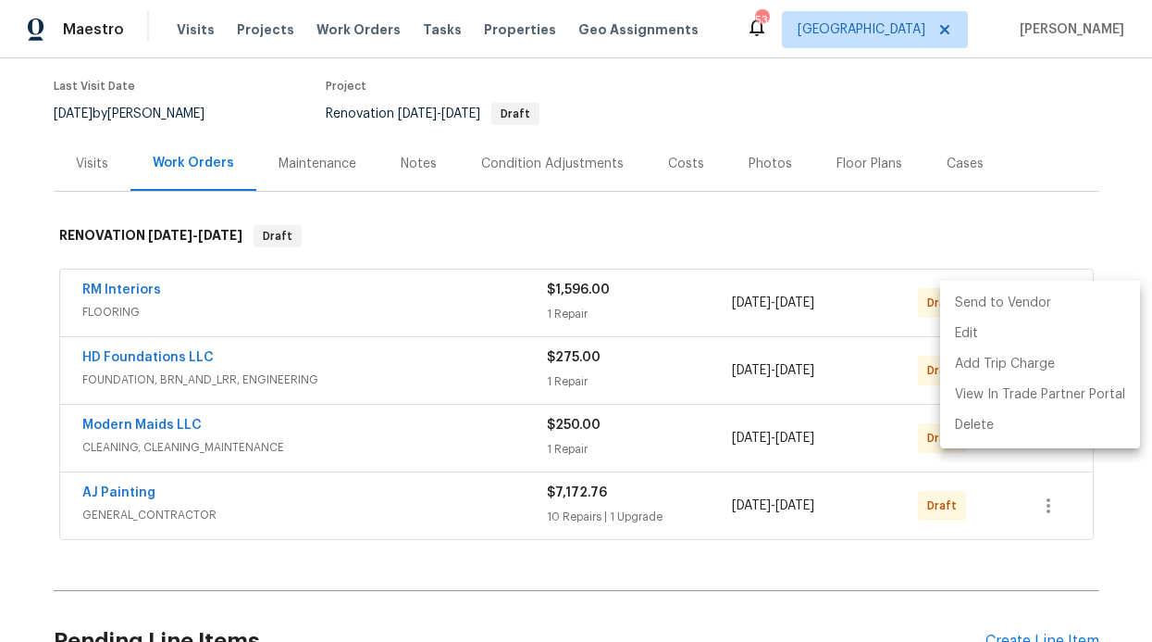
click at [1013, 306] on li "Send to Vendor" at bounding box center [1041, 303] width 200 height 31
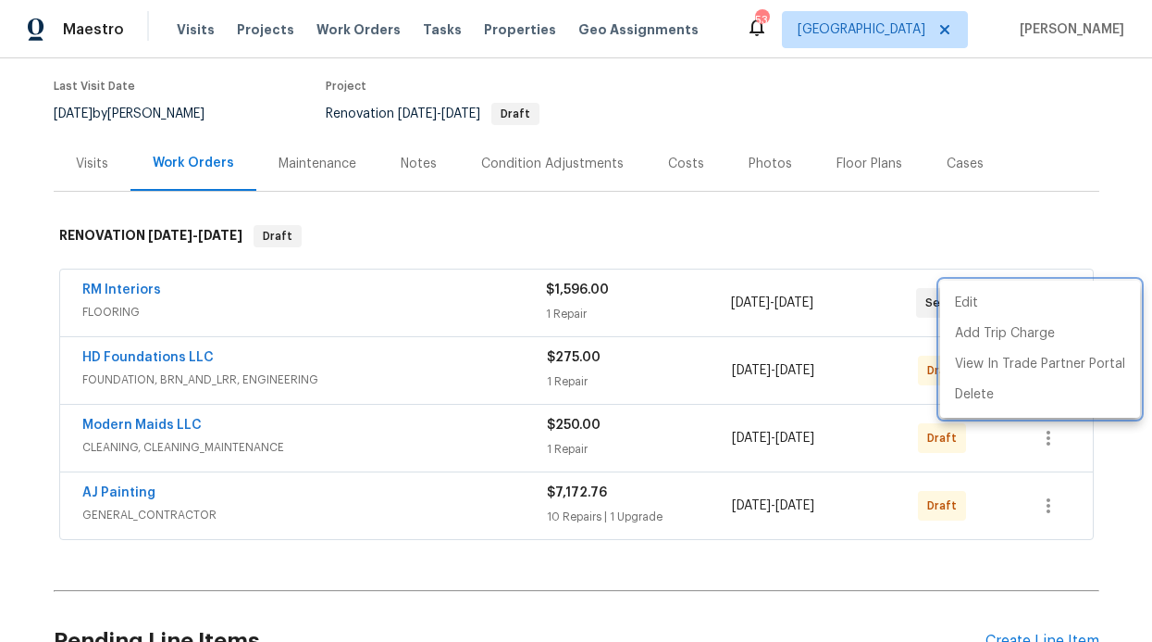
click at [1103, 457] on div at bounding box center [576, 321] width 1152 height 642
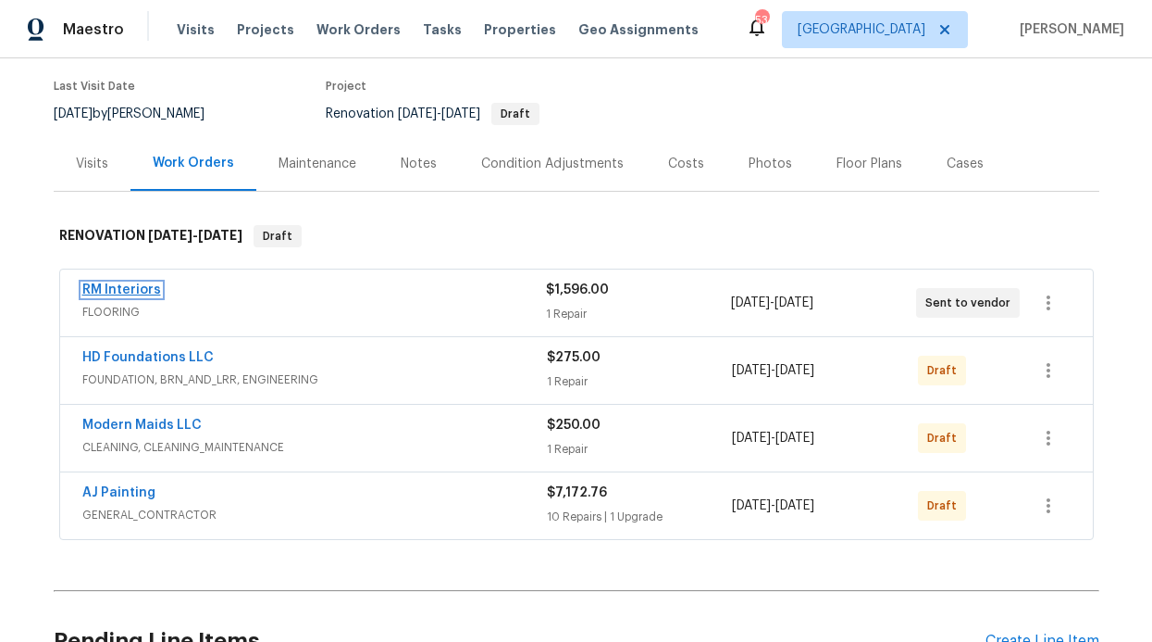
click at [93, 286] on link "RM Interiors" at bounding box center [121, 289] width 79 height 13
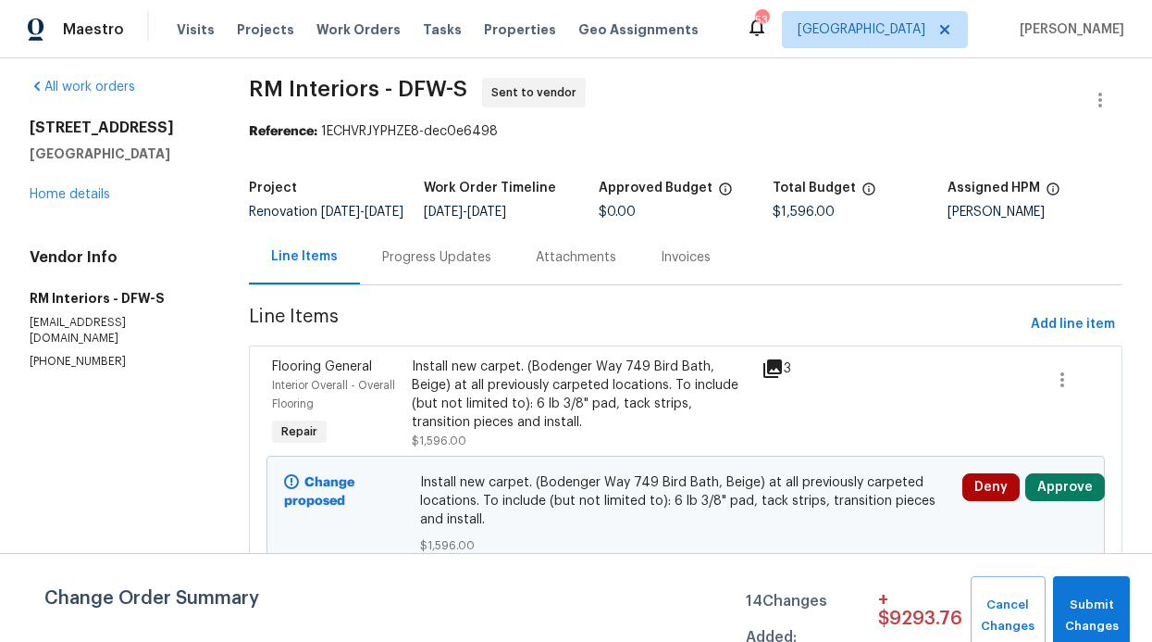
click at [440, 259] on div "Progress Updates" at bounding box center [437, 257] width 154 height 55
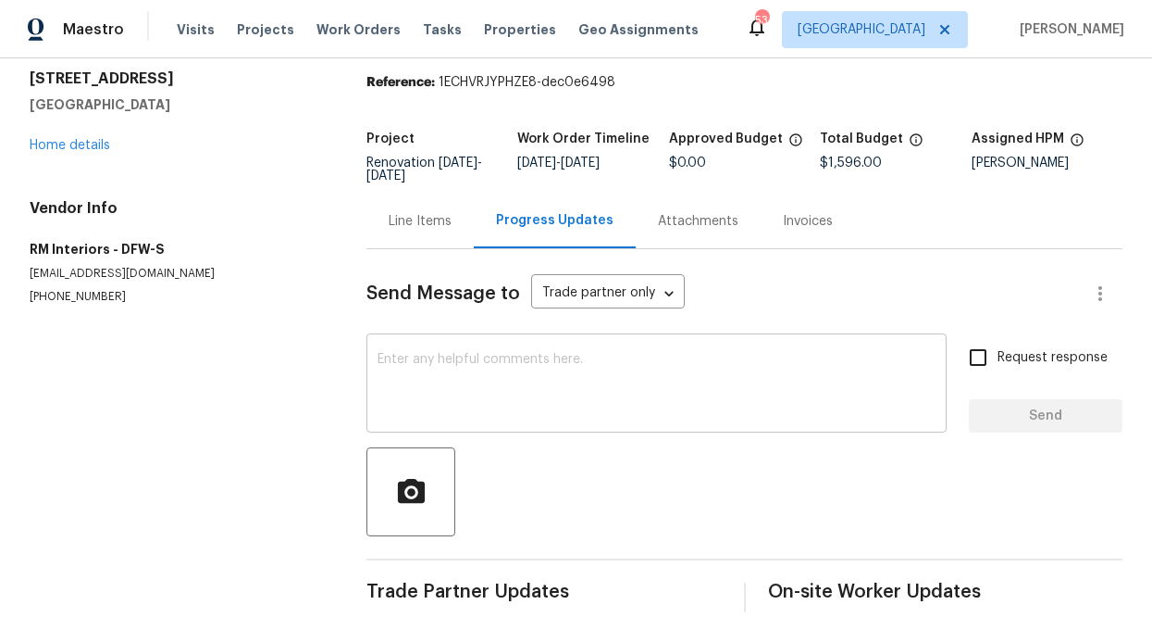
scroll to position [73, 0]
click at [973, 355] on input "Request response" at bounding box center [978, 357] width 39 height 39
checkbox input "true"
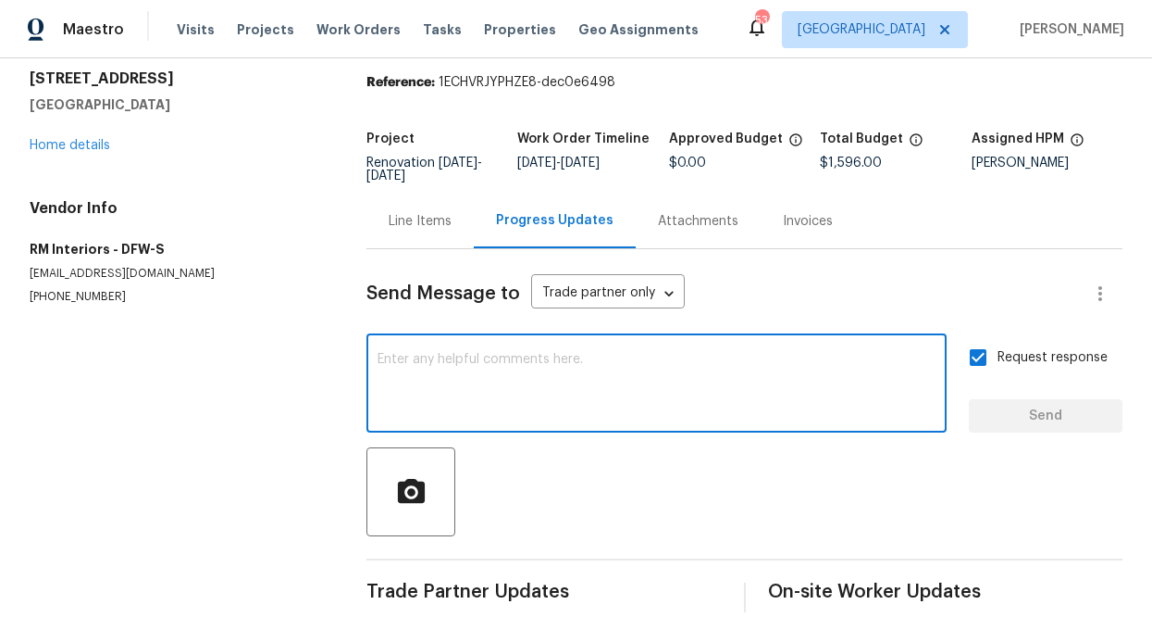
click at [826, 353] on textarea at bounding box center [657, 385] width 558 height 65
type textarea "Can I get a quote just for the carpet"
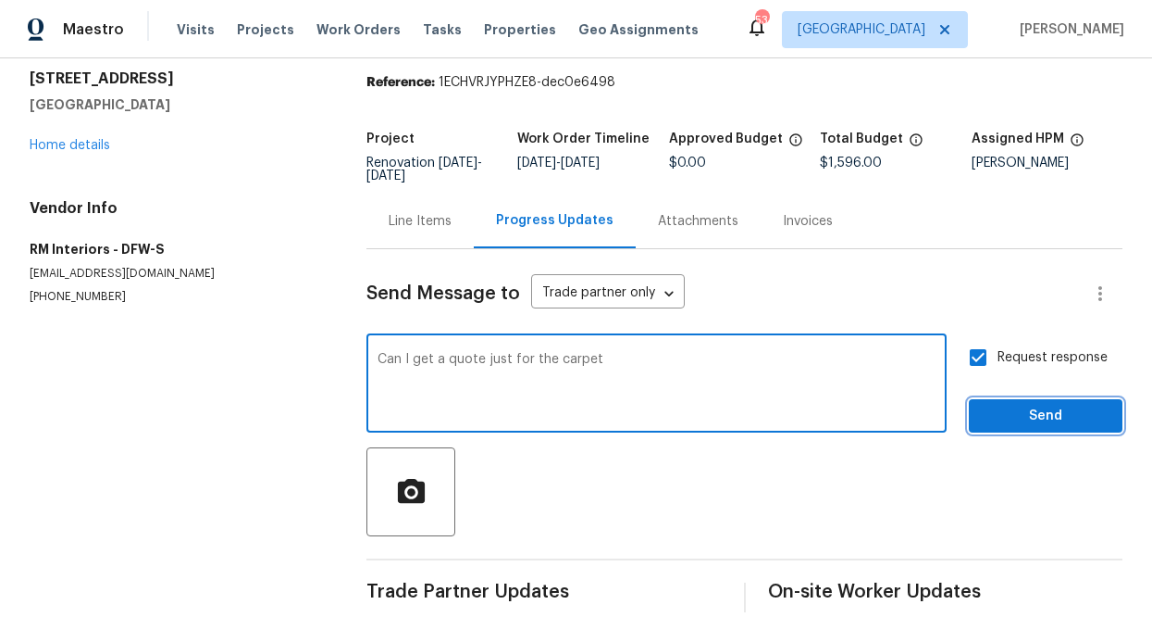
click at [1024, 416] on button "Send" at bounding box center [1046, 416] width 154 height 34
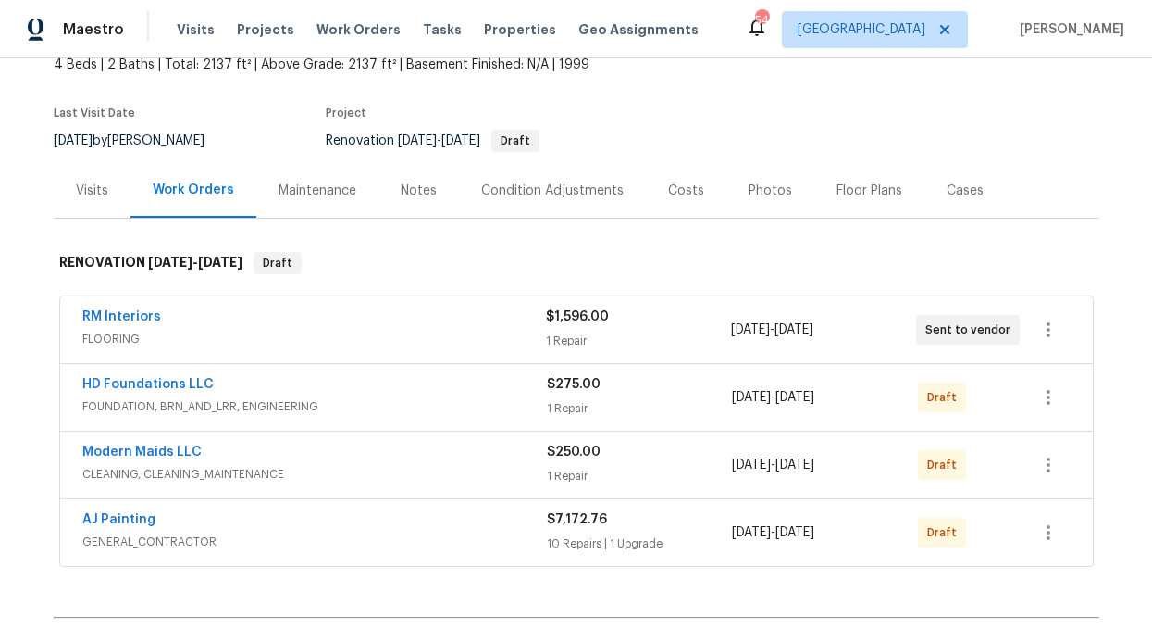
scroll to position [149, 0]
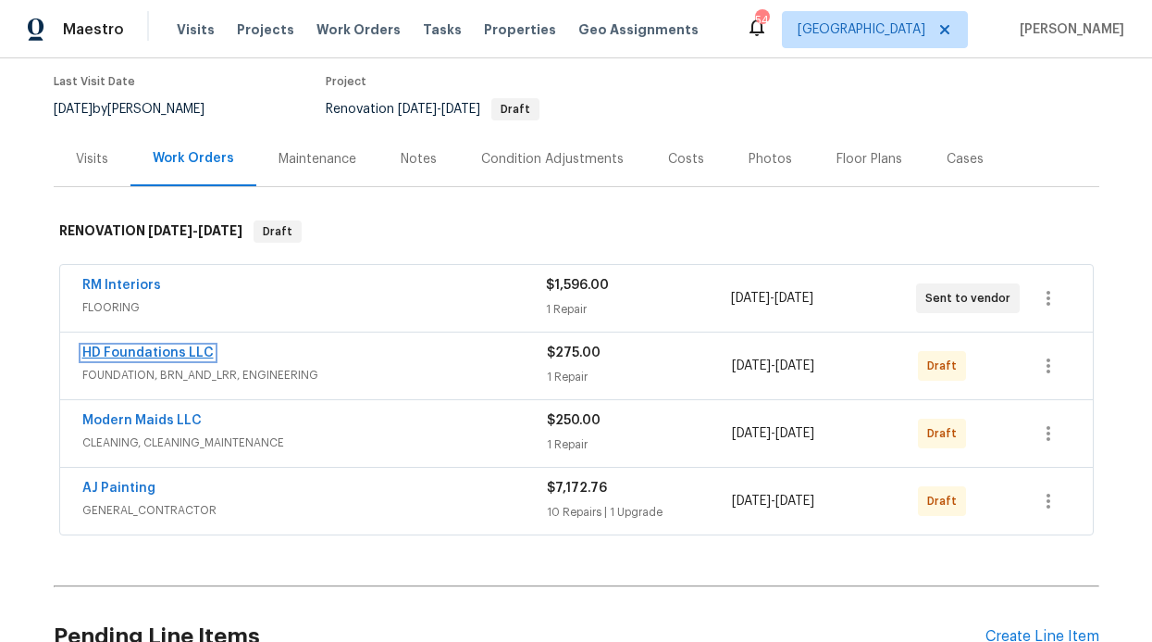
click at [161, 346] on link "HD Foundations LLC" at bounding box center [147, 352] width 131 height 13
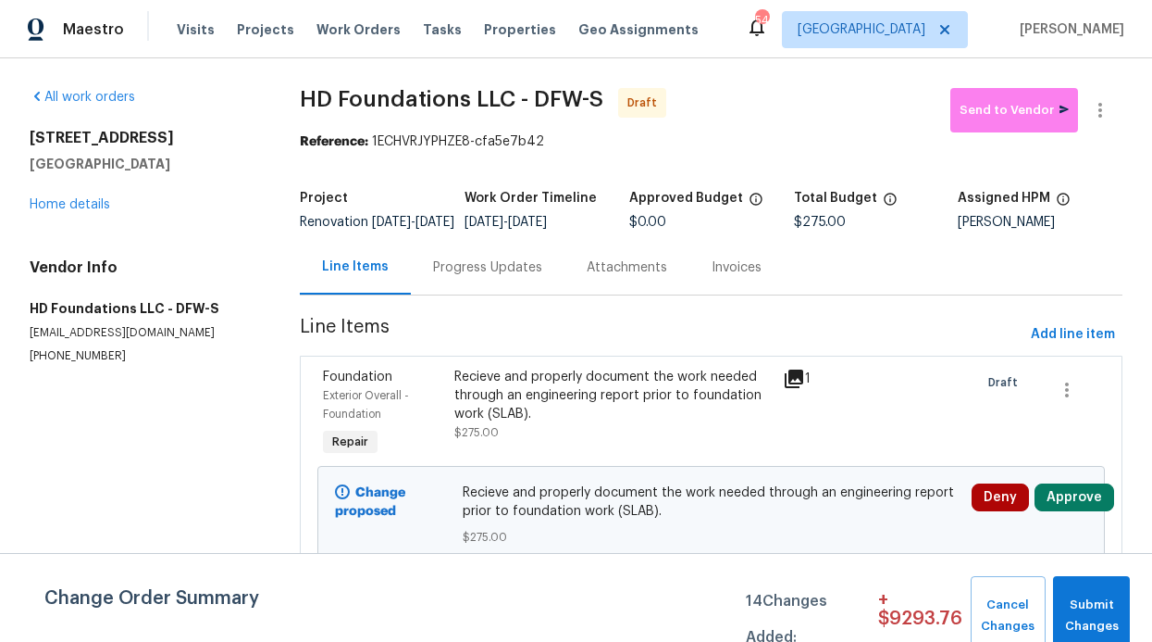
click at [522, 293] on div "Progress Updates" at bounding box center [488, 267] width 154 height 55
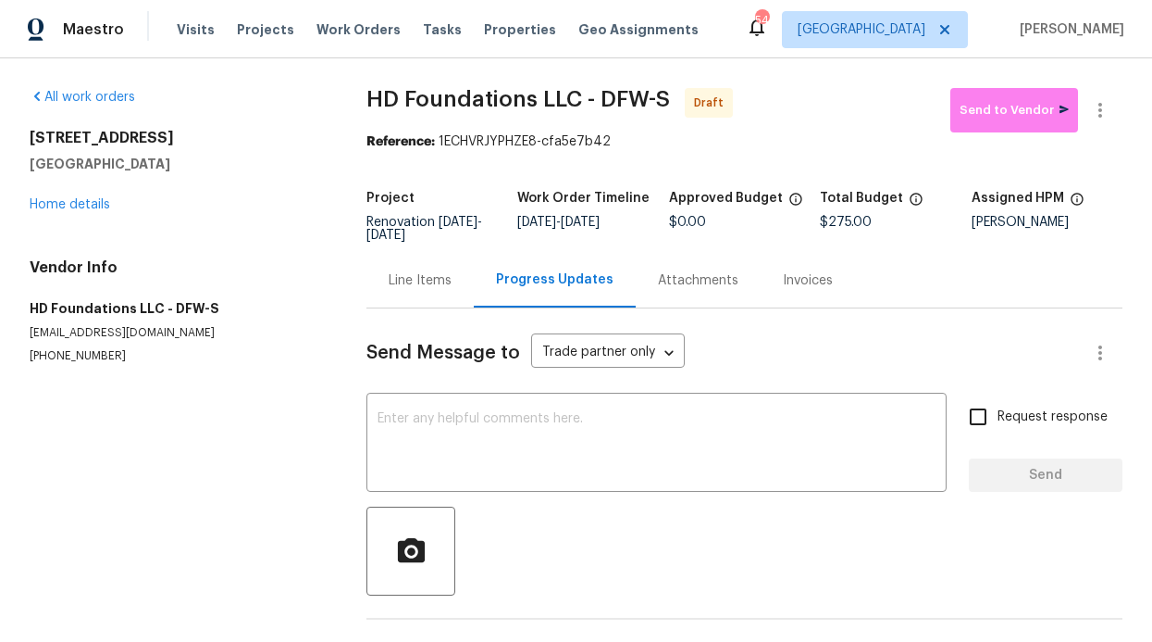
click at [959, 410] on input "Request response" at bounding box center [978, 416] width 39 height 39
checkbox input "true"
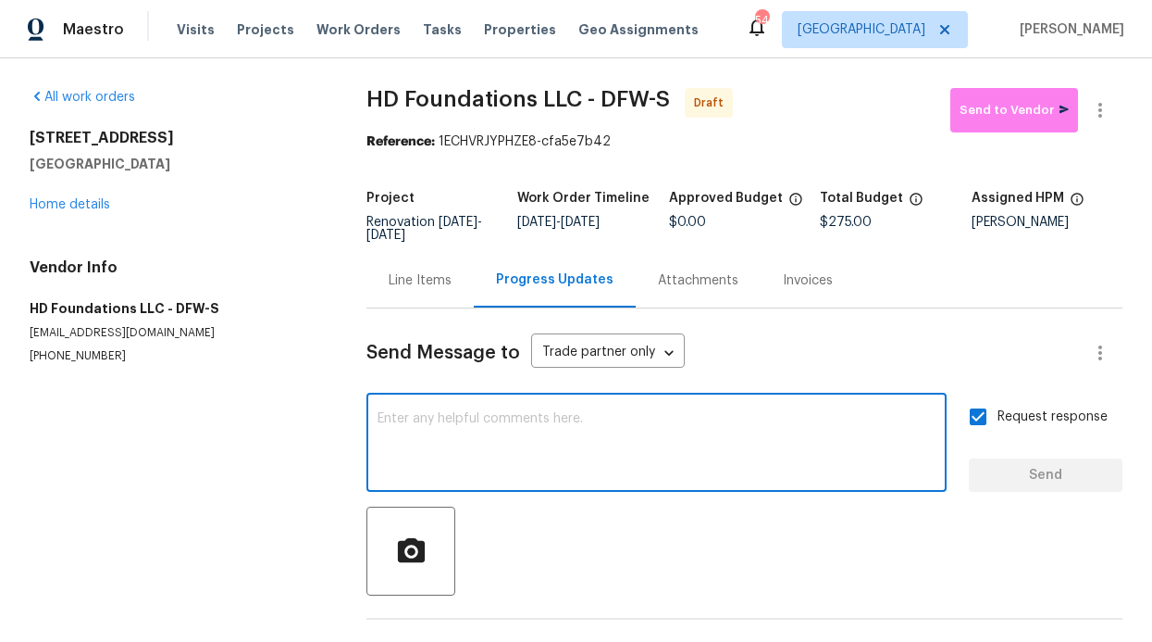
click at [807, 420] on textarea at bounding box center [657, 444] width 558 height 65
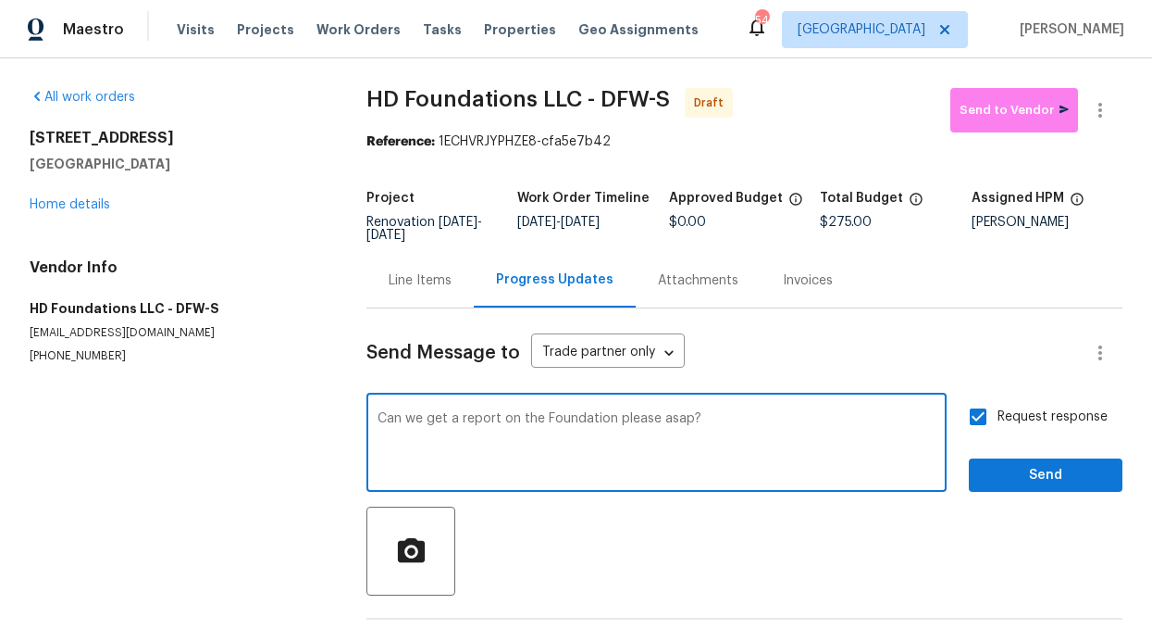
type textarea "Can we get a report on the Foundation please asap?"
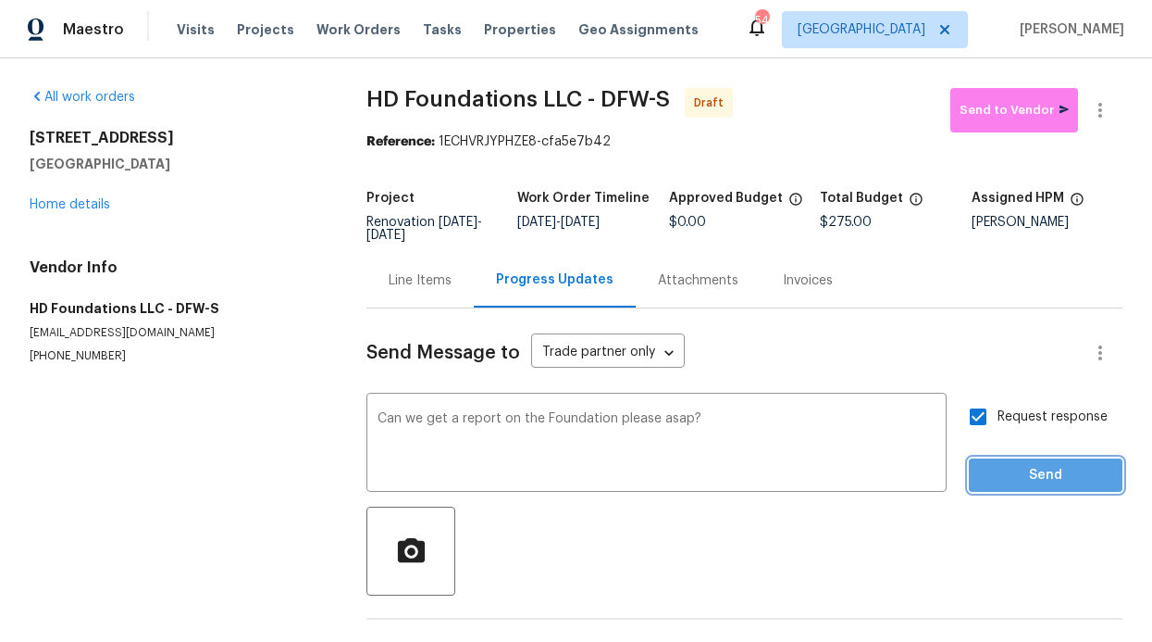
click at [1040, 480] on span "Send" at bounding box center [1046, 475] width 124 height 23
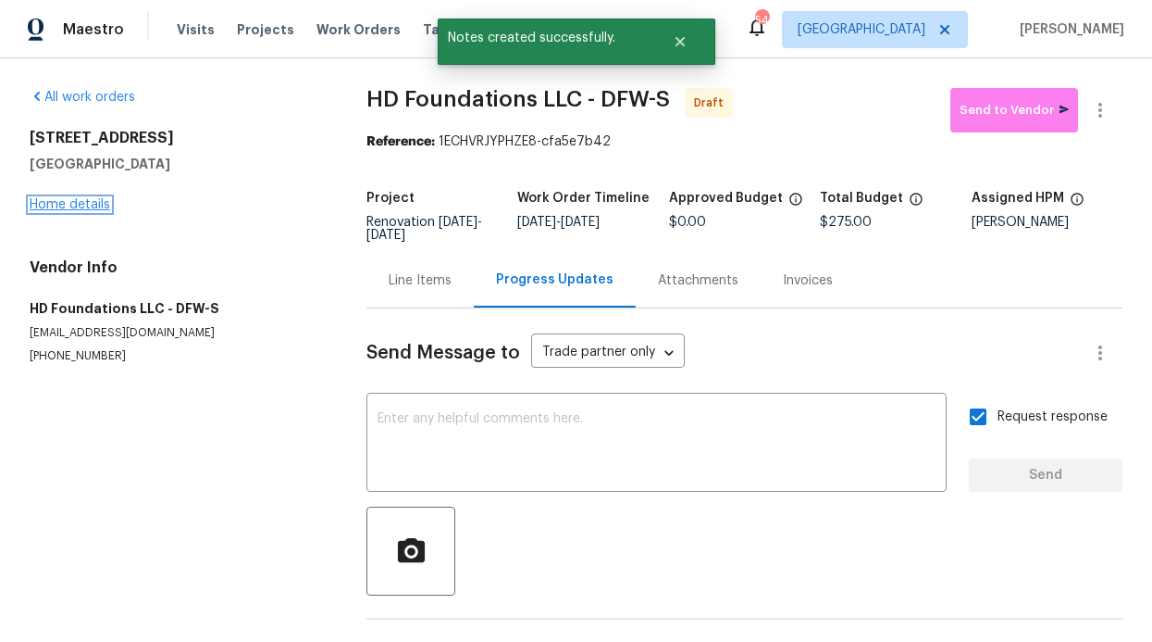
click at [52, 204] on link "Home details" at bounding box center [70, 204] width 81 height 13
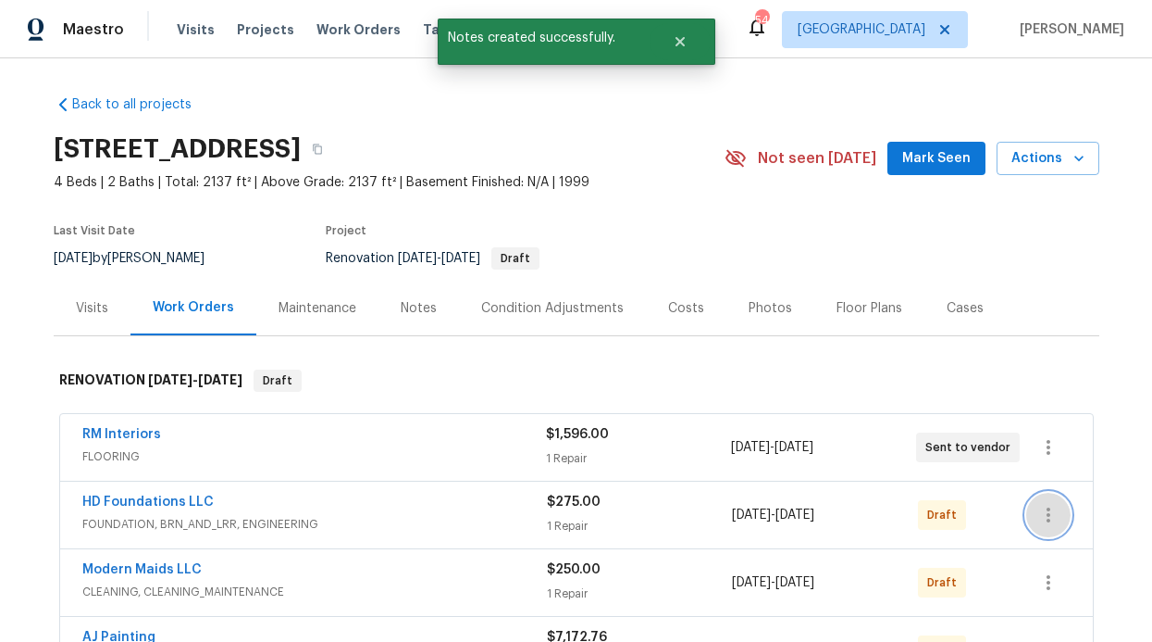
click at [1038, 516] on icon "button" at bounding box center [1049, 515] width 22 height 22
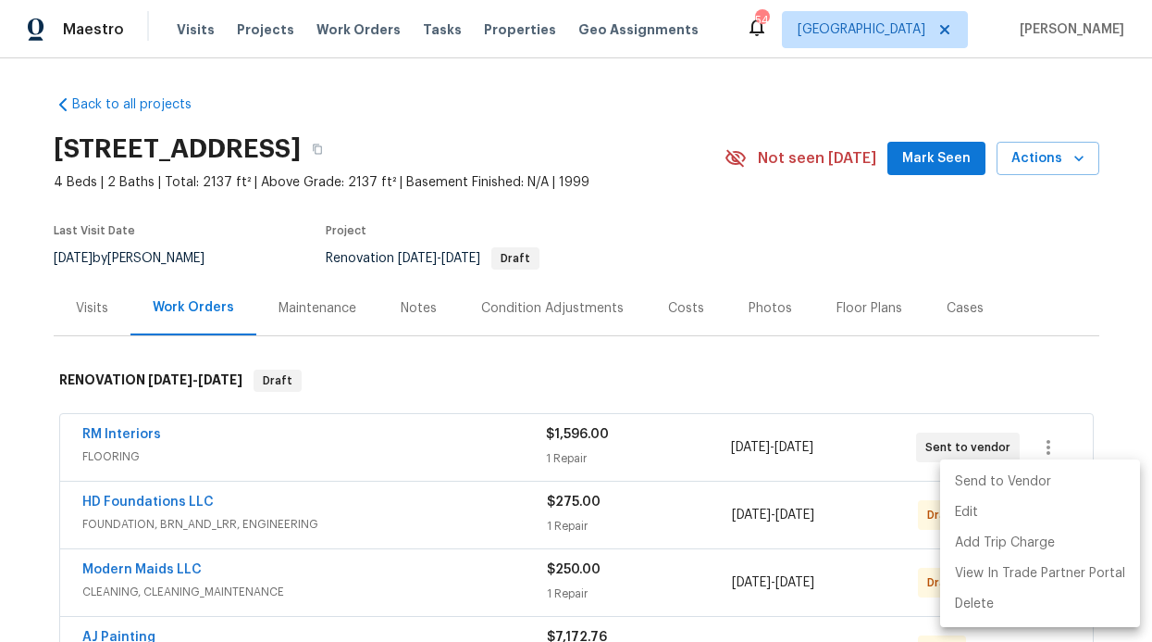
click at [1023, 489] on li "Send to Vendor" at bounding box center [1041, 482] width 200 height 31
click at [909, 380] on div at bounding box center [576, 321] width 1152 height 642
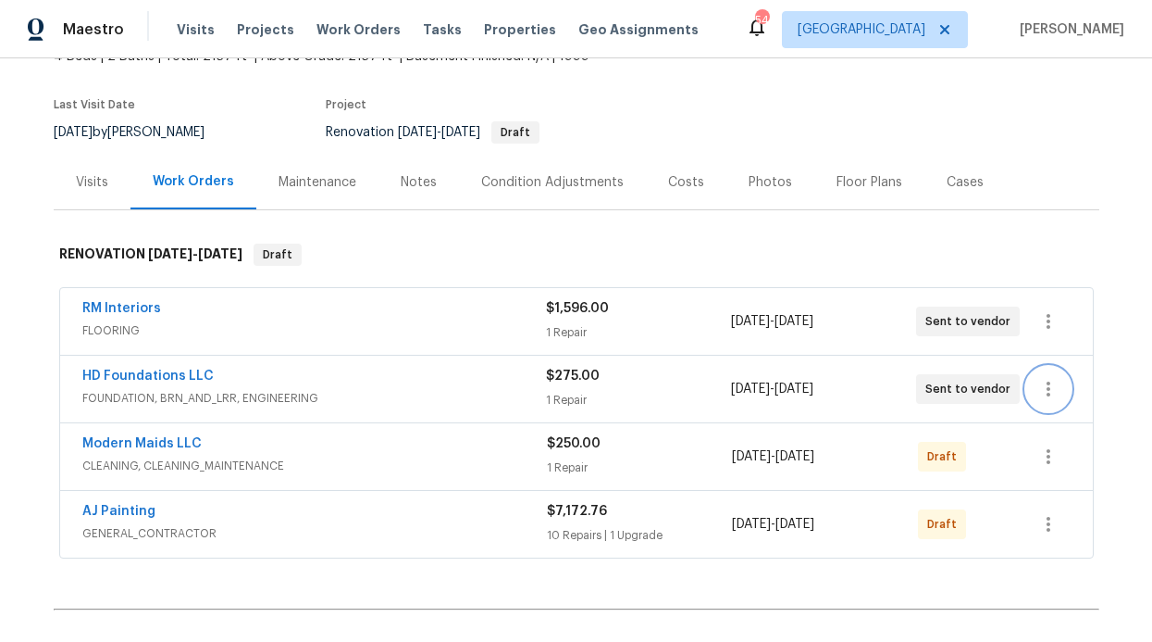
scroll to position [131, 0]
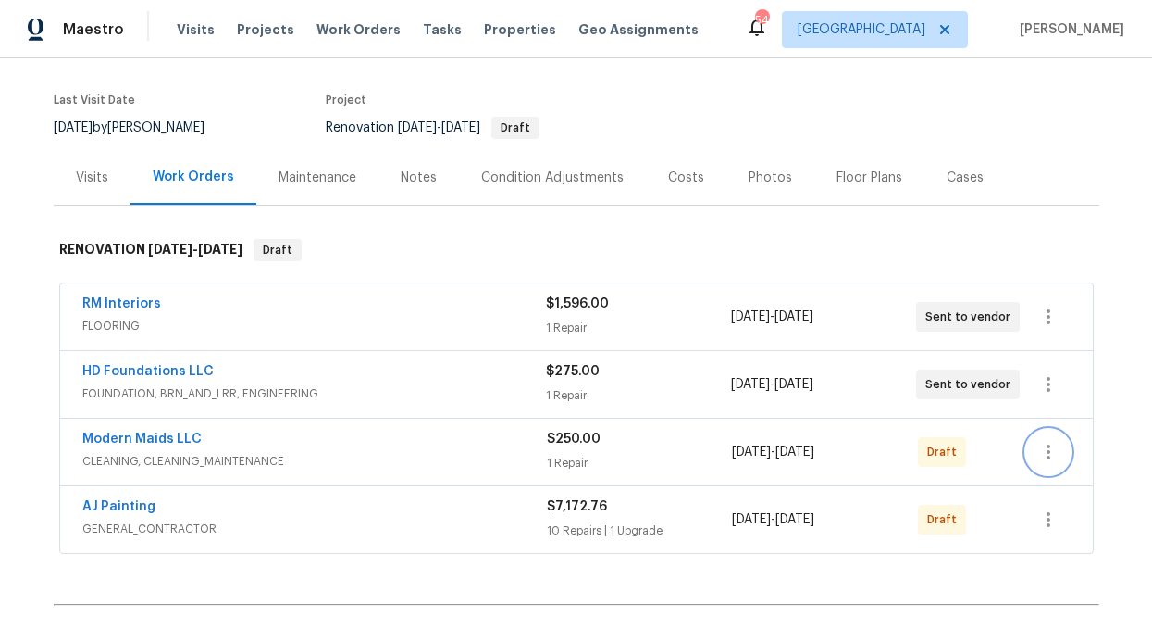
click at [1046, 466] on button "button" at bounding box center [1049, 452] width 44 height 44
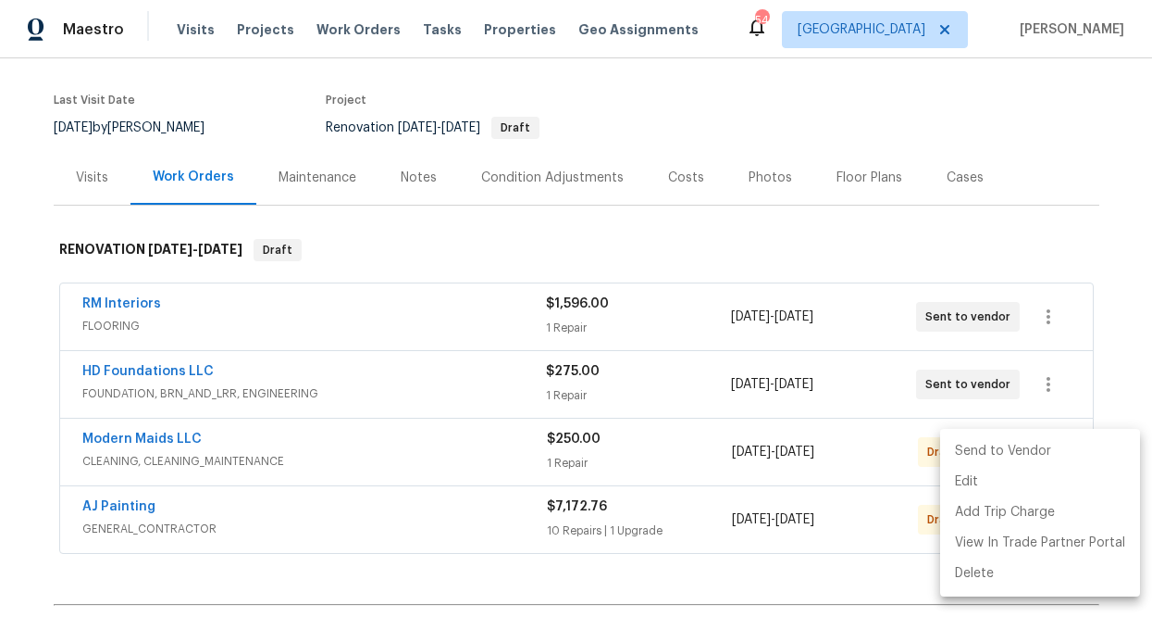
click at [1033, 454] on li "Send to Vendor" at bounding box center [1041, 451] width 200 height 31
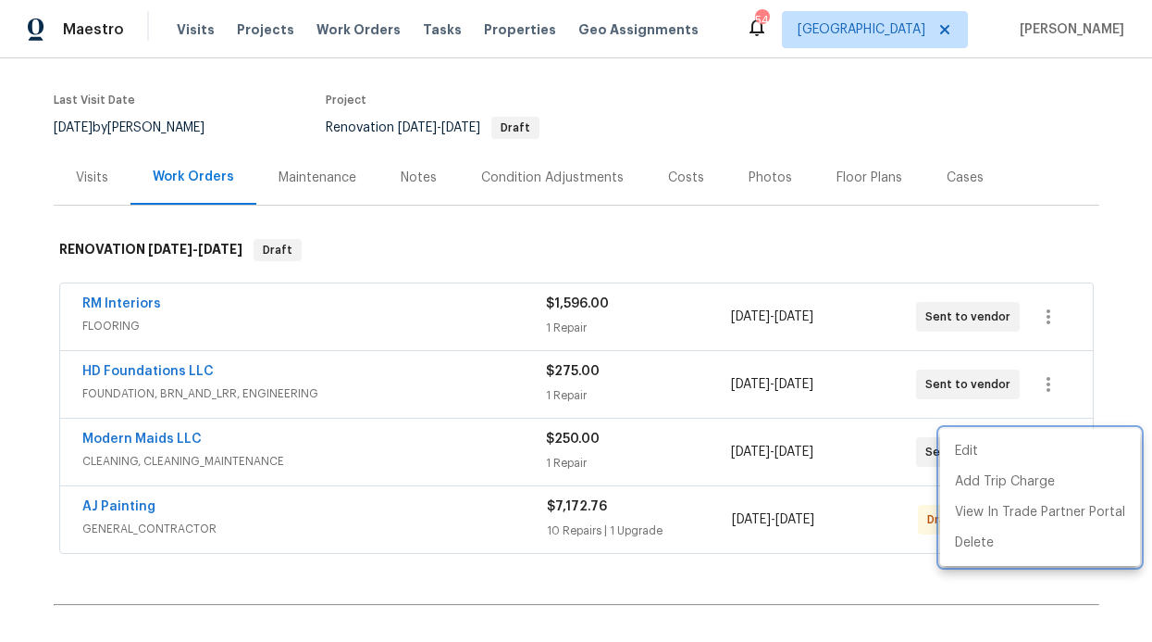
click at [946, 590] on div at bounding box center [576, 321] width 1152 height 642
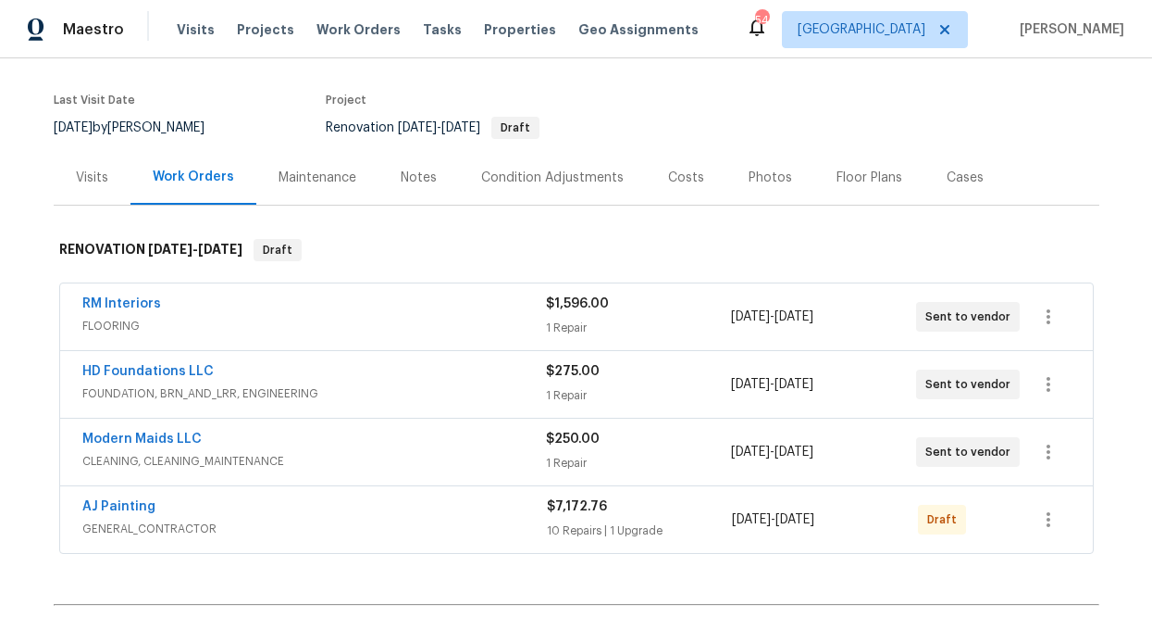
click at [1074, 515] on div "AJ Painting GENERAL_CONTRACTOR $7,172.76 10 Repairs | 1 Upgrade [DATE] - [DATE]…" at bounding box center [576, 519] width 1033 height 67
click at [1052, 518] on icon "button" at bounding box center [1049, 519] width 22 height 22
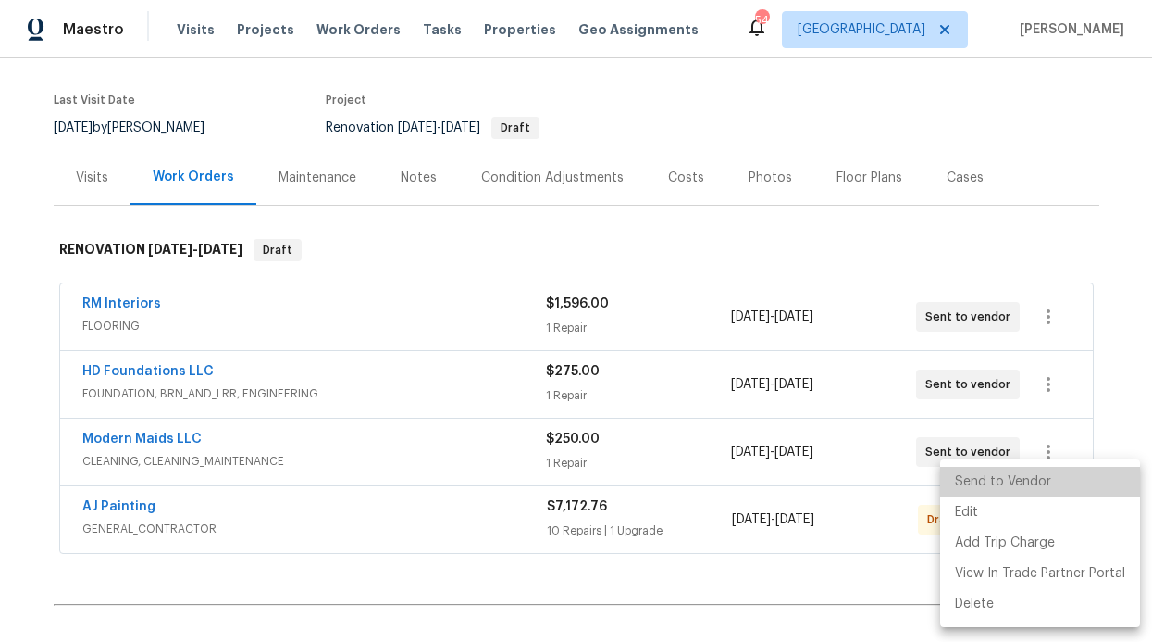
click at [1042, 482] on li "Send to Vendor" at bounding box center [1041, 482] width 200 height 31
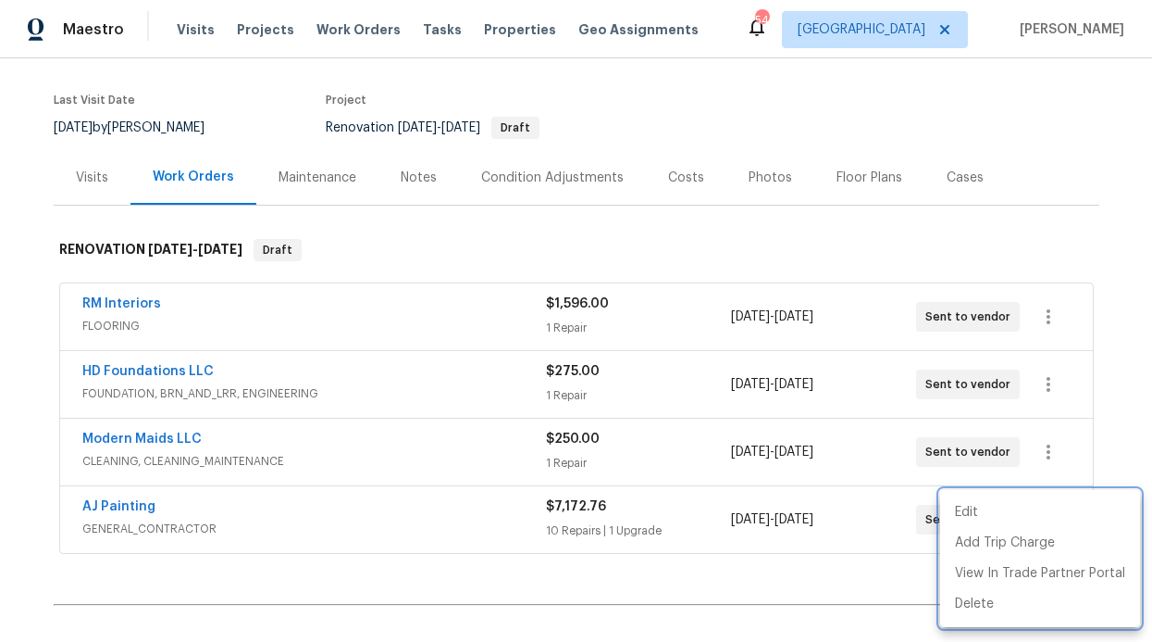
click at [399, 175] on div at bounding box center [576, 321] width 1152 height 642
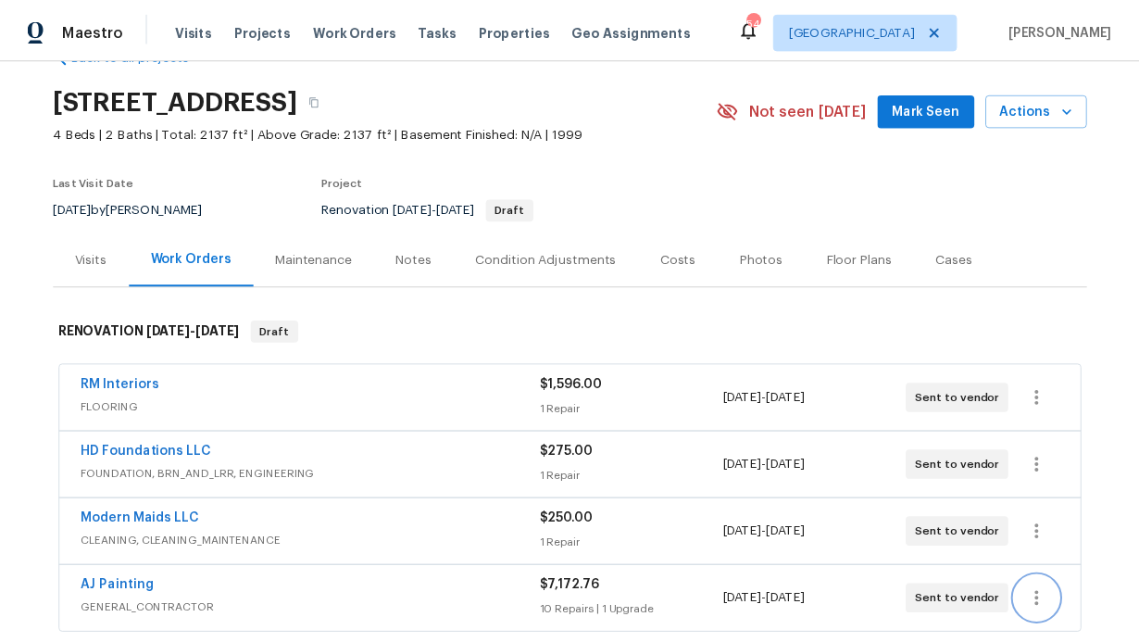
scroll to position [0, 0]
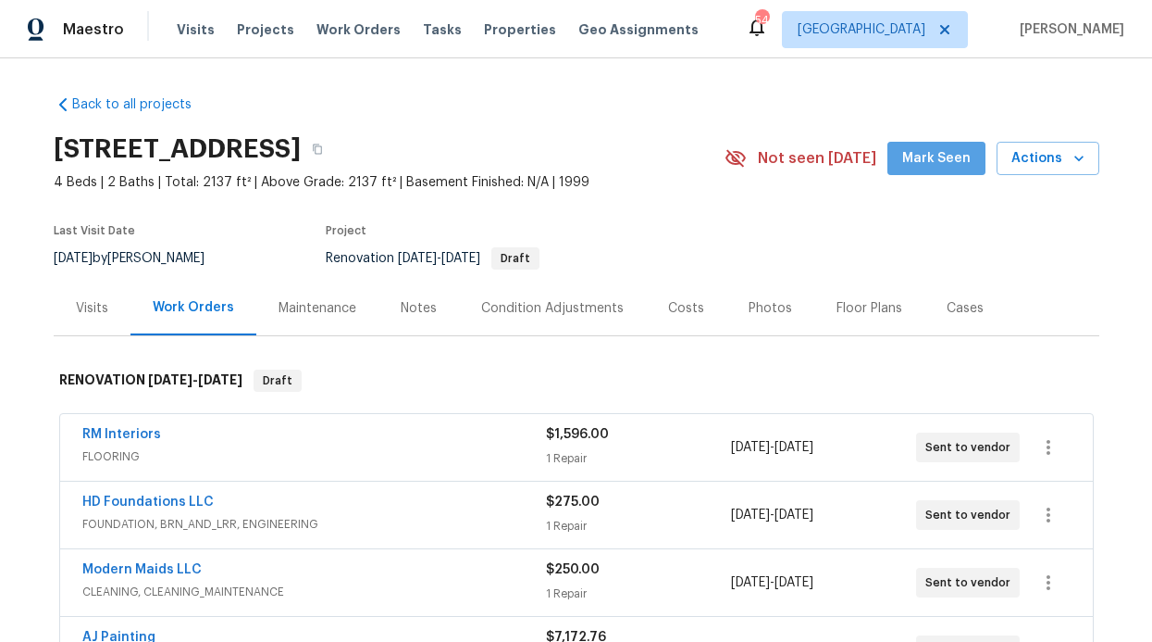
click at [953, 155] on span "Mark Seen" at bounding box center [937, 158] width 69 height 23
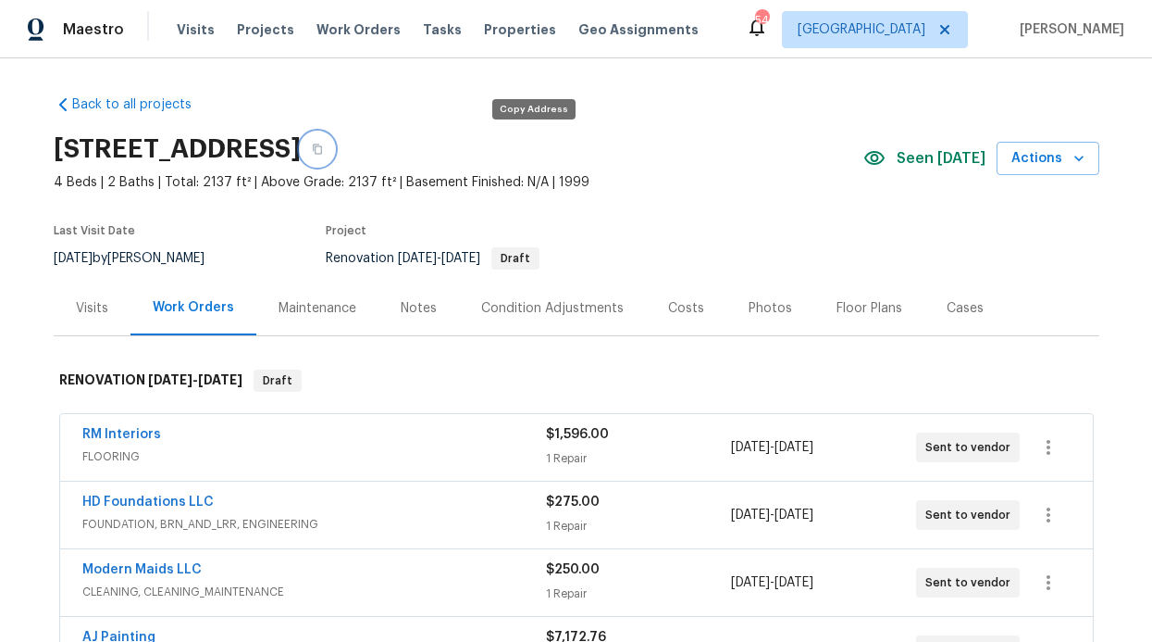
click at [334, 155] on button "button" at bounding box center [317, 148] width 33 height 33
drag, startPoint x: 330, startPoint y: 181, endPoint x: 355, endPoint y: 181, distance: 25.0
click at [355, 181] on span "4 Beds | 2 Baths | Total: 2137 ft² | Above Grade: 2137 ft² | Basement Finished:…" at bounding box center [459, 182] width 810 height 19
copy span "2137"
click at [379, 313] on div "Notes" at bounding box center [419, 307] width 81 height 55
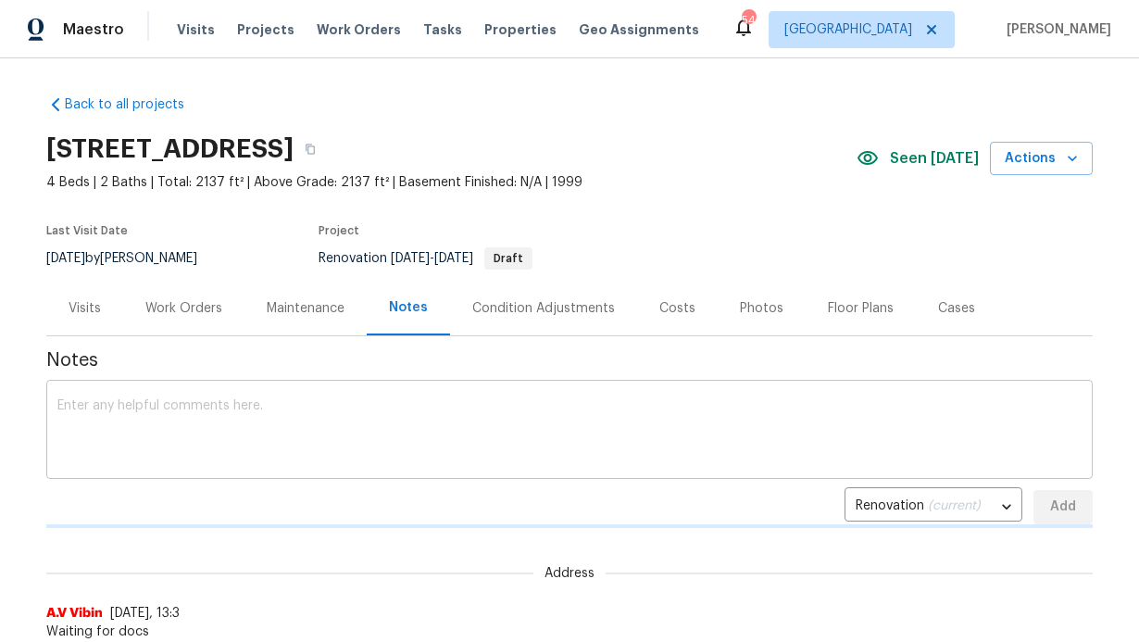
click at [327, 395] on div "x ​" at bounding box center [569, 431] width 1046 height 94
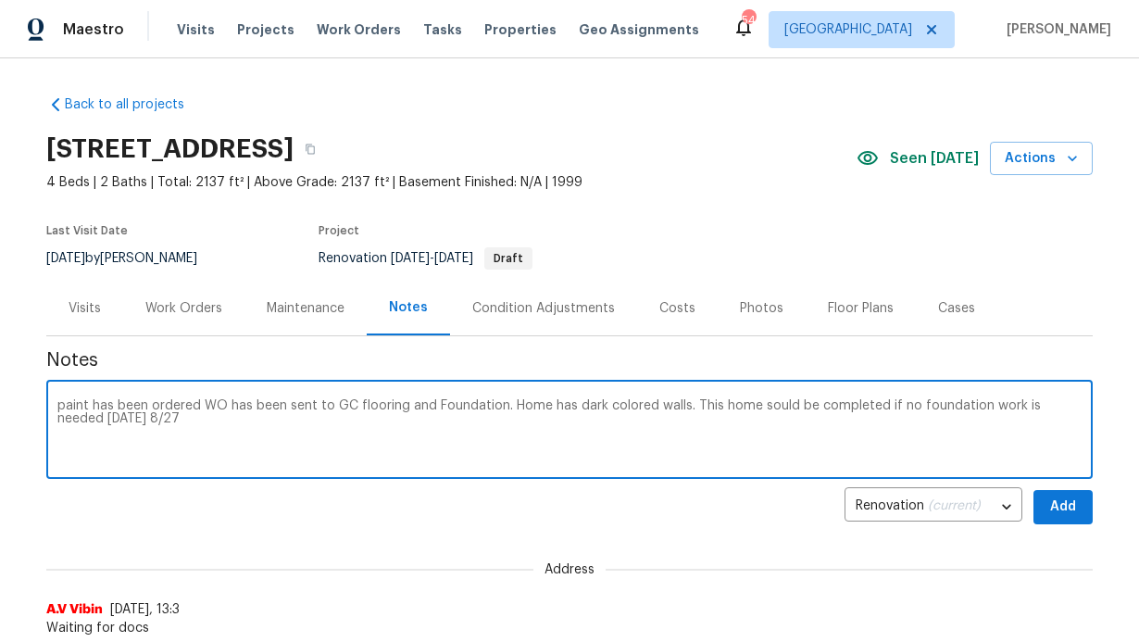
click at [57, 411] on textarea "paint has been ordered WO has been sent to GC flooring and Foundation. Home has…" at bounding box center [569, 431] width 1024 height 65
type textarea "Day 0 walk has been completed .paint has been ordered WO has been sent to GC fl…"
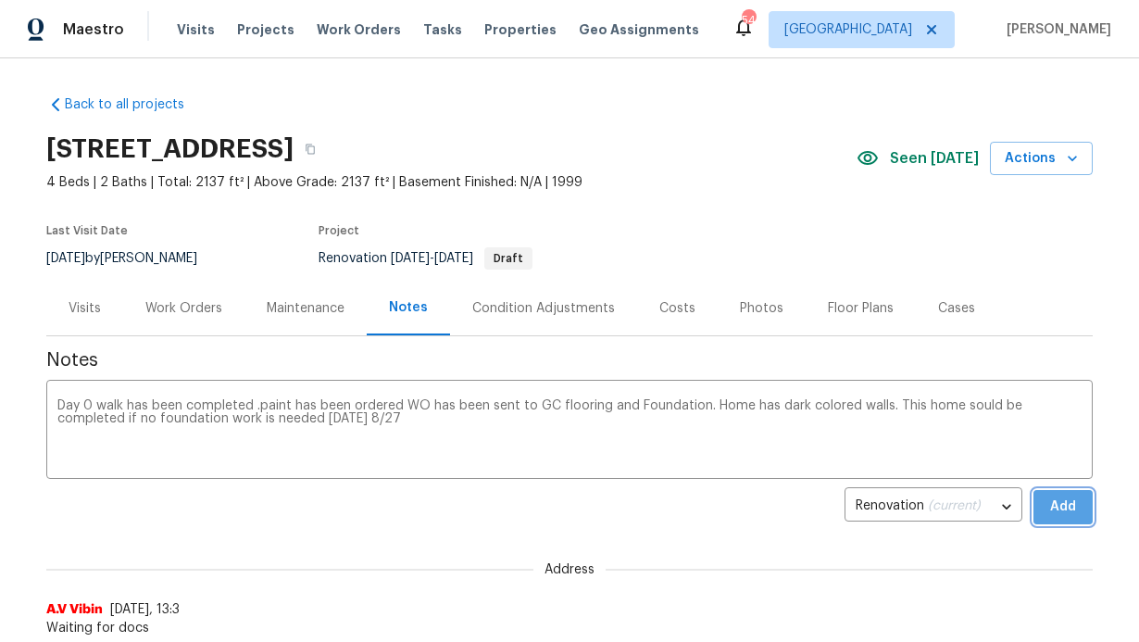
click at [1048, 516] on span "Add" at bounding box center [1063, 506] width 30 height 23
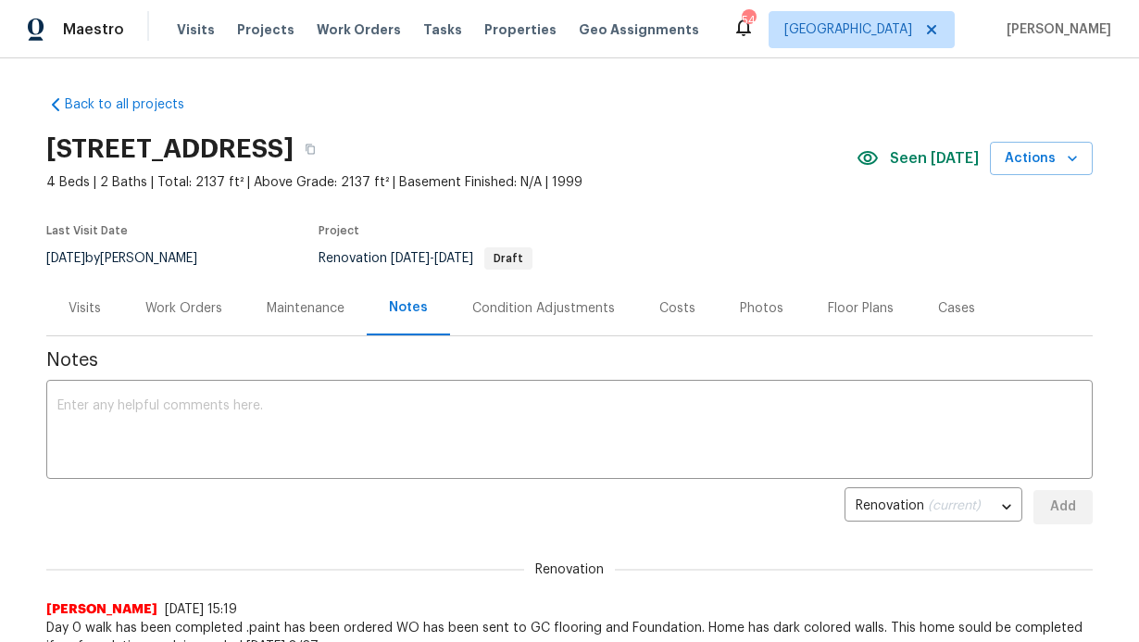
click at [419, 45] on div "Visits Projects Work Orders Tasks Properties Geo Assignments" at bounding box center [449, 29] width 544 height 37
click at [484, 36] on span "Properties" at bounding box center [520, 29] width 72 height 19
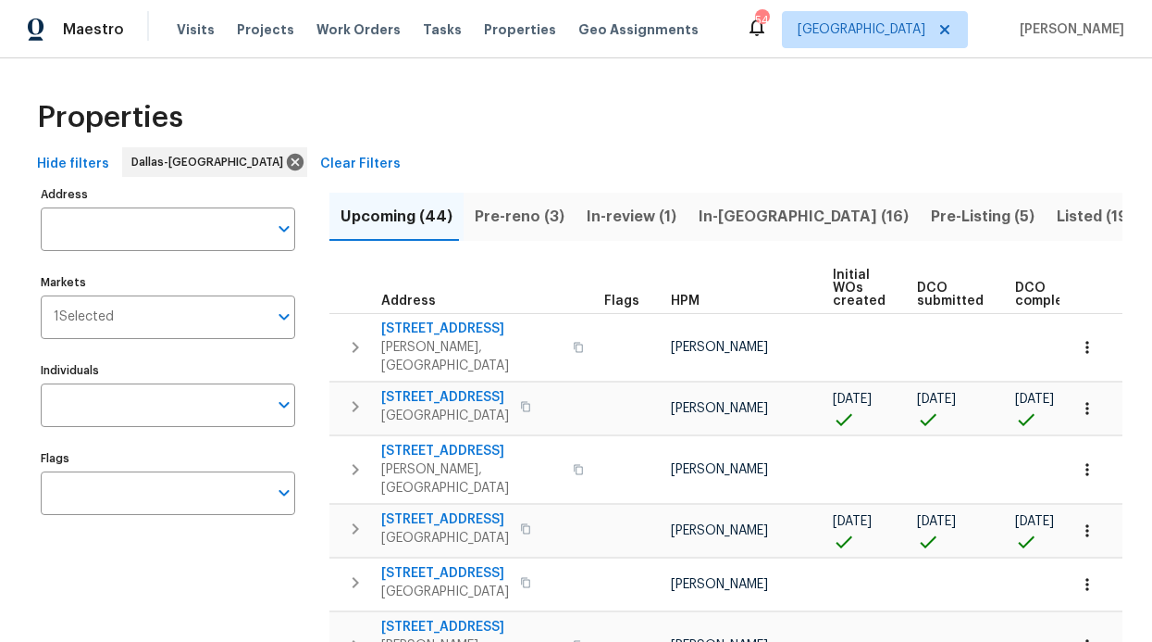
click at [699, 216] on span "In-[GEOGRAPHIC_DATA] (16)" at bounding box center [804, 217] width 210 height 26
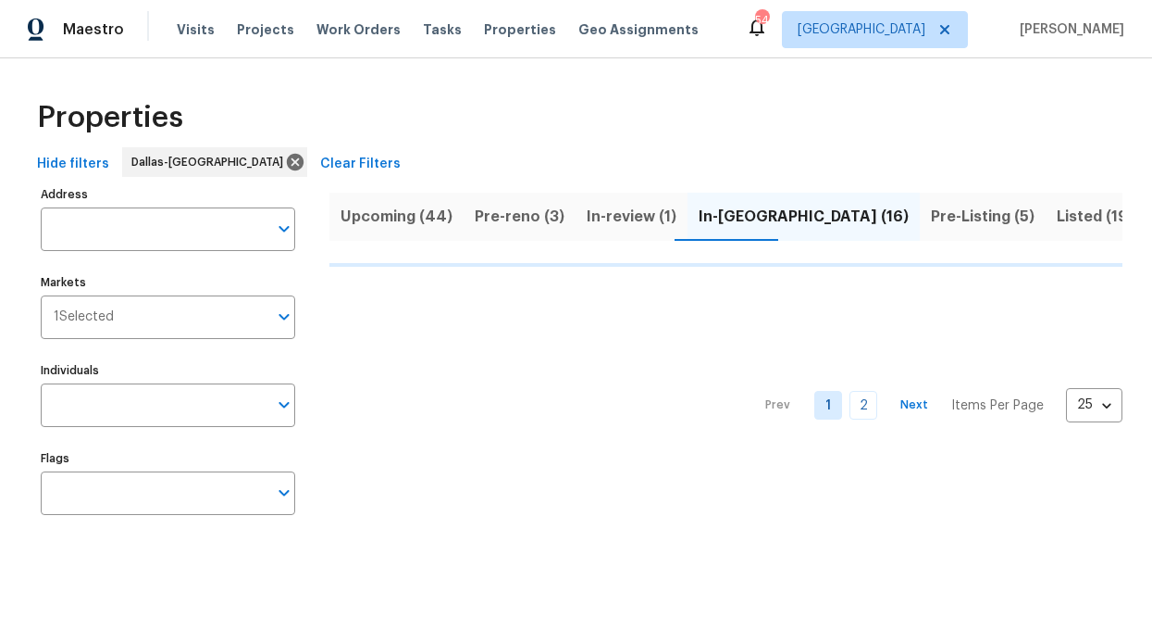
click at [267, 44] on div "Visits Projects Work Orders Tasks Properties Geo Assignments" at bounding box center [449, 29] width 544 height 37
click at [266, 37] on span "Projects" at bounding box center [265, 29] width 57 height 19
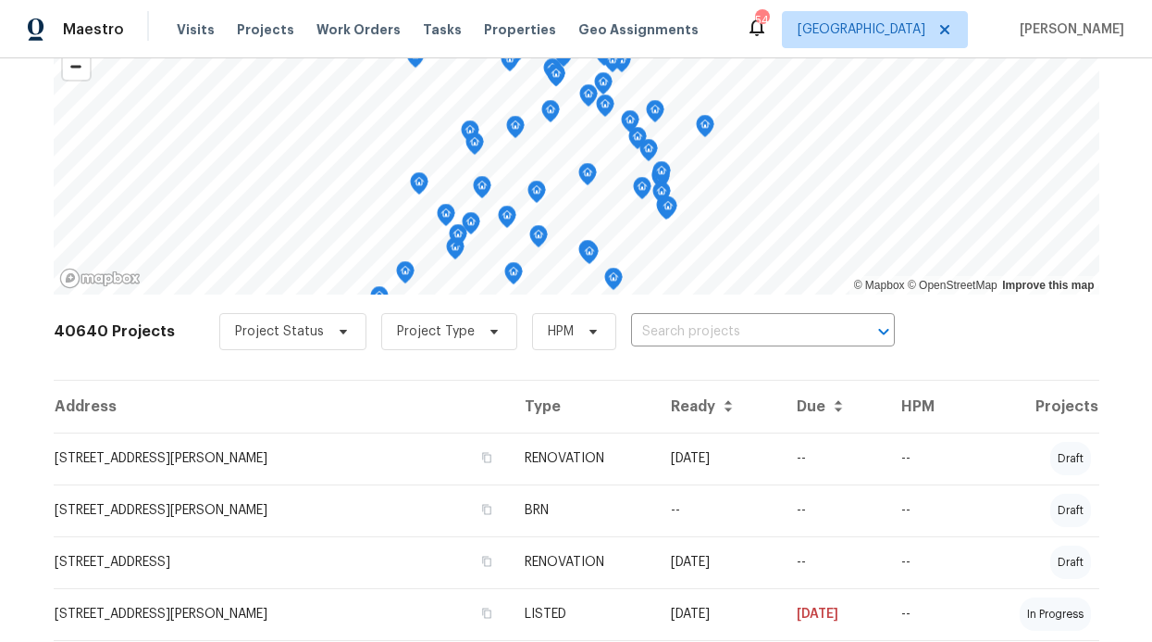
scroll to position [116, 0]
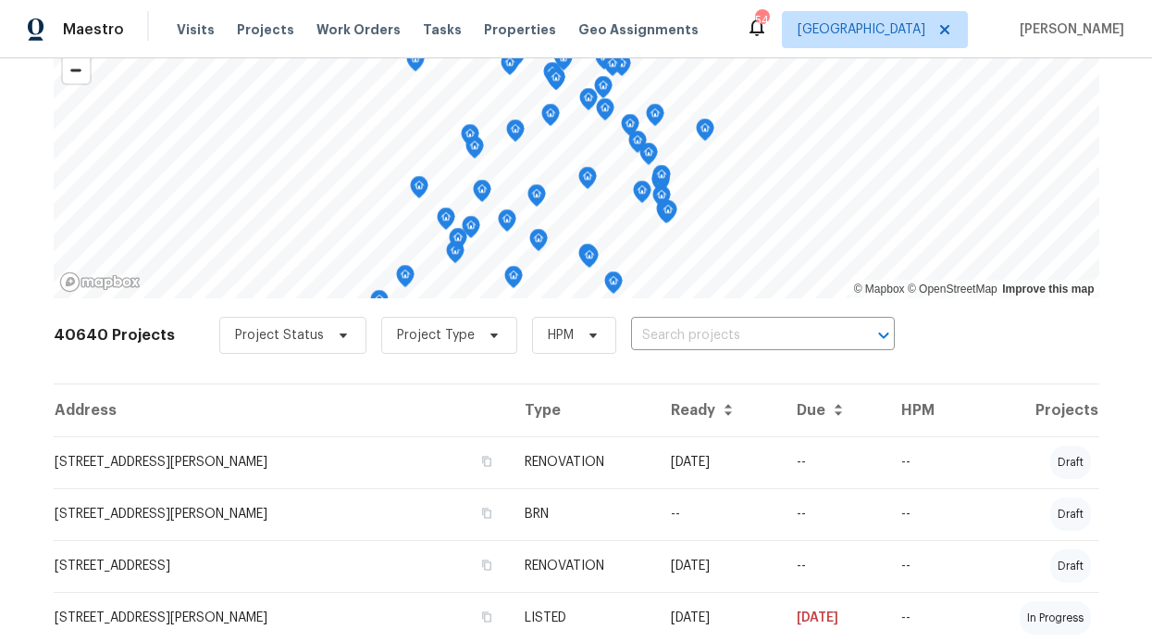
click at [367, 39] on div "Visits Projects Work Orders Tasks Properties Geo Assignments" at bounding box center [449, 29] width 544 height 37
click at [364, 27] on span "Work Orders" at bounding box center [359, 29] width 84 height 19
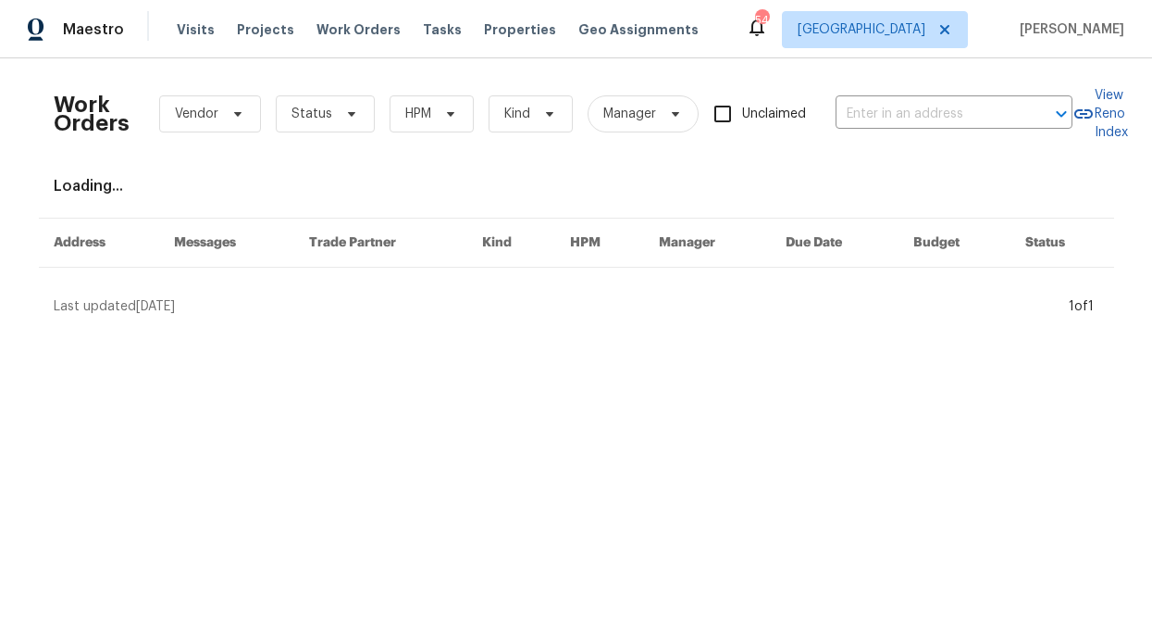
click at [436, 133] on div "Work Orders Vendor Status HPM Kind Manager Unclaimed ​" at bounding box center [563, 113] width 1019 height 81
click at [439, 124] on span "HPM" at bounding box center [432, 113] width 84 height 37
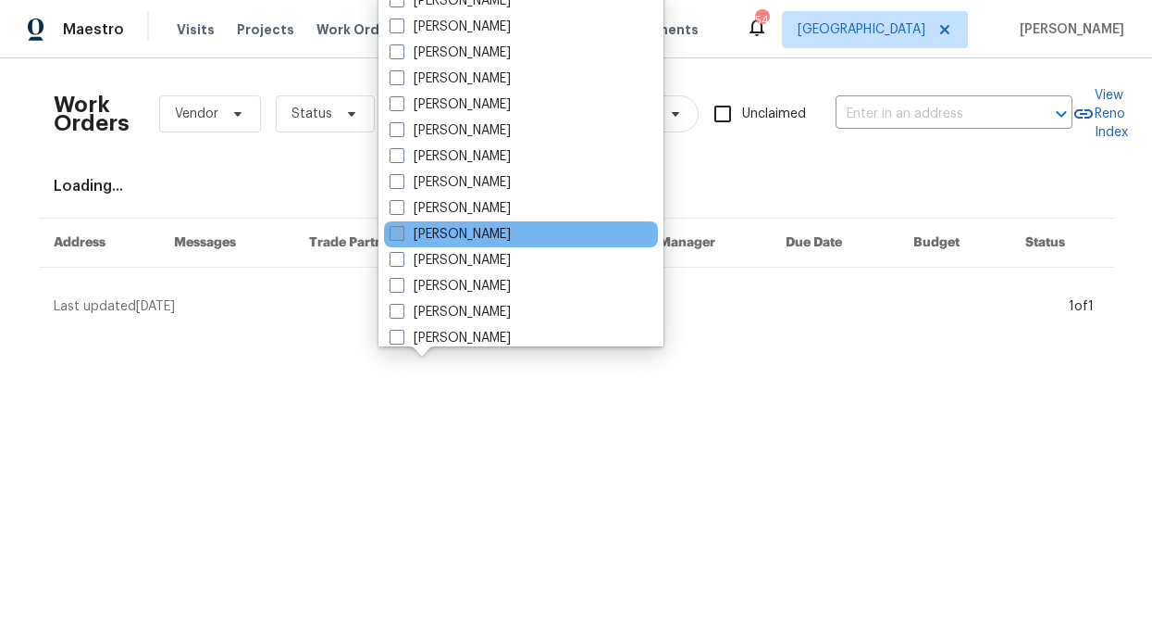
scroll to position [1033, 0]
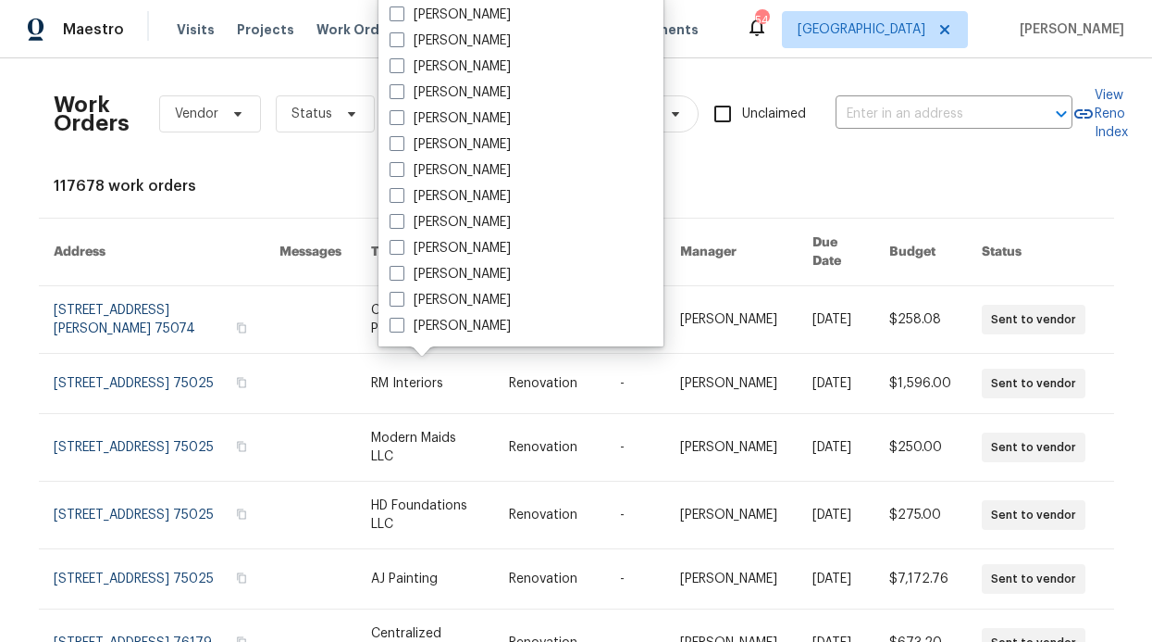
click at [479, 59] on label "[PERSON_NAME]" at bounding box center [450, 66] width 121 height 19
click at [402, 59] on input "[PERSON_NAME]" at bounding box center [396, 63] width 12 height 12
checkbox input "true"
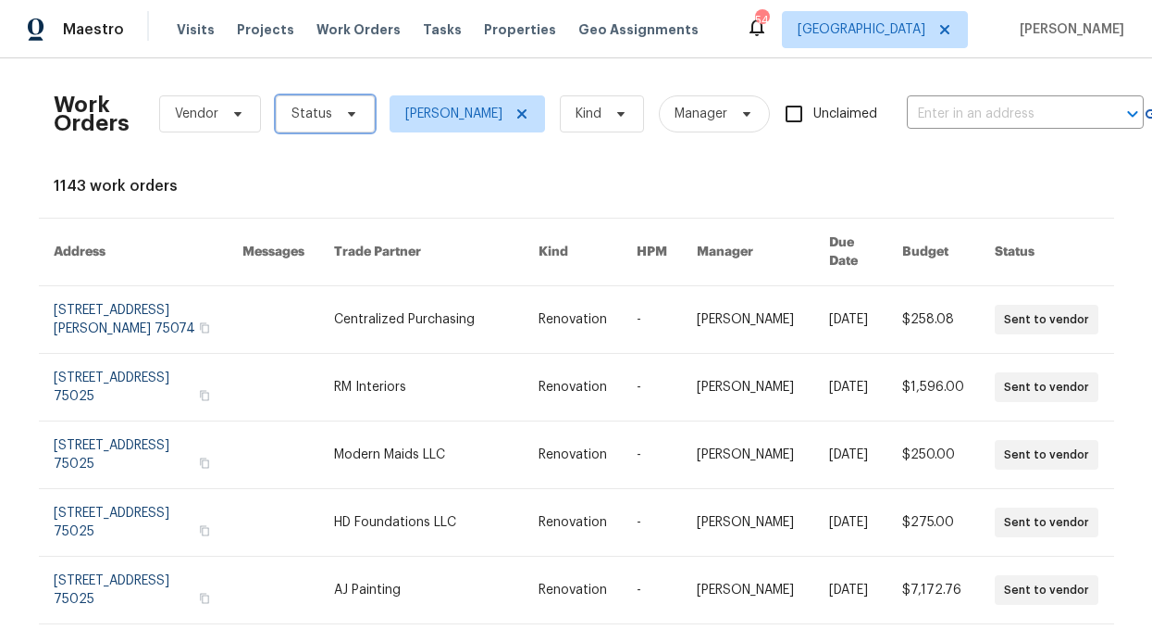
click at [346, 103] on span "Status" at bounding box center [325, 113] width 99 height 37
click at [219, 167] on div "Work Orders Vendor Status [PERSON_NAME] Kind Manager Unclaimed ​ View Reno Inde…" at bounding box center [577, 565] width 1046 height 984
click at [462, 11] on div "Visits Projects Work Orders Tasks Properties Geo Assignments" at bounding box center [449, 29] width 544 height 37
click at [484, 20] on span "Properties" at bounding box center [520, 29] width 72 height 19
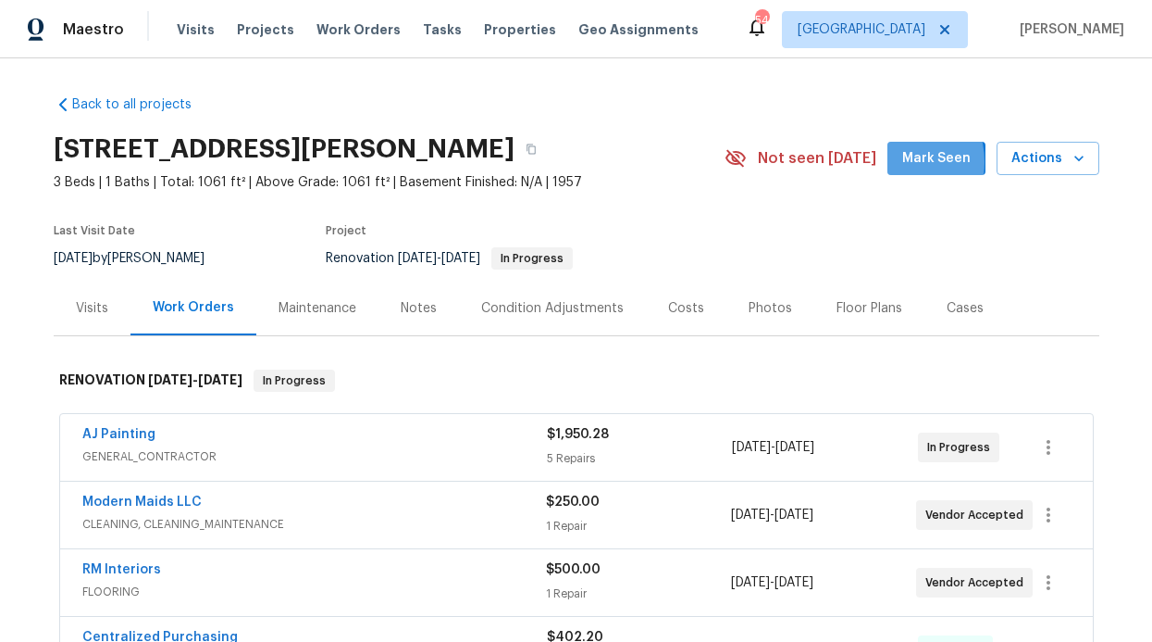
click at [892, 161] on button "Mark Seen" at bounding box center [937, 159] width 98 height 34
click at [426, 294] on div "Notes" at bounding box center [419, 307] width 81 height 55
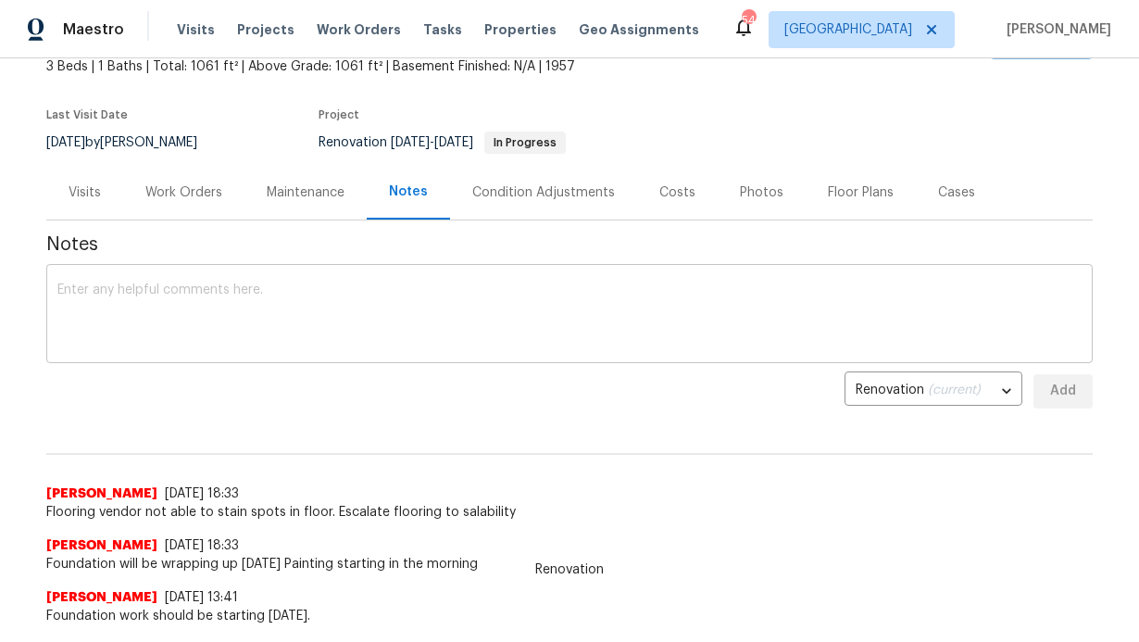
scroll to position [118, 0]
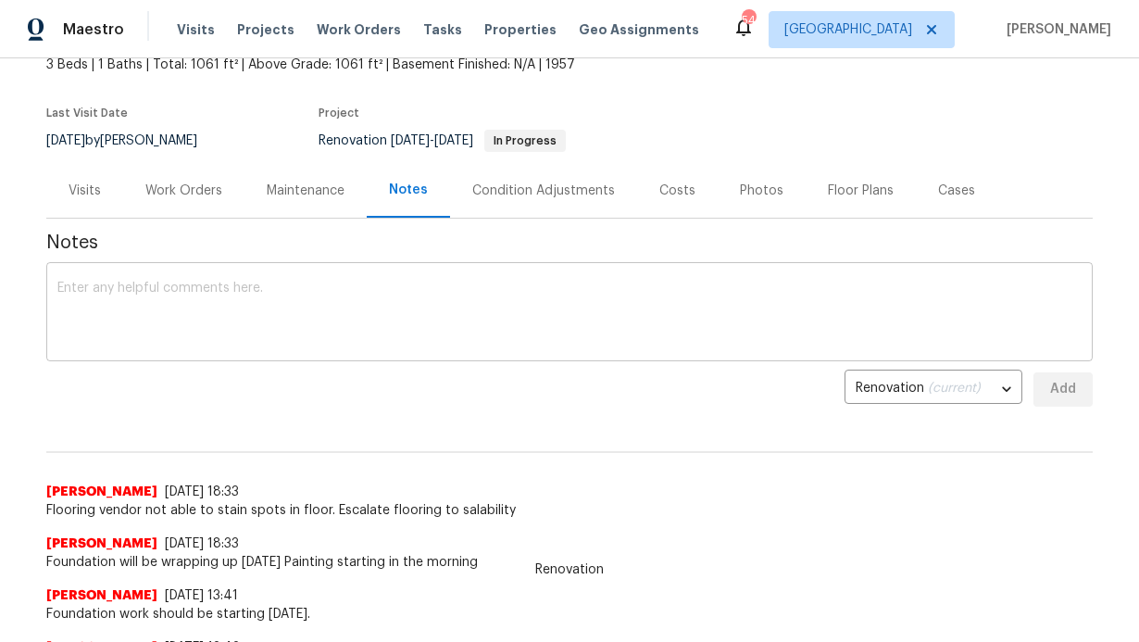
click at [446, 297] on textarea at bounding box center [569, 313] width 1024 height 65
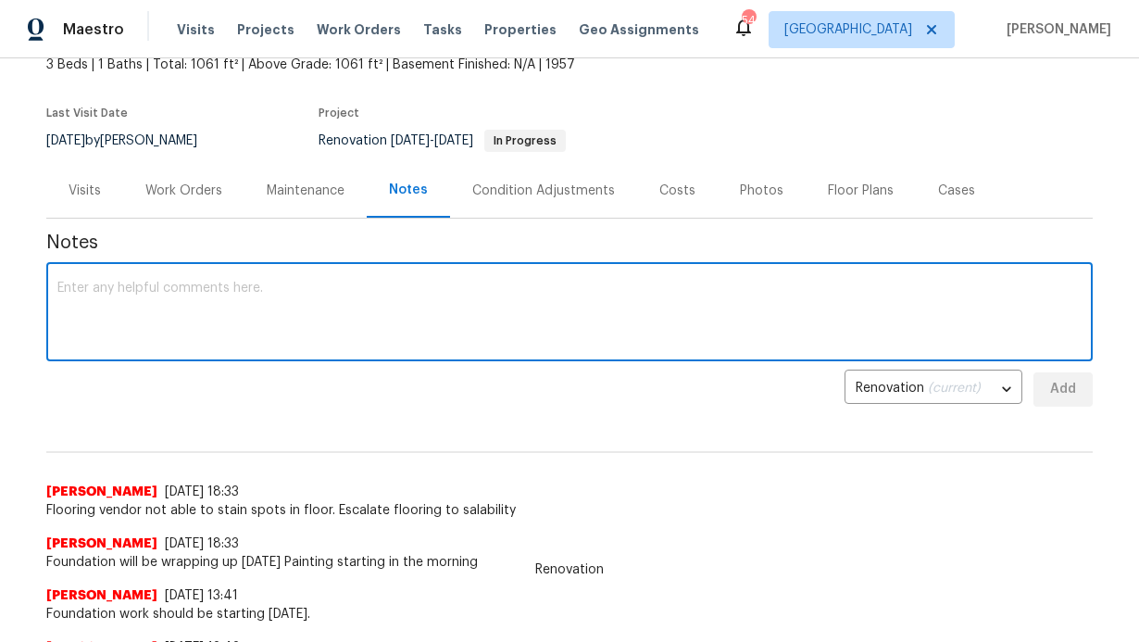
click at [372, 313] on textarea at bounding box center [569, 313] width 1024 height 65
type textarea "painting still in ongoing"
click at [1065, 384] on span "Add" at bounding box center [1063, 389] width 30 height 23
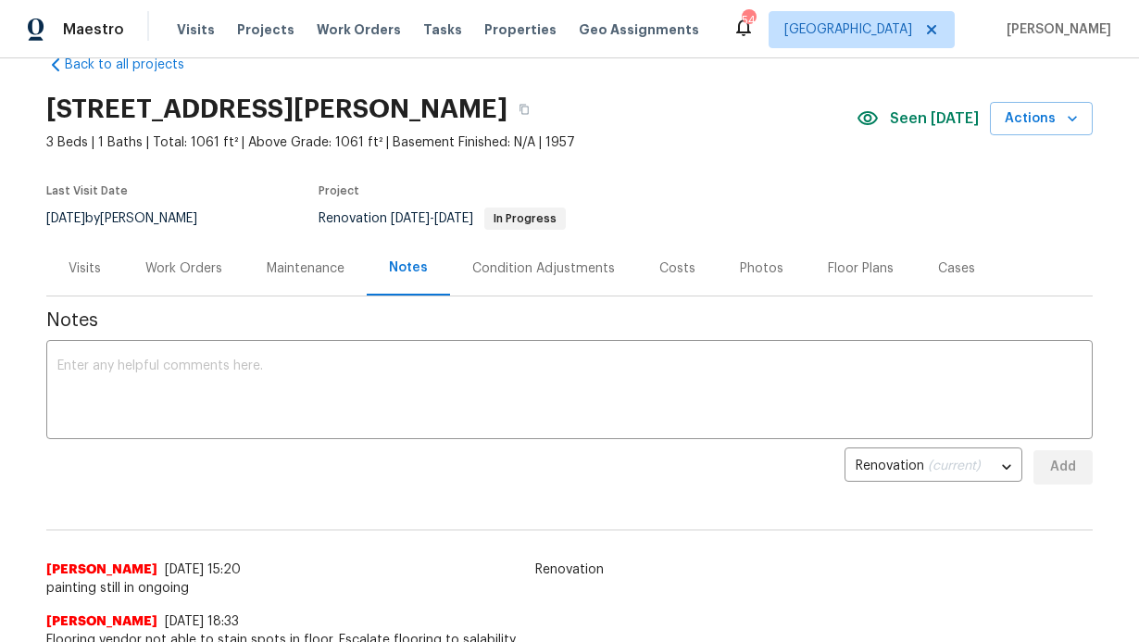
scroll to position [18, 0]
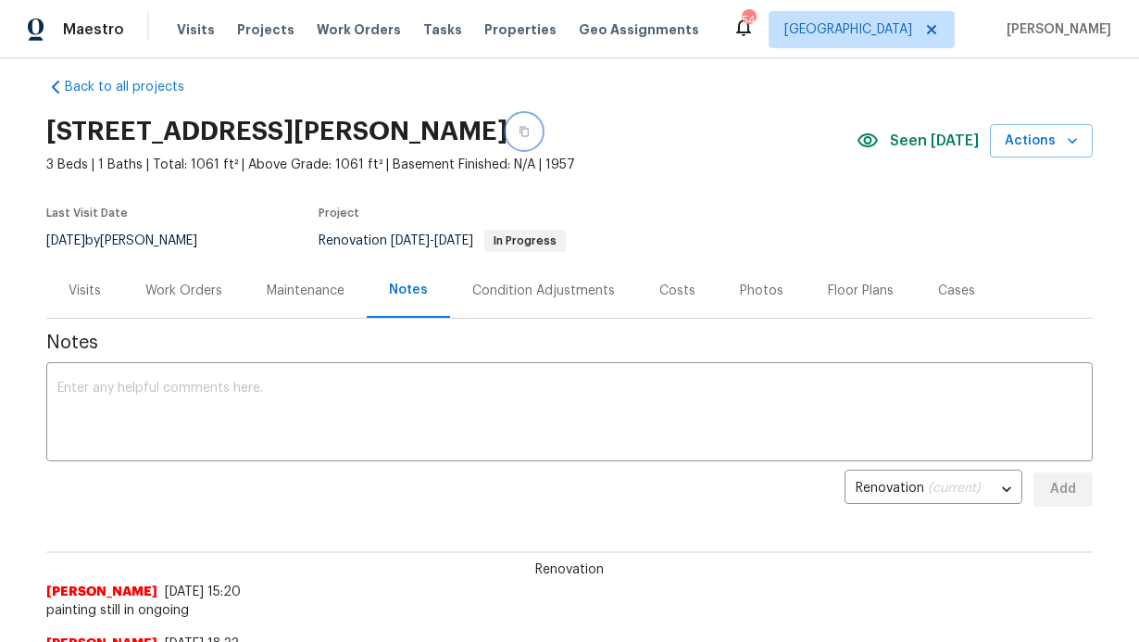
click at [518, 128] on icon "button" at bounding box center [523, 131] width 11 height 11
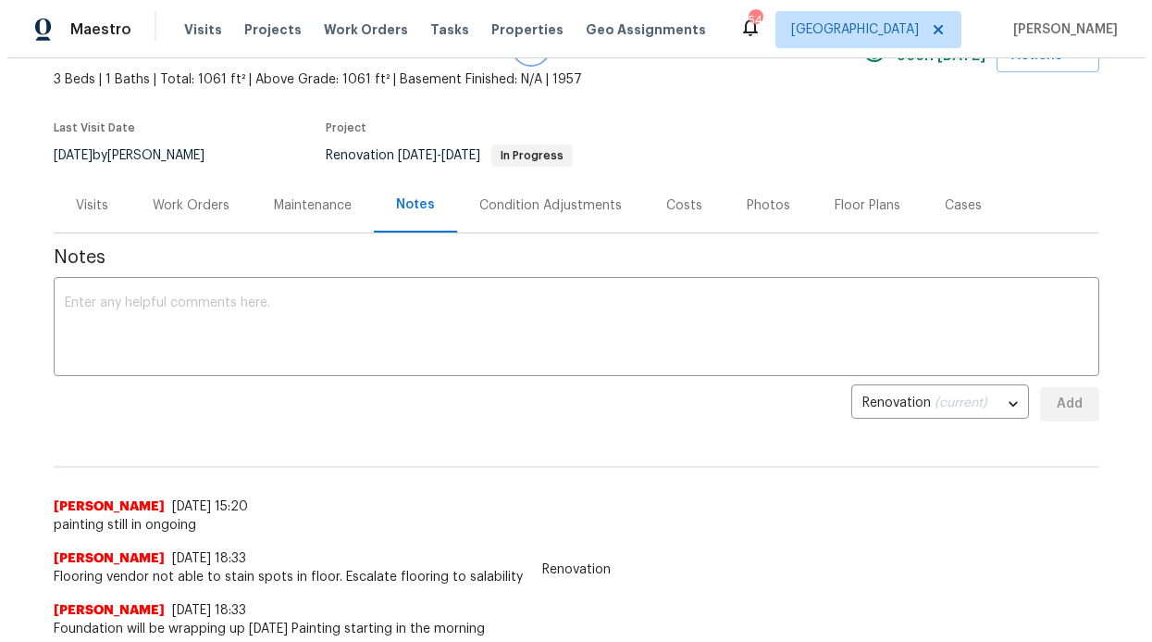
scroll to position [120, 0]
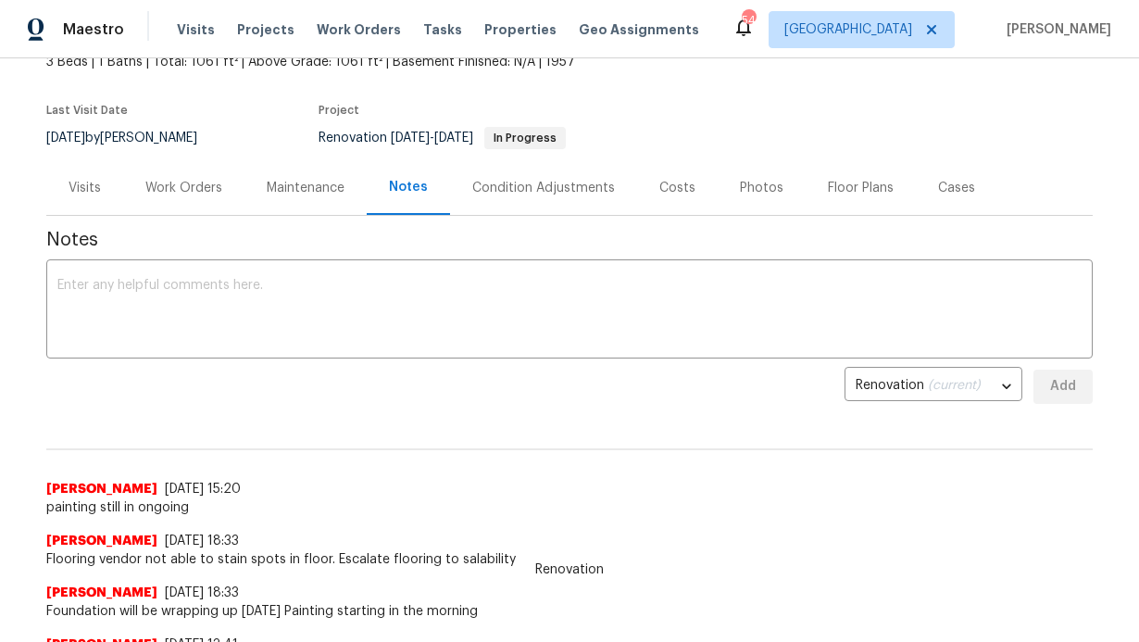
click at [182, 192] on div "Work Orders" at bounding box center [183, 188] width 77 height 19
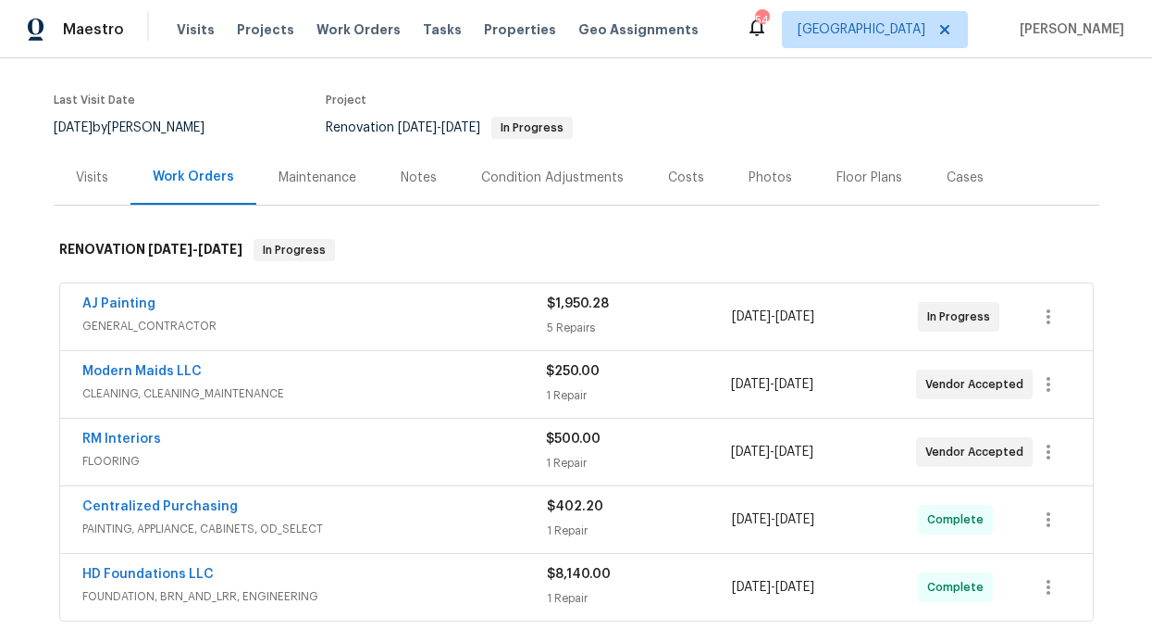
scroll to position [145, 0]
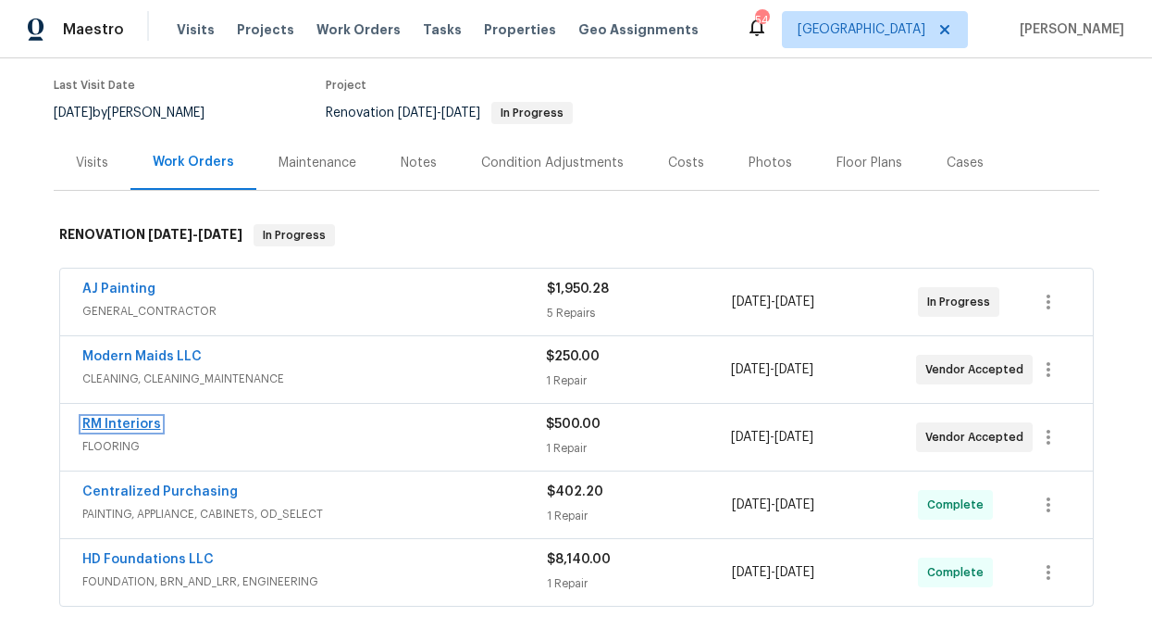
click at [128, 419] on link "RM Interiors" at bounding box center [121, 423] width 79 height 13
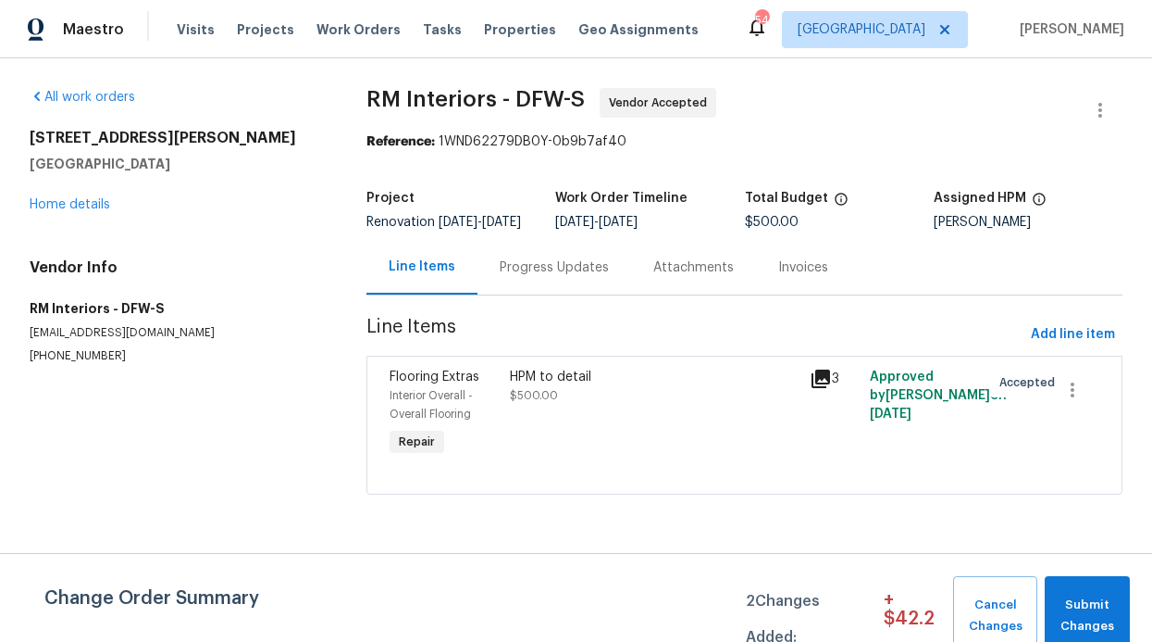
click at [550, 293] on div "Progress Updates" at bounding box center [555, 267] width 154 height 55
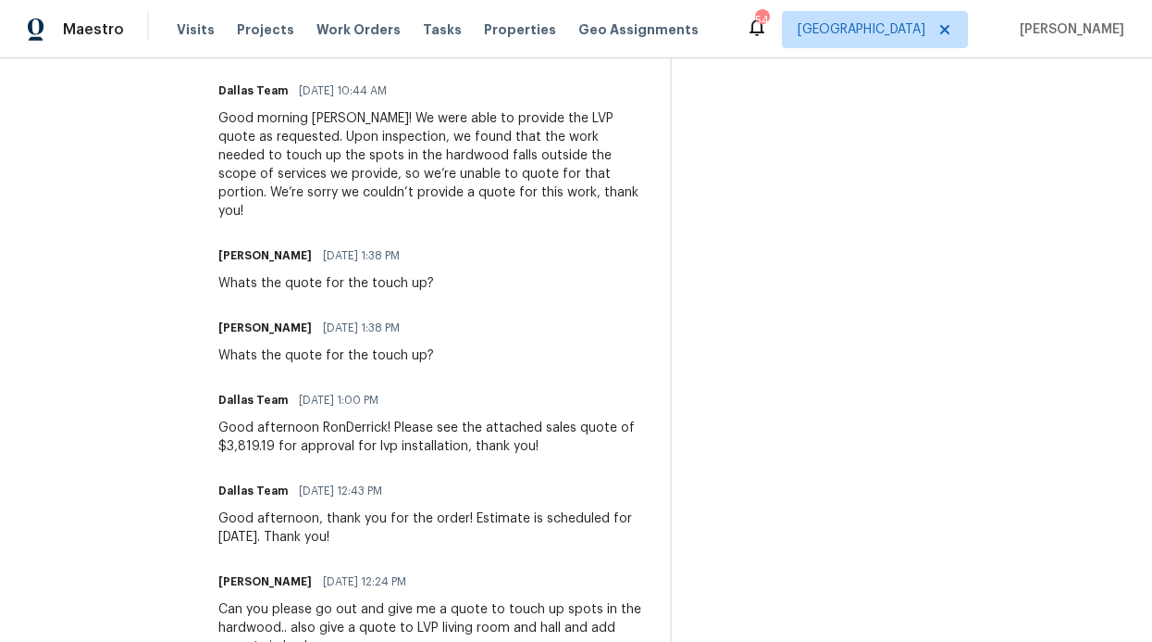
scroll to position [818, 0]
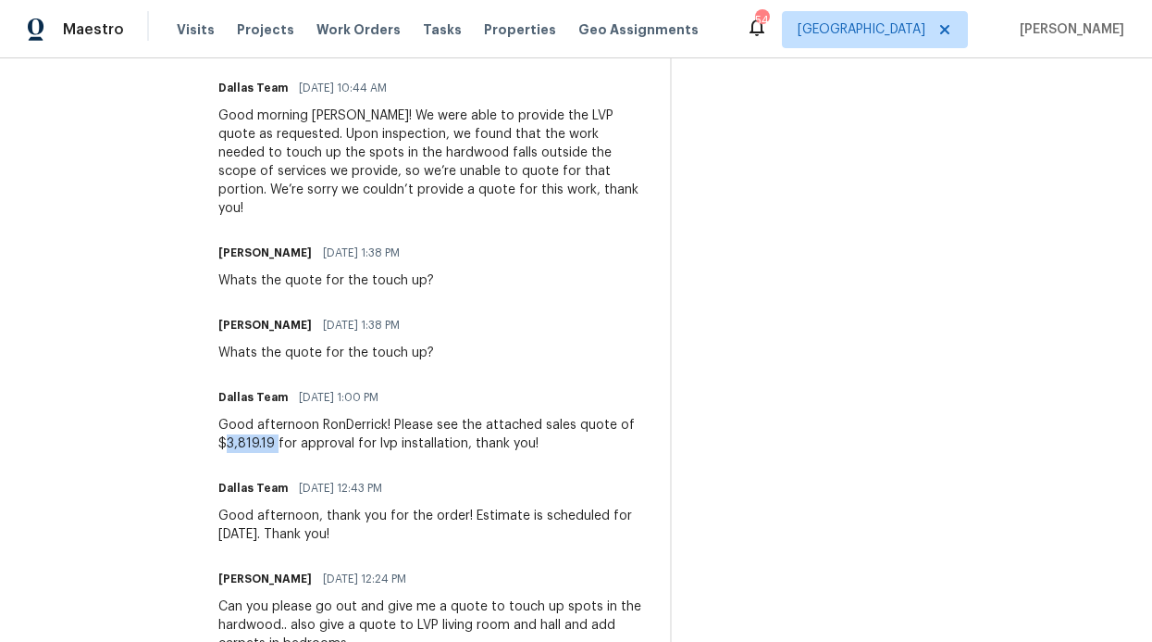
drag, startPoint x: 204, startPoint y: 407, endPoint x: 255, endPoint y: 406, distance: 50.9
click at [255, 416] on div "Good afternoon RonDerrick! Please see the attached sales quote of $3,819.19 for…" at bounding box center [433, 434] width 430 height 37
copy div "3,819.19"
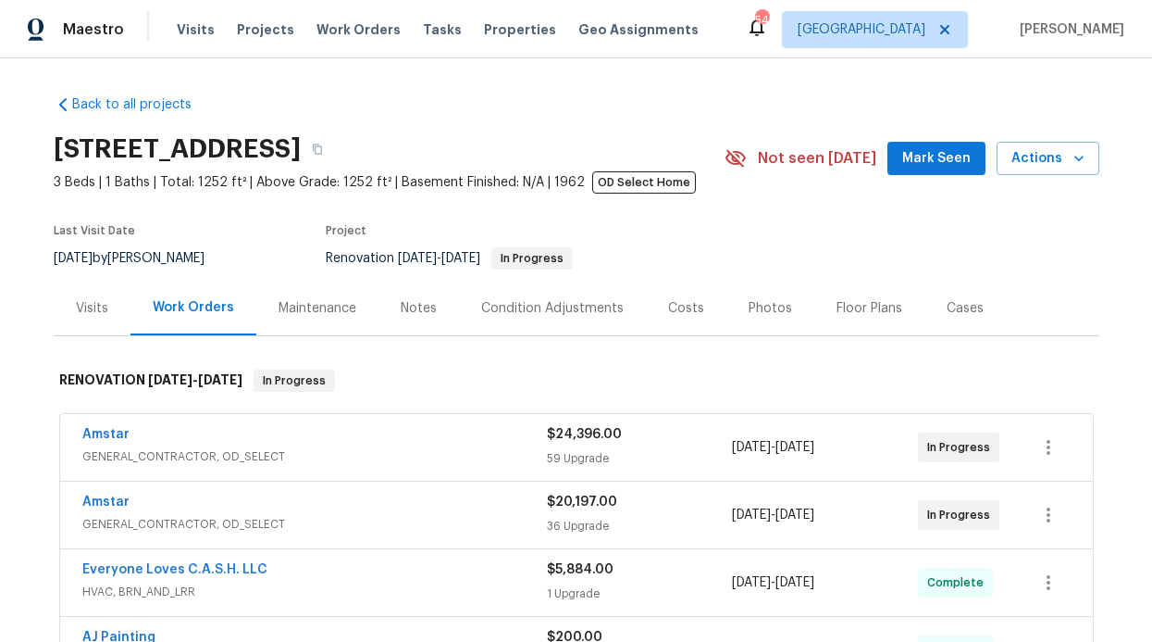
click at [923, 160] on span "Mark Seen" at bounding box center [937, 158] width 69 height 23
click at [401, 312] on div "Notes" at bounding box center [419, 308] width 36 height 19
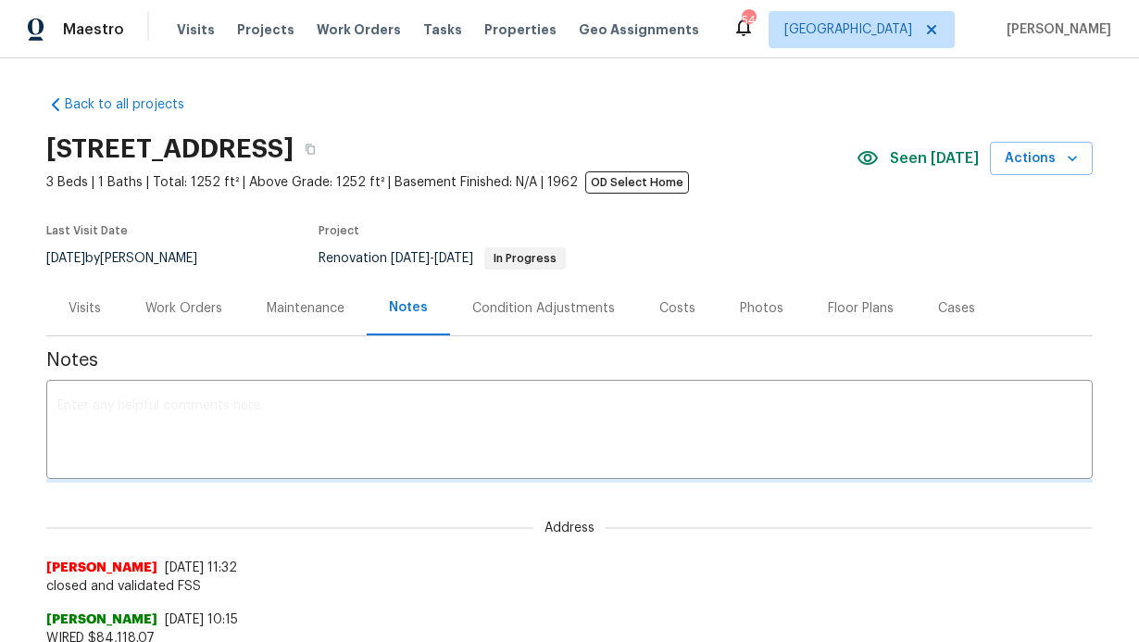
click at [381, 409] on textarea at bounding box center [569, 431] width 1024 height 65
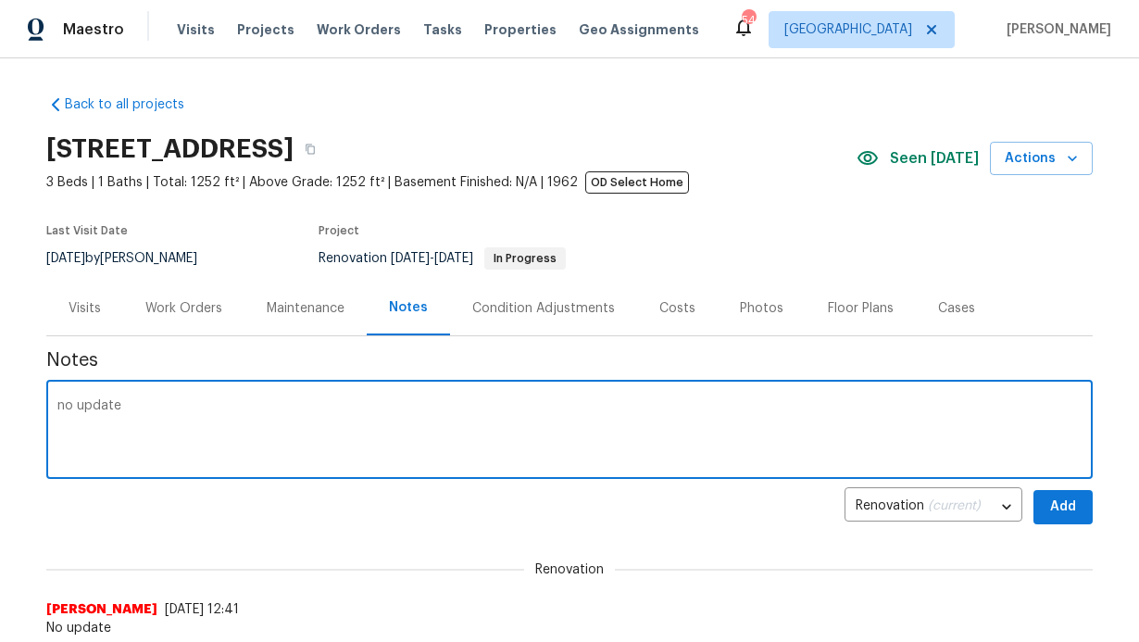
type textarea "no update"
click at [1063, 519] on button "Add" at bounding box center [1062, 507] width 59 height 34
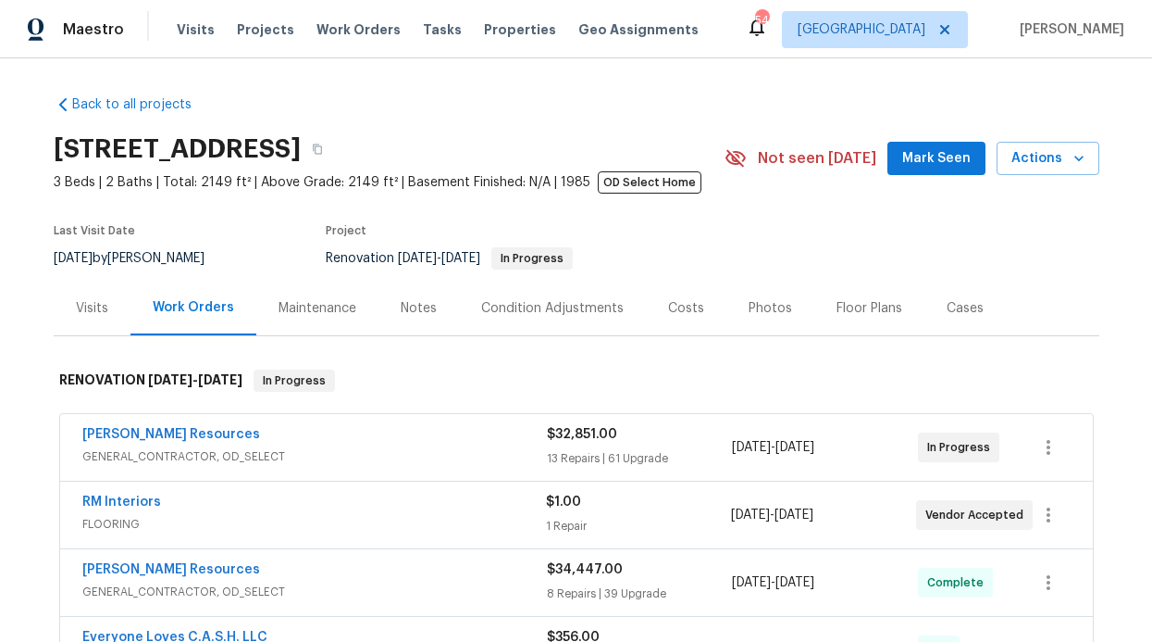
click at [907, 182] on div "6211 Crested Butte Dr, Dallas, TX 75252 3 Beds | 2 Baths | Total: 2149 ft² | Ab…" at bounding box center [577, 158] width 1046 height 67
click at [924, 163] on span "Mark Seen" at bounding box center [937, 158] width 69 height 23
click at [404, 309] on div "Notes" at bounding box center [419, 308] width 36 height 19
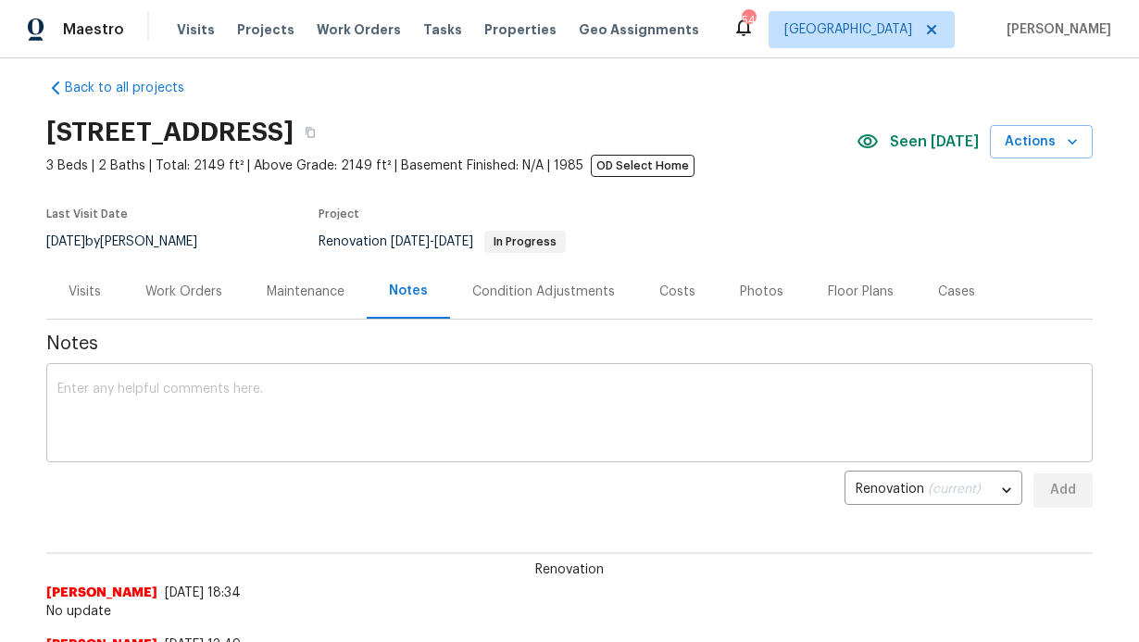
scroll to position [18, 0]
click at [312, 378] on div "x ​" at bounding box center [569, 414] width 1046 height 94
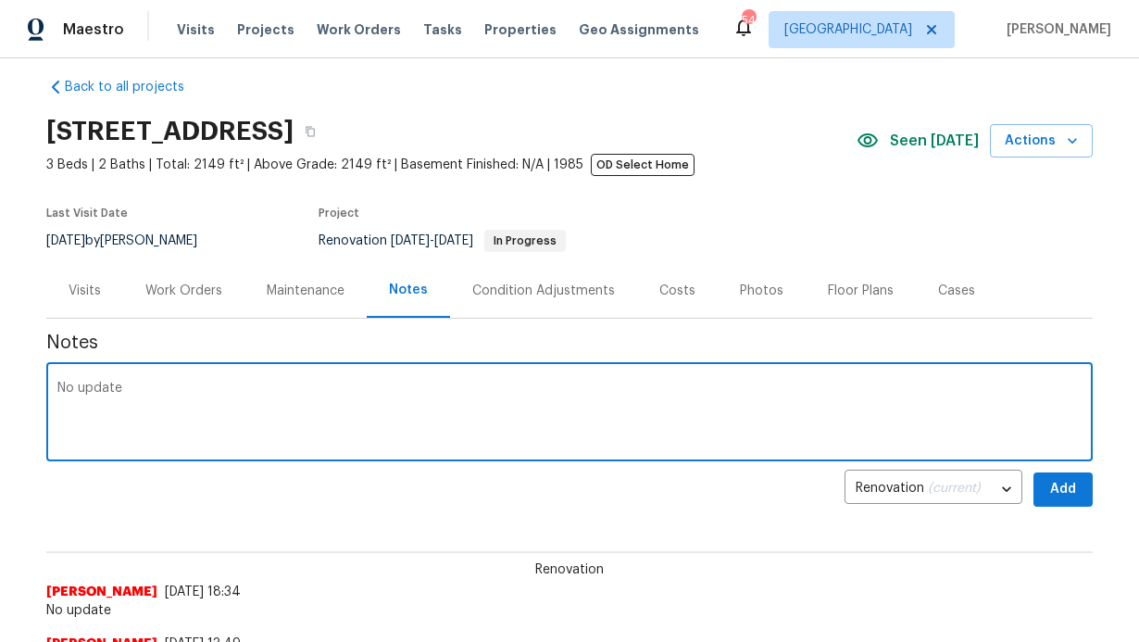
type textarea "No update"
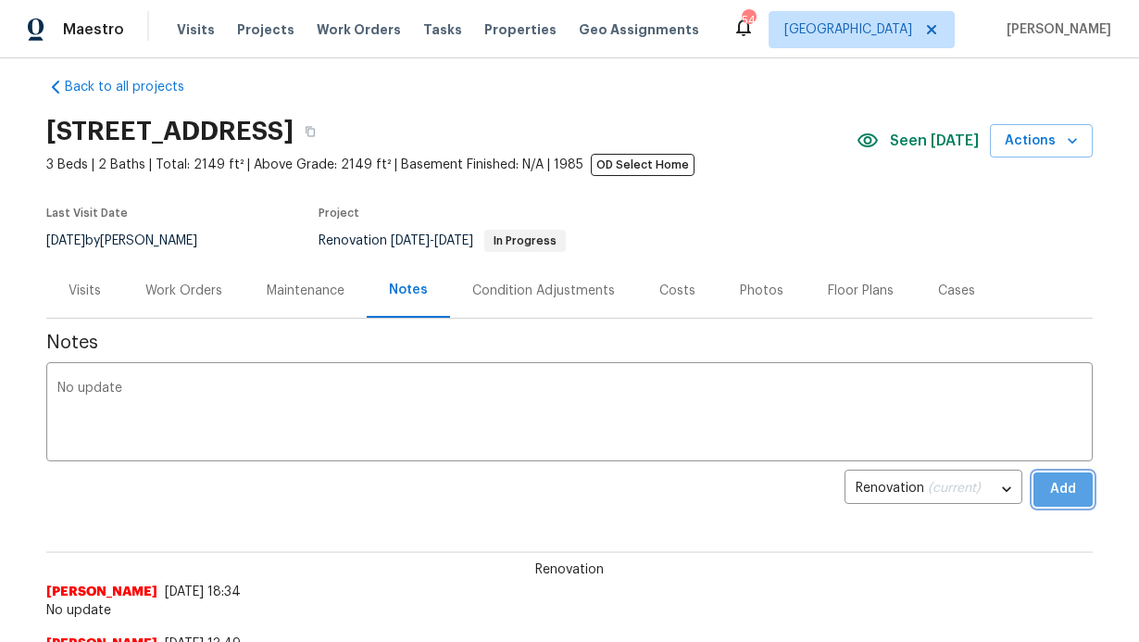
click at [1060, 503] on button "Add" at bounding box center [1062, 489] width 59 height 34
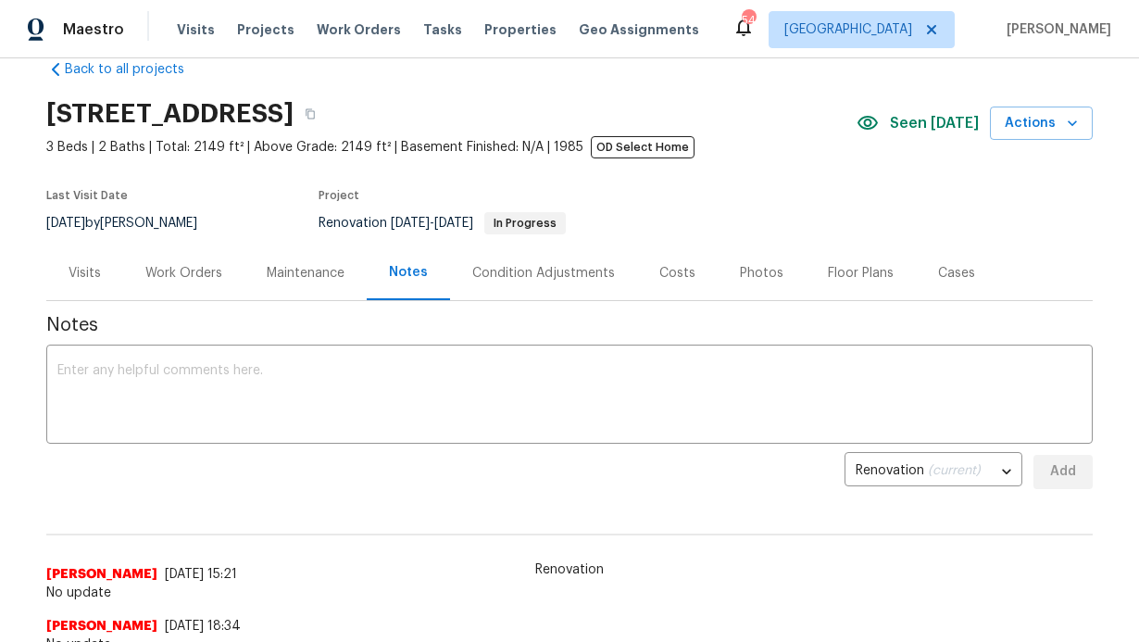
scroll to position [0, 0]
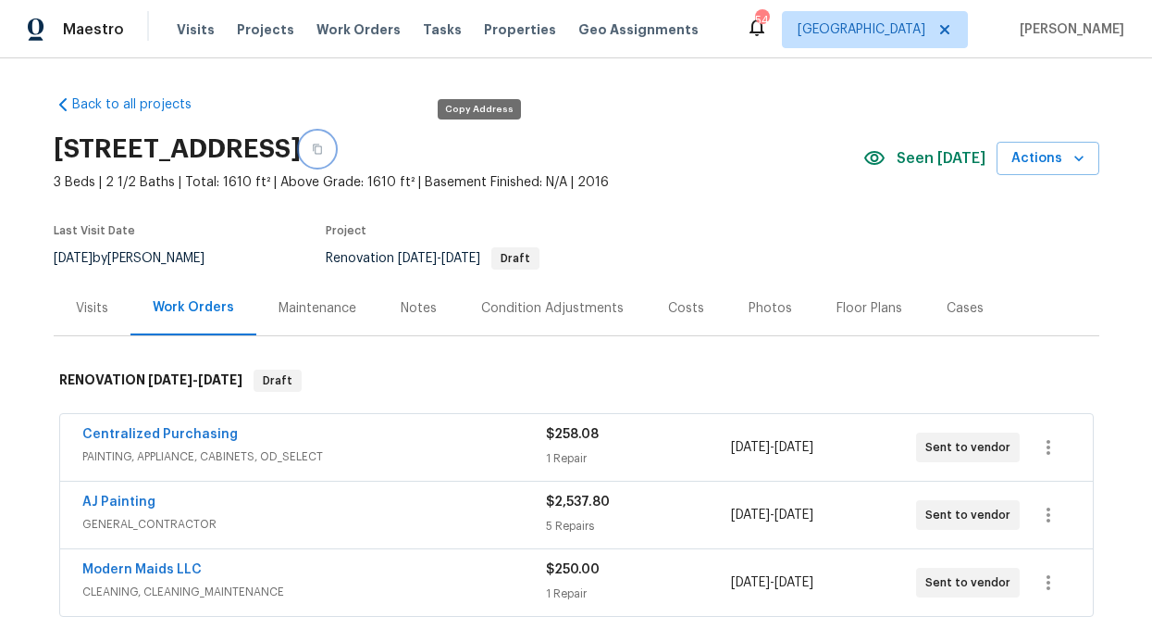
click at [323, 148] on icon "button" at bounding box center [317, 148] width 11 height 11
click at [407, 325] on div "Notes" at bounding box center [419, 307] width 81 height 55
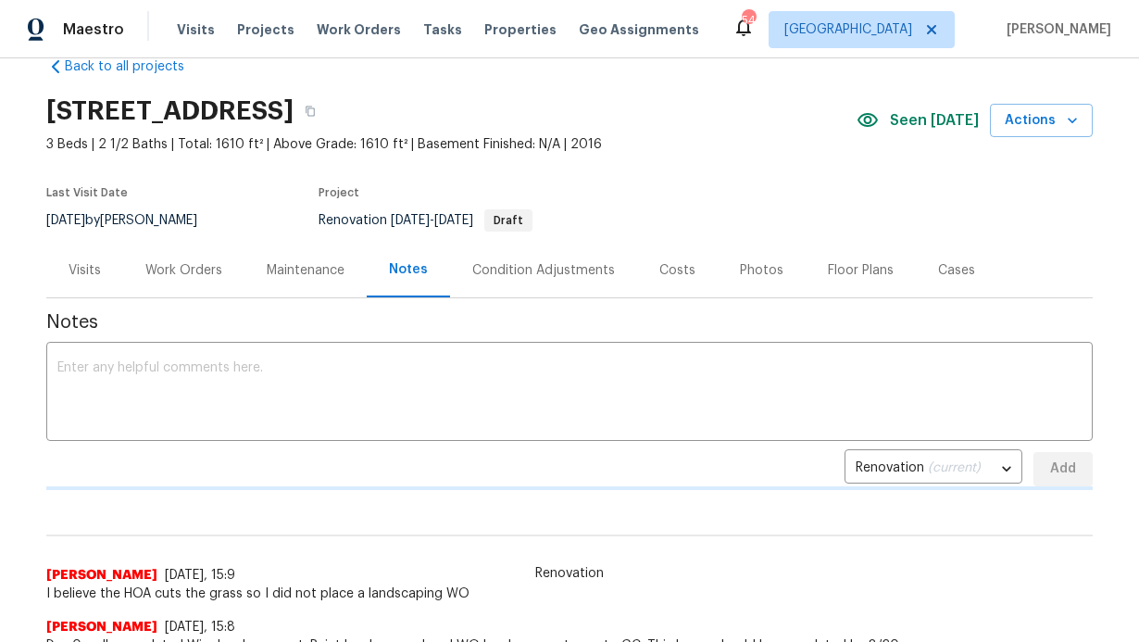
scroll to position [123, 0]
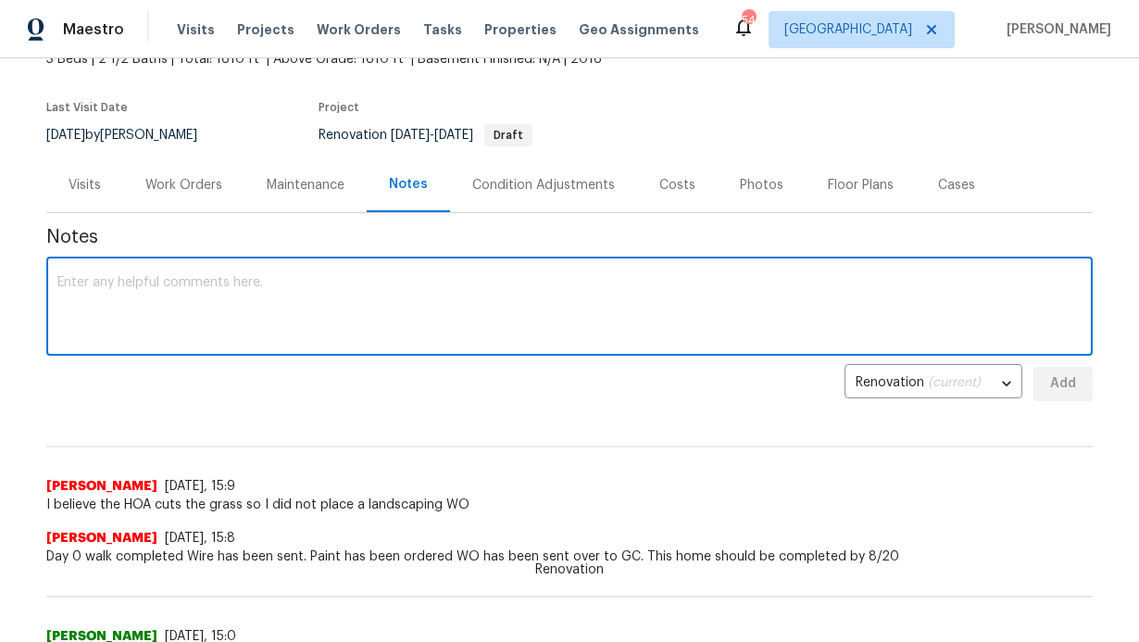
drag, startPoint x: 379, startPoint y: 331, endPoint x: 378, endPoint y: 322, distance: 9.3
click at [379, 330] on textarea at bounding box center [569, 308] width 1024 height 65
click at [426, 333] on textarea "Home does not have power or gas" at bounding box center [569, 308] width 1024 height 65
paste textarea "[URL][DOMAIN_NAME]"
click at [262, 285] on textarea "Home does not have power or gashttps://[DOMAIN_NAME][URL]" at bounding box center [569, 308] width 1024 height 65
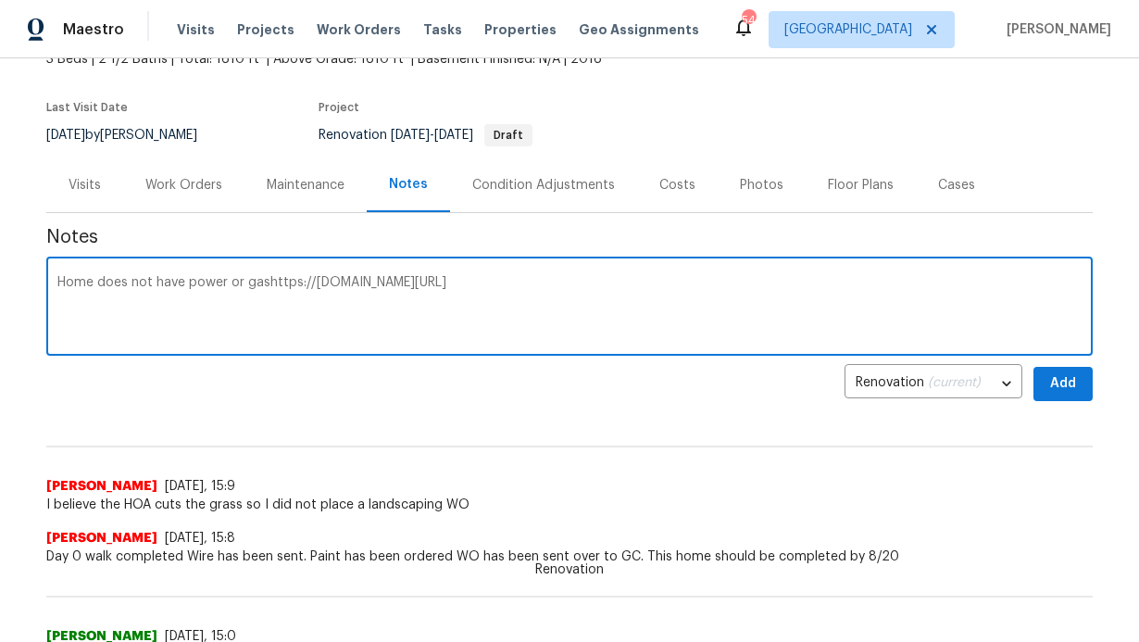
click at [258, 283] on textarea "Home does not have power or gashttps://[DOMAIN_NAME][URL]" at bounding box center [569, 308] width 1024 height 65
type textarea "Home does not have power or gas. I have created a ticket [URL][DOMAIN_NAME]"
click at [1056, 391] on span "Add" at bounding box center [1063, 383] width 30 height 23
